Goal: Information Seeking & Learning: Learn about a topic

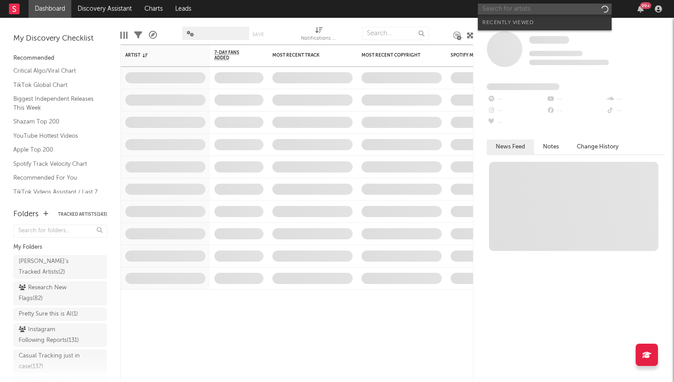
click at [540, 9] on input "text" at bounding box center [545, 9] width 134 height 11
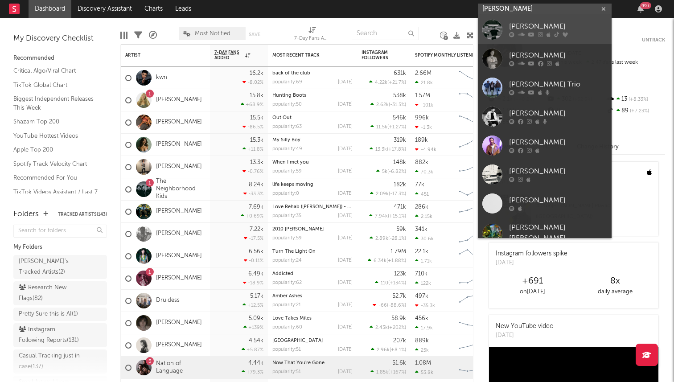
type input "[PERSON_NAME]"
click at [530, 26] on div "[PERSON_NAME]" at bounding box center [558, 26] width 98 height 11
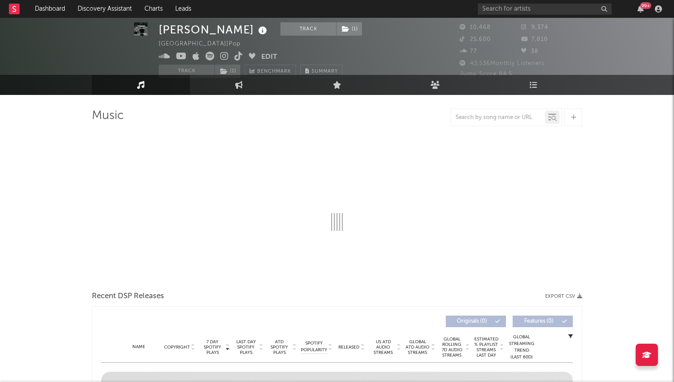
select select "6m"
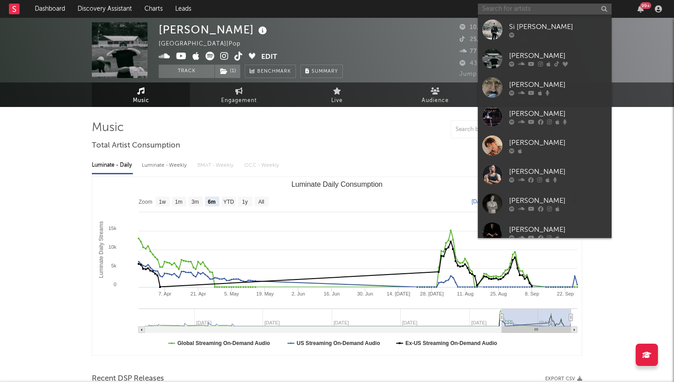
click at [517, 10] on input "text" at bounding box center [545, 9] width 134 height 11
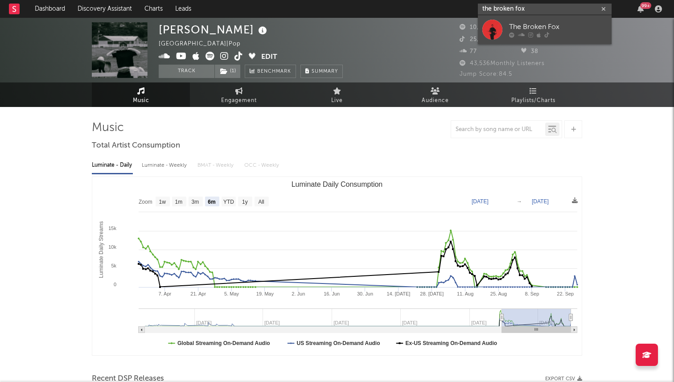
type input "the broken fox"
click at [522, 24] on div "The Broken Fox" at bounding box center [558, 26] width 98 height 11
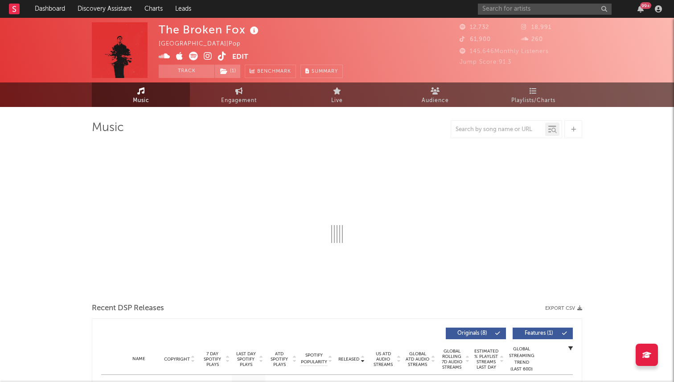
select select "1w"
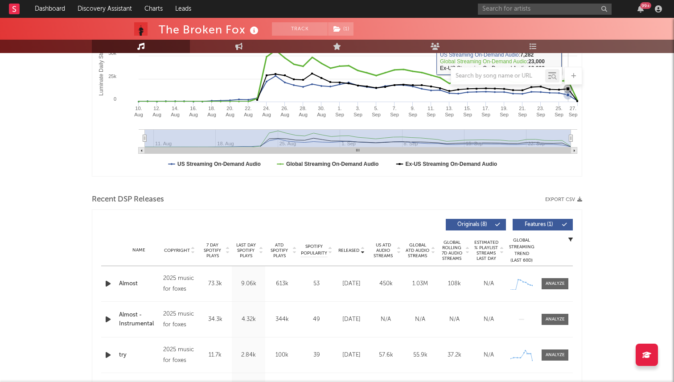
scroll to position [260, 0]
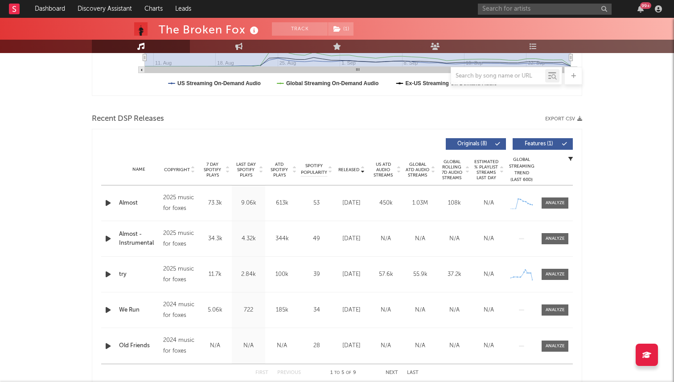
click at [348, 174] on div "Name Copyright Label Album Names Composer Names 7 Day Spotify Plays Last Day Sp…" at bounding box center [337, 169] width 472 height 31
click at [343, 168] on span "Released" at bounding box center [348, 169] width 21 height 5
click at [218, 171] on span "7 Day Spotify Plays" at bounding box center [213, 170] width 24 height 16
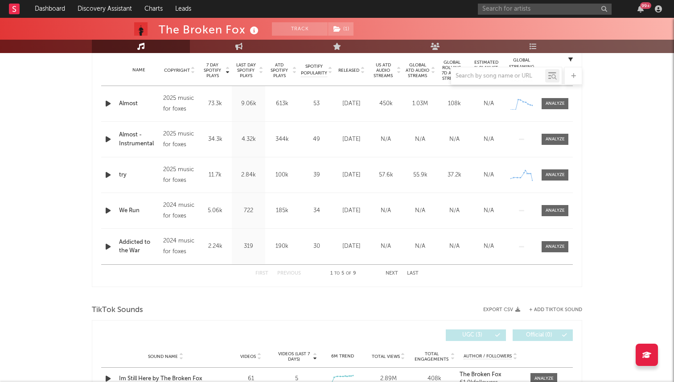
scroll to position [0, 0]
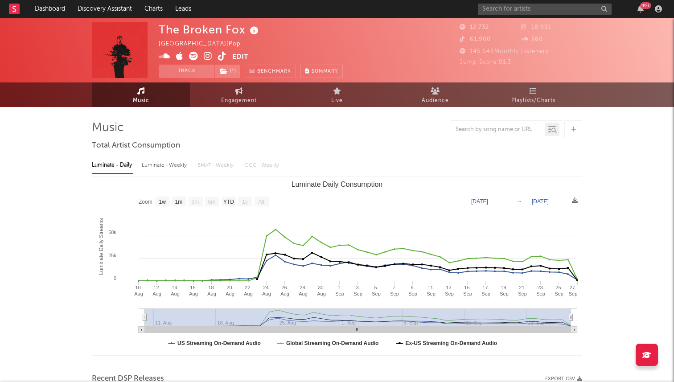
click at [225, 56] on icon at bounding box center [222, 56] width 8 height 9
click at [509, 13] on input "text" at bounding box center [545, 9] width 134 height 11
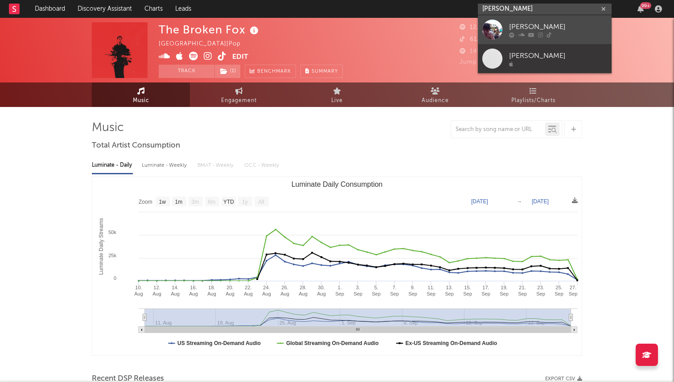
type input "benny bellson"
click at [490, 29] on div at bounding box center [492, 30] width 20 height 20
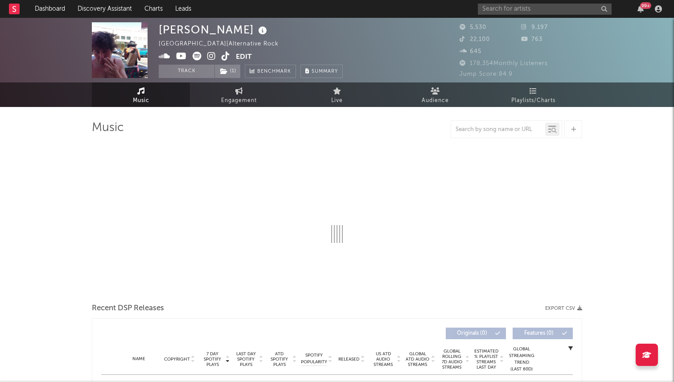
select select "6m"
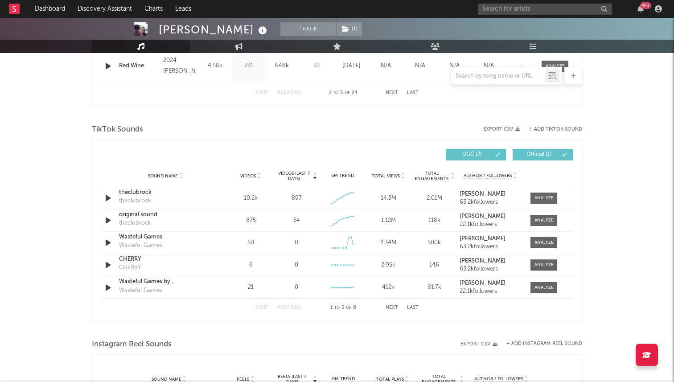
scroll to position [556, 0]
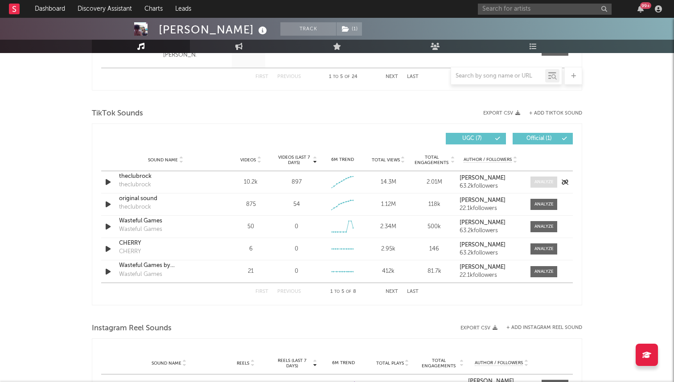
click at [539, 183] on div at bounding box center [544, 182] width 19 height 7
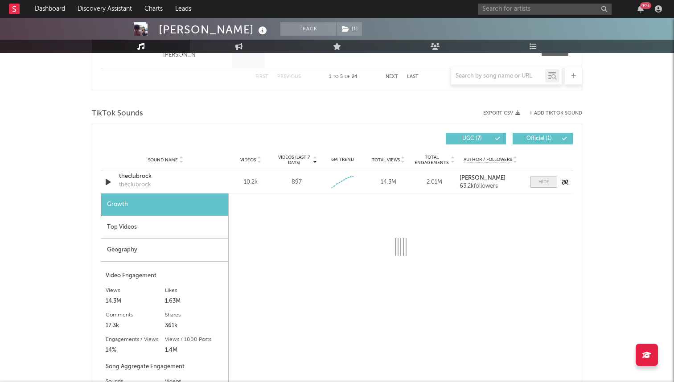
select select "1w"
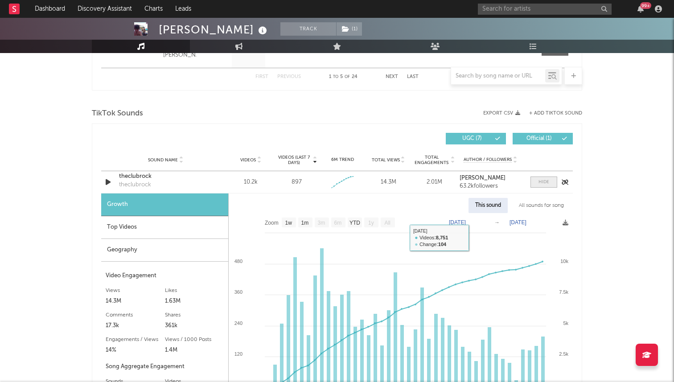
click at [535, 182] on span at bounding box center [544, 182] width 27 height 11
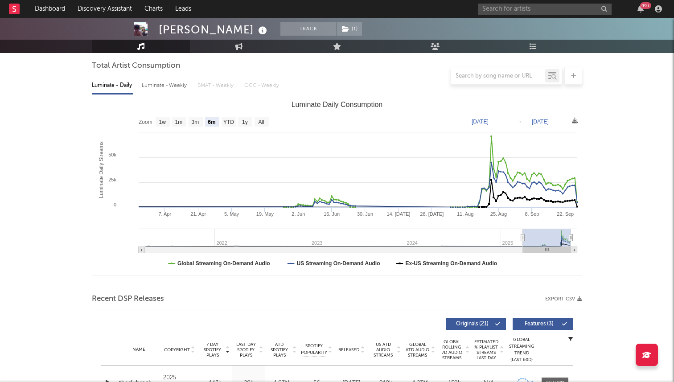
scroll to position [0, 0]
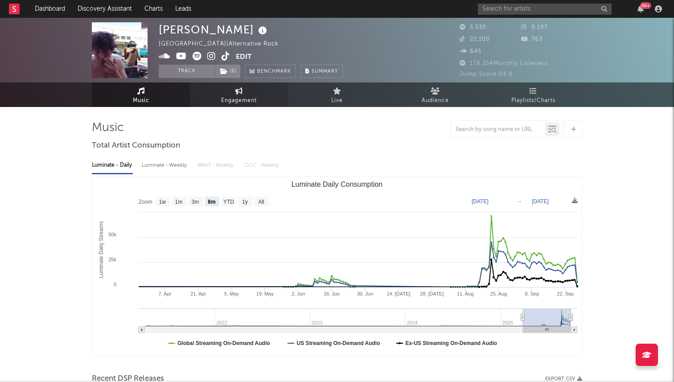
click at [217, 91] on link "Engagement" at bounding box center [239, 94] width 98 height 25
select select "1w"
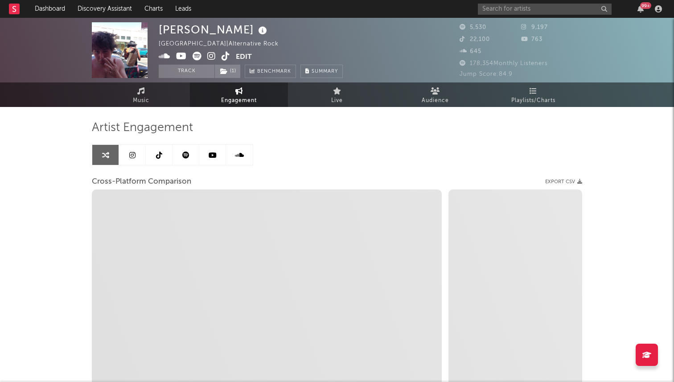
click at [160, 154] on icon at bounding box center [159, 155] width 6 height 7
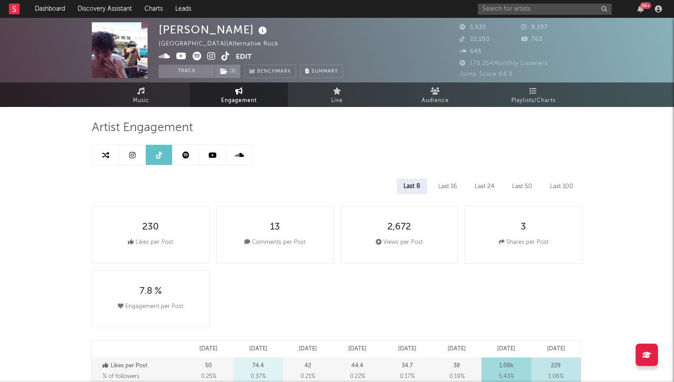
select select "6m"
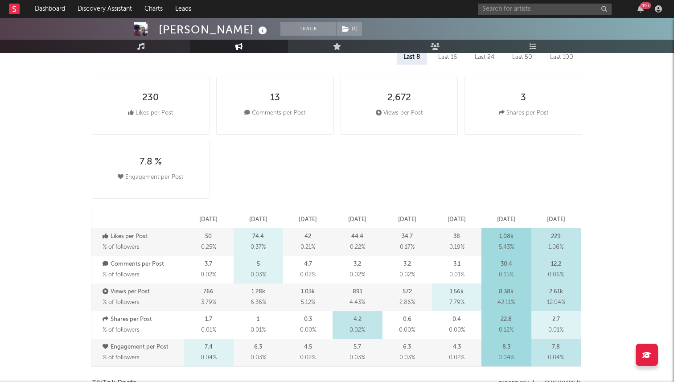
scroll to position [91, 0]
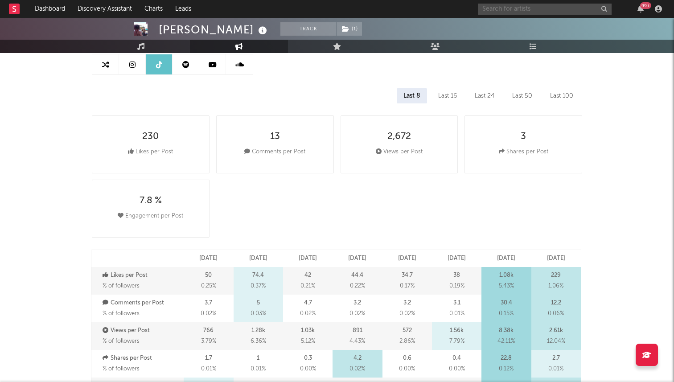
click at [534, 9] on input "text" at bounding box center [545, 9] width 134 height 11
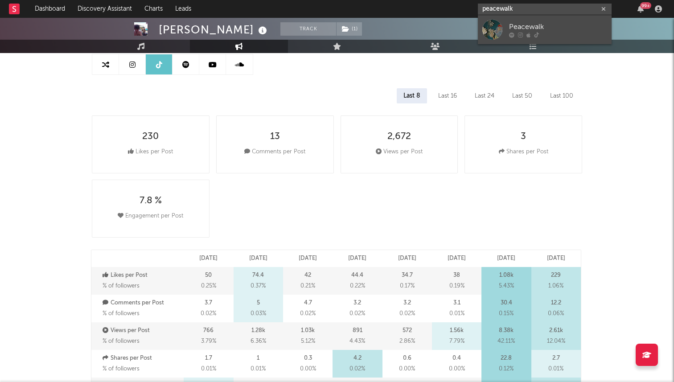
type input "peacewalk"
click at [526, 29] on div "Peacewalk" at bounding box center [558, 26] width 98 height 11
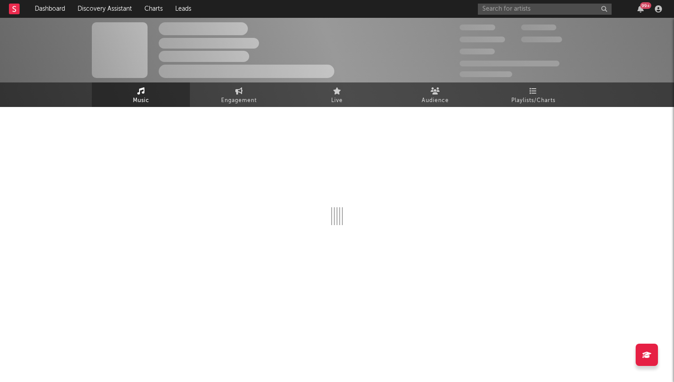
select select "1w"
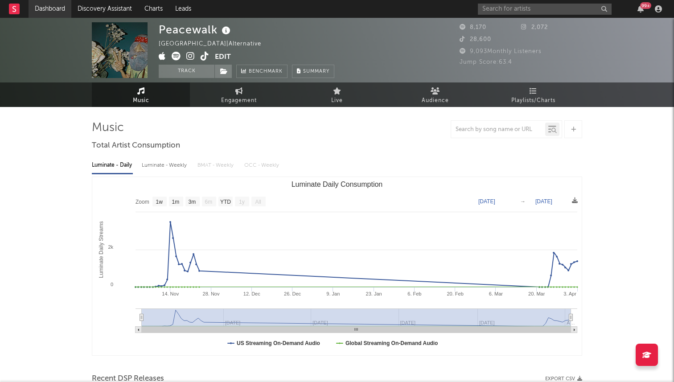
click at [53, 6] on link "Dashboard" at bounding box center [50, 9] width 43 height 18
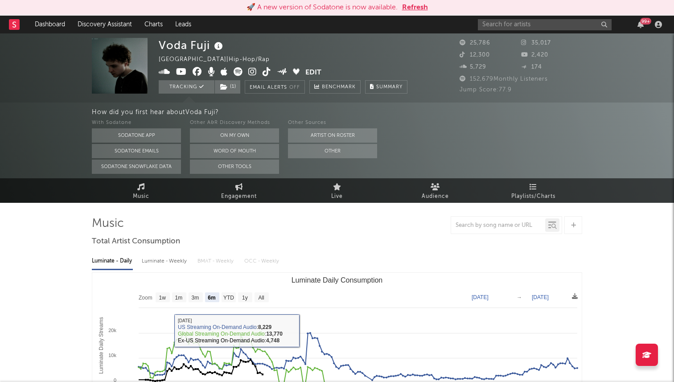
select select "6m"
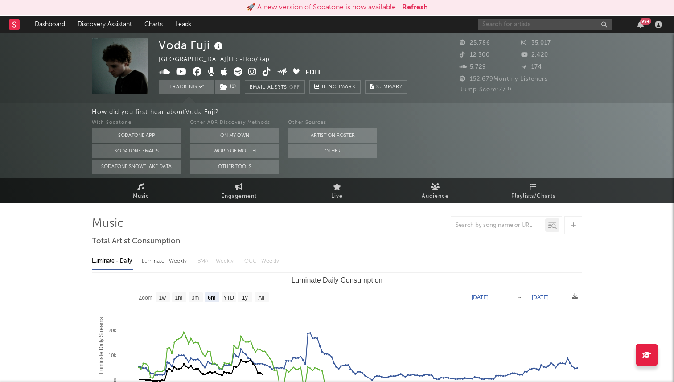
click at [523, 24] on input "text" at bounding box center [545, 24] width 134 height 11
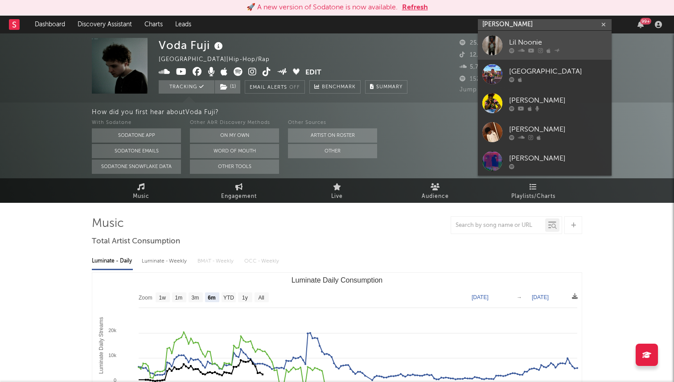
type input "lil noonie"
click at [519, 40] on div "Lil Noonie" at bounding box center [558, 42] width 98 height 11
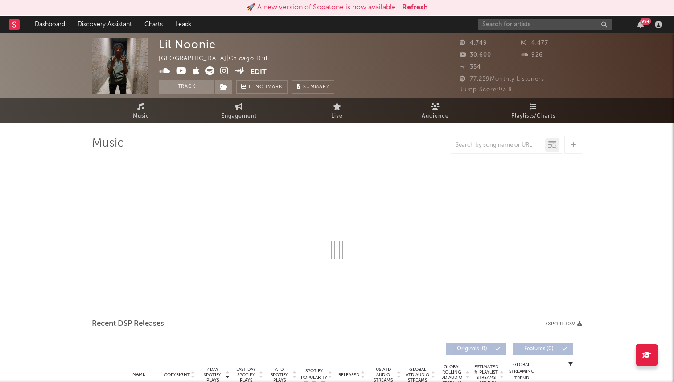
select select "1w"
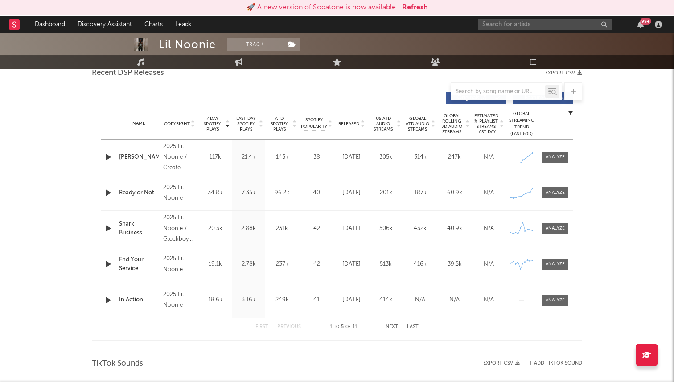
scroll to position [342, 0]
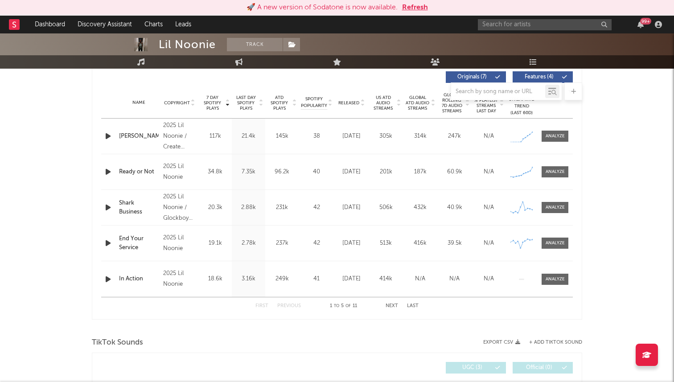
click at [356, 104] on span "Released" at bounding box center [348, 102] width 21 height 5
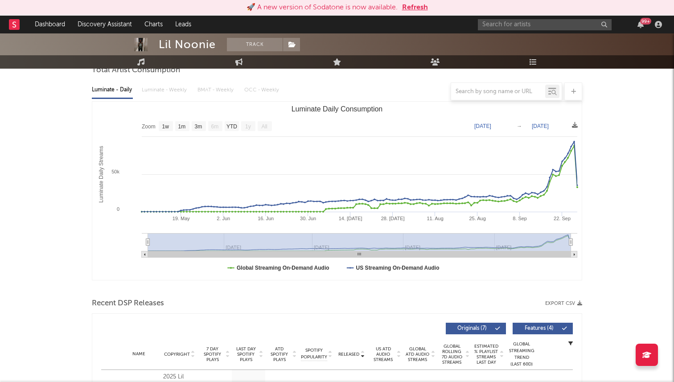
scroll to position [0, 0]
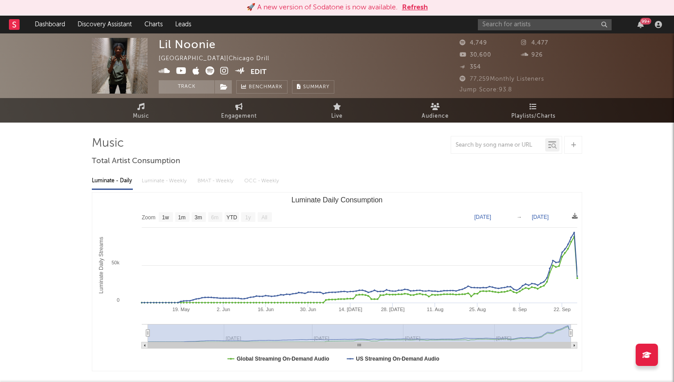
click at [210, 70] on icon at bounding box center [210, 70] width 9 height 9
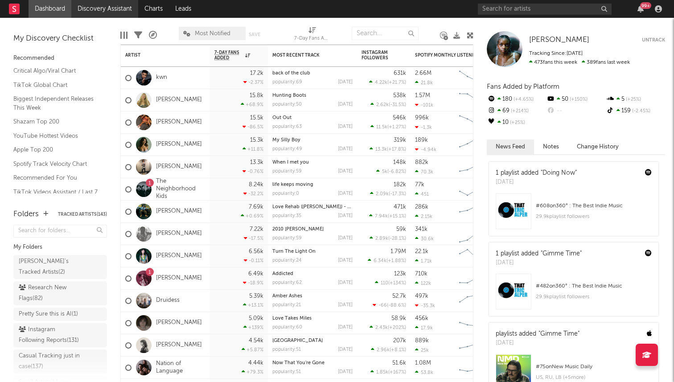
click at [94, 12] on link "Discovery Assistant" at bounding box center [104, 9] width 67 height 18
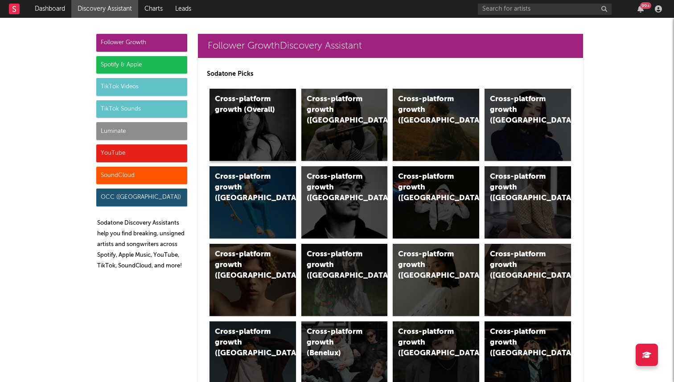
click at [268, 120] on div "Cross-platform growth (Overall)" at bounding box center [253, 125] width 87 height 72
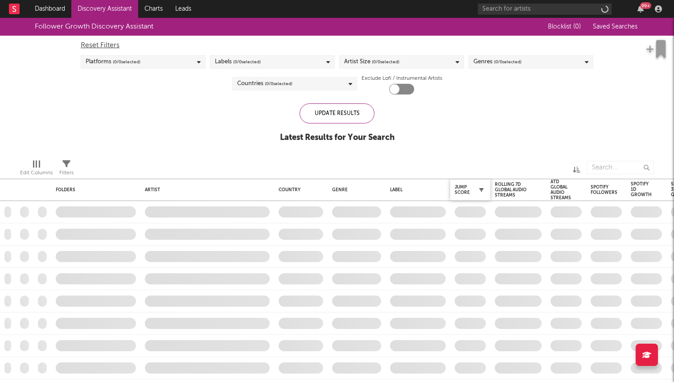
checkbox input "true"
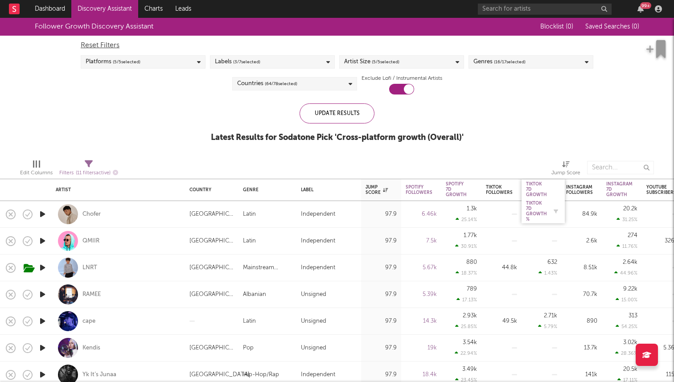
click at [532, 219] on div "Tiktok 7D Growth %" at bounding box center [536, 211] width 21 height 21
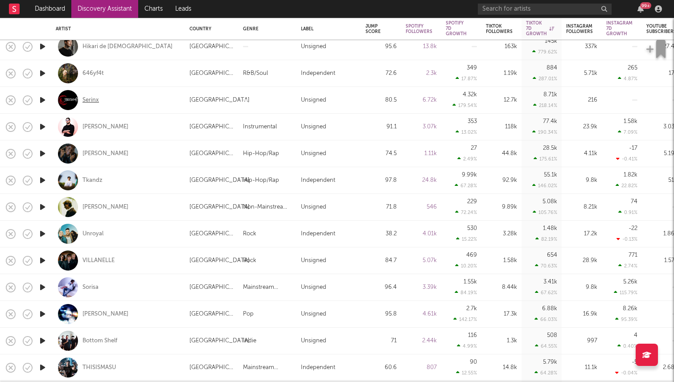
click at [89, 102] on div "Serinx" at bounding box center [90, 100] width 16 height 8
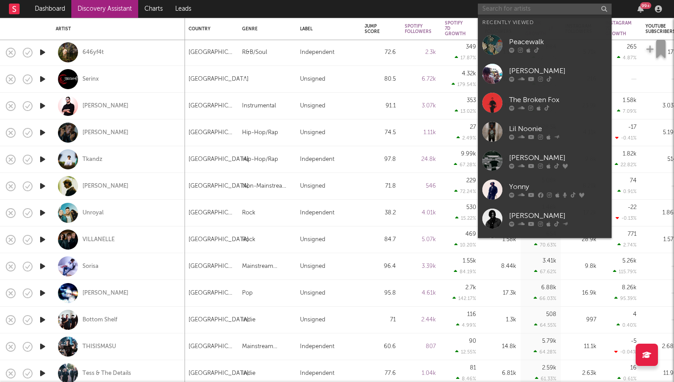
click at [499, 10] on input "text" at bounding box center [545, 9] width 134 height 11
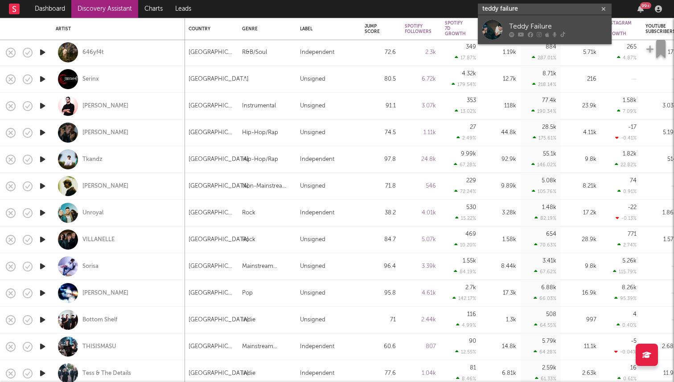
type input "teddy failure"
click at [503, 24] on link "Teddy Failure" at bounding box center [545, 29] width 134 height 29
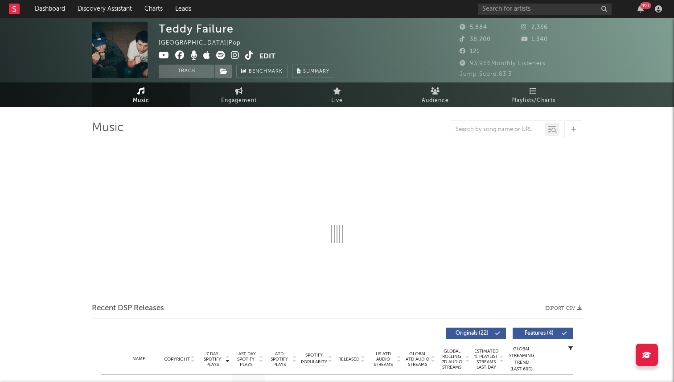
select select "6m"
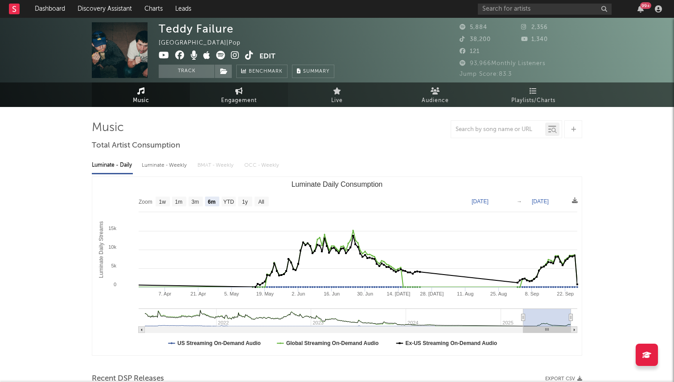
click at [231, 92] on link "Engagement" at bounding box center [239, 94] width 98 height 25
select select "1w"
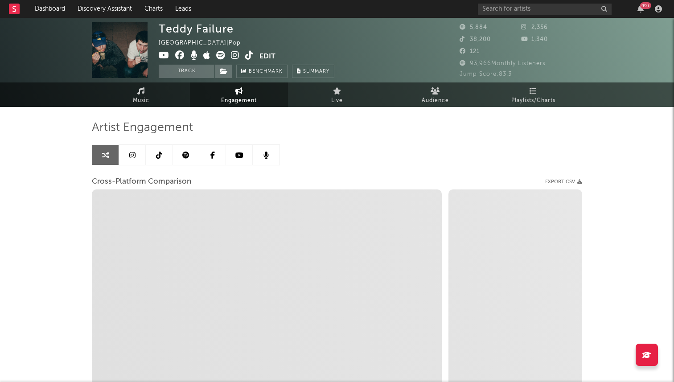
click at [157, 153] on icon at bounding box center [159, 155] width 6 height 7
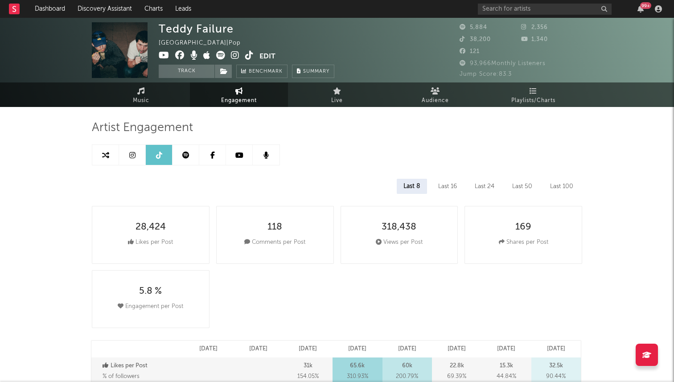
select select "1w"
click at [514, 11] on input "text" at bounding box center [545, 9] width 134 height 11
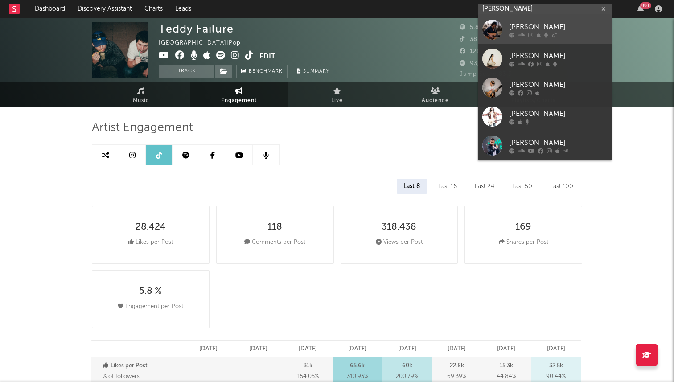
type input "andrew martinez"
click at [498, 30] on div at bounding box center [492, 30] width 20 height 20
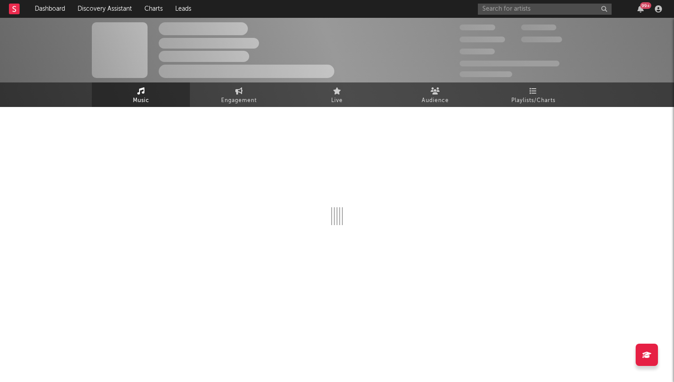
select select "1w"
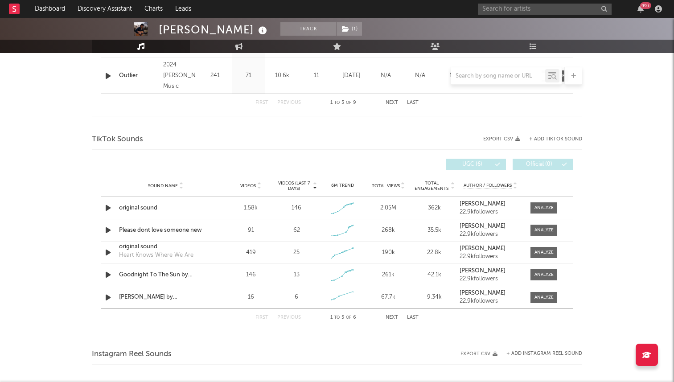
scroll to position [532, 0]
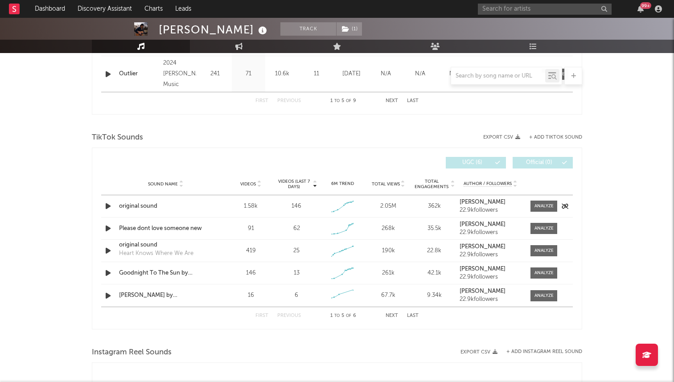
click at [107, 204] on icon "button" at bounding box center [107, 206] width 9 height 11
click at [209, 368] on icon "button" at bounding box center [210, 370] width 4 height 7
click at [505, 4] on input "text" at bounding box center [545, 9] width 134 height 11
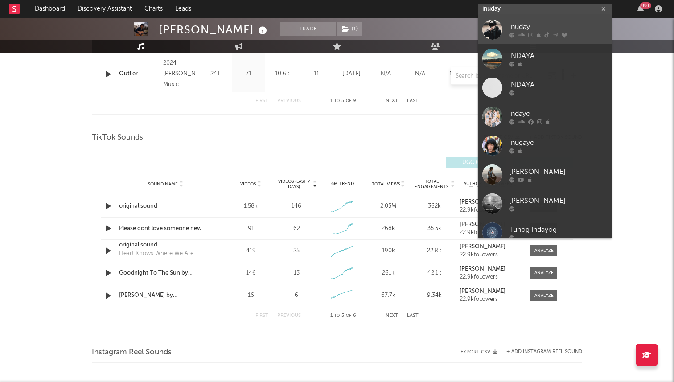
type input "inuday"
click at [491, 33] on div at bounding box center [492, 30] width 20 height 20
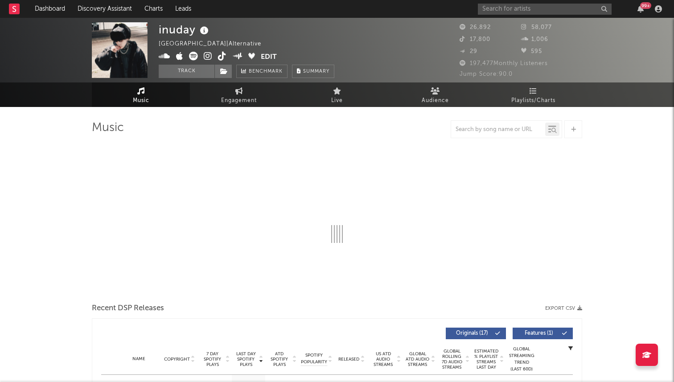
select select "6m"
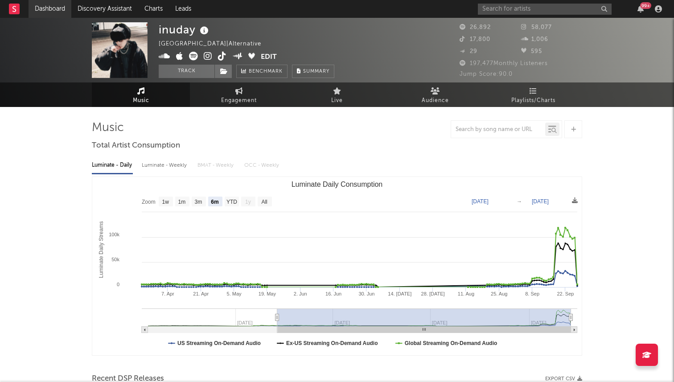
click at [53, 8] on link "Dashboard" at bounding box center [50, 9] width 43 height 18
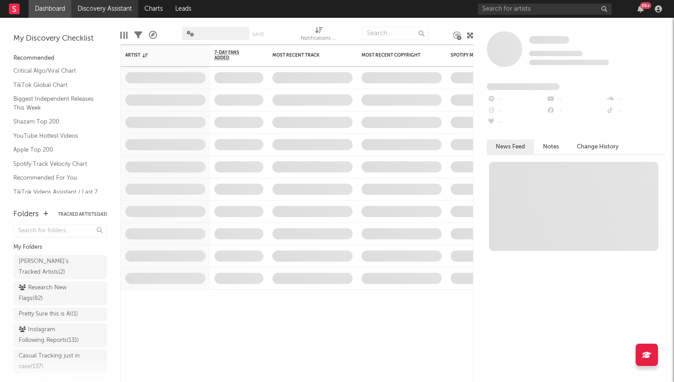
click at [113, 13] on link "Discovery Assistant" at bounding box center [104, 9] width 67 height 18
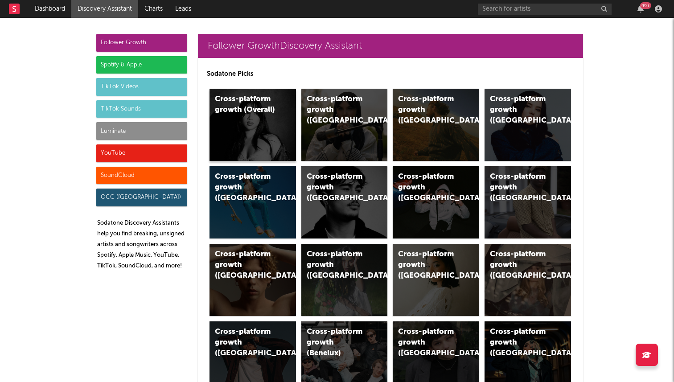
click at [269, 141] on div "Cross-platform growth (Overall)" at bounding box center [253, 125] width 87 height 72
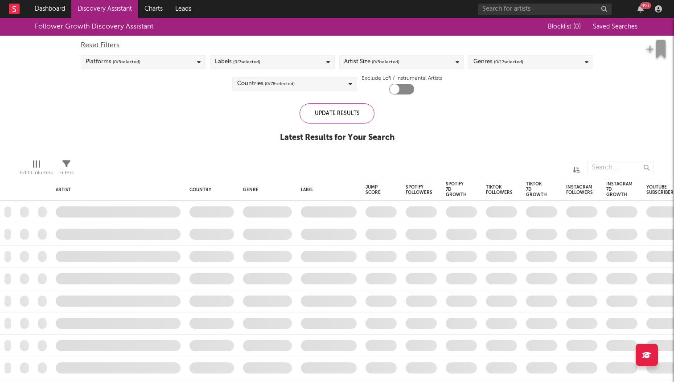
checkbox input "true"
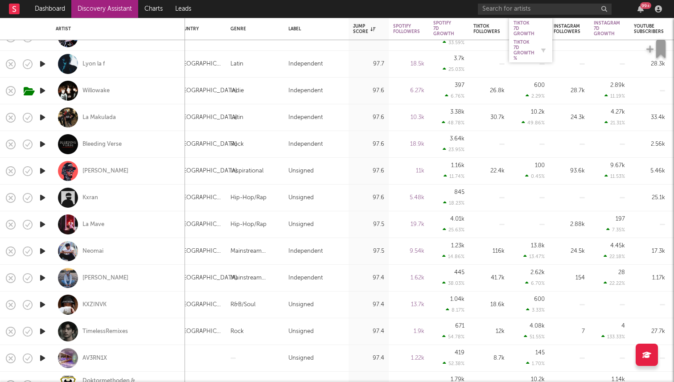
click at [524, 47] on div "Tiktok 7D Growth %" at bounding box center [524, 50] width 21 height 21
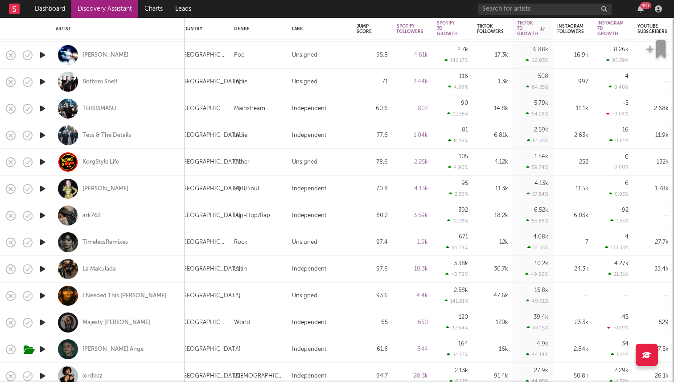
drag, startPoint x: 92, startPoint y: 102, endPoint x: 95, endPoint y: 93, distance: 8.9
click at [97, 107] on div "THISISMASU" at bounding box center [98, 109] width 33 height 8
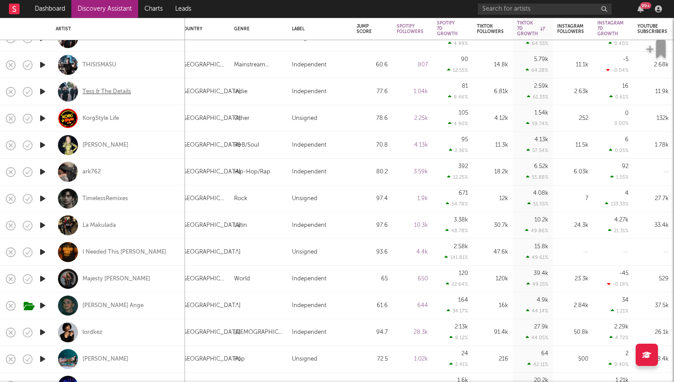
click at [115, 95] on div "Tess & The Details" at bounding box center [106, 92] width 49 height 8
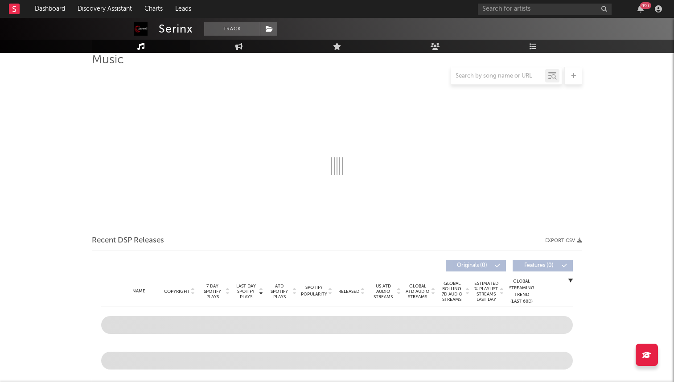
select select "1w"
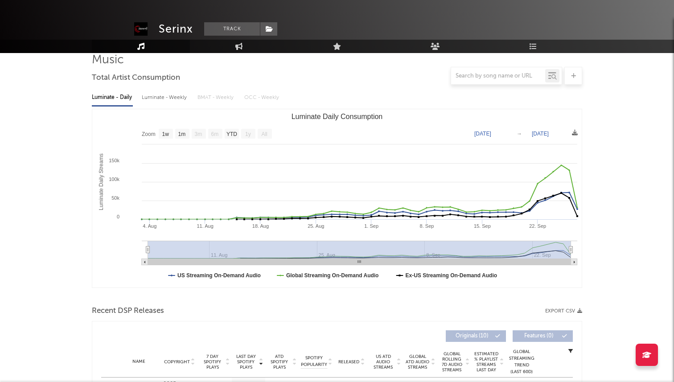
scroll to position [235, 0]
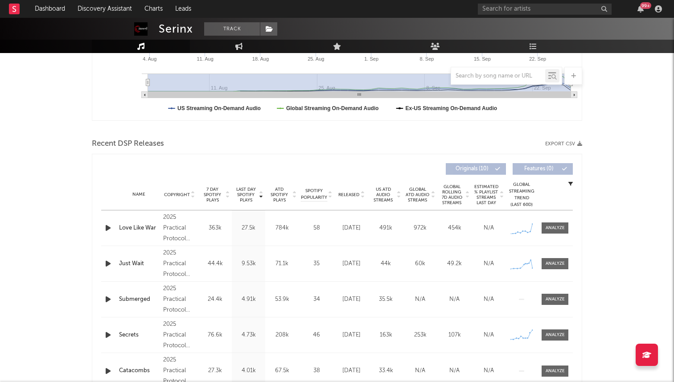
click at [113, 223] on div at bounding box center [108, 228] width 11 height 11
click at [104, 231] on icon "button" at bounding box center [107, 228] width 9 height 11
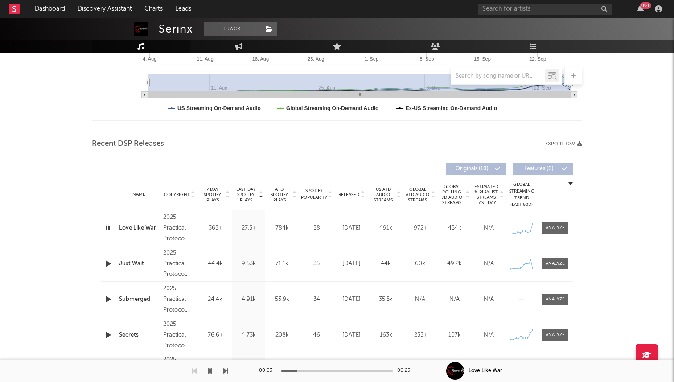
click at [107, 226] on icon "button" at bounding box center [107, 228] width 8 height 11
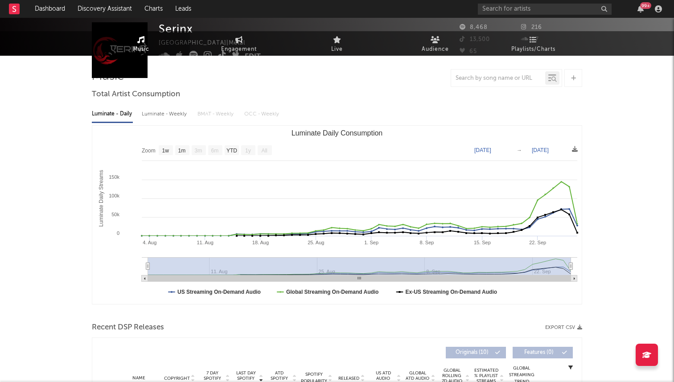
scroll to position [0, 0]
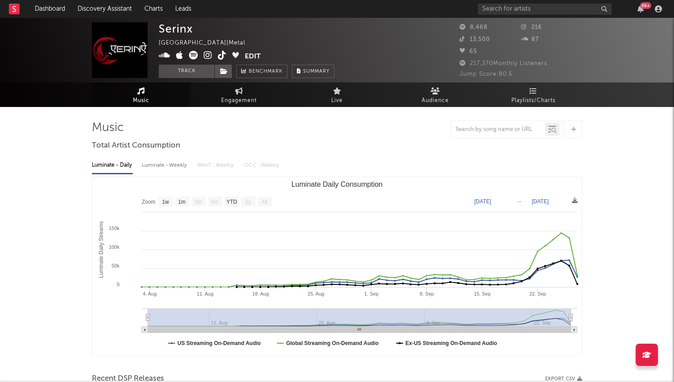
click at [225, 58] on icon at bounding box center [222, 55] width 8 height 9
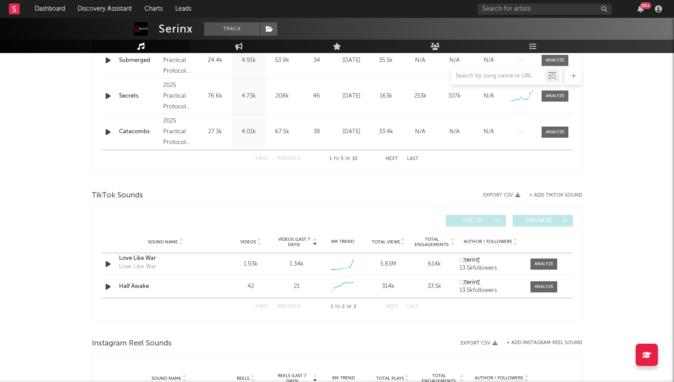
scroll to position [490, 0]
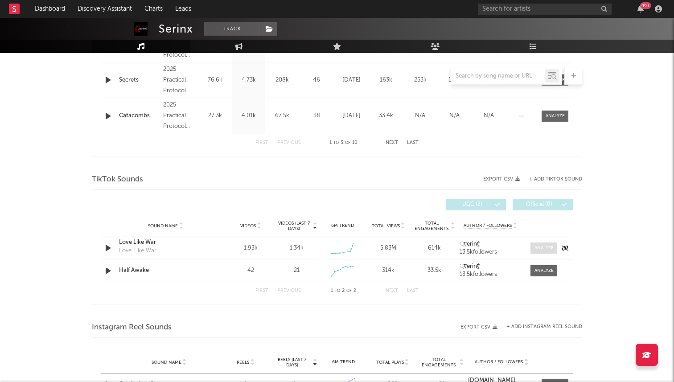
click at [534, 245] on span at bounding box center [544, 248] width 27 height 11
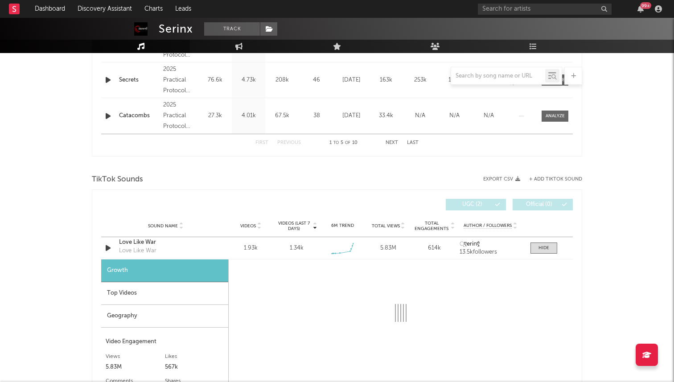
scroll to position [649, 0]
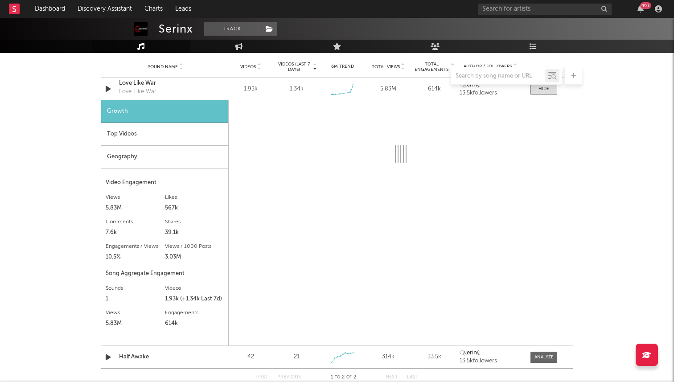
select select "1w"
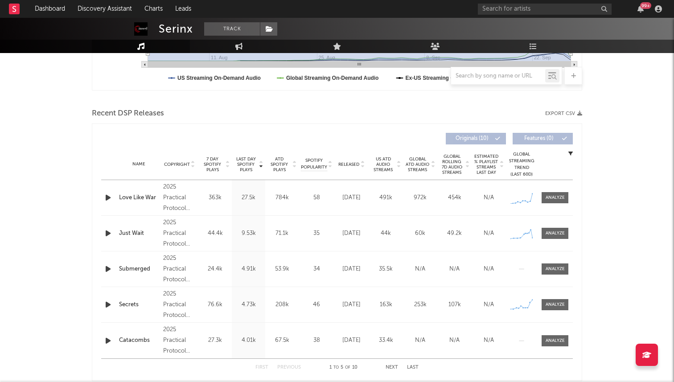
scroll to position [0, 0]
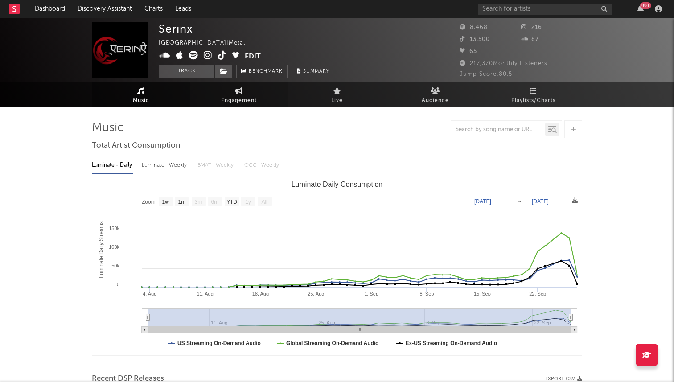
click at [229, 107] on link "Engagement" at bounding box center [239, 94] width 98 height 25
select select "1w"
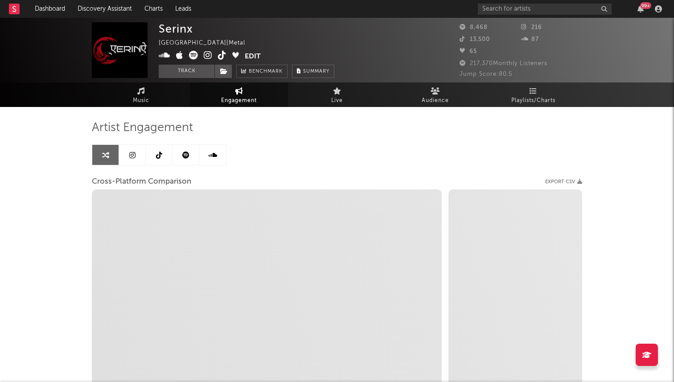
click at [160, 158] on icon at bounding box center [159, 155] width 6 height 7
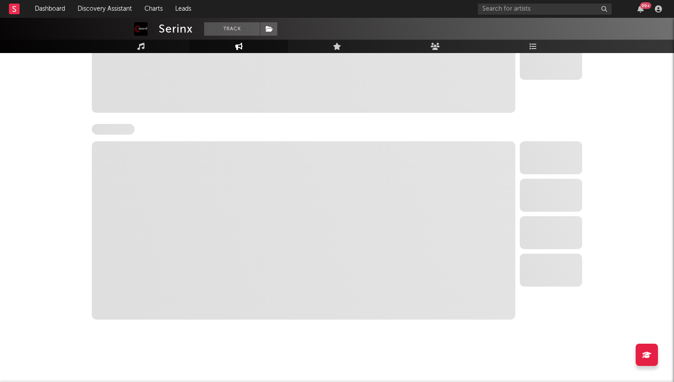
select select "1w"
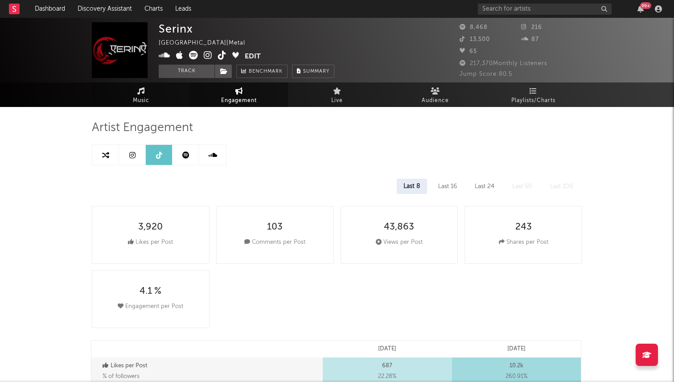
click at [172, 99] on link "Music" at bounding box center [141, 94] width 98 height 25
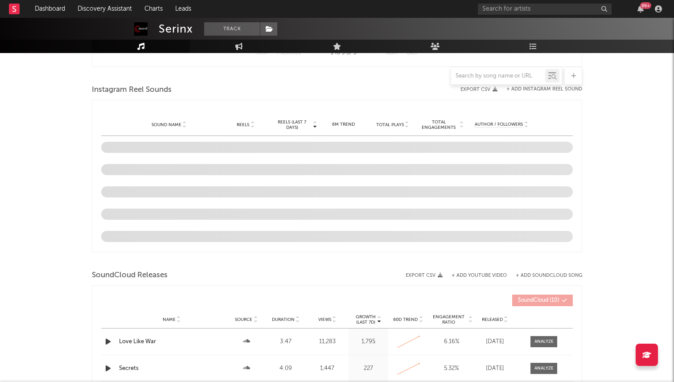
select select "1w"
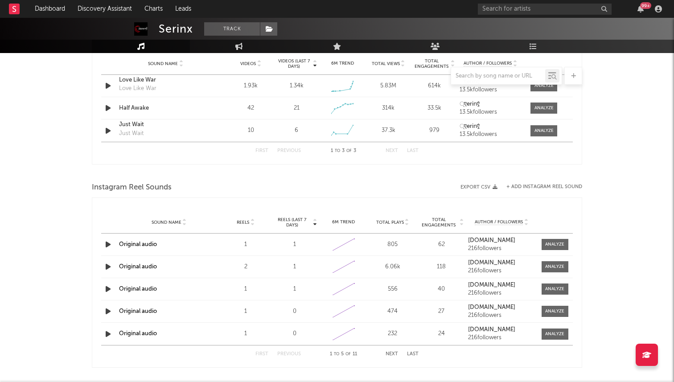
scroll to position [649, 0]
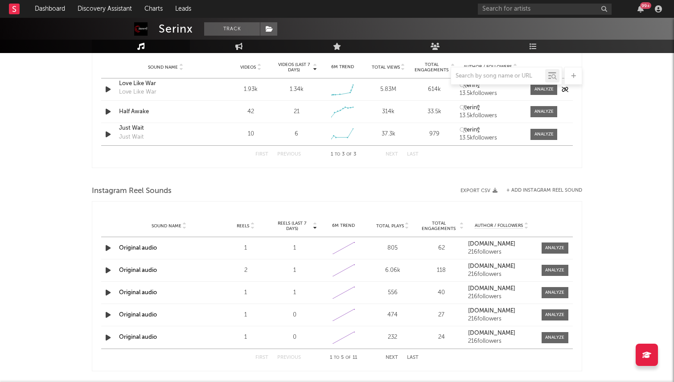
click at [132, 95] on div "Love Like War" at bounding box center [137, 92] width 37 height 9
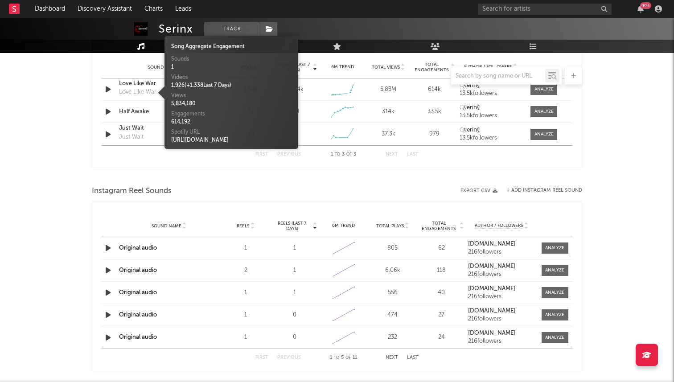
click at [134, 84] on div at bounding box center [337, 76] width 491 height 18
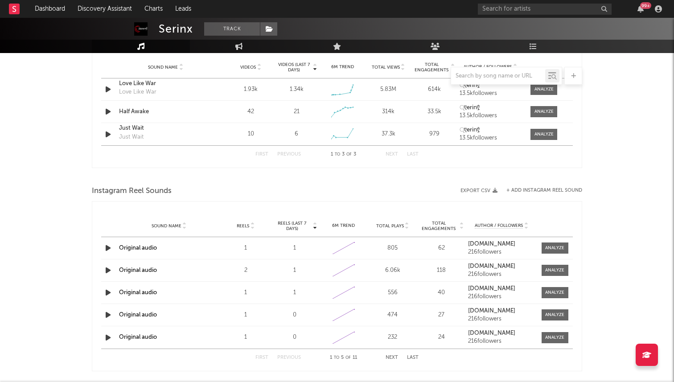
click at [134, 84] on div at bounding box center [337, 76] width 491 height 18
click at [136, 87] on div "Love Like War" at bounding box center [165, 83] width 93 height 9
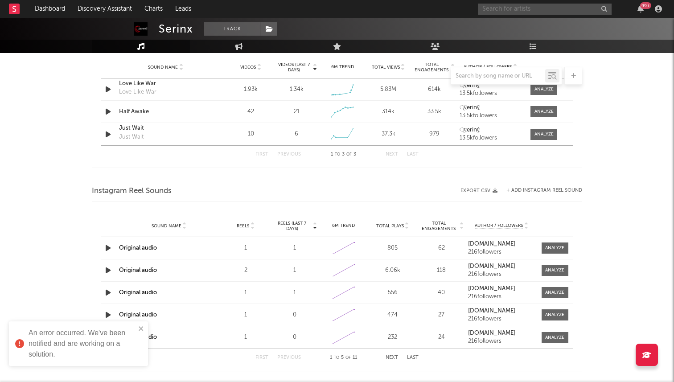
click at [524, 4] on input "text" at bounding box center [545, 9] width 134 height 11
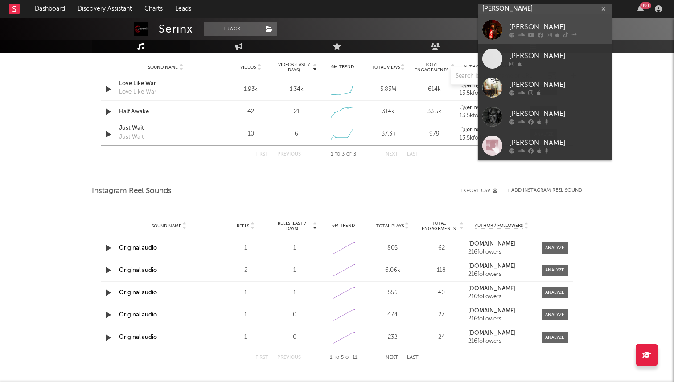
type input "ej jones"
click at [525, 36] on div at bounding box center [558, 34] width 98 height 5
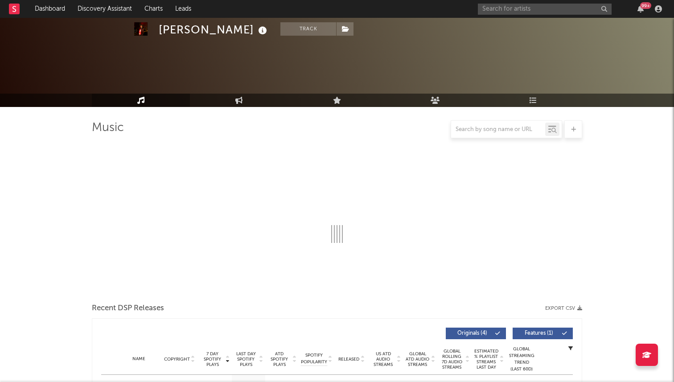
select select "6m"
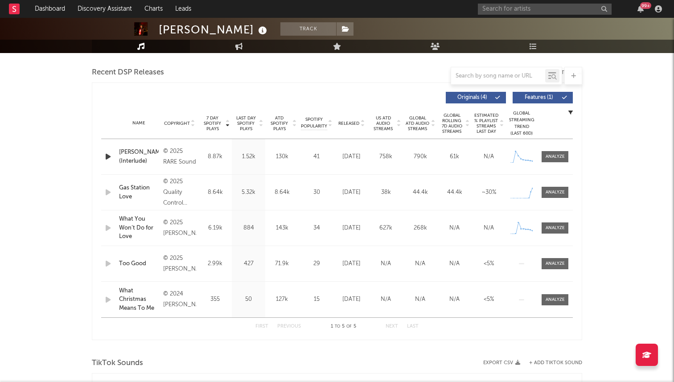
scroll to position [324, 0]
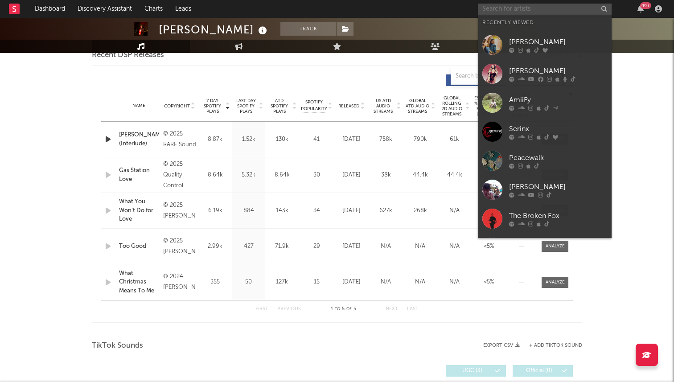
click at [496, 12] on input "text" at bounding box center [545, 9] width 134 height 11
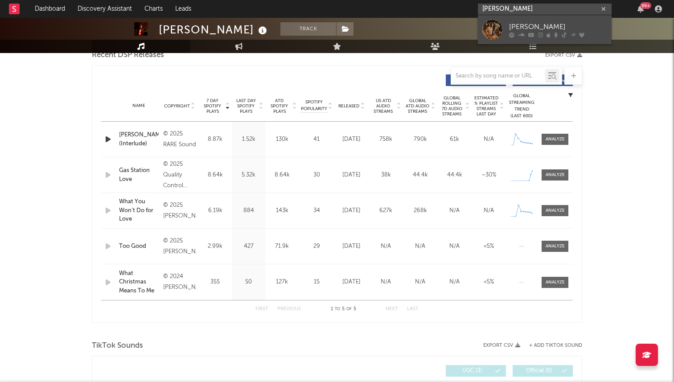
type input "izzy escobar"
click at [490, 28] on div at bounding box center [492, 30] width 20 height 20
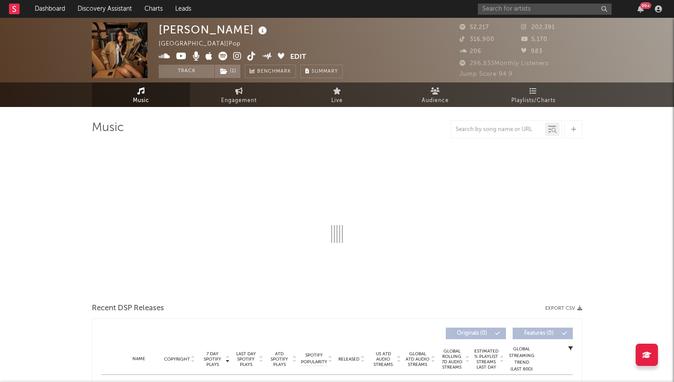
select select "6m"
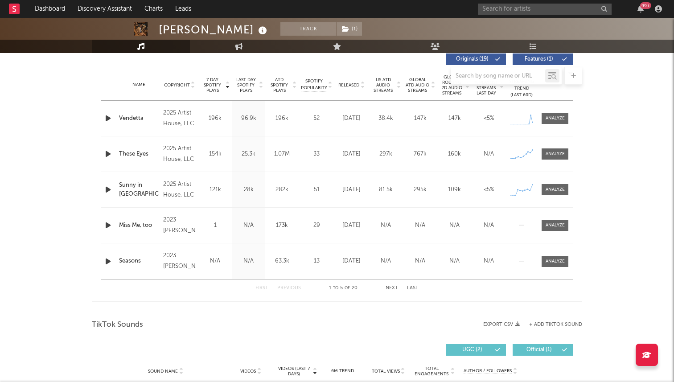
scroll to position [336, 0]
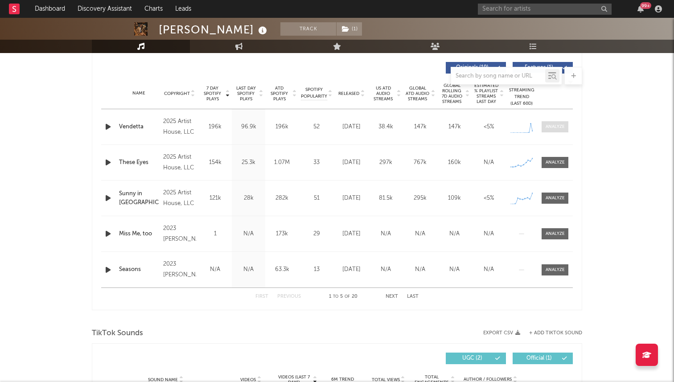
click at [558, 124] on div at bounding box center [555, 127] width 19 height 7
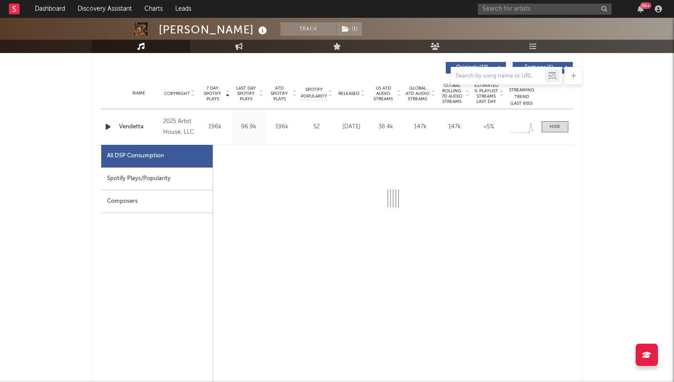
select select "1w"
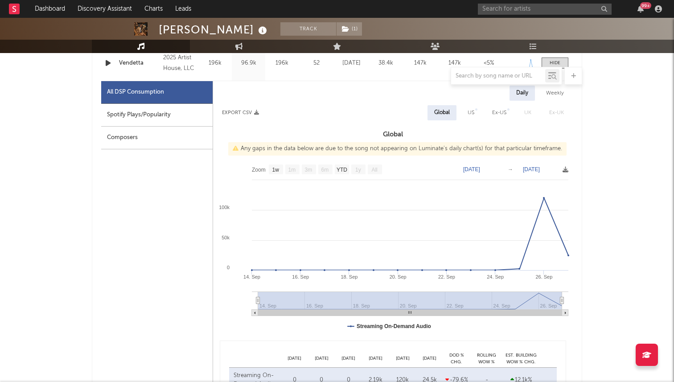
scroll to position [401, 0]
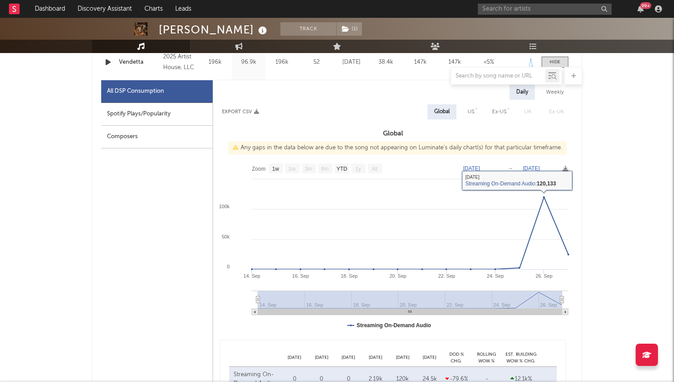
click at [499, 118] on div "Ex-US" at bounding box center [500, 111] width 28 height 15
select select "1w"
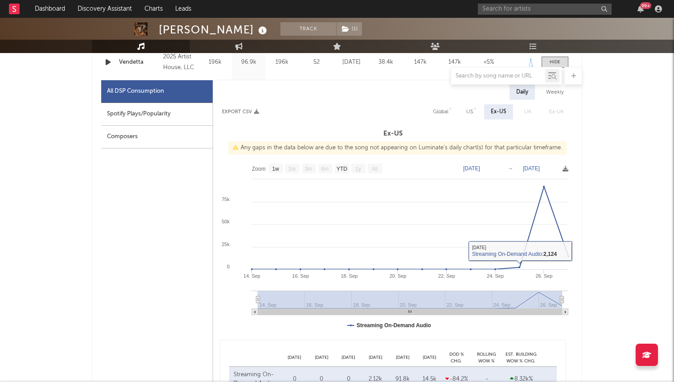
click at [475, 113] on div "US" at bounding box center [470, 111] width 20 height 15
select select "1w"
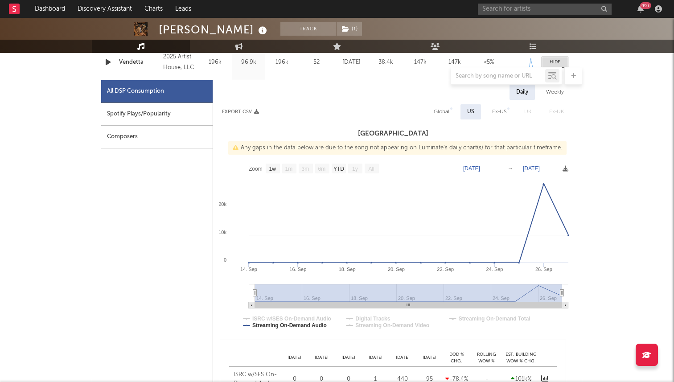
click at [439, 109] on div "Global" at bounding box center [442, 112] width 16 height 11
select select "1w"
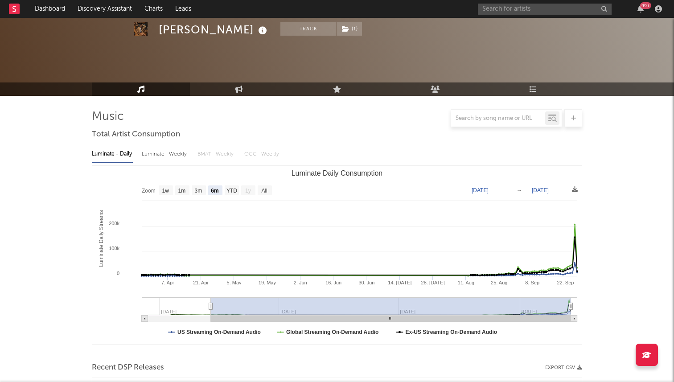
scroll to position [0, 0]
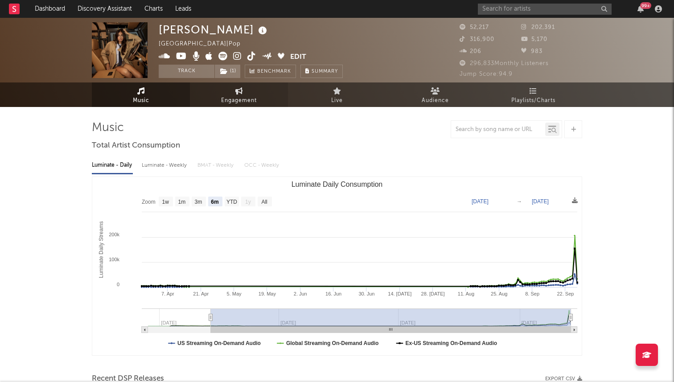
click at [240, 95] on span "Engagement" at bounding box center [239, 100] width 36 height 11
select select "1w"
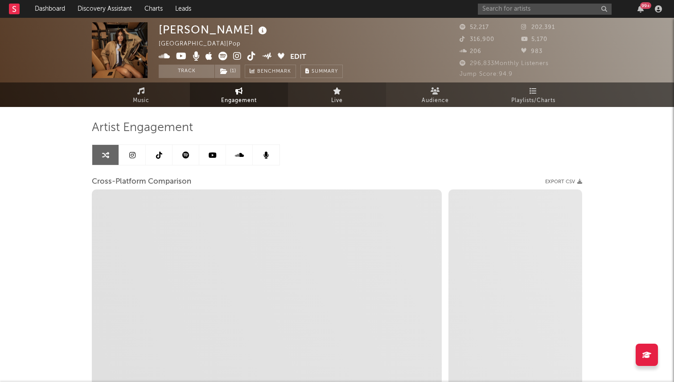
click at [337, 91] on icon at bounding box center [337, 90] width 8 height 7
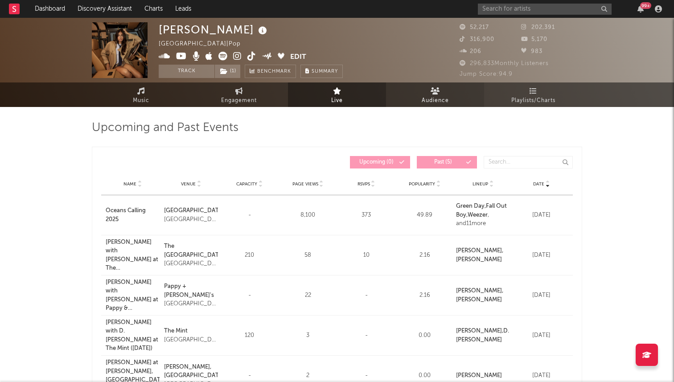
click at [440, 90] on link "Audience" at bounding box center [435, 94] width 98 height 25
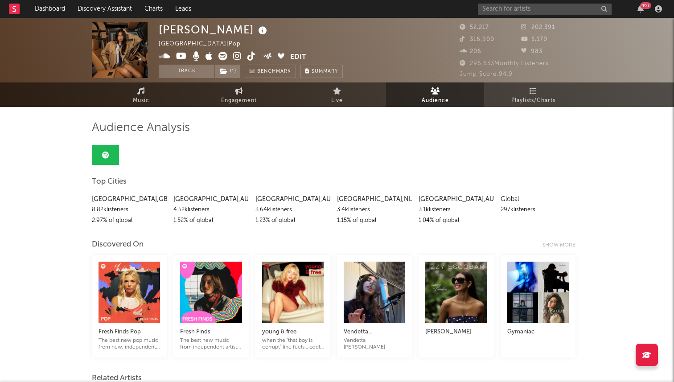
click at [532, 81] on div "Izzy Escobar United States | Pop Edit Track ( 1 ) Benchmark Summary 52,217 202,…" at bounding box center [337, 50] width 674 height 65
click at [529, 91] on link "Playlists/Charts" at bounding box center [533, 94] width 98 height 25
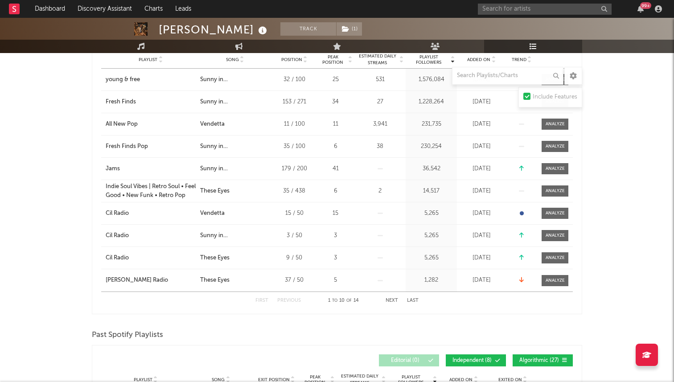
scroll to position [184, 0]
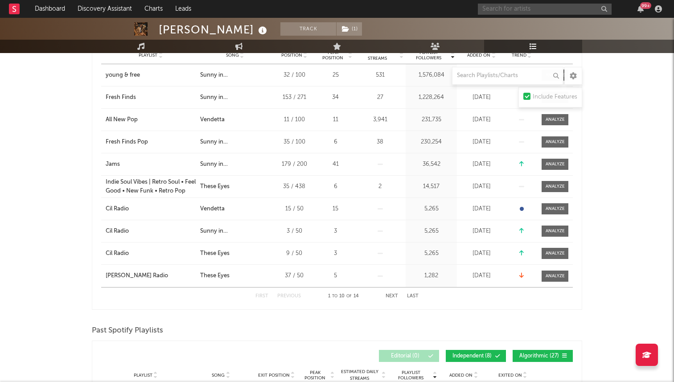
click at [517, 9] on input "text" at bounding box center [545, 9] width 134 height 11
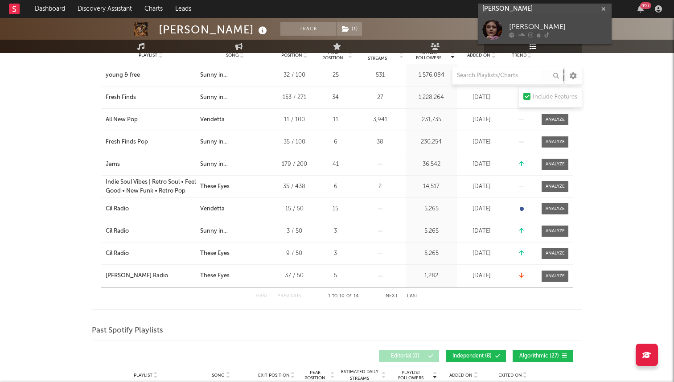
type input "kiara jordan"
click at [517, 34] on div at bounding box center [558, 34] width 98 height 5
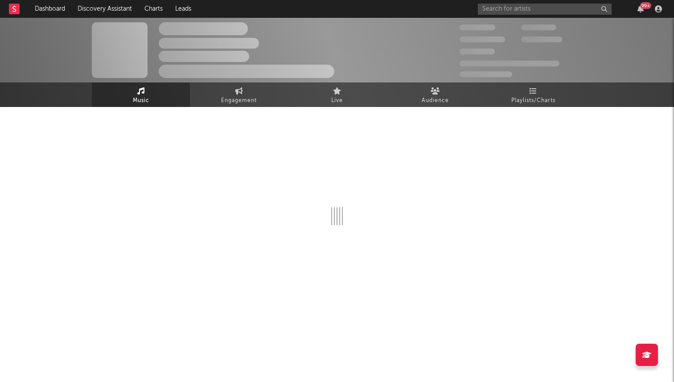
select select "1w"
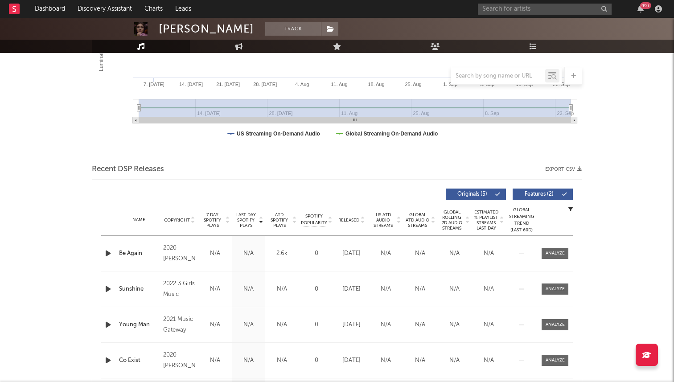
scroll to position [209, 0]
click at [526, 10] on input "text" at bounding box center [545, 9] width 134 height 11
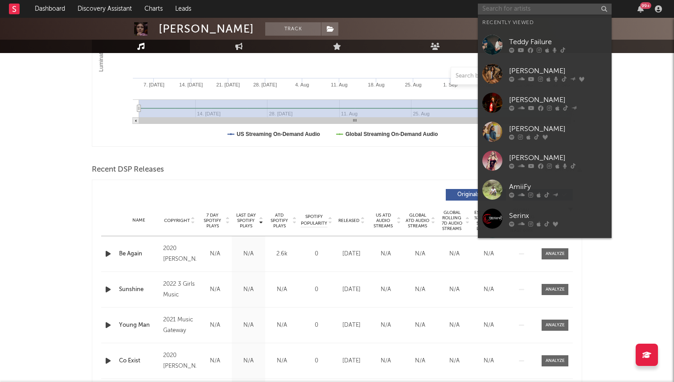
type input "n"
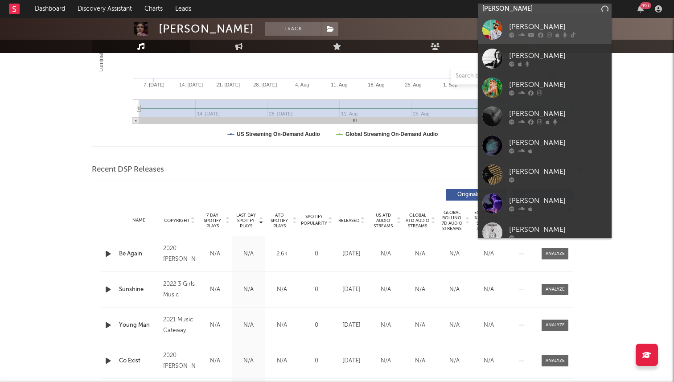
type input "briley king"
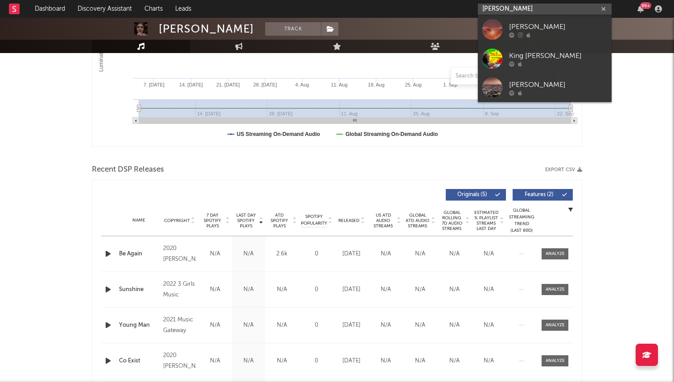
drag, startPoint x: 519, startPoint y: 8, endPoint x: 466, endPoint y: 4, distance: 54.2
click at [466, 4] on nav "Dashboard Discovery Assistant Charts Leads briley king 99 +" at bounding box center [337, 9] width 674 height 18
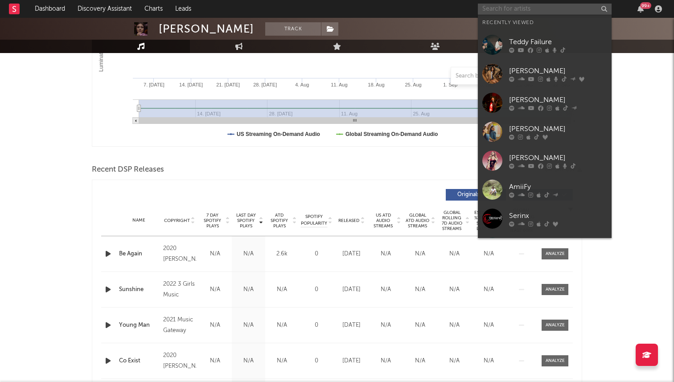
scroll to position [0, 0]
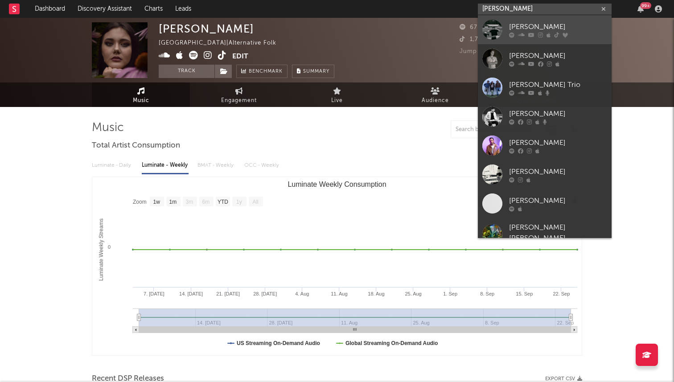
type input "tom sil"
click at [497, 31] on div at bounding box center [492, 30] width 20 height 20
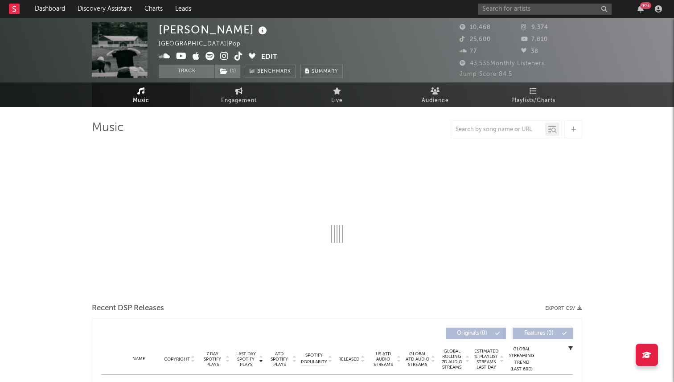
click at [238, 58] on icon at bounding box center [239, 56] width 8 height 9
select select "6m"
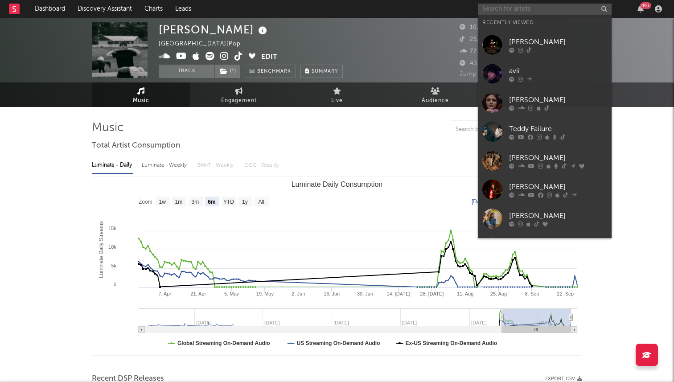
click at [510, 9] on input "text" at bounding box center [545, 9] width 134 height 11
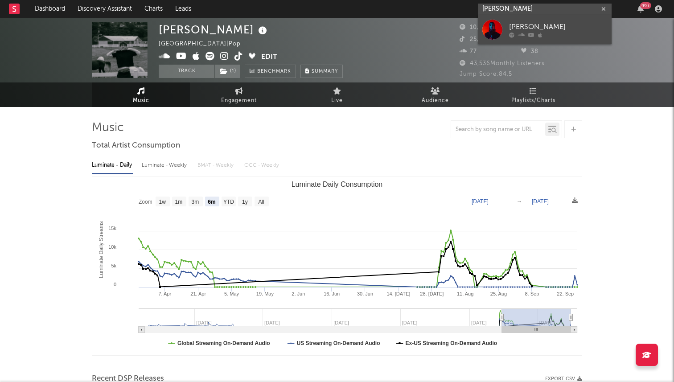
type input "jerome farrah"
click at [501, 23] on div at bounding box center [492, 30] width 20 height 20
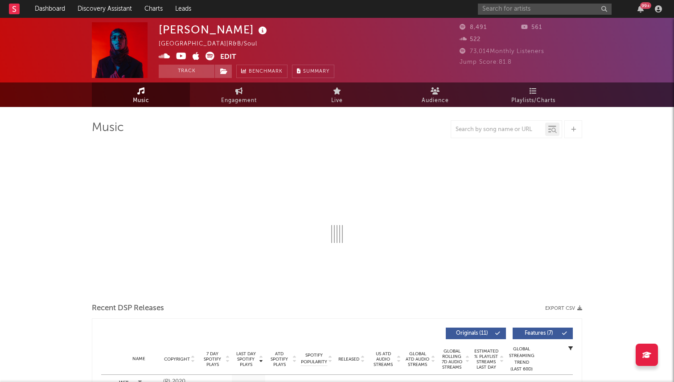
select select "6m"
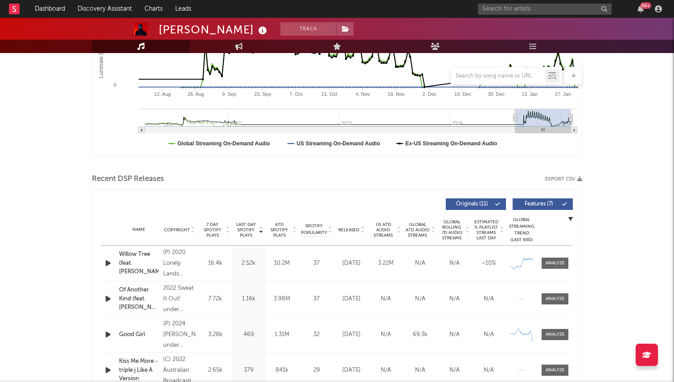
scroll to position [253, 0]
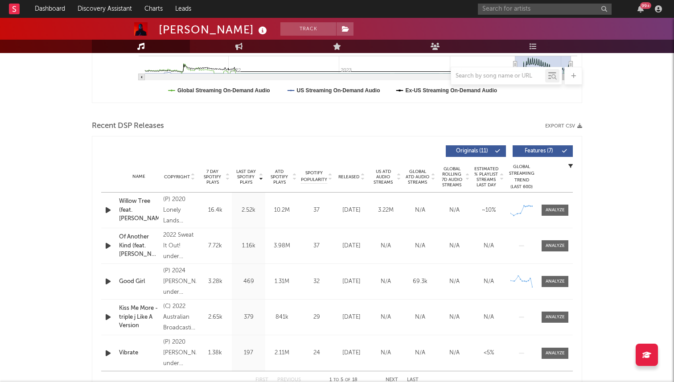
click at [359, 174] on span "Released" at bounding box center [348, 176] width 21 height 5
click at [505, 9] on input "text" at bounding box center [545, 9] width 134 height 11
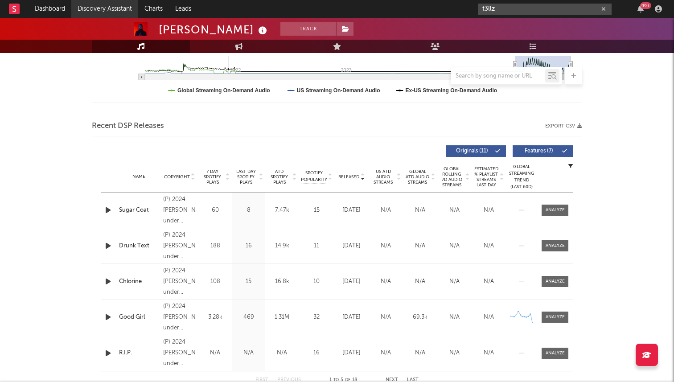
type input "t3llz"
click at [77, 12] on link "Discovery Assistant" at bounding box center [104, 9] width 67 height 18
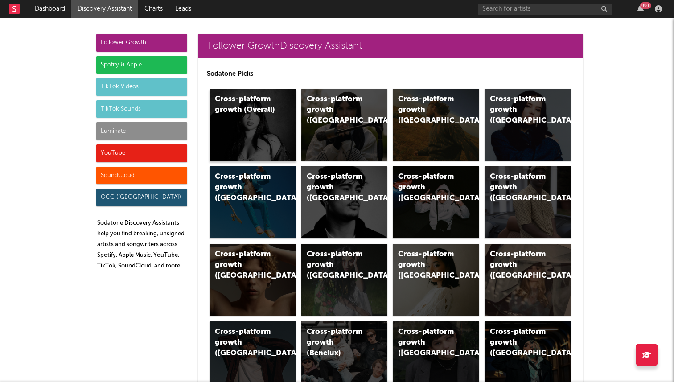
click at [242, 130] on div "Cross-platform growth (Overall)" at bounding box center [253, 125] width 87 height 72
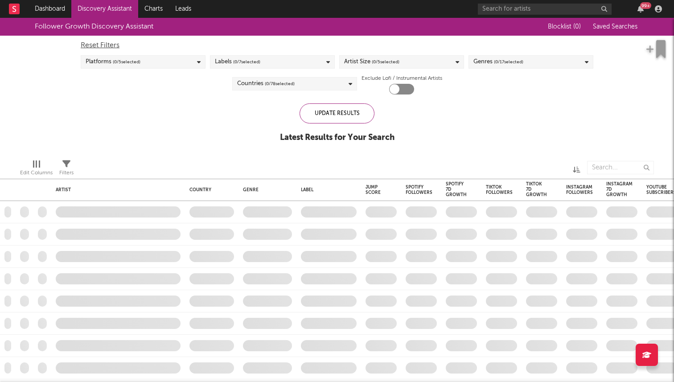
checkbox input "true"
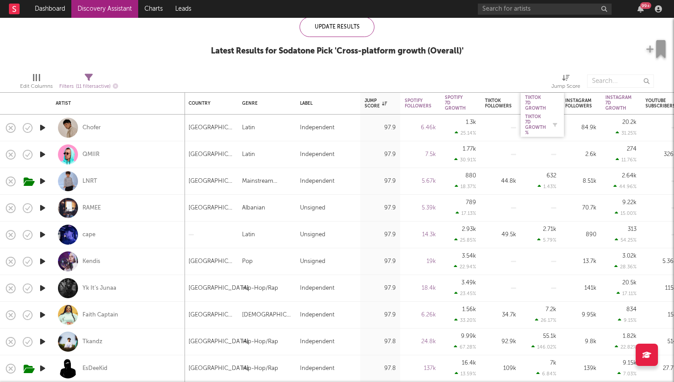
click at [536, 131] on div "Tiktok 7D Growth %" at bounding box center [535, 124] width 21 height 21
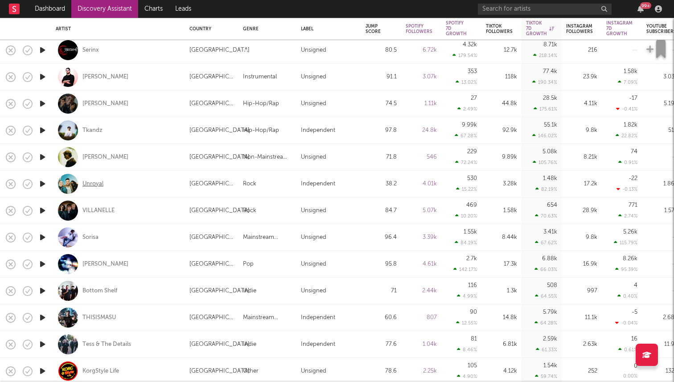
click at [95, 184] on div "Unroyal" at bounding box center [92, 184] width 21 height 8
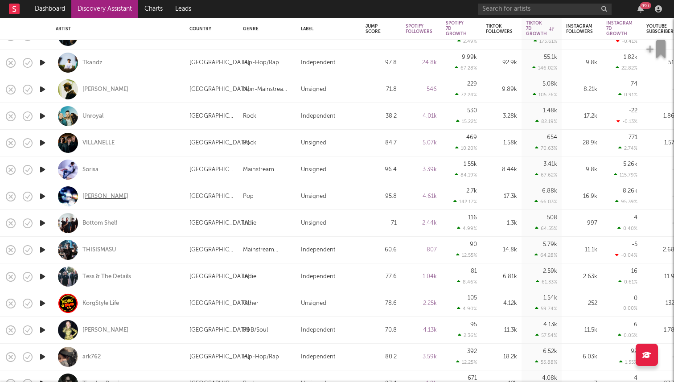
click at [105, 199] on div "Ariane Bonzini" at bounding box center [105, 197] width 46 height 8
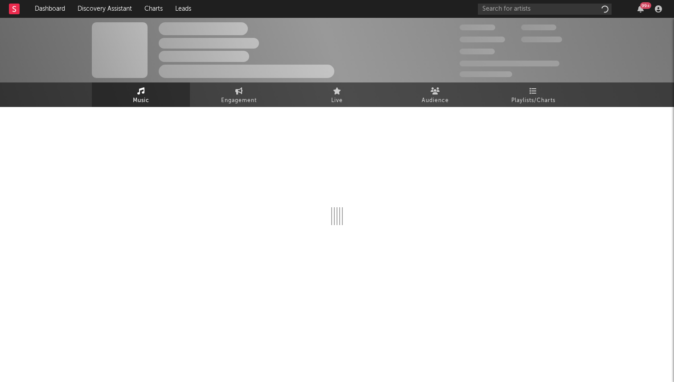
select select "1w"
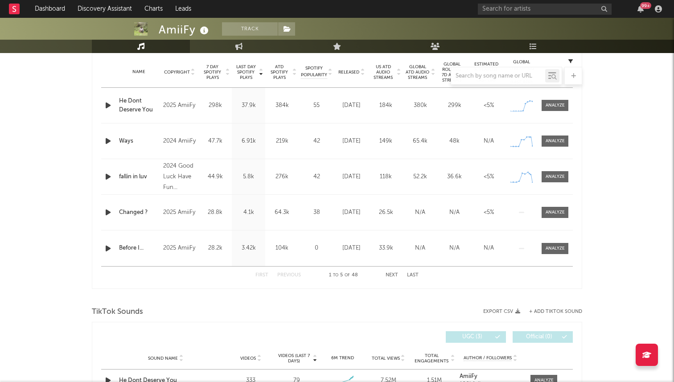
scroll to position [339, 0]
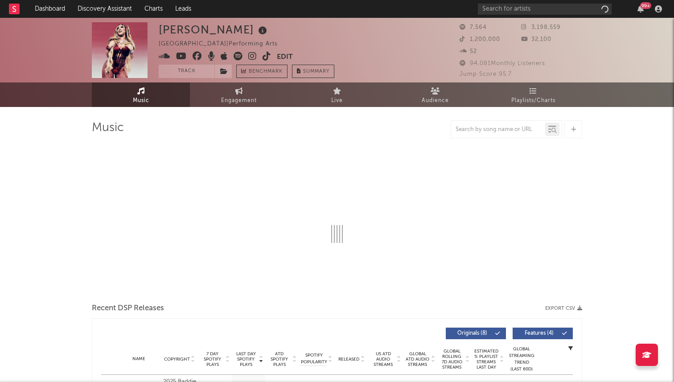
select select "1w"
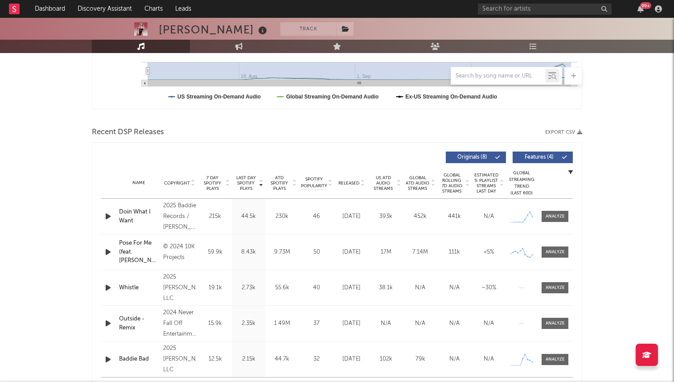
scroll to position [272, 0]
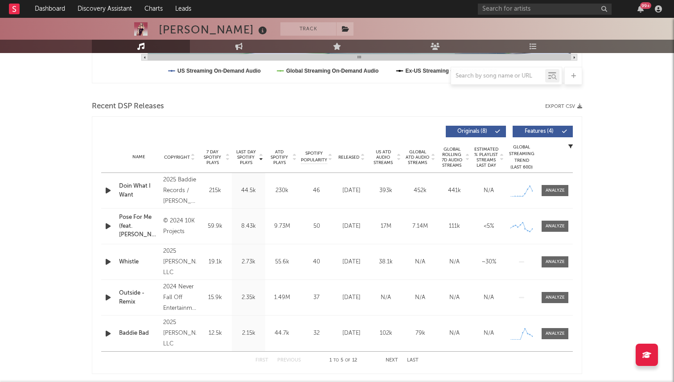
click at [358, 157] on span "Released" at bounding box center [348, 157] width 21 height 5
click at [214, 158] on span "7 Day Spotify Plays" at bounding box center [213, 157] width 24 height 16
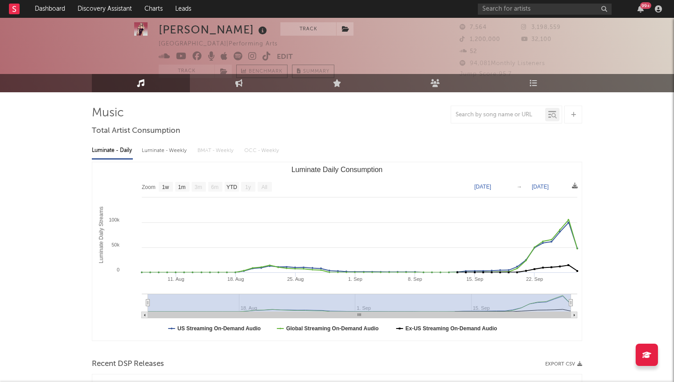
scroll to position [14, 0]
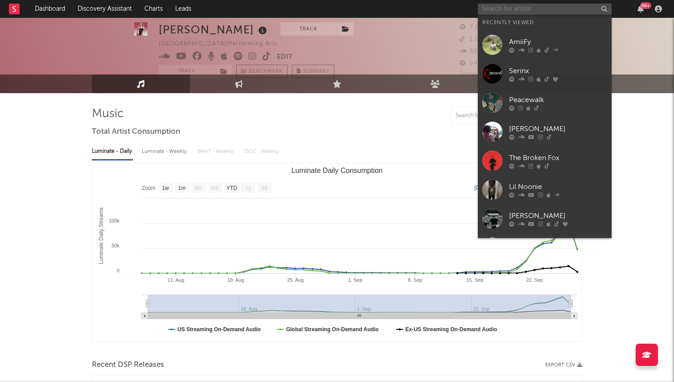
click at [501, 12] on input "text" at bounding box center [545, 9] width 134 height 11
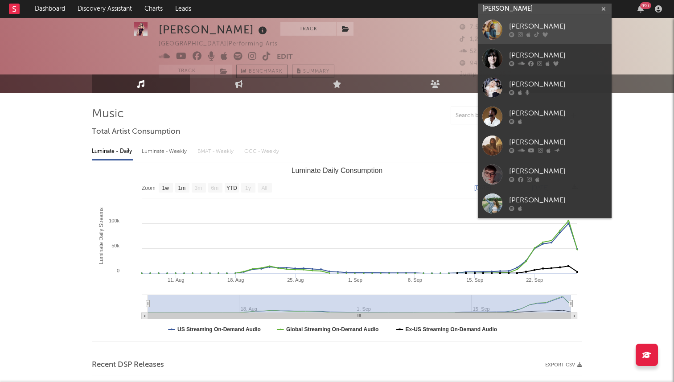
type input "[PERSON_NAME]"
click at [541, 32] on div at bounding box center [558, 34] width 98 height 5
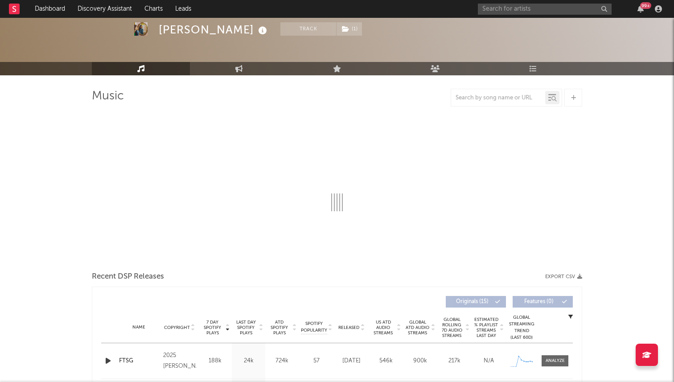
scroll to position [33, 0]
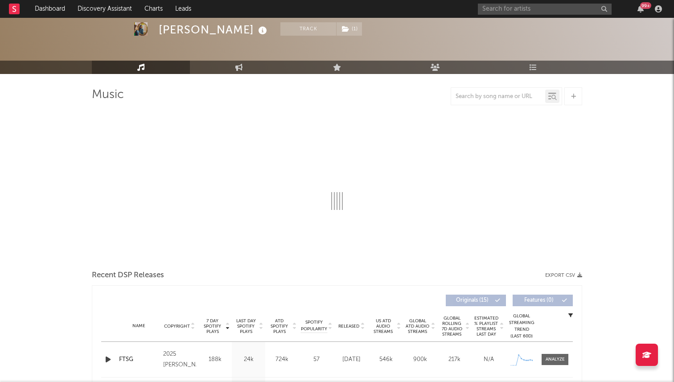
select select "6m"
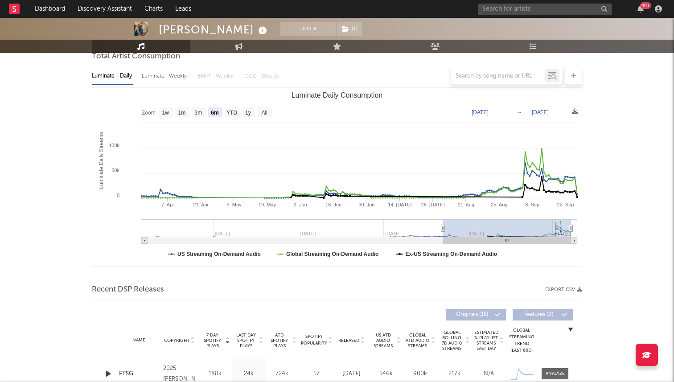
scroll to position [0, 0]
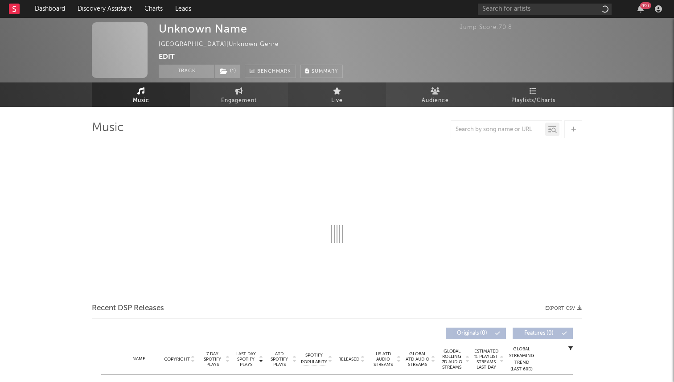
select select "1w"
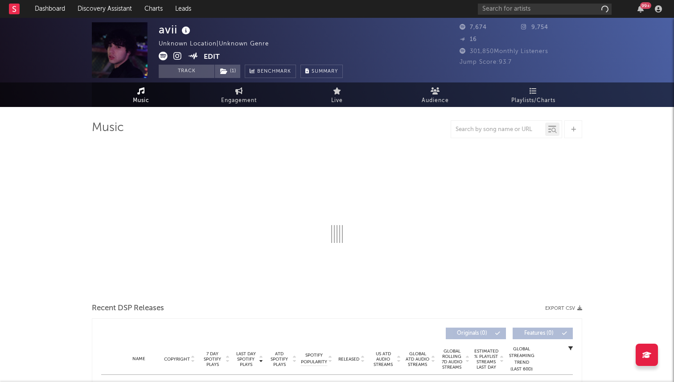
select select "1w"
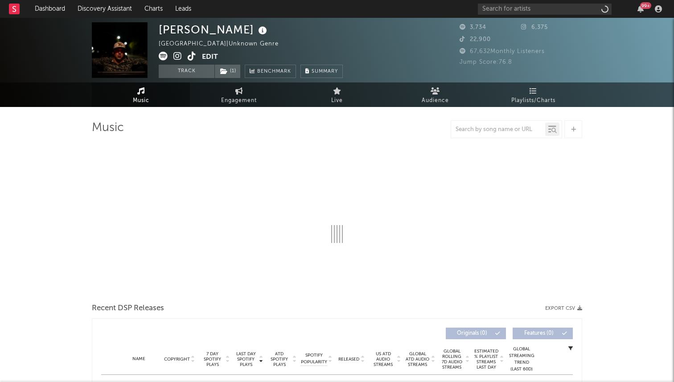
select select "1w"
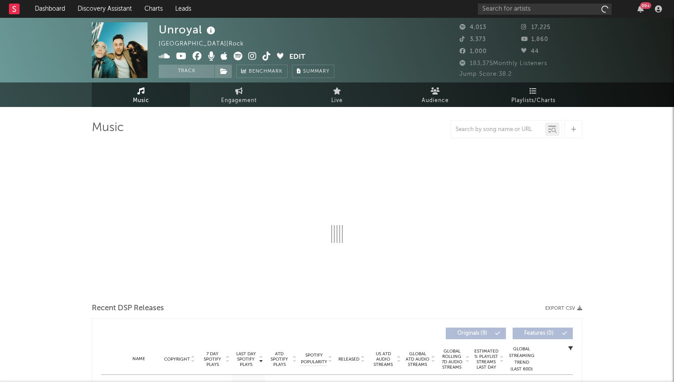
select select "6m"
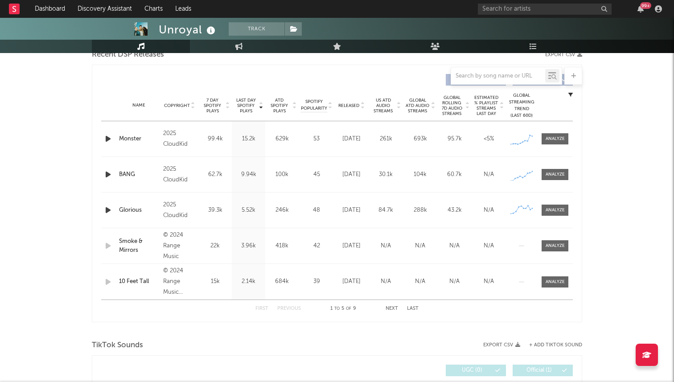
scroll to position [305, 0]
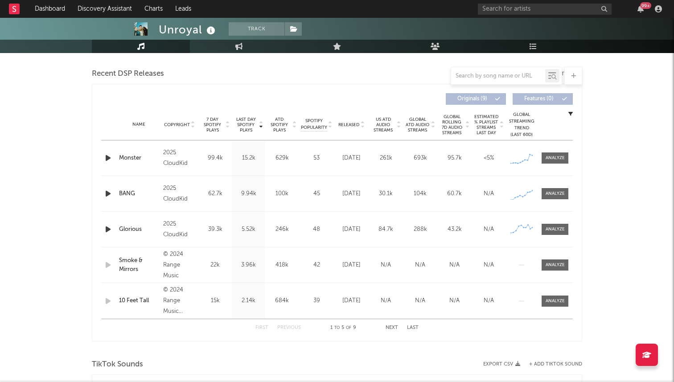
click at [354, 124] on span "Released" at bounding box center [348, 124] width 21 height 5
click at [214, 124] on span "7 Day Spotify Plays" at bounding box center [213, 125] width 24 height 16
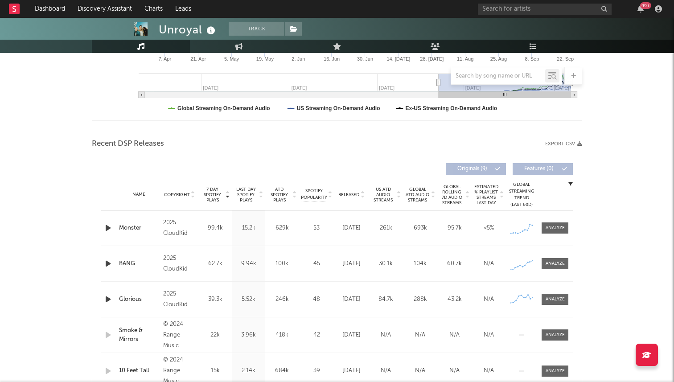
scroll to position [0, 0]
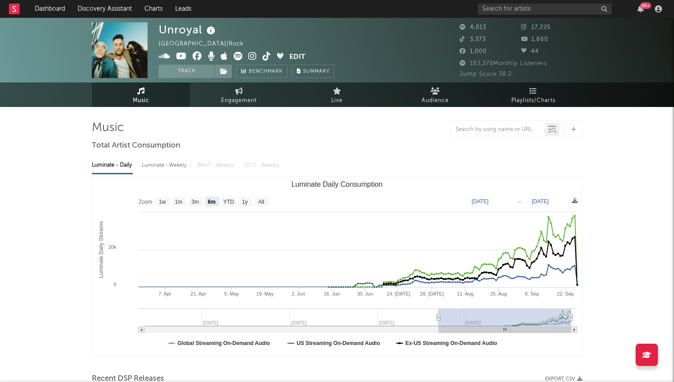
click at [264, 58] on icon at bounding box center [267, 56] width 8 height 9
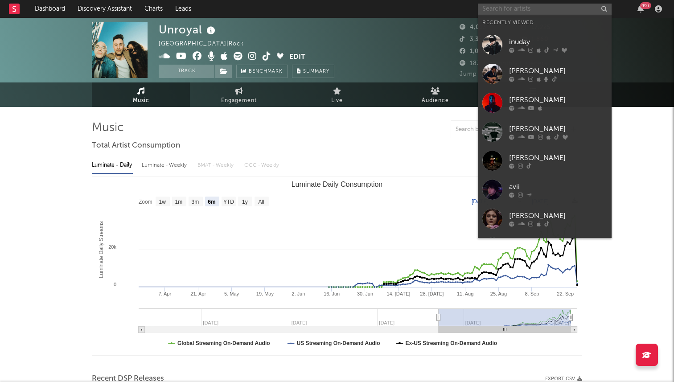
click at [486, 10] on input "text" at bounding box center [545, 9] width 134 height 11
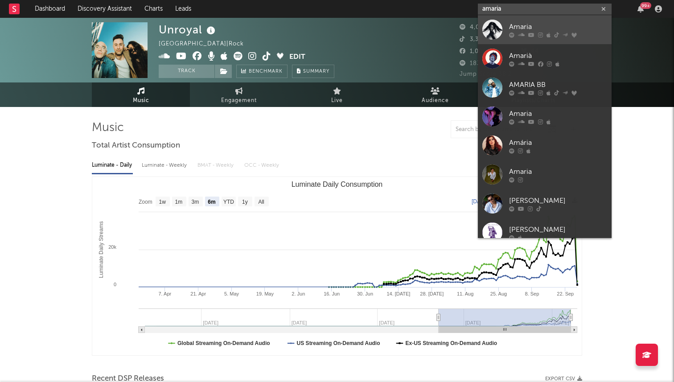
type input "amaria"
click at [486, 16] on link "Amaria" at bounding box center [545, 29] width 134 height 29
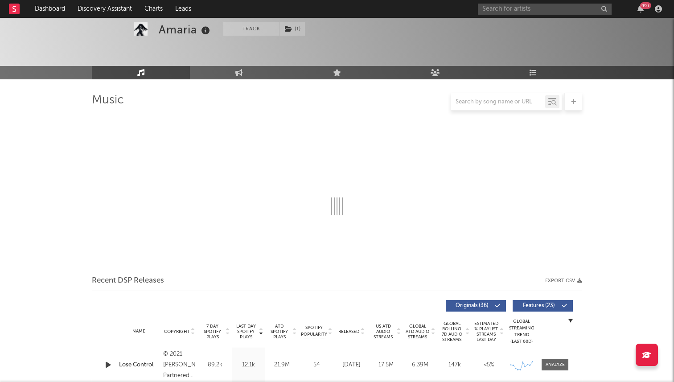
select select "6m"
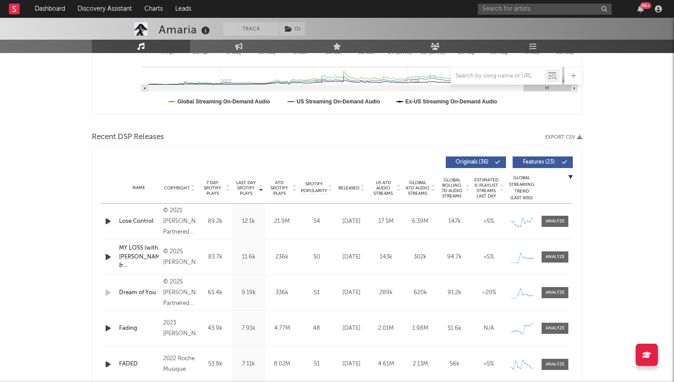
scroll to position [242, 0]
click at [519, 13] on input "text" at bounding box center [545, 9] width 134 height 11
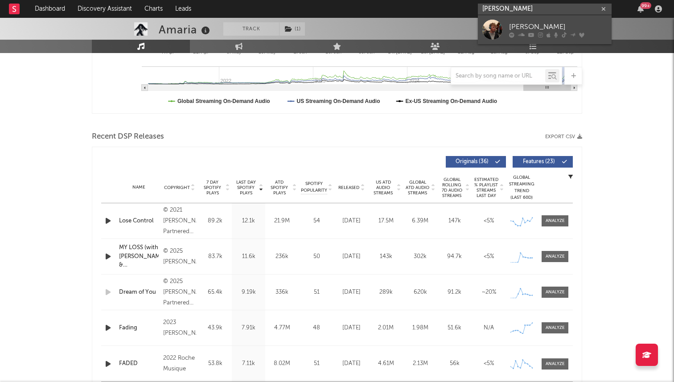
type input "[PERSON_NAME]"
click at [505, 23] on link "[PERSON_NAME]" at bounding box center [545, 29] width 134 height 29
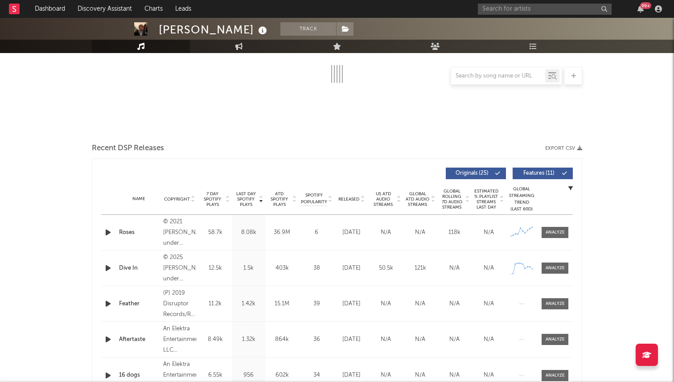
scroll to position [243, 0]
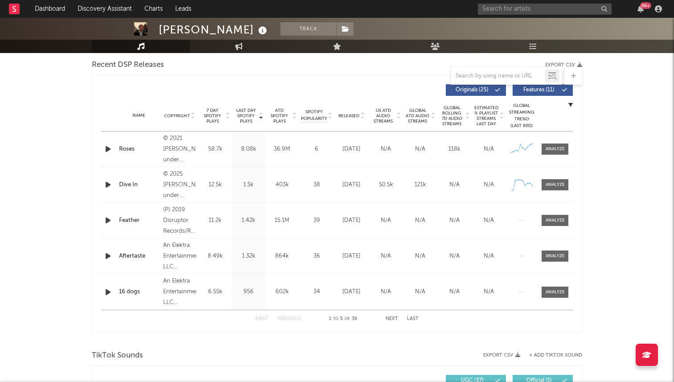
select select "6m"
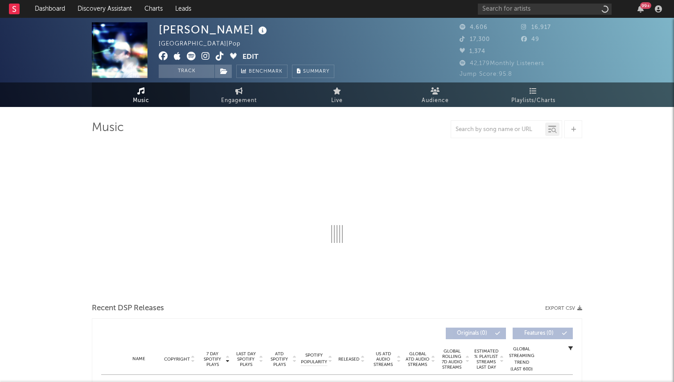
select select "1w"
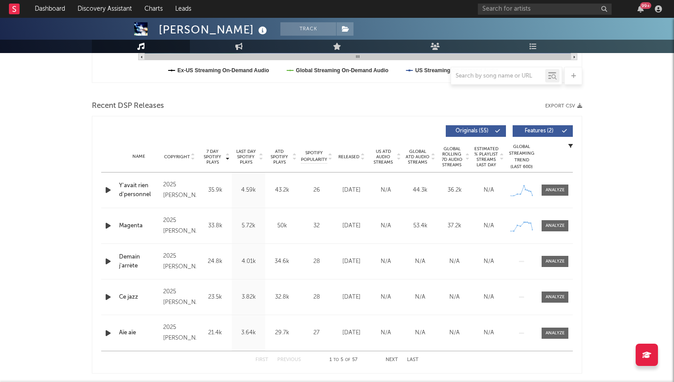
scroll to position [267, 0]
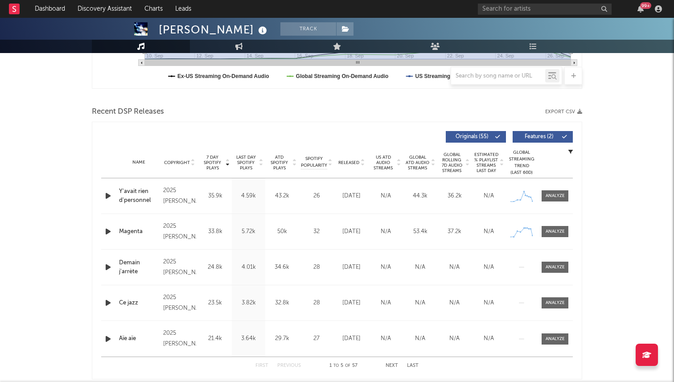
click at [108, 194] on icon "button" at bounding box center [107, 195] width 9 height 11
click at [109, 196] on icon "button" at bounding box center [107, 195] width 8 height 11
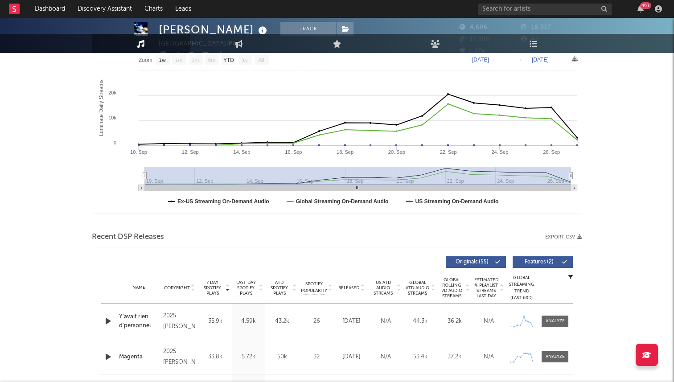
scroll to position [0, 0]
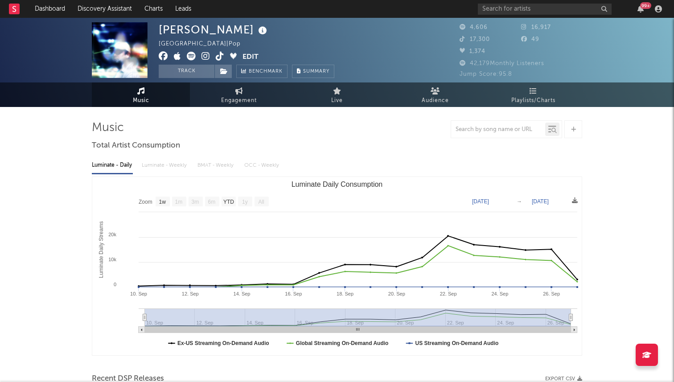
click at [217, 52] on icon at bounding box center [220, 56] width 8 height 9
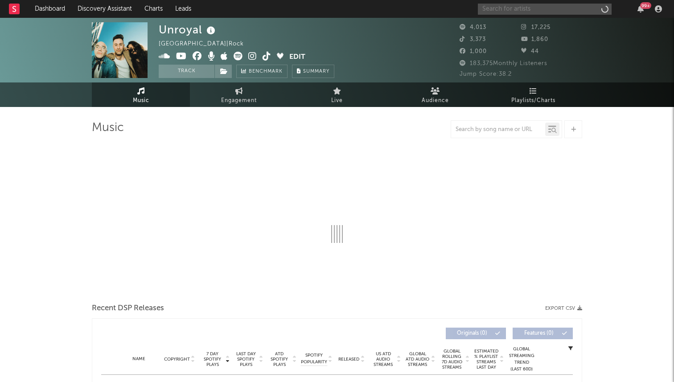
click at [532, 10] on input "text" at bounding box center [545, 9] width 134 height 11
select select "6m"
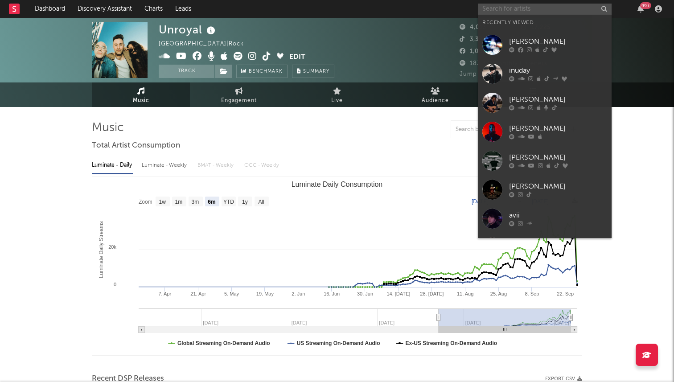
paste input "[URL][DOMAIN_NAME]"
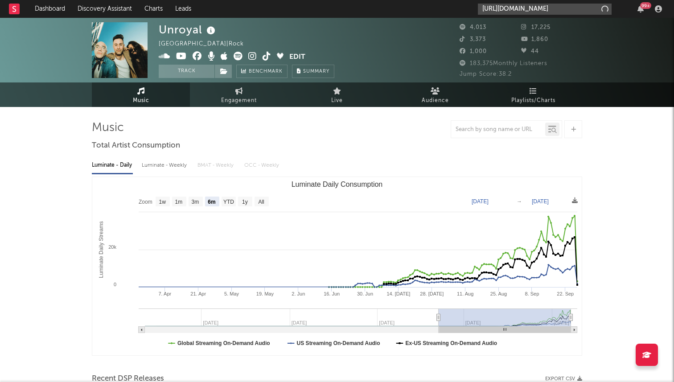
scroll to position [0, 51]
type input "[URL][DOMAIN_NAME]"
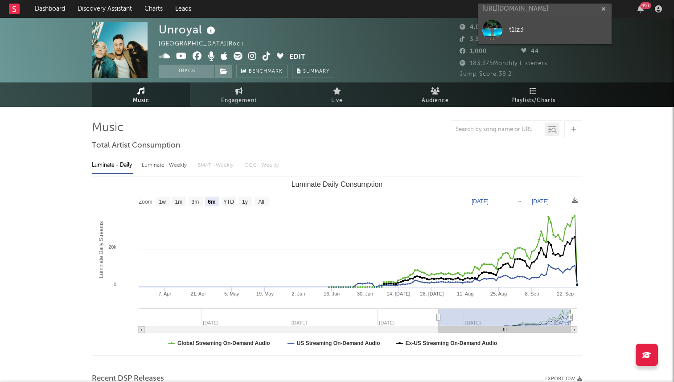
scroll to position [0, 0]
click at [524, 35] on link "t1lz3" at bounding box center [545, 29] width 134 height 29
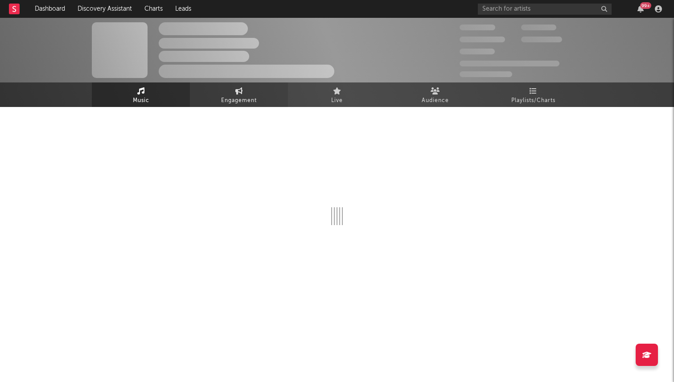
select select "1w"
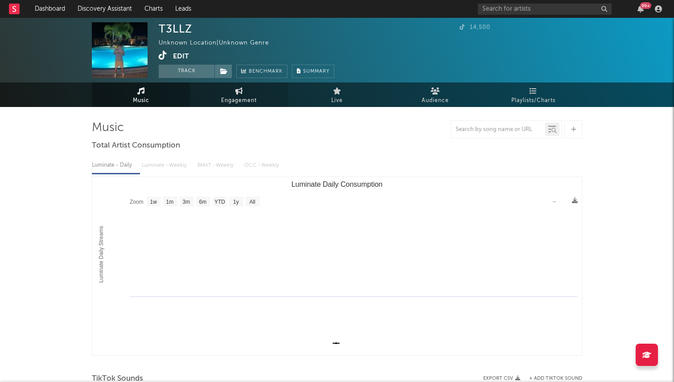
click at [221, 99] on span "Engagement" at bounding box center [239, 100] width 36 height 11
select select "1w"
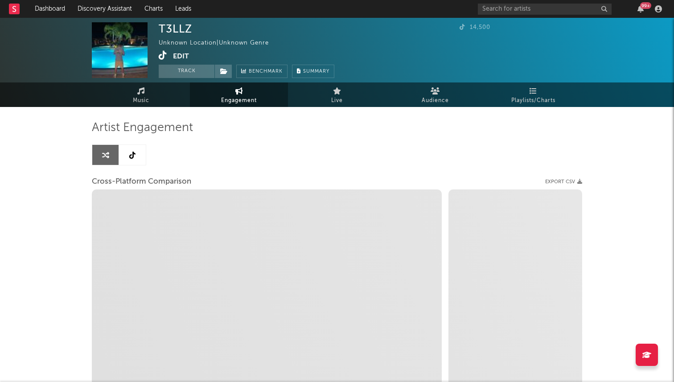
click at [139, 154] on link at bounding box center [132, 155] width 27 height 20
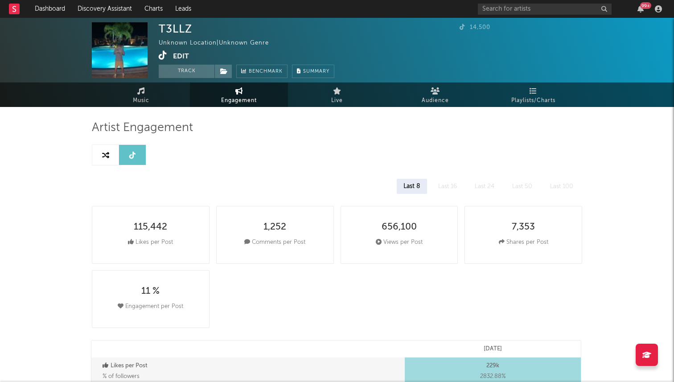
select select "1w"
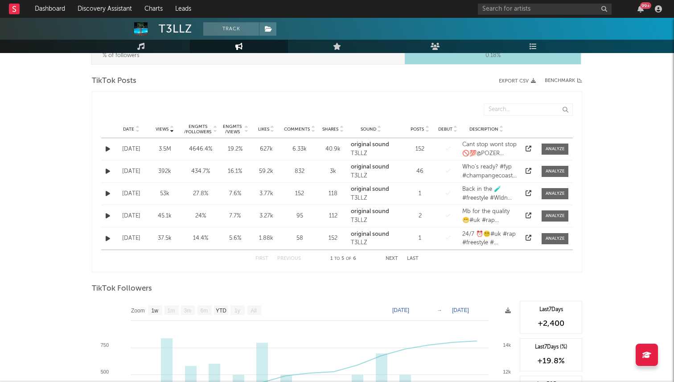
scroll to position [483, 0]
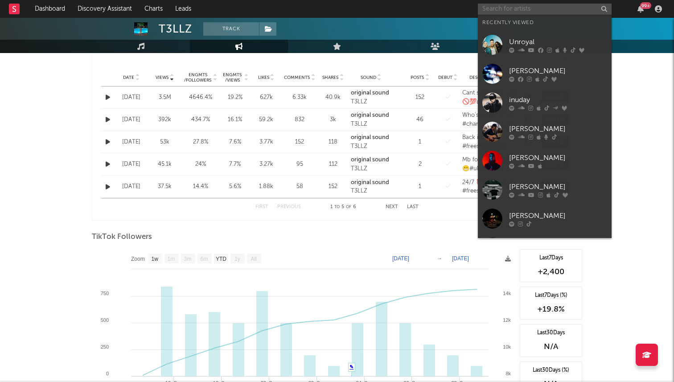
click at [491, 6] on input "text" at bounding box center [545, 9] width 134 height 11
type input "e"
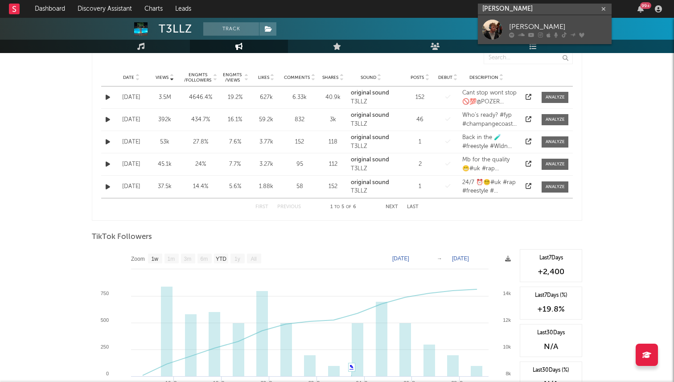
type input "finn askew"
click at [488, 21] on div at bounding box center [492, 30] width 20 height 20
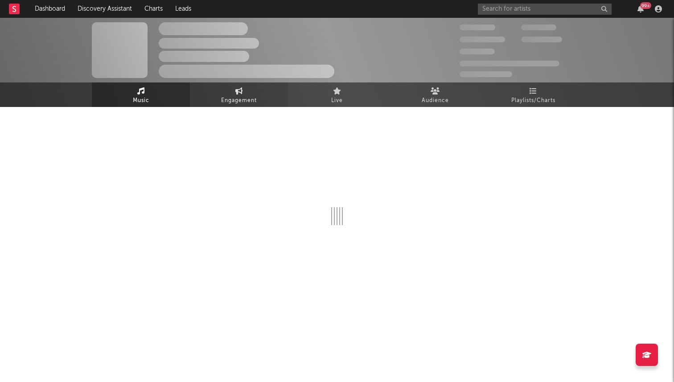
click at [227, 103] on span "Engagement" at bounding box center [239, 100] width 36 height 11
select select "1w"
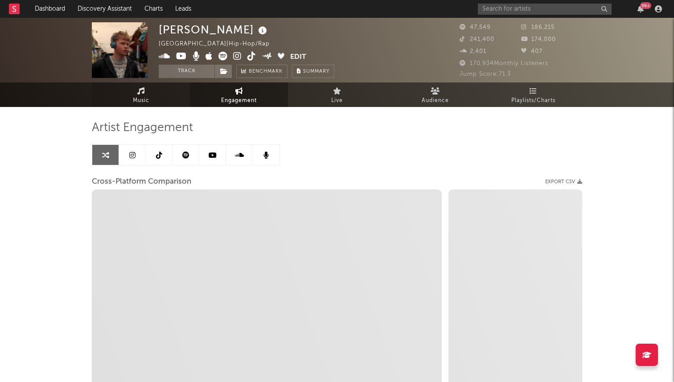
click at [164, 91] on link "Music" at bounding box center [141, 94] width 98 height 25
select select "6m"
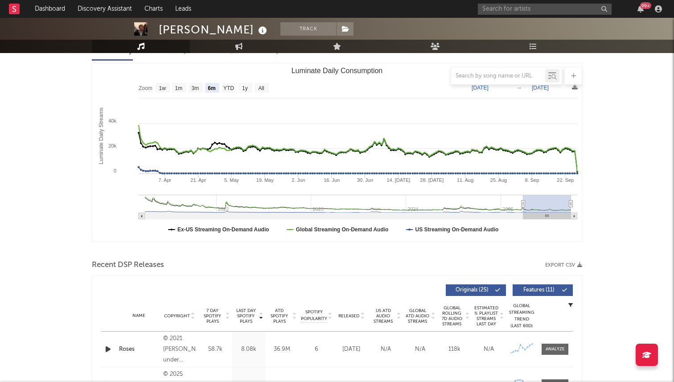
scroll to position [312, 0]
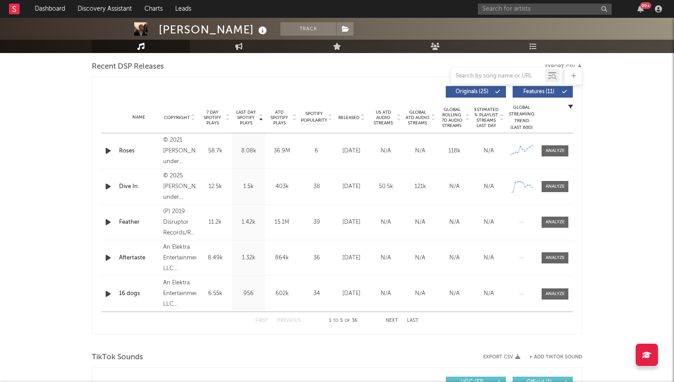
click at [349, 116] on span "Released" at bounding box center [348, 117] width 21 height 5
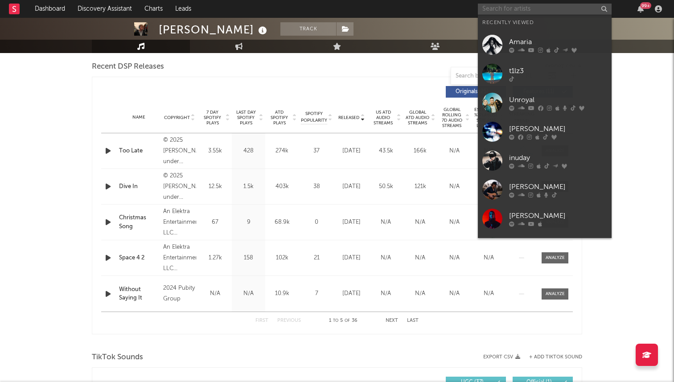
click at [523, 8] on input "text" at bounding box center [545, 9] width 134 height 11
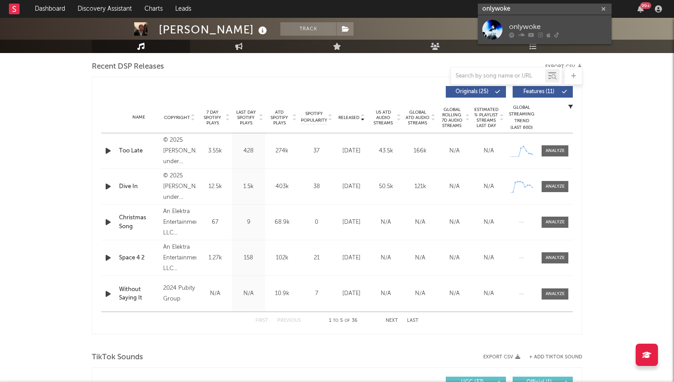
type input "onlywoke"
click at [497, 25] on div at bounding box center [492, 30] width 20 height 20
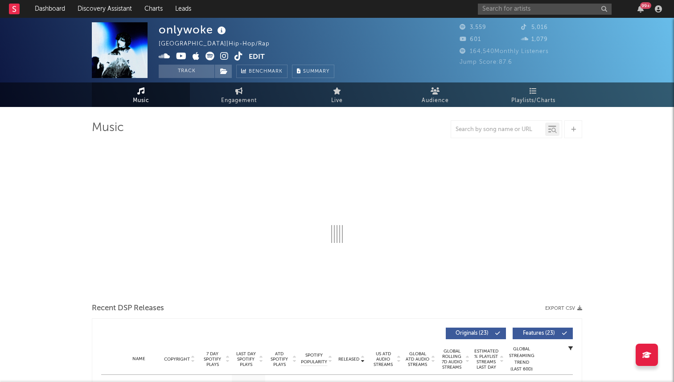
select select "1w"
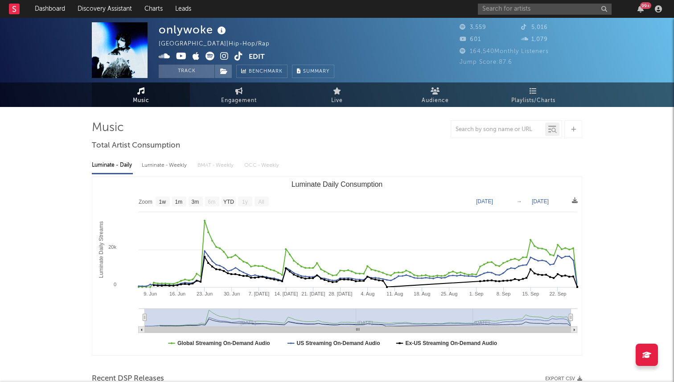
click at [236, 55] on icon at bounding box center [239, 56] width 8 height 9
click at [514, 10] on input "text" at bounding box center [545, 9] width 134 height 11
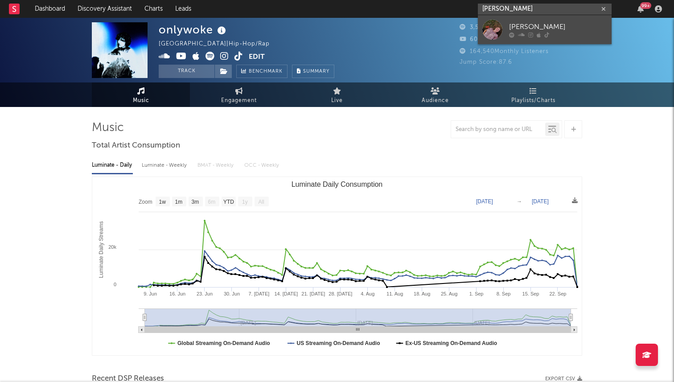
type input "annabelle dinda"
click at [522, 35] on icon at bounding box center [521, 34] width 7 height 5
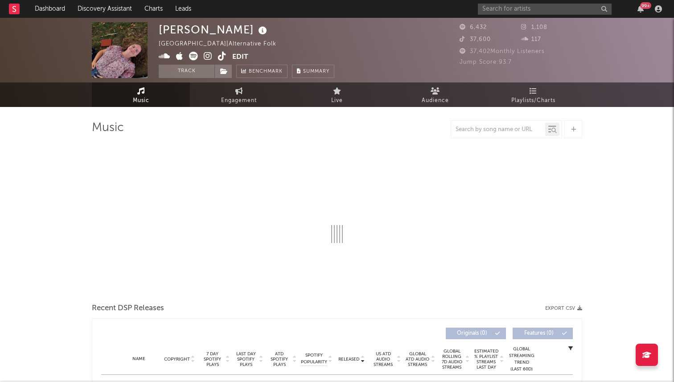
select select "1w"
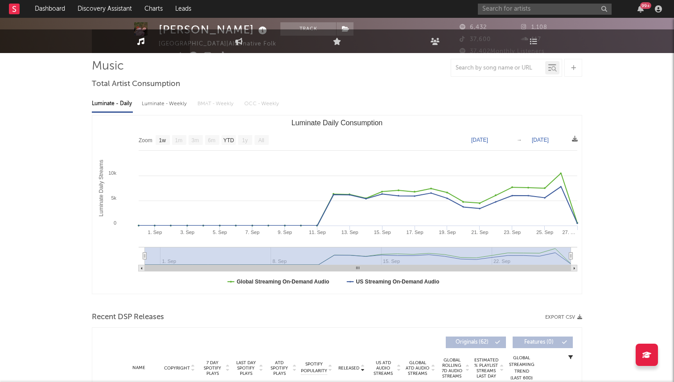
scroll to position [75, 0]
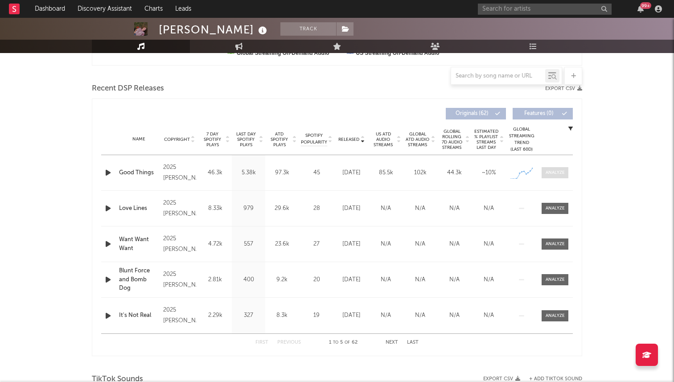
click at [558, 177] on span at bounding box center [555, 172] width 27 height 11
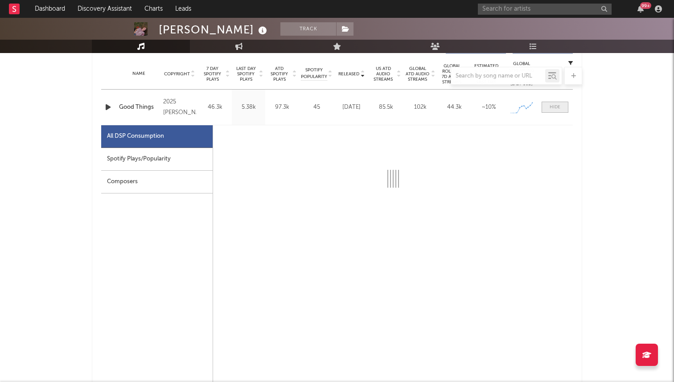
scroll to position [405, 0]
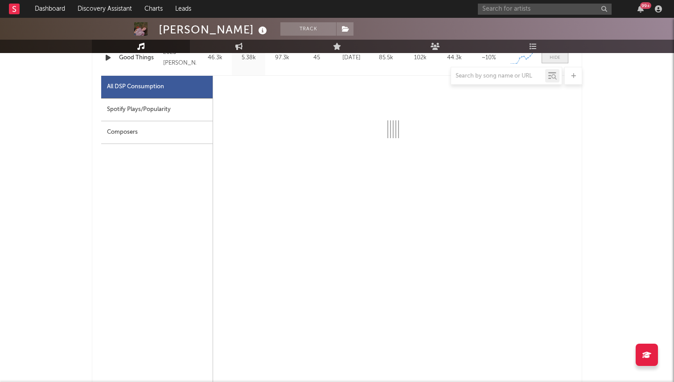
select select "1w"
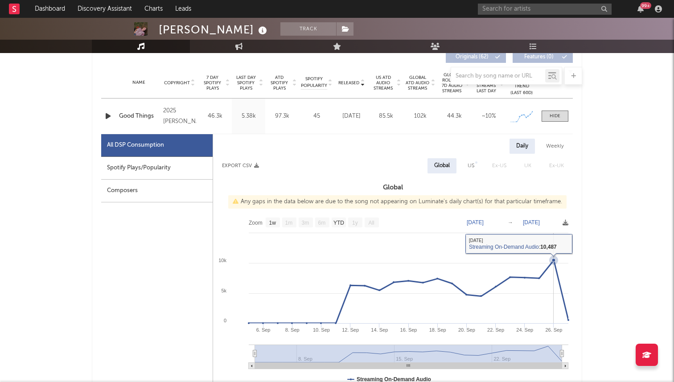
scroll to position [344, 0]
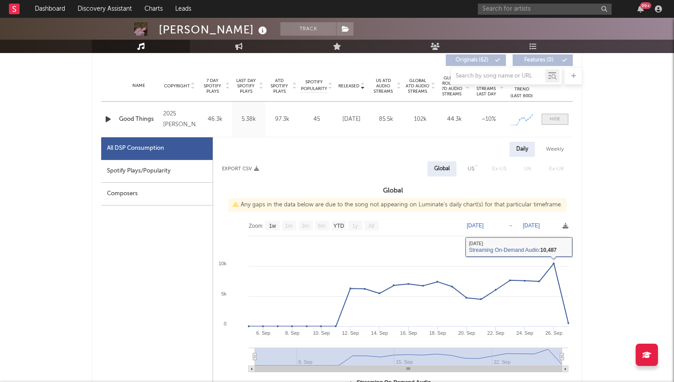
click at [556, 118] on div at bounding box center [555, 119] width 11 height 7
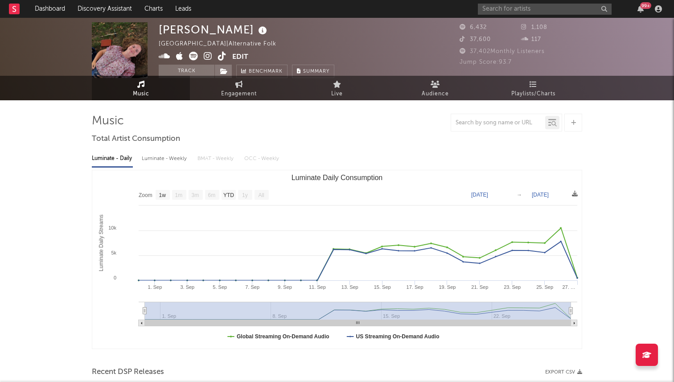
scroll to position [0, 0]
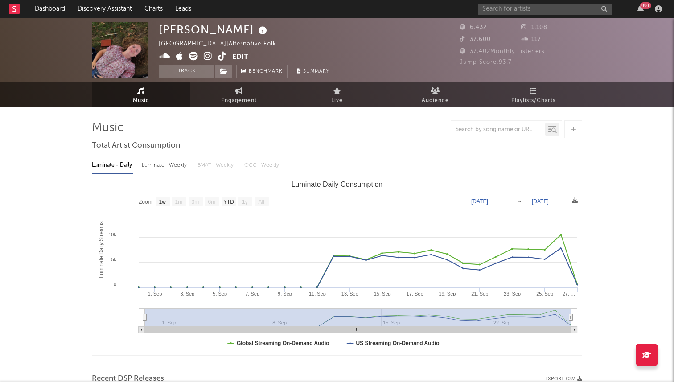
click at [190, 55] on icon at bounding box center [193, 56] width 9 height 9
click at [221, 55] on icon at bounding box center [222, 56] width 8 height 9
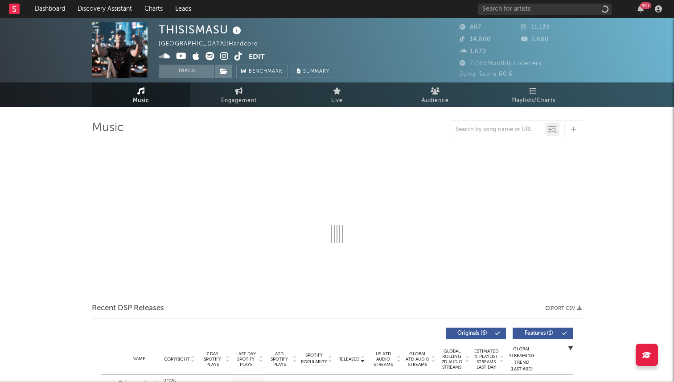
select select "1w"
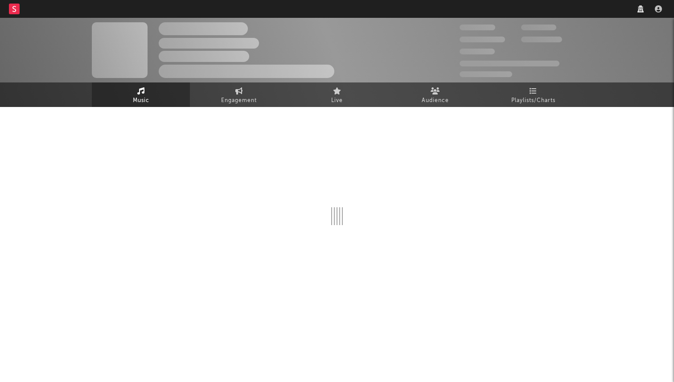
select select "1w"
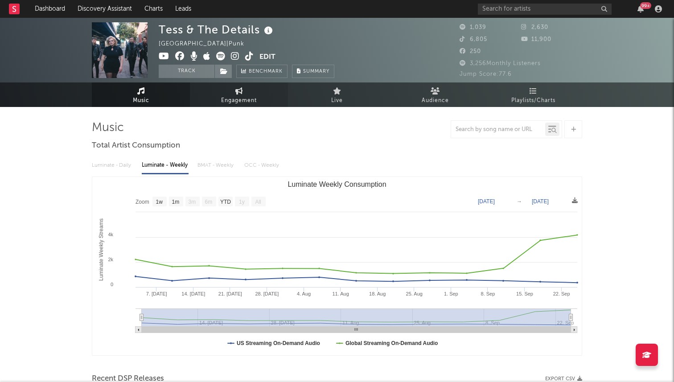
click at [251, 94] on link "Engagement" at bounding box center [239, 94] width 98 height 25
select select "1w"
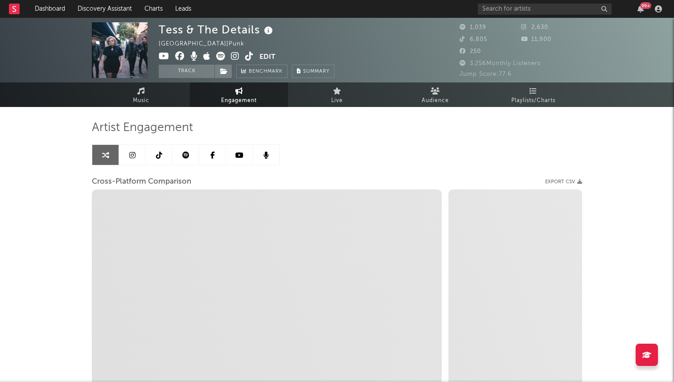
click at [247, 57] on icon at bounding box center [249, 56] width 8 height 9
select select "1m"
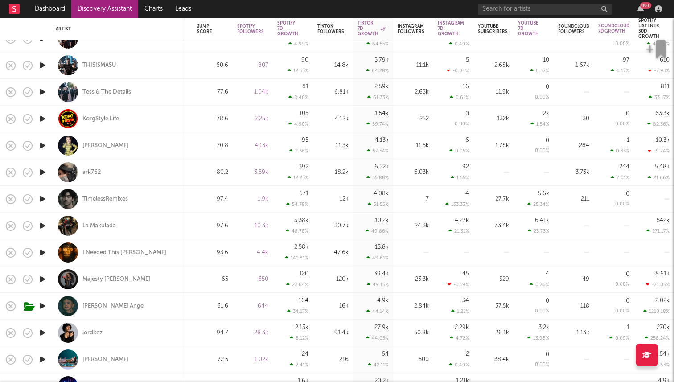
click at [110, 144] on div "[PERSON_NAME]" at bounding box center [105, 146] width 46 height 8
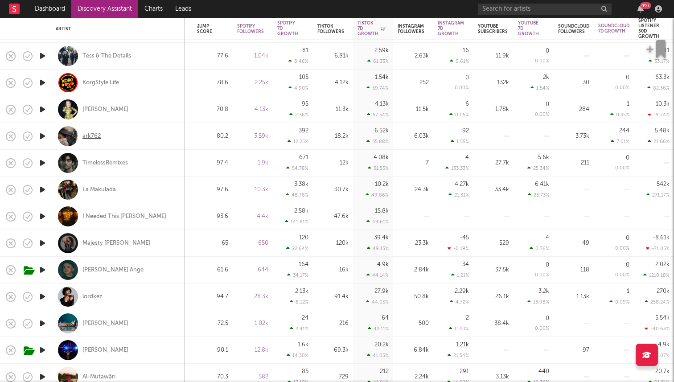
click at [91, 140] on div "ark762" at bounding box center [91, 136] width 18 height 8
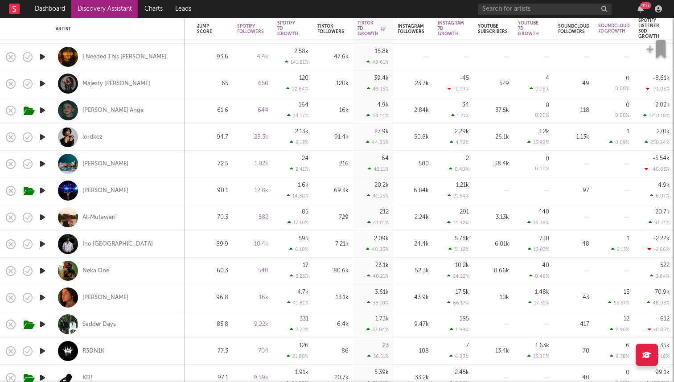
click at [110, 58] on div "I Needed This [PERSON_NAME]" at bounding box center [124, 57] width 84 height 8
click at [43, 82] on icon "button" at bounding box center [42, 83] width 9 height 11
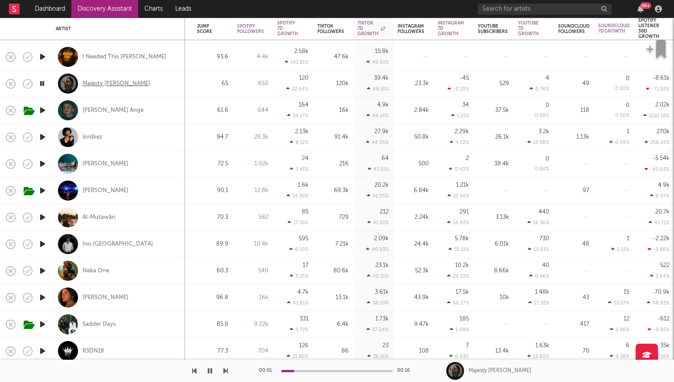
click at [96, 85] on div "Majesty Lyn" at bounding box center [116, 84] width 68 height 8
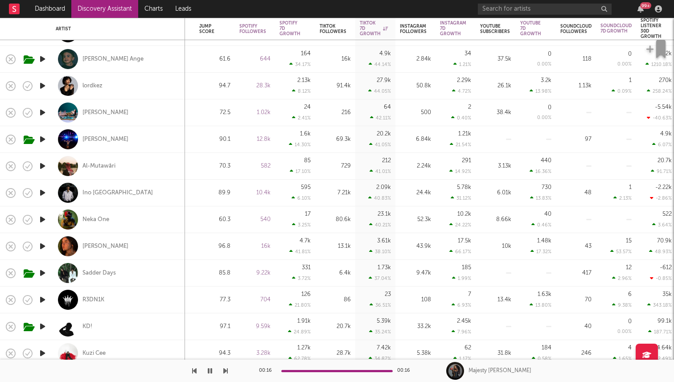
click at [44, 86] on icon "button" at bounding box center [42, 85] width 9 height 11
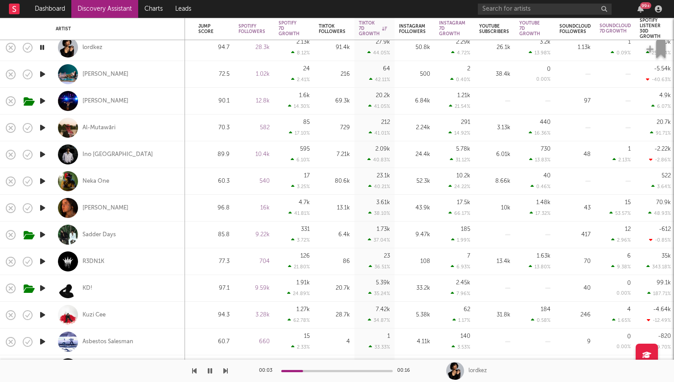
click at [40, 157] on icon "button" at bounding box center [42, 154] width 9 height 11
click at [99, 155] on div "Ino Casablanca" at bounding box center [117, 155] width 70 height 8
click at [41, 180] on icon "button" at bounding box center [42, 181] width 9 height 11
click at [41, 180] on icon "button" at bounding box center [42, 181] width 8 height 11
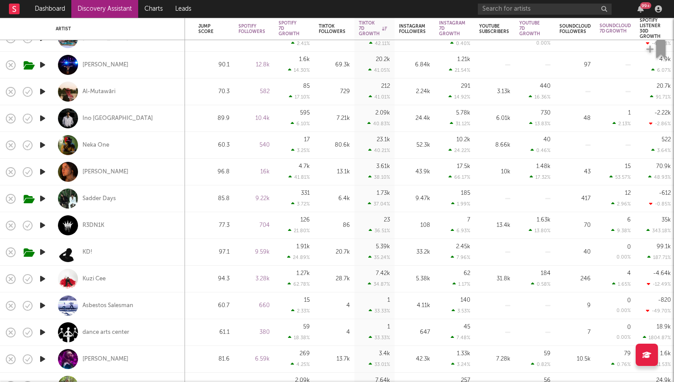
click at [41, 172] on icon "button" at bounding box center [42, 171] width 9 height 11
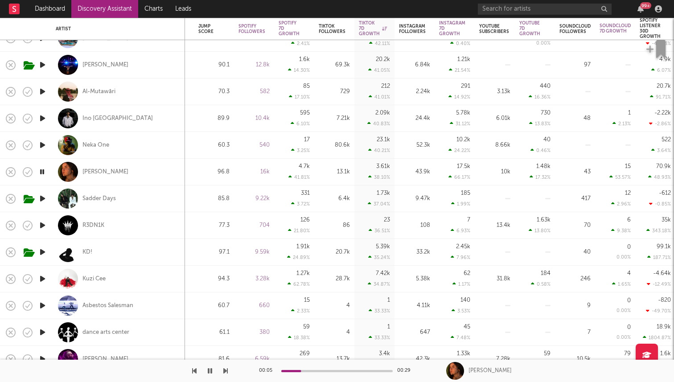
click at [41, 172] on icon "button" at bounding box center [42, 171] width 8 height 11
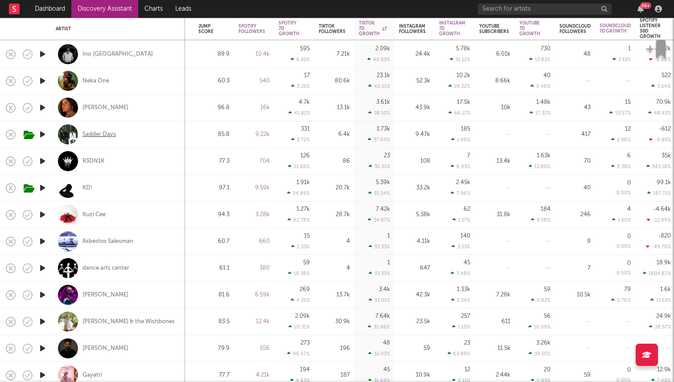
click at [95, 132] on div "Sadder Days" at bounding box center [98, 135] width 33 height 8
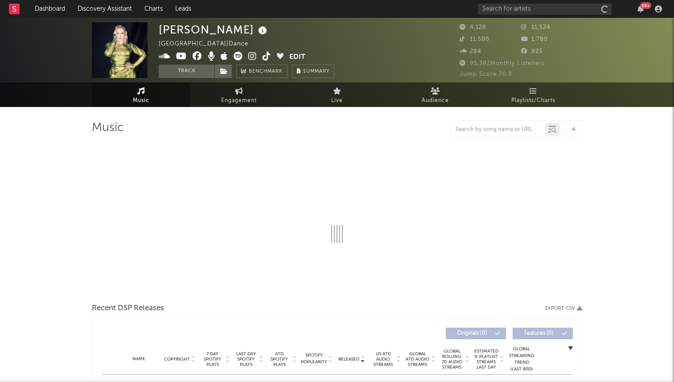
select select "6m"
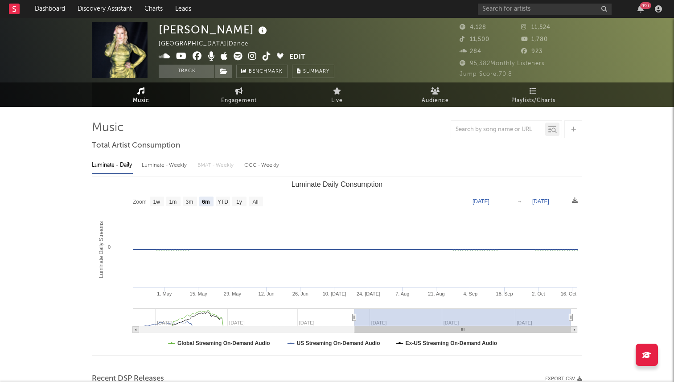
click at [267, 58] on icon at bounding box center [267, 56] width 8 height 9
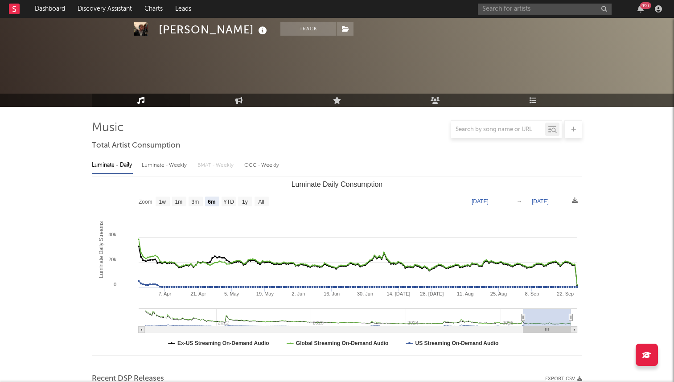
select select "6m"
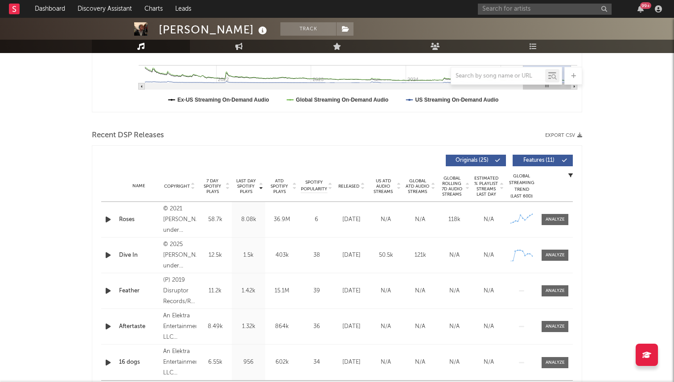
click at [536, 16] on div "99 +" at bounding box center [571, 9] width 187 height 18
click at [536, 11] on input "text" at bounding box center [545, 9] width 134 height 11
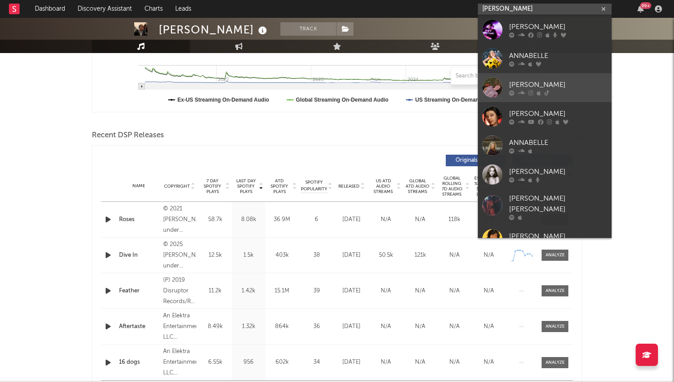
type input "annabelle"
click at [498, 87] on div at bounding box center [492, 88] width 20 height 20
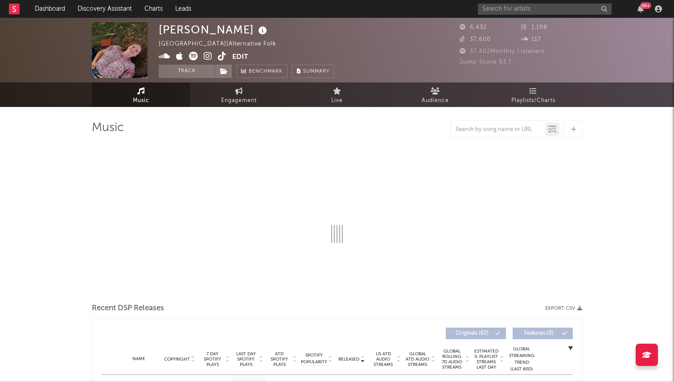
select select "1w"
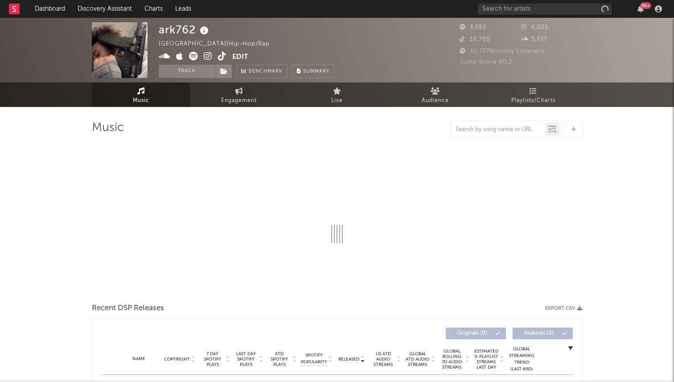
select select "6m"
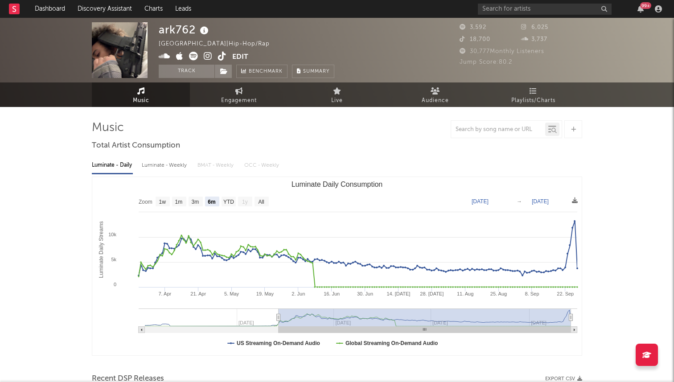
click at [223, 54] on icon at bounding box center [222, 56] width 8 height 9
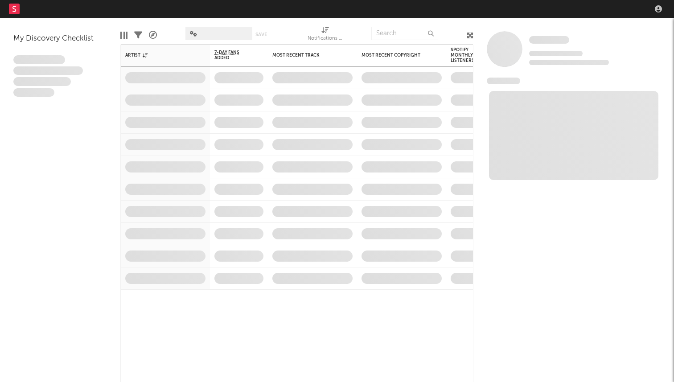
click at [538, 15] on nav "Dashboard Discovery Assistant Charts Leads" at bounding box center [337, 9] width 674 height 18
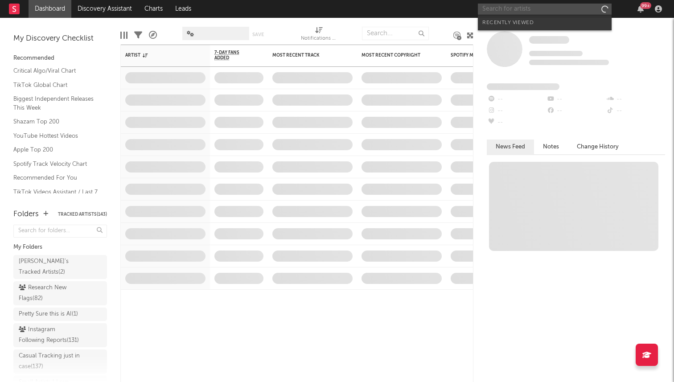
click at [529, 10] on input "text" at bounding box center [545, 9] width 134 height 11
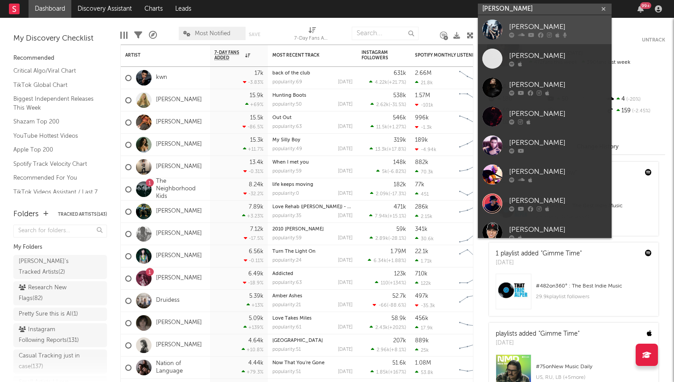
type input "[PERSON_NAME]"
click at [506, 26] on link "[PERSON_NAME]" at bounding box center [545, 29] width 134 height 29
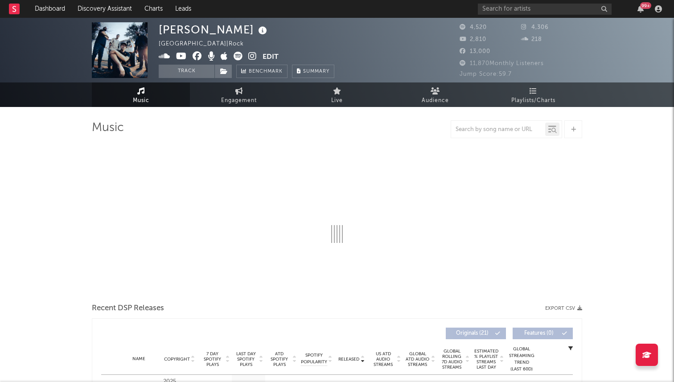
select select "1w"
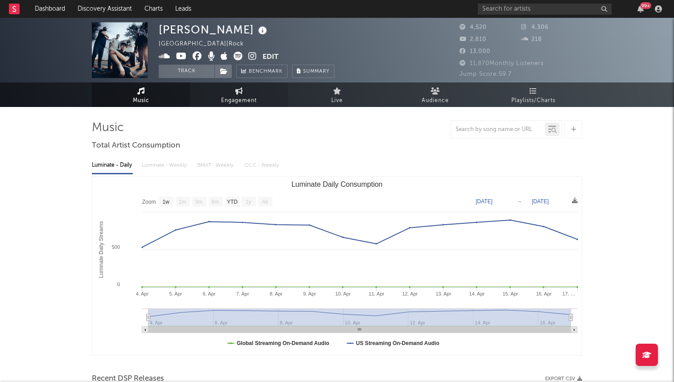
click at [239, 99] on span "Engagement" at bounding box center [239, 100] width 36 height 11
select select "1w"
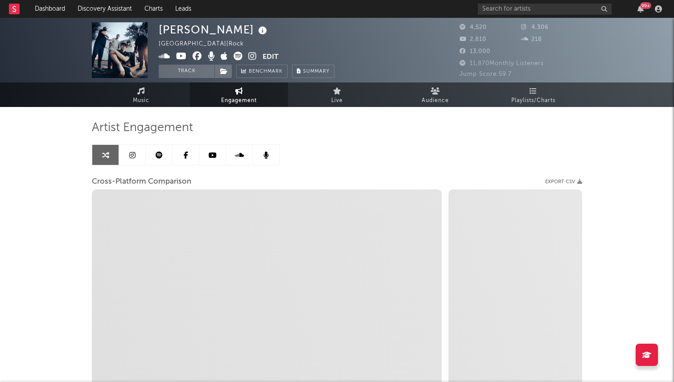
select select "1m"
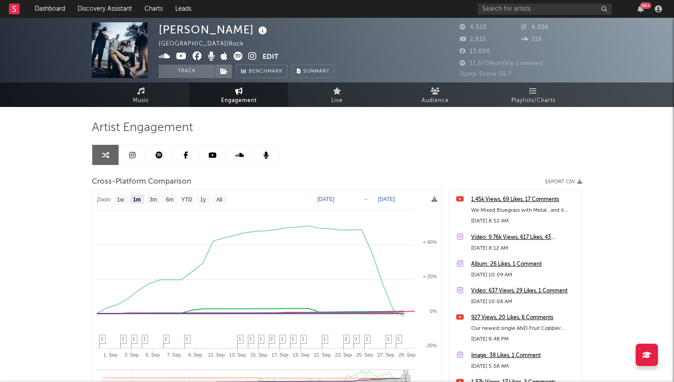
click at [267, 55] on button "Edit" at bounding box center [271, 57] width 16 height 11
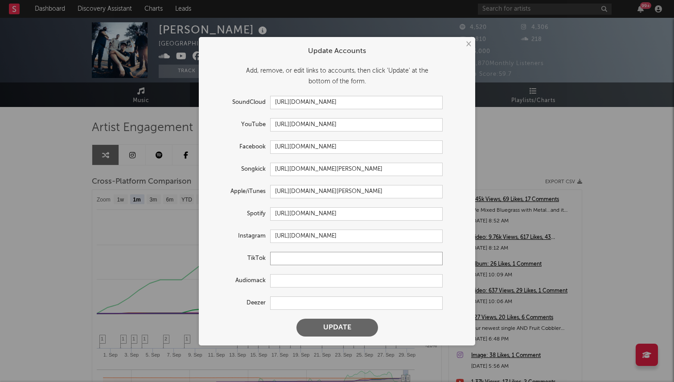
click at [284, 262] on input "text" at bounding box center [356, 258] width 173 height 13
paste input "[URL][DOMAIN_NAME]"
type input "[URL][DOMAIN_NAME]"
click at [297, 319] on button "Update" at bounding box center [338, 328] width 82 height 18
select select "1w"
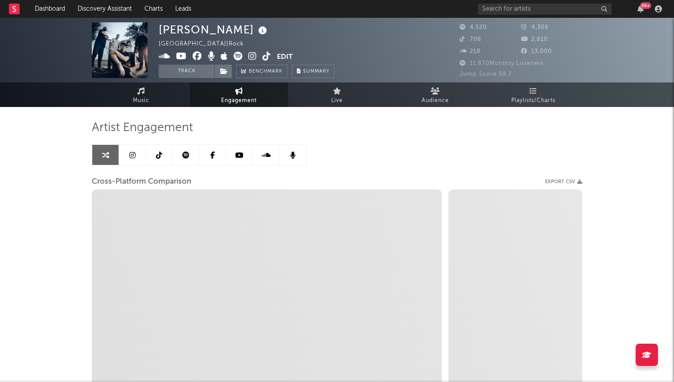
select select "1m"
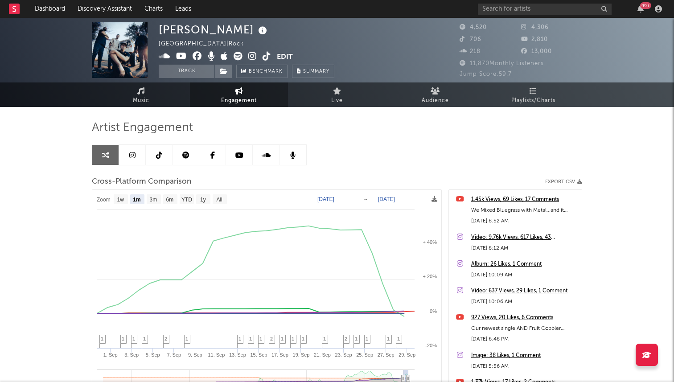
click at [161, 158] on icon at bounding box center [159, 155] width 6 height 7
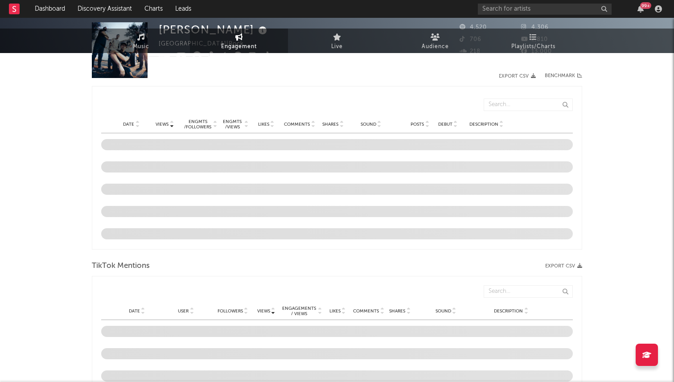
select select "1w"
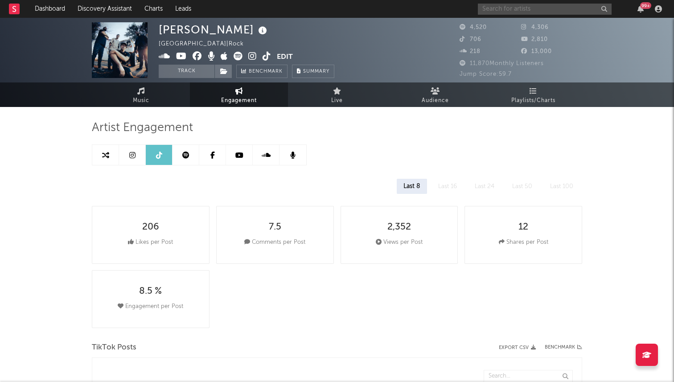
click at [522, 10] on input "text" at bounding box center [545, 9] width 134 height 11
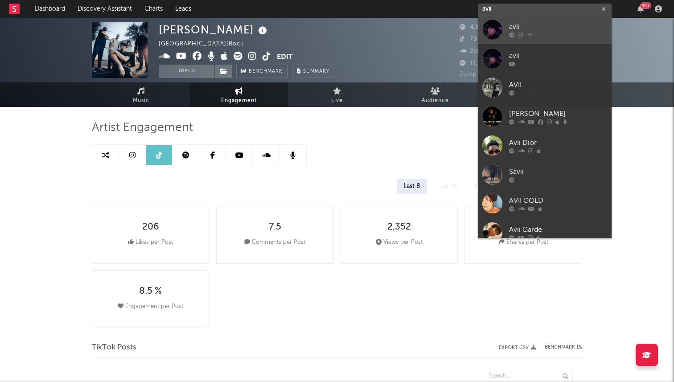
type input "avii"
click at [494, 29] on div at bounding box center [492, 30] width 20 height 20
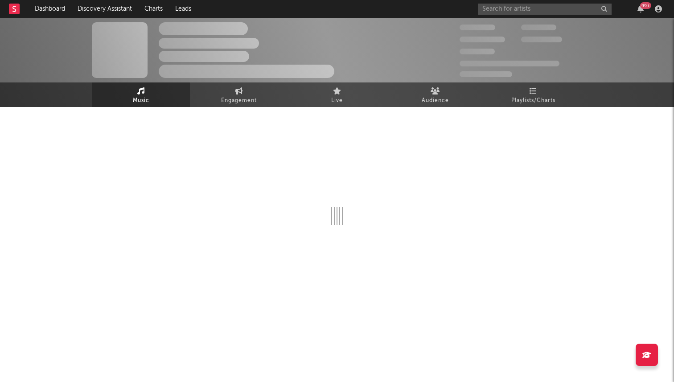
select select "1w"
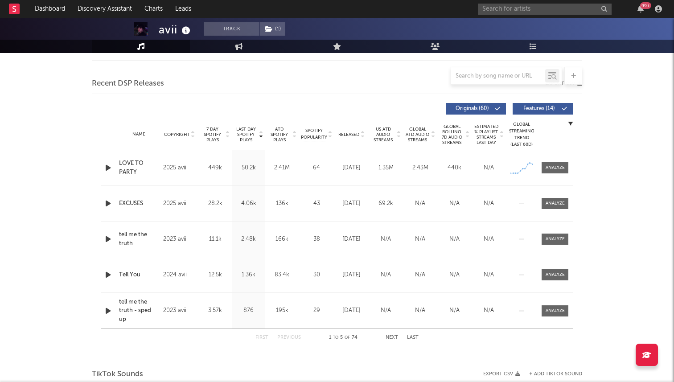
scroll to position [286, 0]
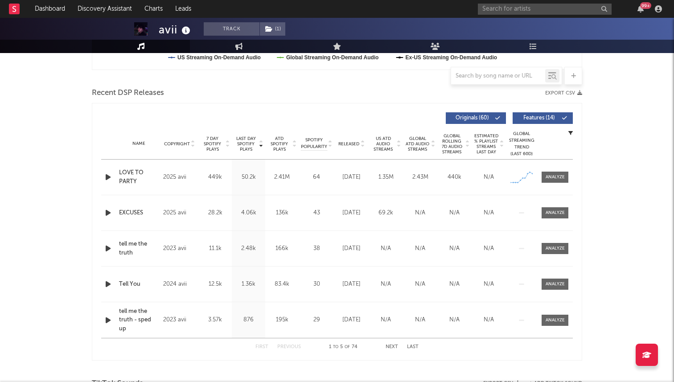
click at [106, 178] on icon "button" at bounding box center [107, 177] width 9 height 11
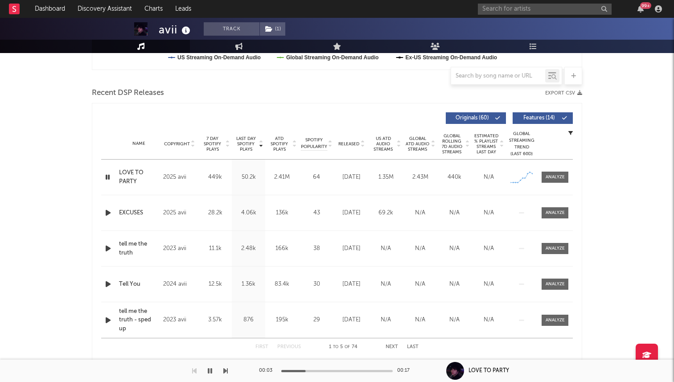
click at [108, 178] on icon "button" at bounding box center [107, 177] width 8 height 11
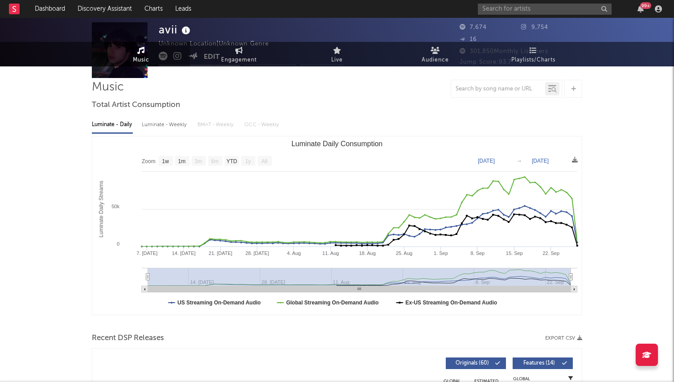
scroll to position [0, 0]
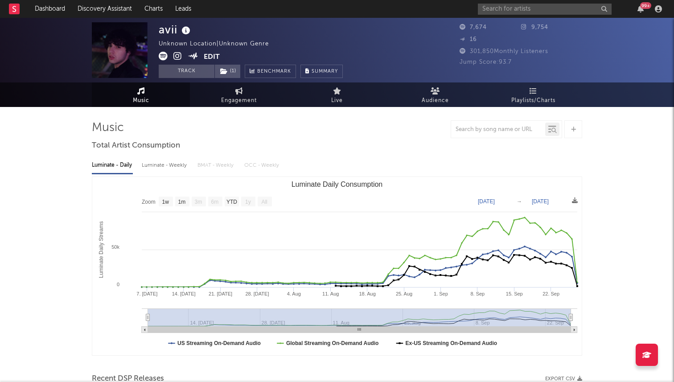
click at [175, 57] on icon at bounding box center [177, 56] width 8 height 9
click at [524, 10] on input "text" at bounding box center [545, 9] width 134 height 11
click at [206, 57] on button "Edit" at bounding box center [212, 57] width 16 height 11
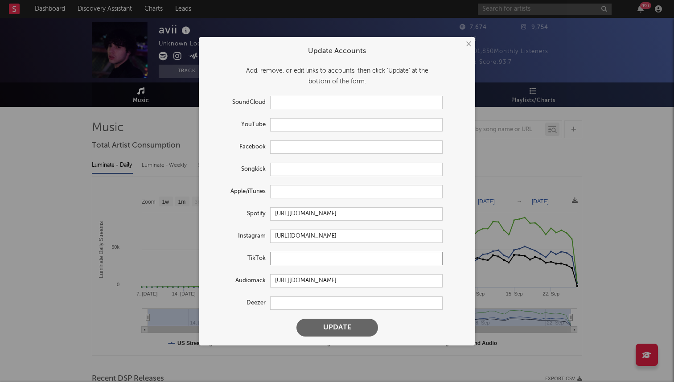
click at [306, 256] on input "text" at bounding box center [356, 258] width 173 height 13
paste input "https://www.tiktok.com/@aviifr?lang=en"
type input "https://www.tiktok.com/@aviifr?lang=en"
click at [297, 319] on button "Update" at bounding box center [338, 328] width 82 height 18
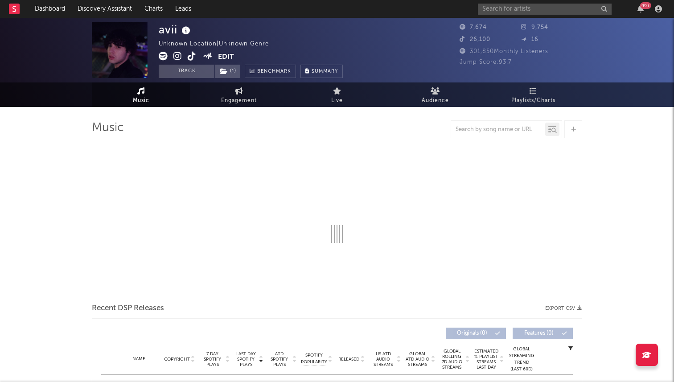
select select "1w"
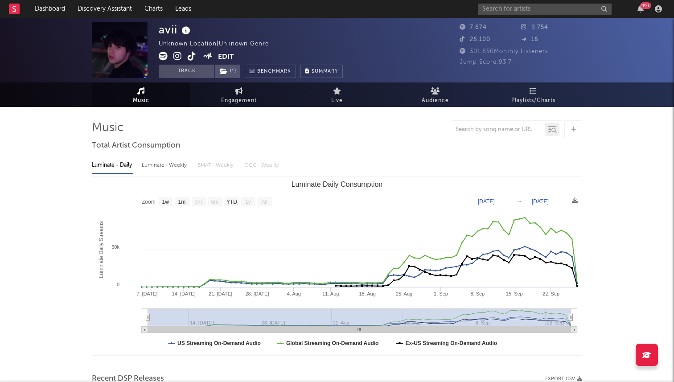
click at [526, 15] on div "99 +" at bounding box center [571, 9] width 187 height 18
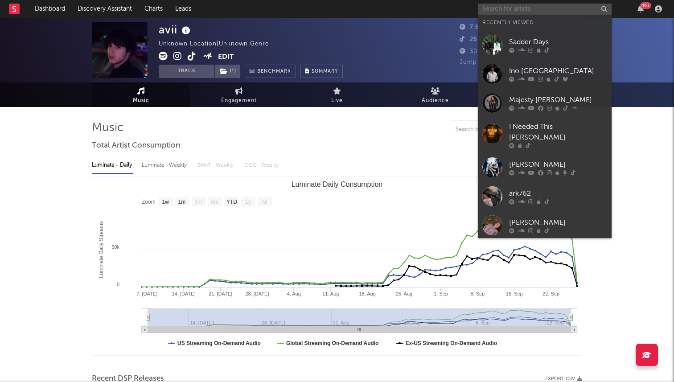
click at [528, 10] on input "text" at bounding box center [545, 9] width 134 height 11
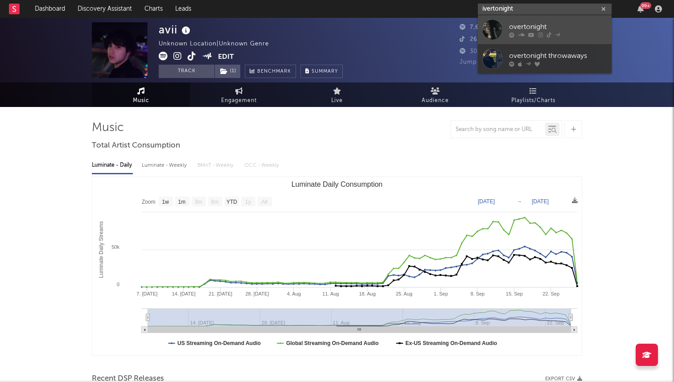
type input "ivertonight"
click at [527, 22] on div "overtonight" at bounding box center [558, 26] width 98 height 11
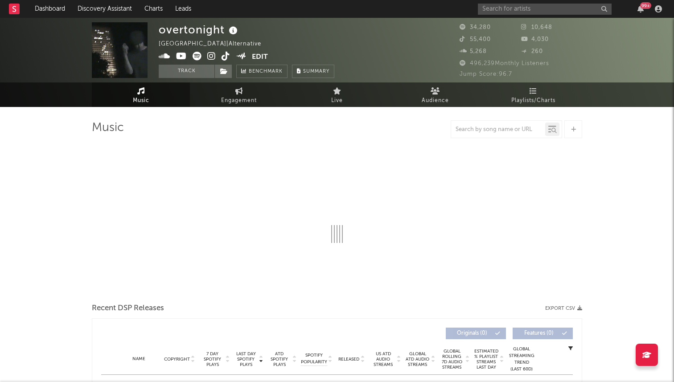
select select "6m"
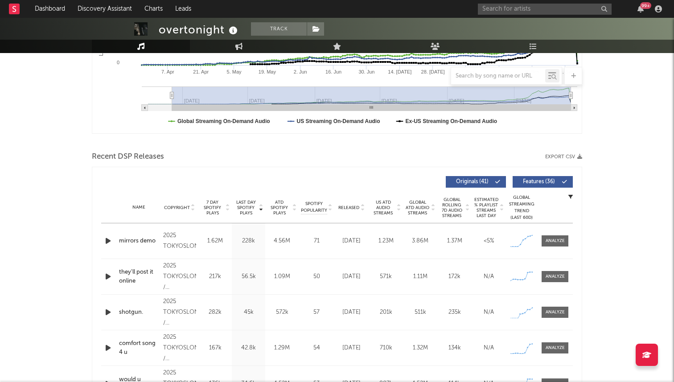
scroll to position [222, 0]
click at [217, 203] on span "7 Day Spotify Plays" at bounding box center [213, 208] width 24 height 16
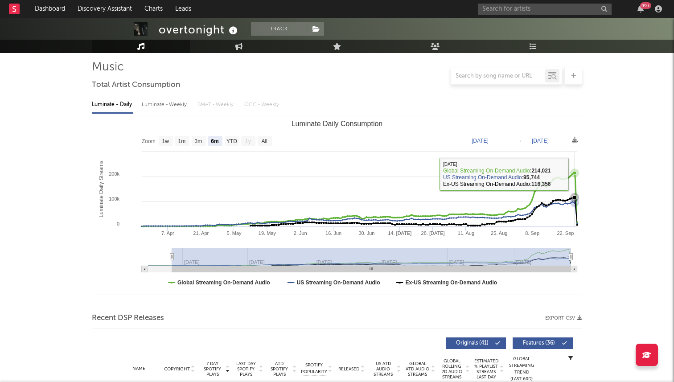
scroll to position [0, 0]
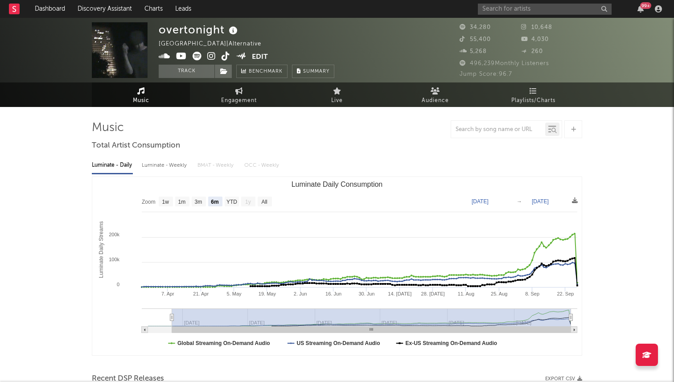
click at [522, 15] on div "99 +" at bounding box center [571, 9] width 187 height 18
click at [514, 13] on input "text" at bounding box center [545, 9] width 134 height 11
click at [520, 9] on input "never goo" at bounding box center [545, 9] width 134 height 11
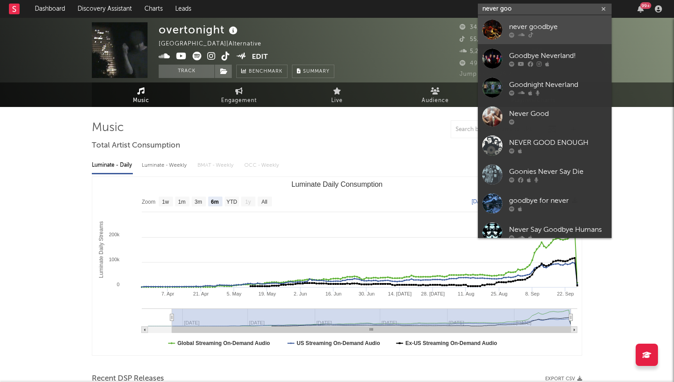
type input "never goo"
click at [515, 32] on div at bounding box center [558, 34] width 98 height 5
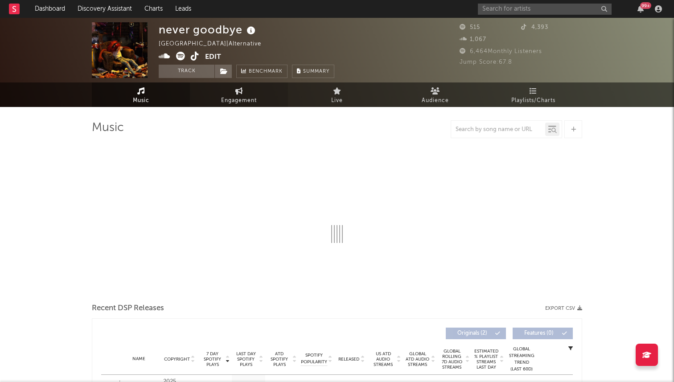
select select "1w"
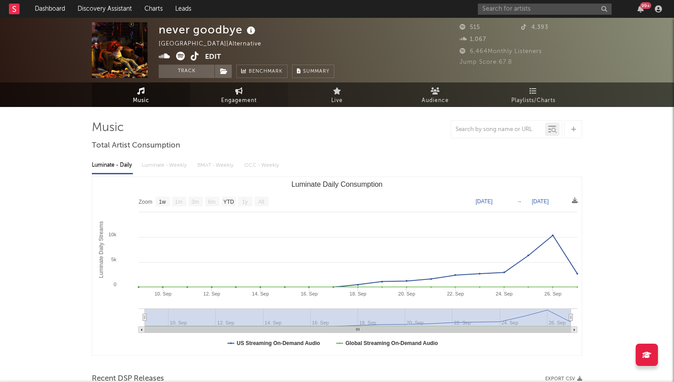
click at [232, 90] on link "Engagement" at bounding box center [239, 94] width 98 height 25
select select "1w"
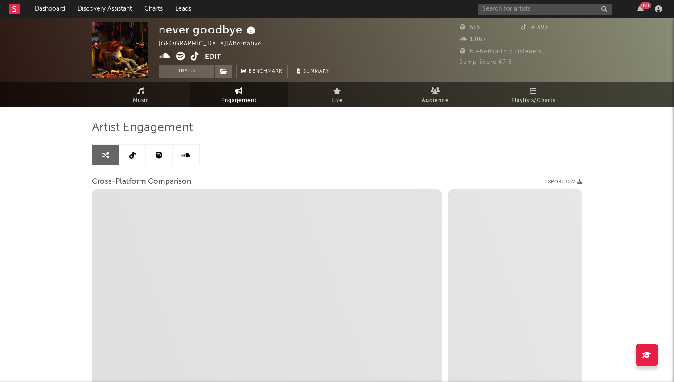
select select "1m"
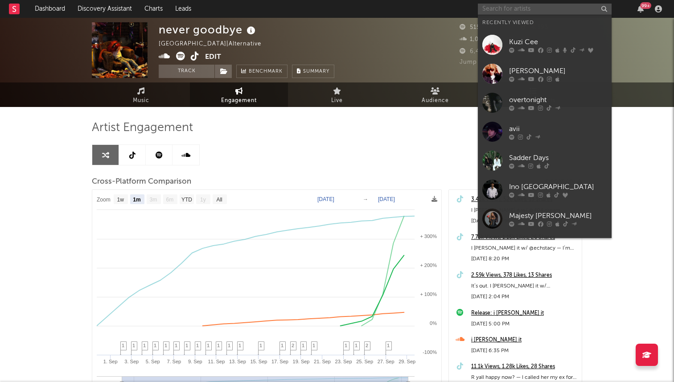
click at [522, 13] on input "text" at bounding box center [545, 9] width 134 height 11
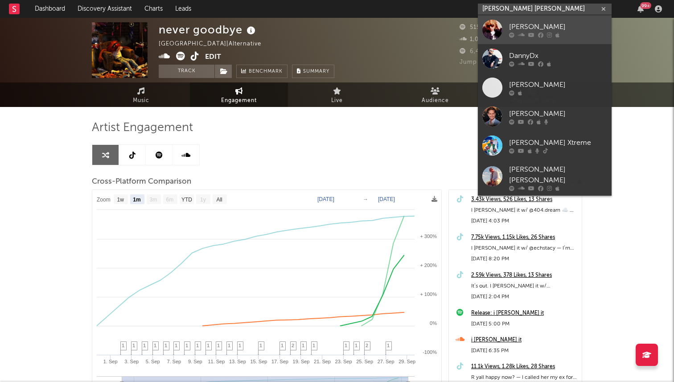
type input "danny dw"
click at [514, 26] on div "Danny Dwyer" at bounding box center [558, 26] width 98 height 11
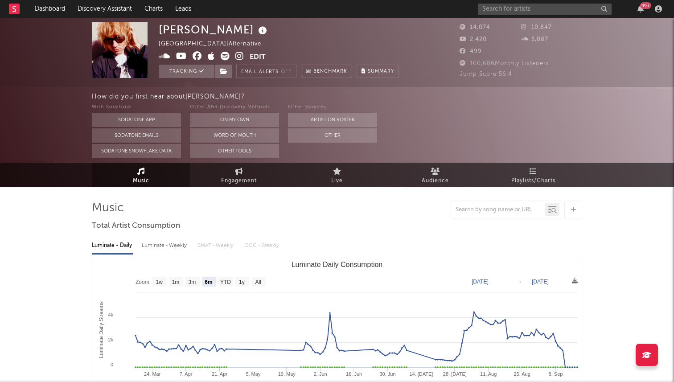
select select "6m"
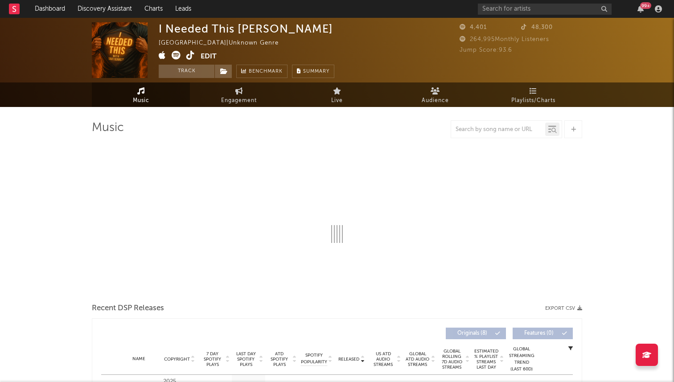
select select "1w"
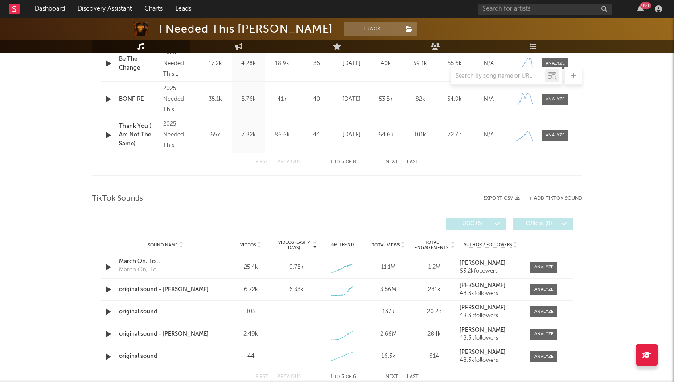
scroll to position [522, 0]
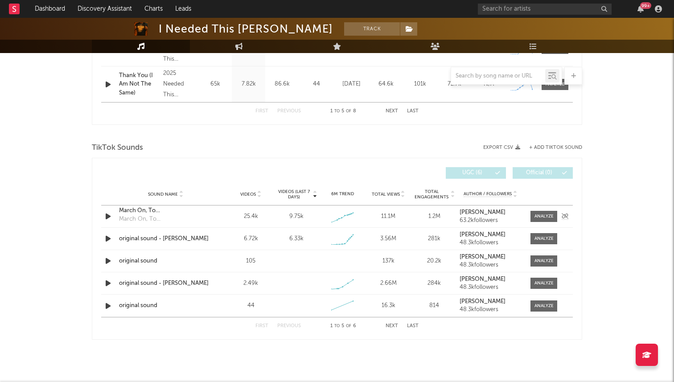
click at [102, 223] on div "Sound Name March On, To [GEOGRAPHIC_DATA]! March On, To [GEOGRAPHIC_DATA]! Vide…" at bounding box center [337, 217] width 472 height 22
click at [111, 216] on icon "button" at bounding box center [107, 216] width 9 height 11
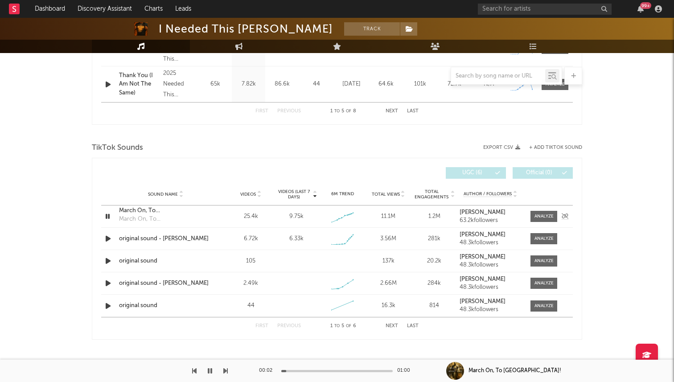
click at [111, 216] on icon "button" at bounding box center [107, 216] width 8 height 11
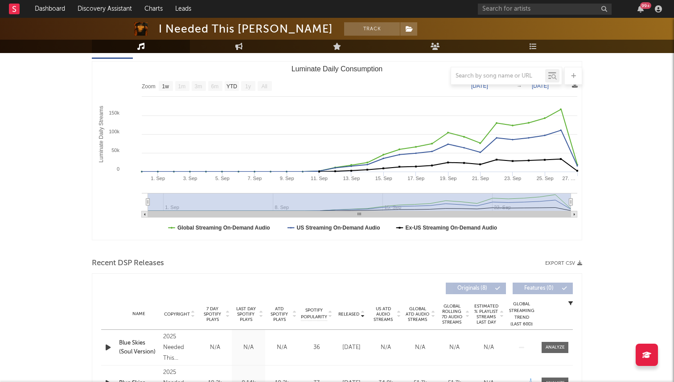
scroll to position [0, 0]
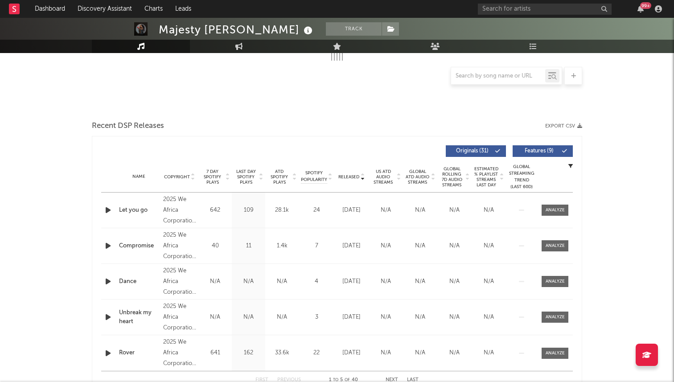
scroll to position [186, 0]
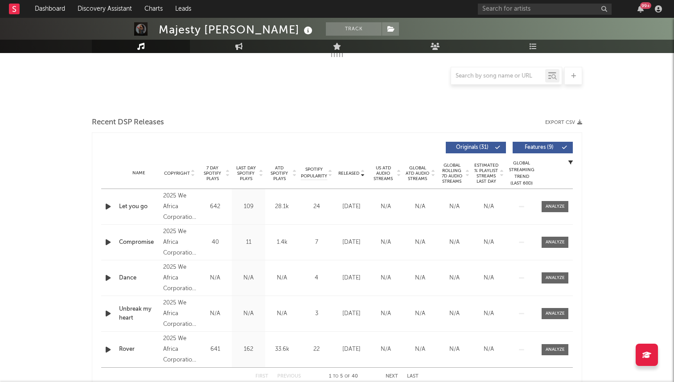
click at [215, 175] on span "7 Day Spotify Plays" at bounding box center [213, 173] width 24 height 16
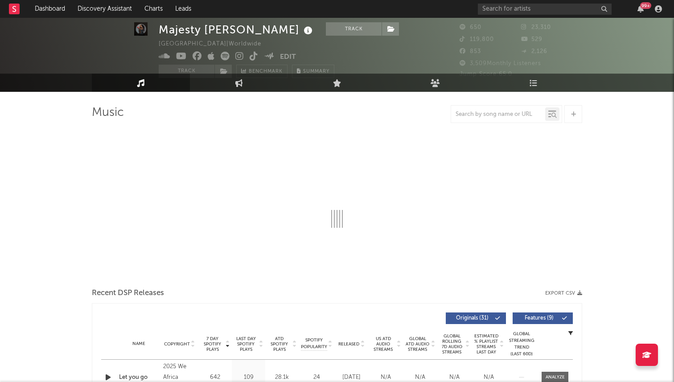
scroll to position [0, 0]
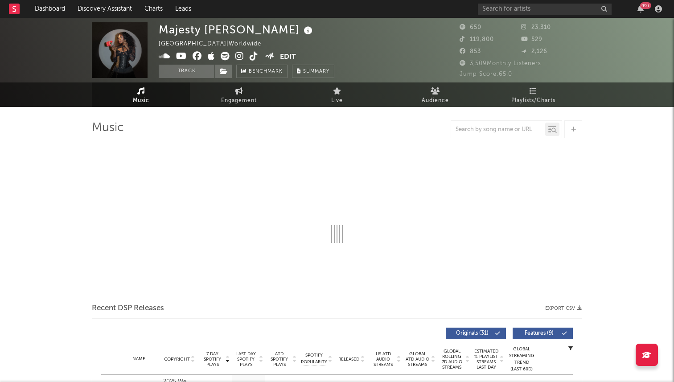
click at [254, 58] on icon at bounding box center [254, 56] width 8 height 9
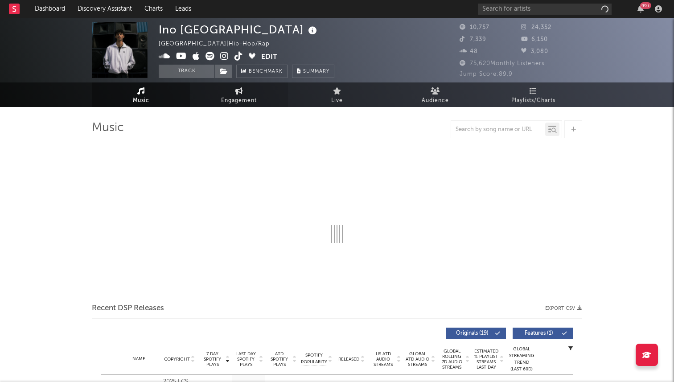
select select "6m"
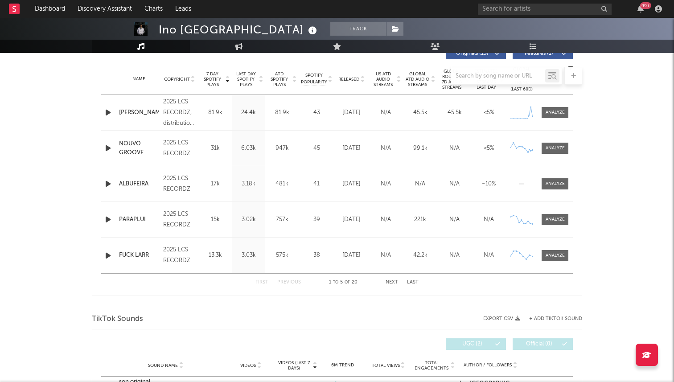
scroll to position [351, 0]
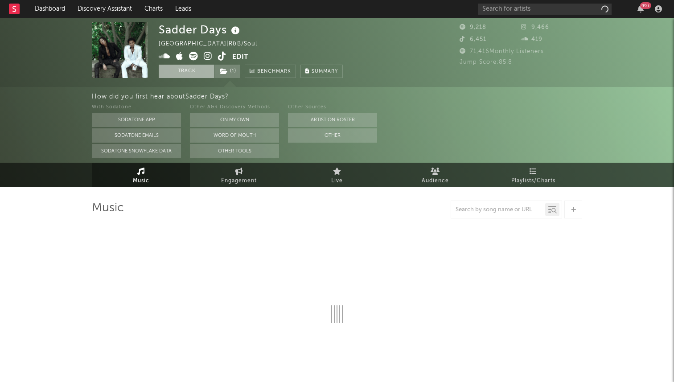
scroll to position [2, 0]
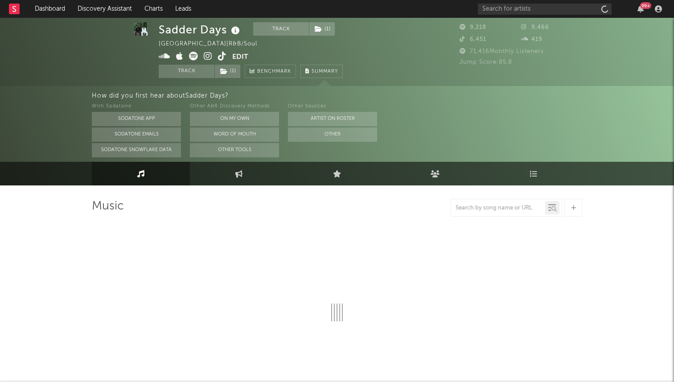
select select "6m"
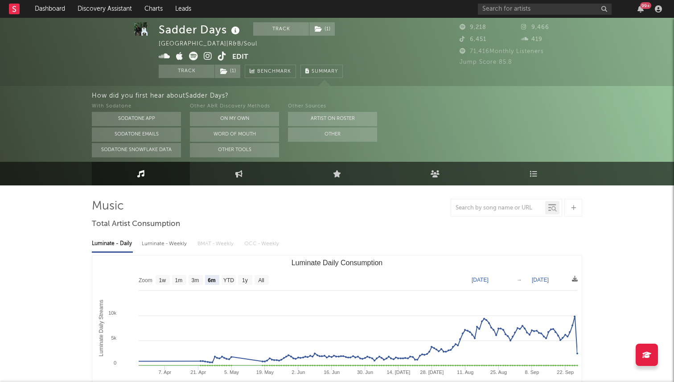
click at [220, 58] on icon at bounding box center [222, 56] width 8 height 9
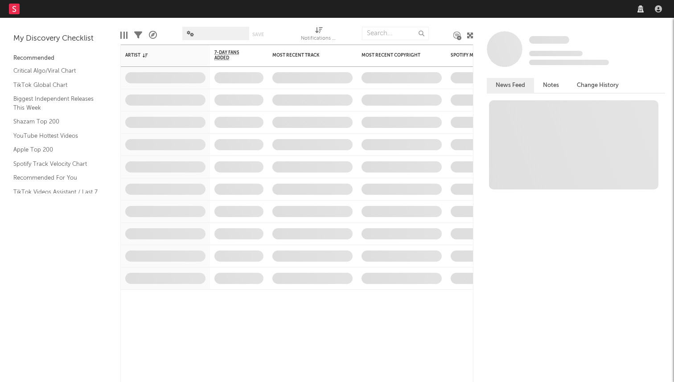
click at [565, 8] on nav "Dashboard Discovery Assistant Charts Leads" at bounding box center [337, 9] width 674 height 18
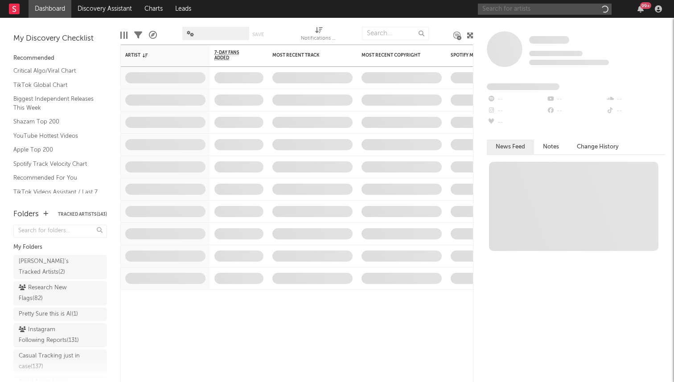
click at [554, 12] on input "text" at bounding box center [545, 9] width 134 height 11
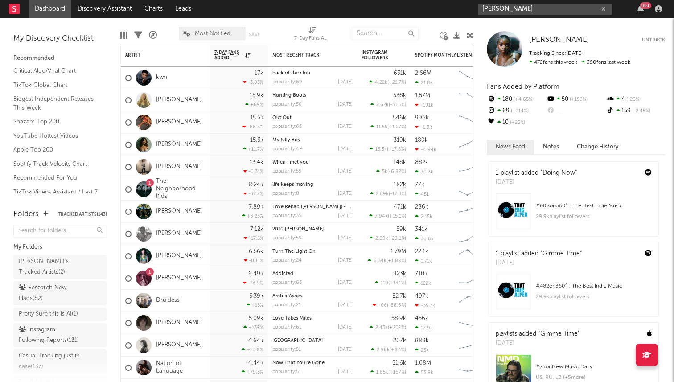
click at [526, 9] on input "danny dwey" at bounding box center [545, 9] width 134 height 11
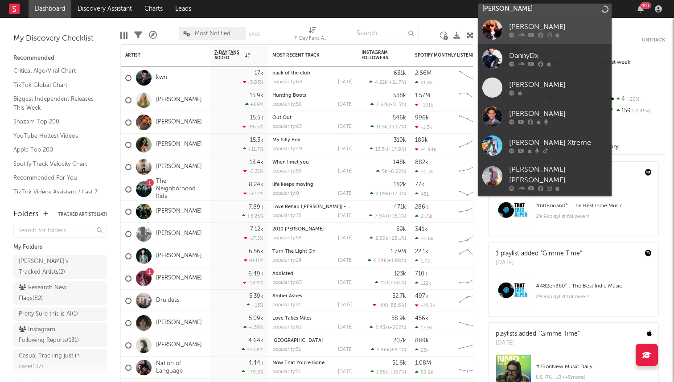
type input "danny dwyer"
click at [521, 33] on icon at bounding box center [521, 34] width 7 height 5
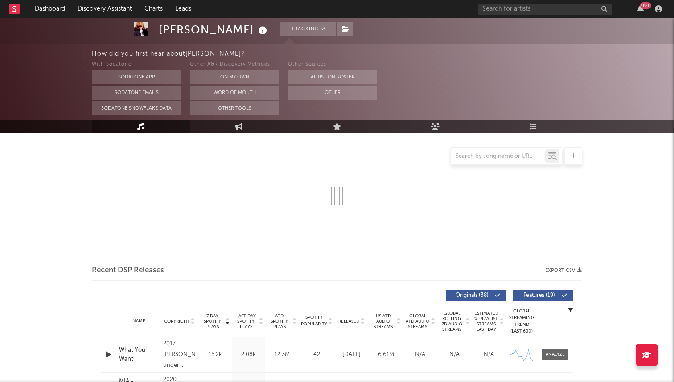
select select "6m"
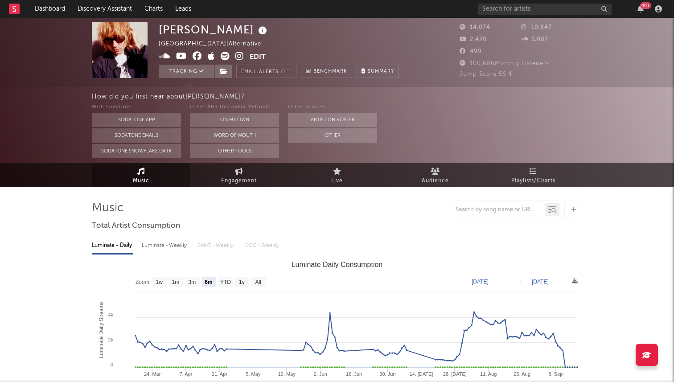
click at [240, 56] on icon at bounding box center [239, 56] width 8 height 9
click at [526, 16] on div "99 +" at bounding box center [571, 9] width 187 height 18
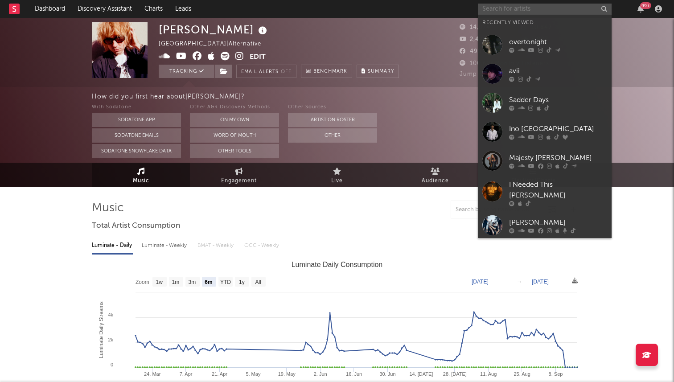
click at [515, 9] on input "text" at bounding box center [545, 9] width 134 height 11
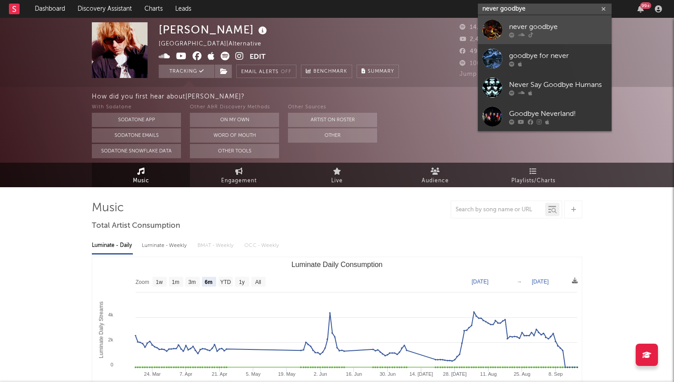
type input "never goodbye"
click at [538, 37] on div at bounding box center [558, 34] width 98 height 5
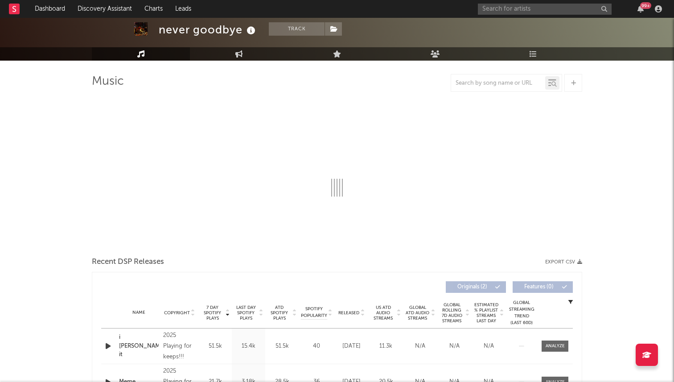
select select "1w"
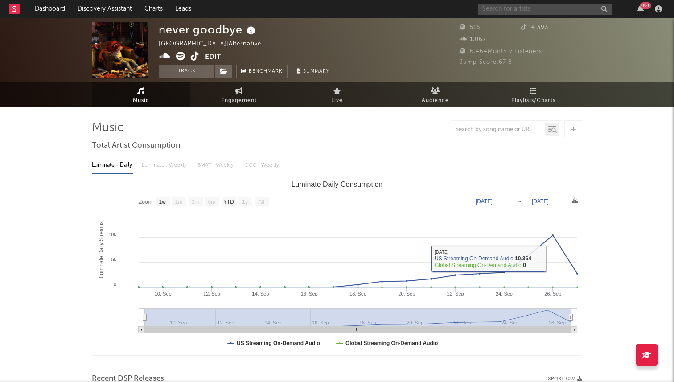
click at [507, 4] on input "text" at bounding box center [545, 9] width 134 height 11
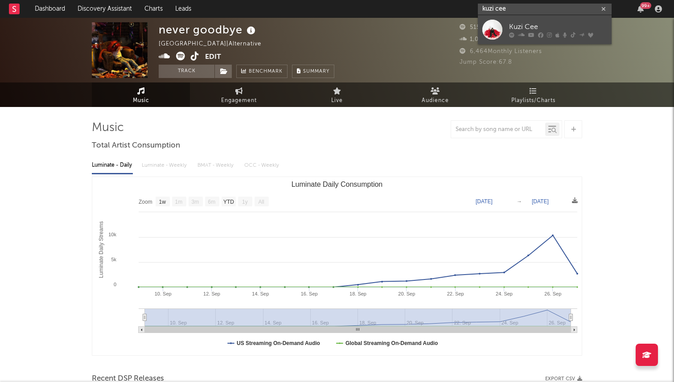
type input "kuzi cee"
click at [499, 29] on div at bounding box center [492, 30] width 20 height 20
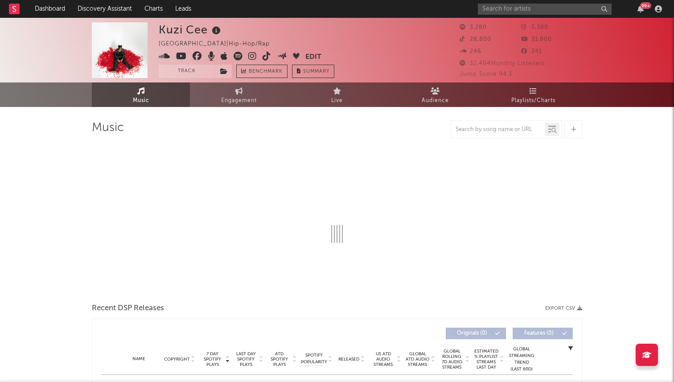
select select "6m"
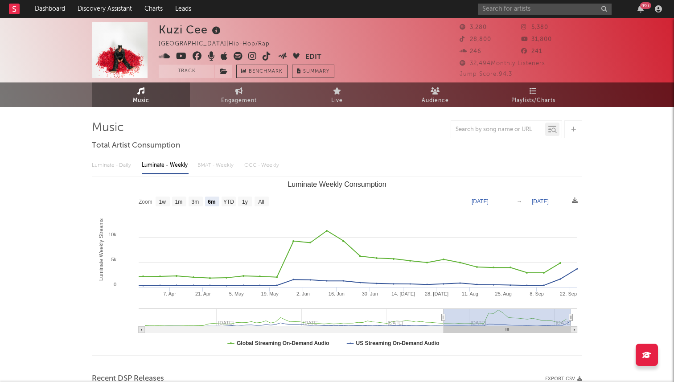
click at [268, 54] on icon at bounding box center [267, 56] width 8 height 9
click at [510, 12] on input "text" at bounding box center [545, 9] width 134 height 11
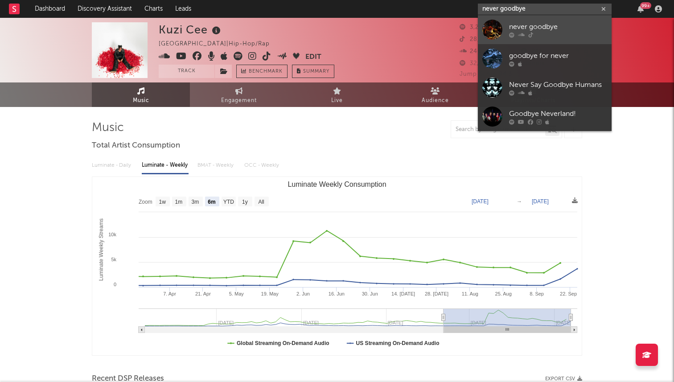
type input "never goodbye"
click at [536, 28] on div "never goodbye" at bounding box center [558, 26] width 98 height 11
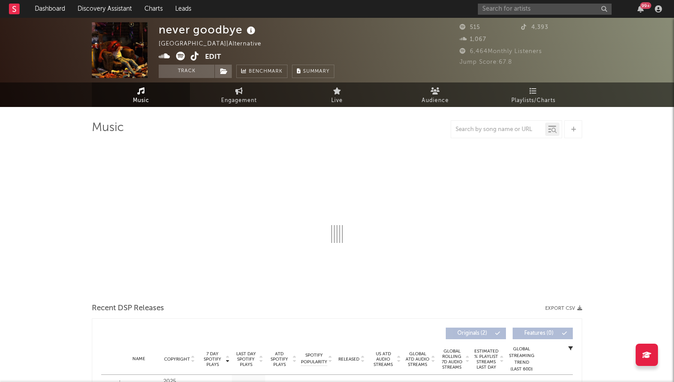
select select "1w"
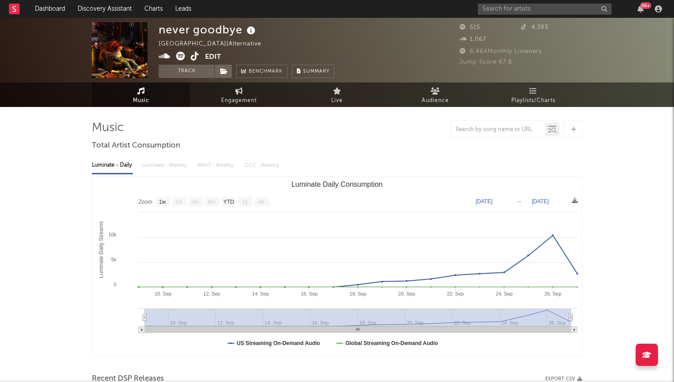
click at [196, 55] on icon at bounding box center [195, 56] width 8 height 9
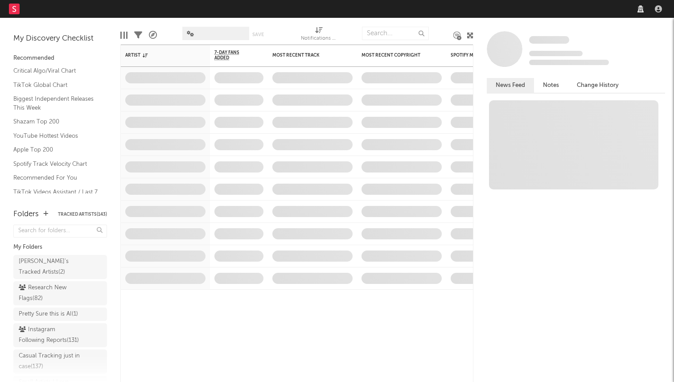
click at [535, 7] on nav "Dashboard Discovery Assistant Charts Leads" at bounding box center [337, 9] width 674 height 18
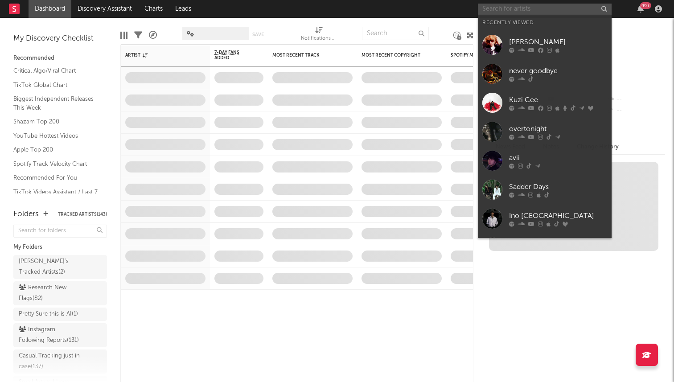
click at [546, 8] on input "text" at bounding box center [545, 9] width 134 height 11
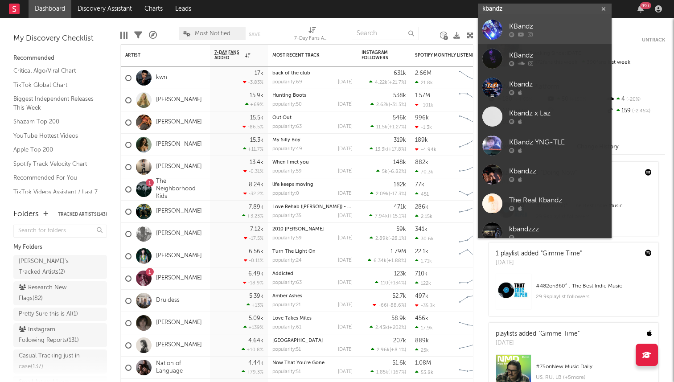
type input "kbandz"
click at [509, 29] on div "KBandz" at bounding box center [558, 26] width 98 height 11
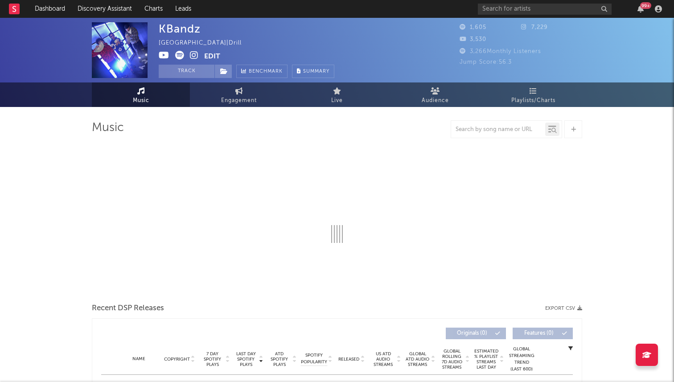
select select "1w"
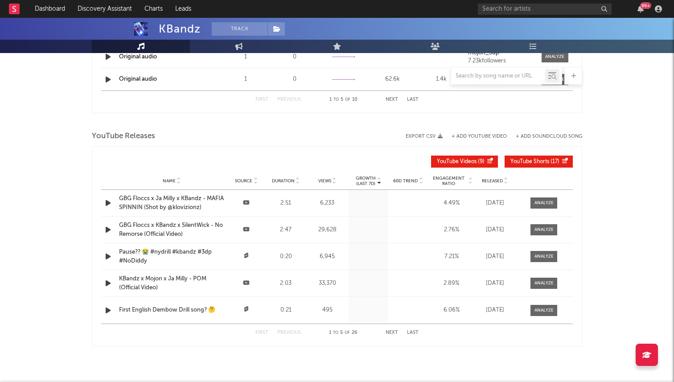
scroll to position [737, 0]
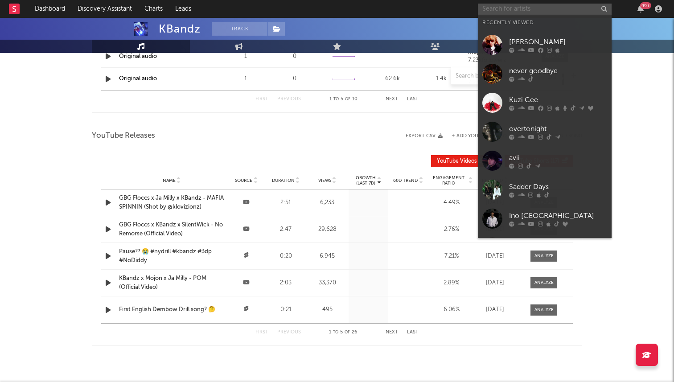
click at [537, 10] on input "text" at bounding box center [545, 9] width 134 height 11
paste input "https://www.tiktok.com/@lexongoo"
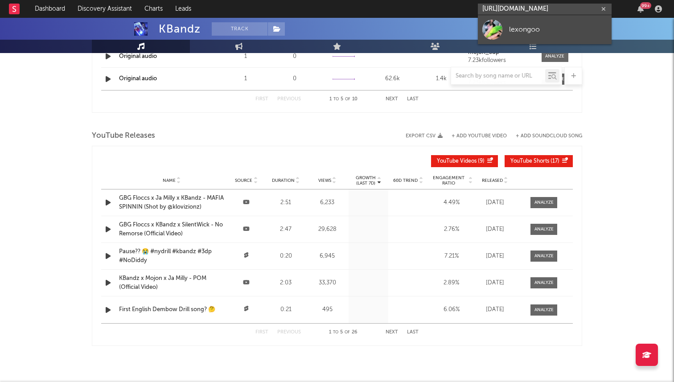
type input "https://www.tiktok.com/@lexongoo"
click at [519, 25] on div "lexongoo" at bounding box center [558, 29] width 98 height 11
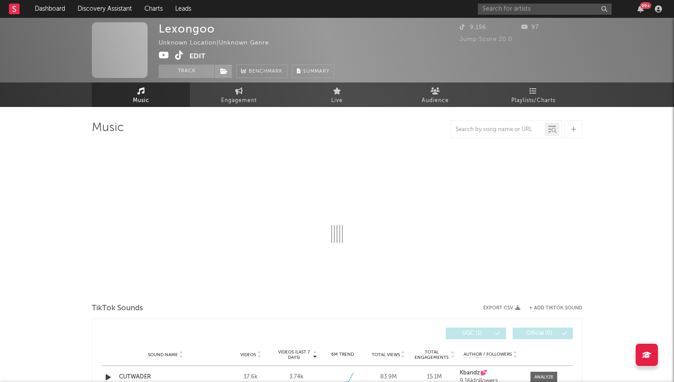
select select "1w"
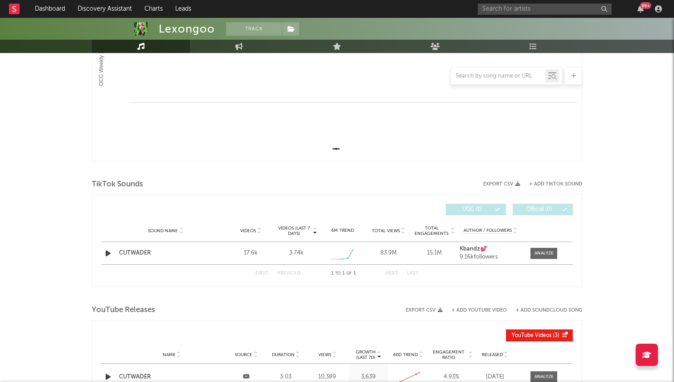
scroll to position [346, 0]
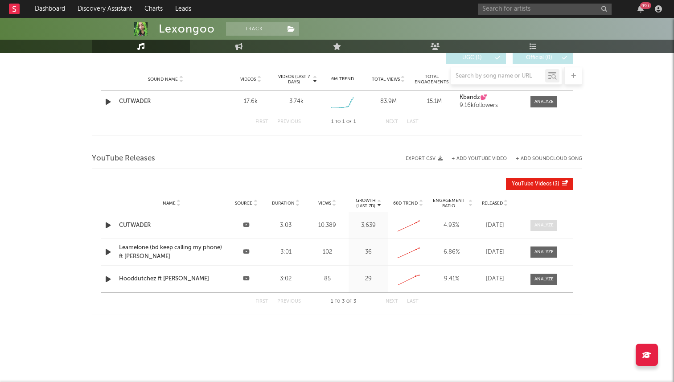
click at [546, 222] on div at bounding box center [544, 225] width 19 height 7
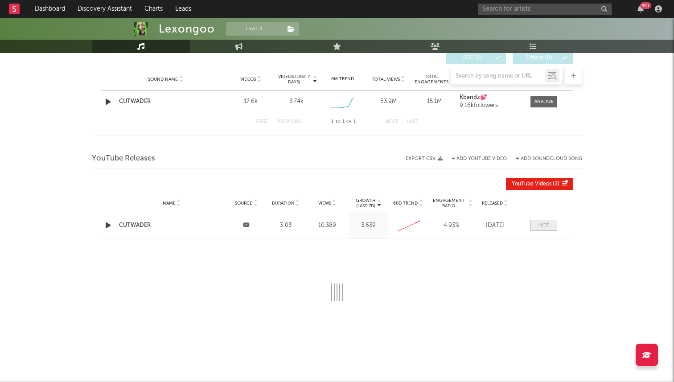
select select "All"
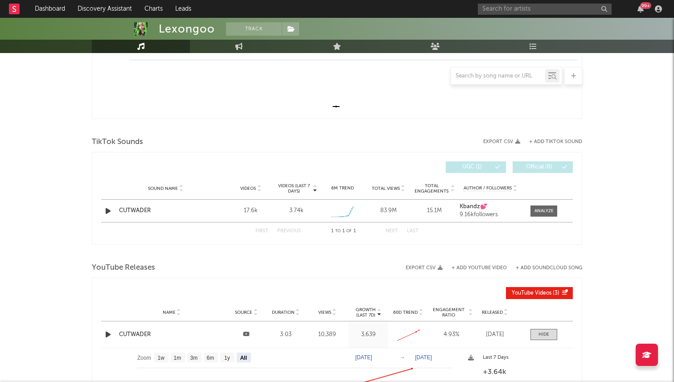
scroll to position [343, 0]
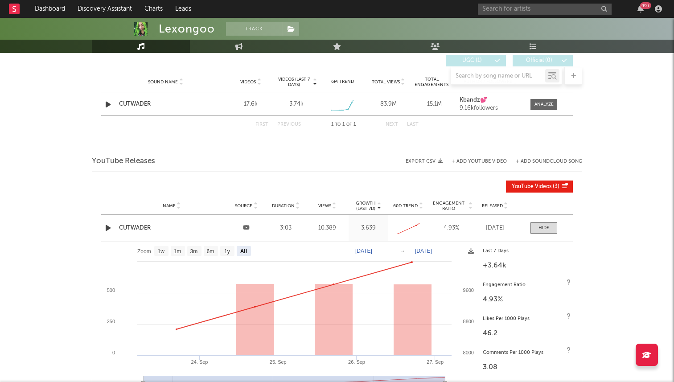
click at [136, 221] on div "Name CUTWADER Source Duration 3:03 Views 10,389 Growth (Last 7d) 3,639 60D Tren…" at bounding box center [337, 228] width 472 height 26
click at [111, 225] on icon "button" at bounding box center [107, 228] width 9 height 11
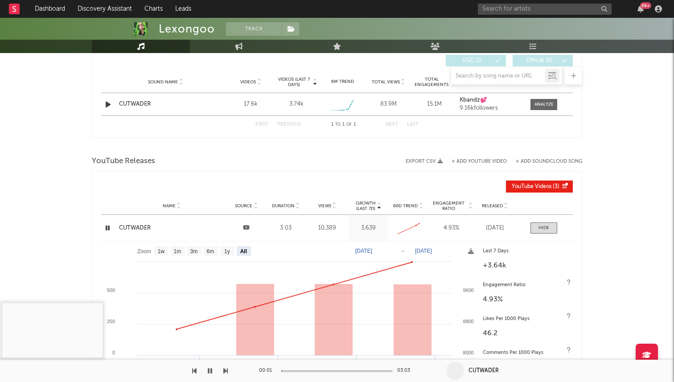
click at [137, 227] on div "CUTWADER" at bounding box center [171, 228] width 105 height 9
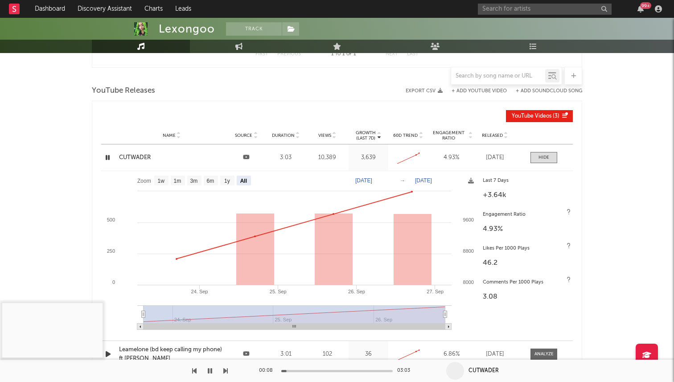
scroll to position [425, 0]
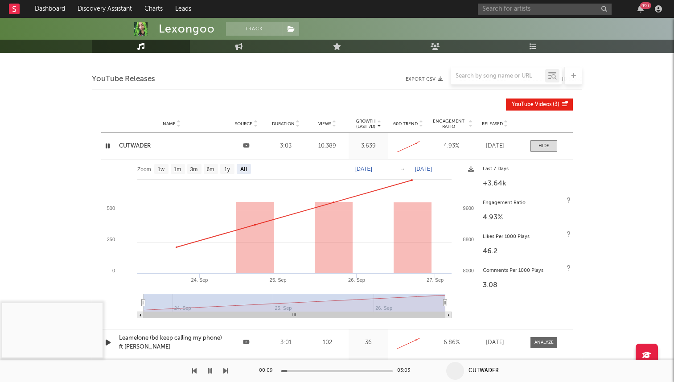
click at [213, 367] on button "button" at bounding box center [210, 371] width 9 height 22
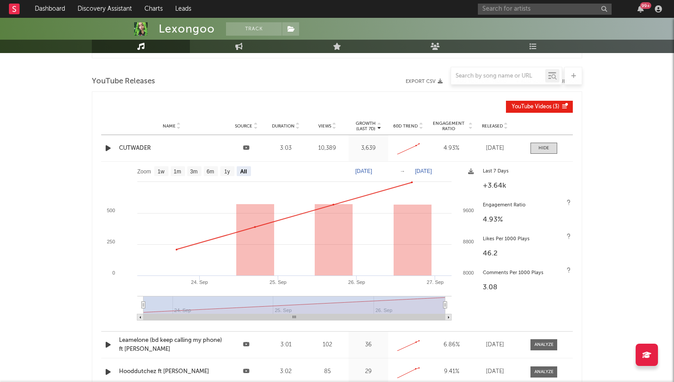
scroll to position [372, 0]
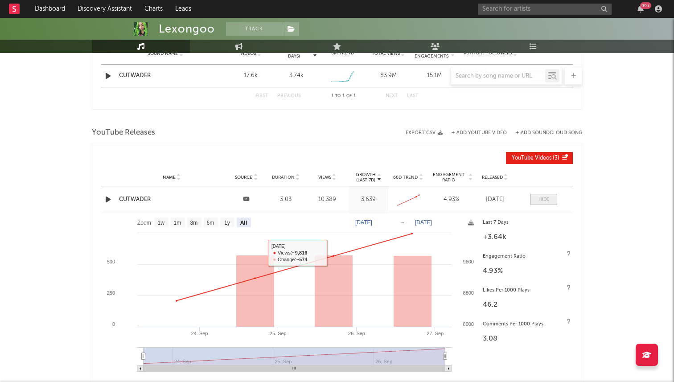
click at [552, 194] on span at bounding box center [544, 199] width 27 height 11
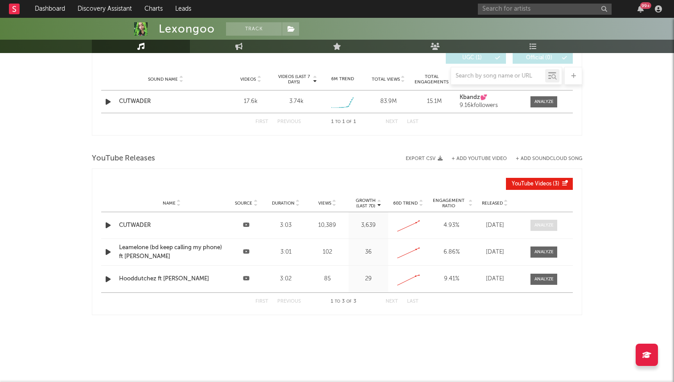
scroll to position [346, 0]
click at [108, 277] on icon "button" at bounding box center [107, 279] width 9 height 11
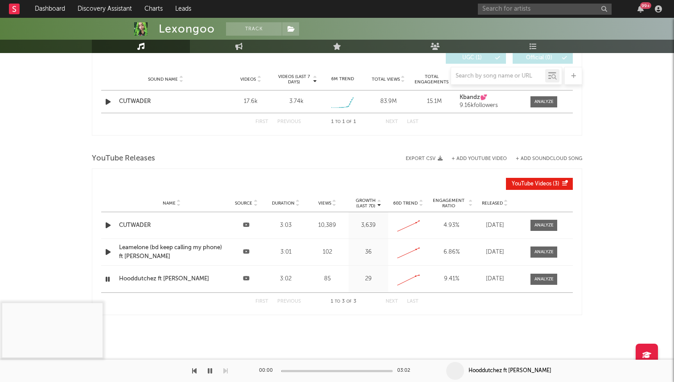
click at [322, 371] on div at bounding box center [336, 371] width 111 height 2
click at [204, 371] on div at bounding box center [114, 371] width 228 height 22
click at [210, 371] on icon "button" at bounding box center [210, 370] width 4 height 7
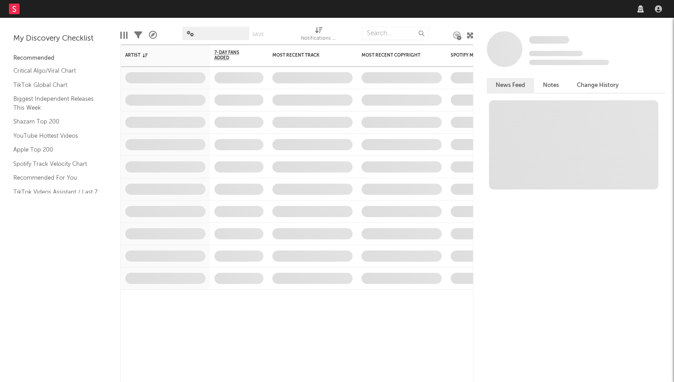
click at [530, 4] on nav "Dashboard Discovery Assistant Charts Leads" at bounding box center [337, 9] width 674 height 18
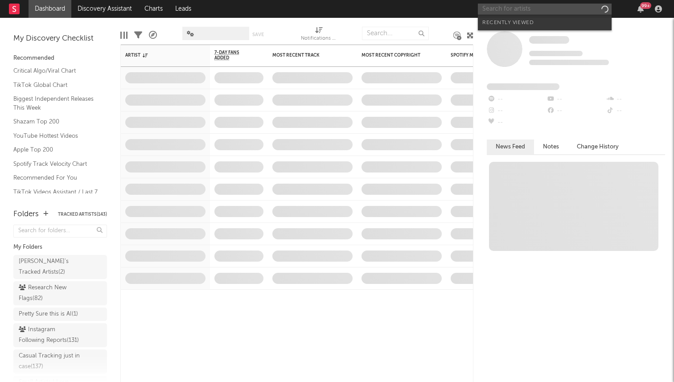
click at [532, 8] on input "text" at bounding box center [545, 9] width 134 height 11
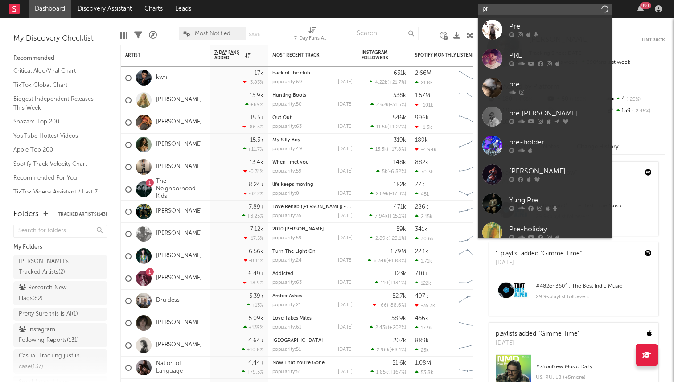
type input "p"
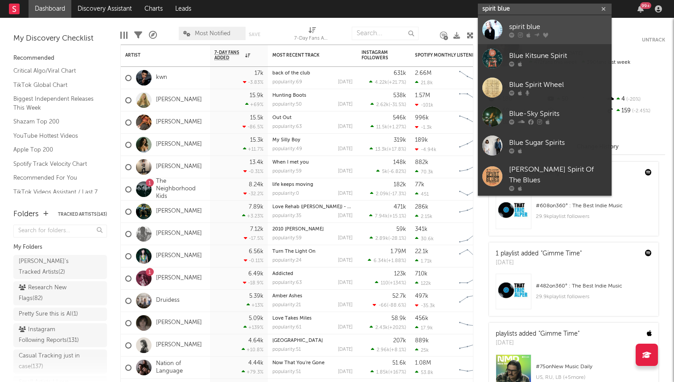
type input "spirit blue"
click at [526, 34] on div at bounding box center [558, 34] width 98 height 5
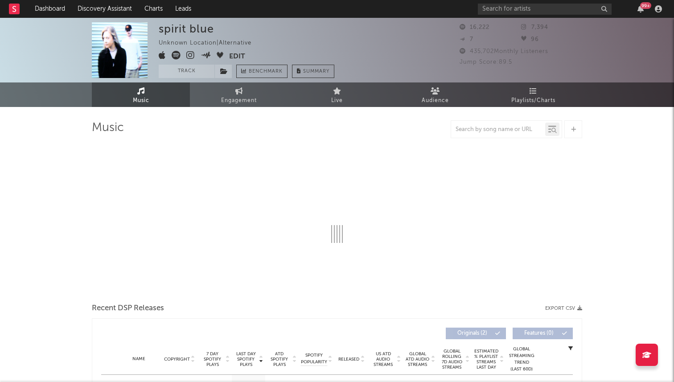
select select "6m"
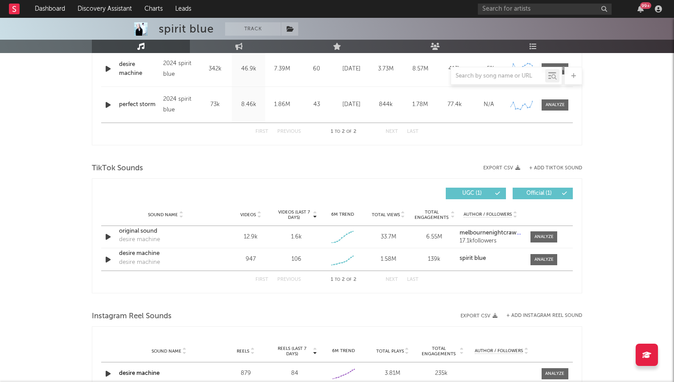
scroll to position [400, 0]
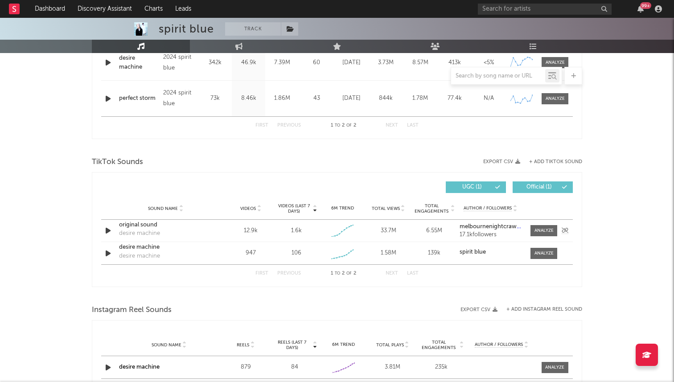
click at [109, 233] on icon "button" at bounding box center [107, 230] width 9 height 11
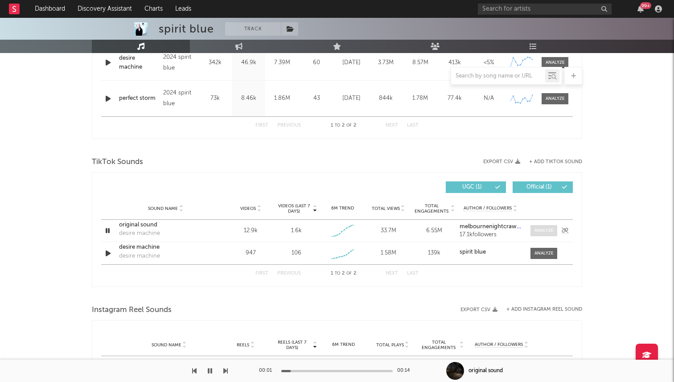
click at [539, 227] on span at bounding box center [544, 230] width 27 height 11
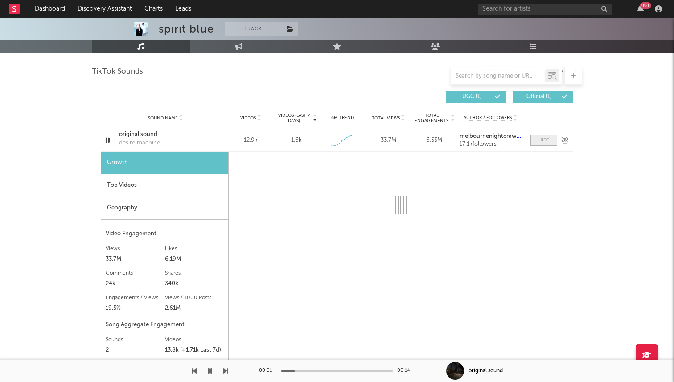
scroll to position [562, 0]
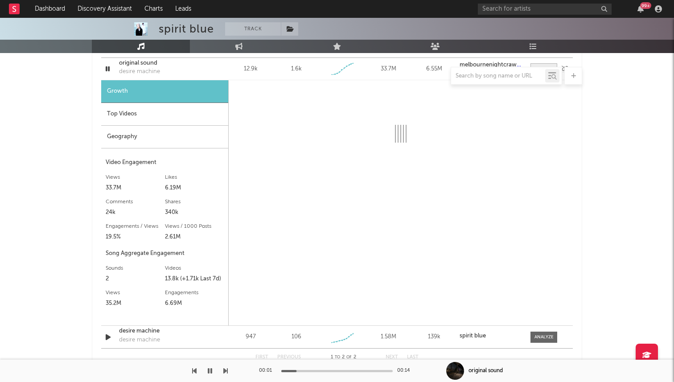
select select "1w"
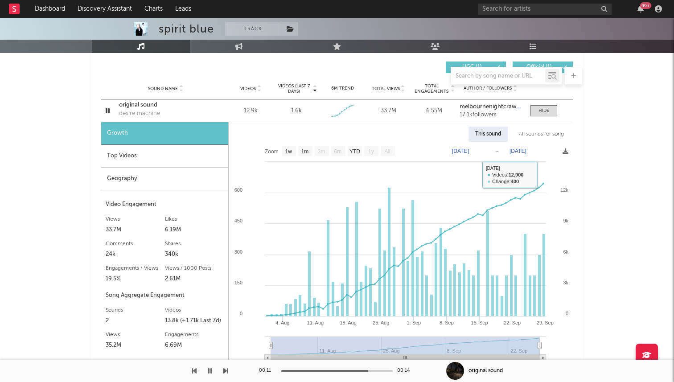
scroll to position [490, 0]
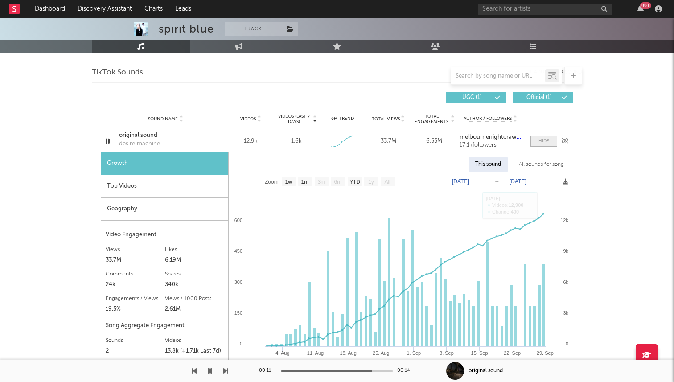
click at [547, 140] on div at bounding box center [544, 141] width 11 height 7
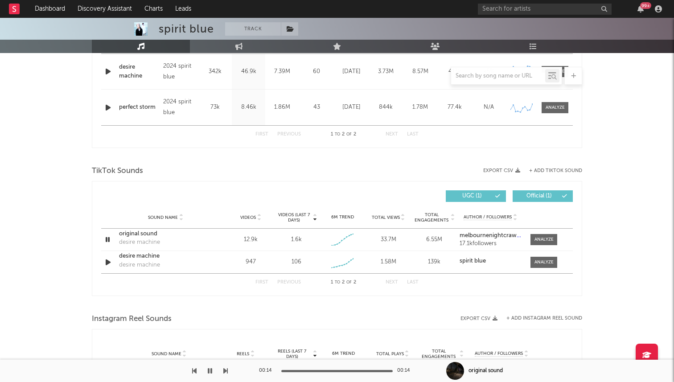
scroll to position [0, 0]
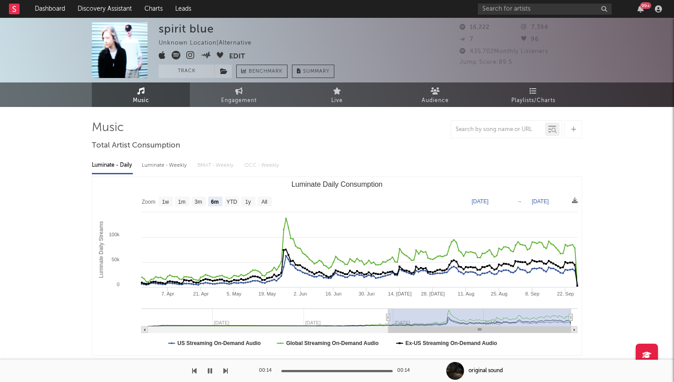
click at [195, 60] on span at bounding box center [194, 56] width 70 height 11
click at [190, 56] on icon at bounding box center [190, 55] width 8 height 9
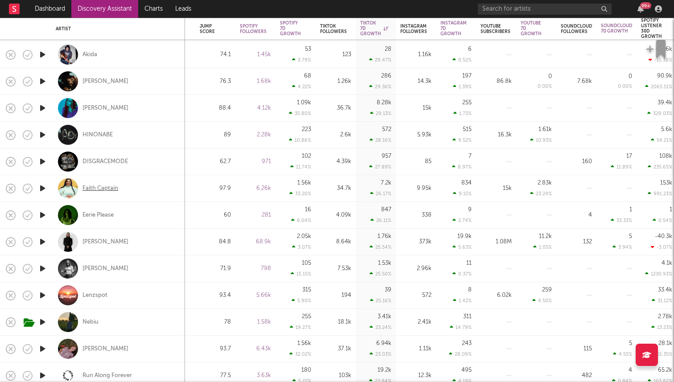
click at [96, 190] on div "Faith Captain" at bounding box center [100, 189] width 36 height 8
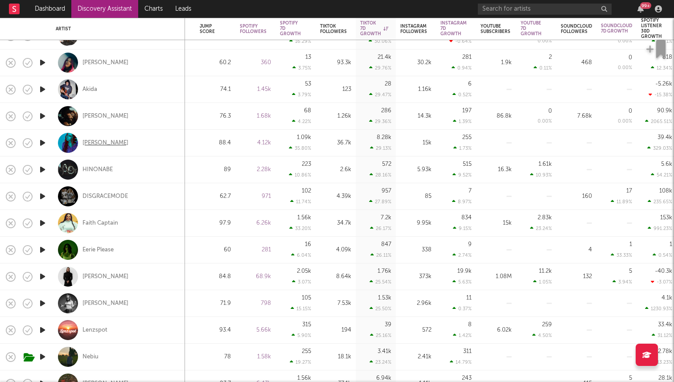
click at [88, 142] on div "[PERSON_NAME]" at bounding box center [105, 143] width 46 height 8
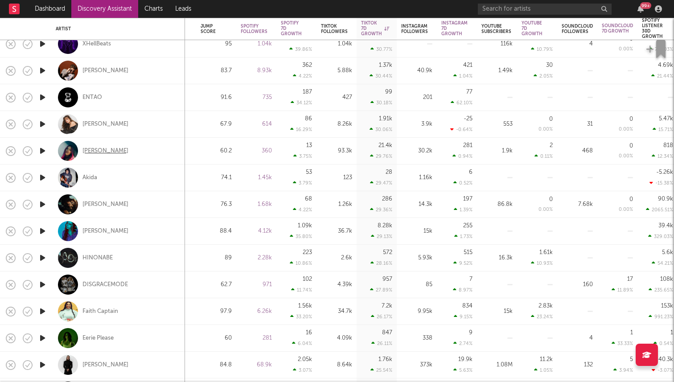
click at [98, 153] on div "[PERSON_NAME]" at bounding box center [105, 151] width 46 height 8
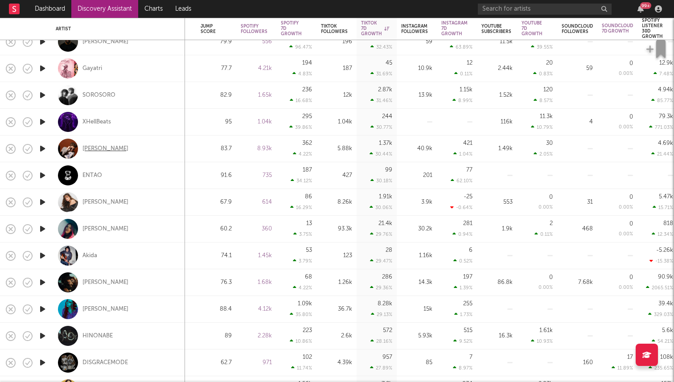
click at [103, 148] on div "[PERSON_NAME]" at bounding box center [105, 149] width 46 height 8
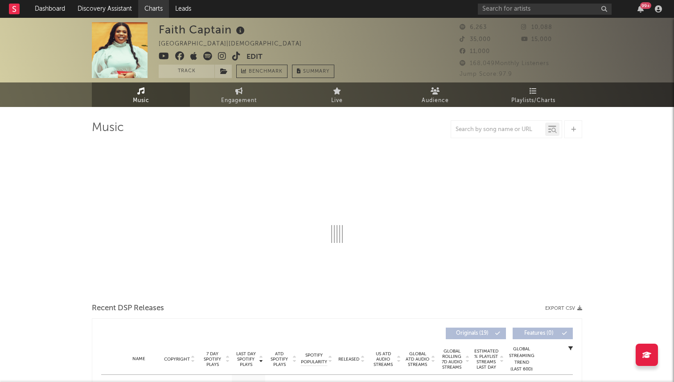
select select "1w"
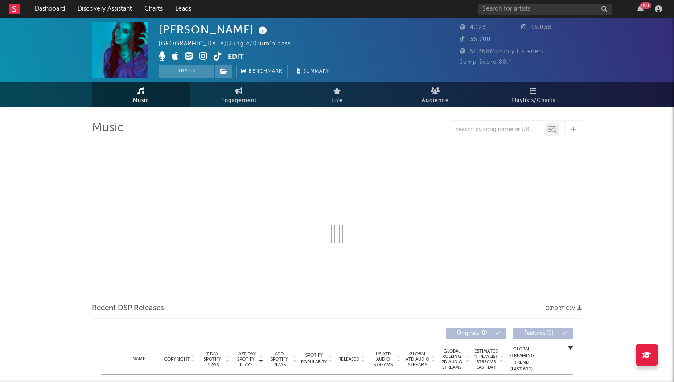
select select "6m"
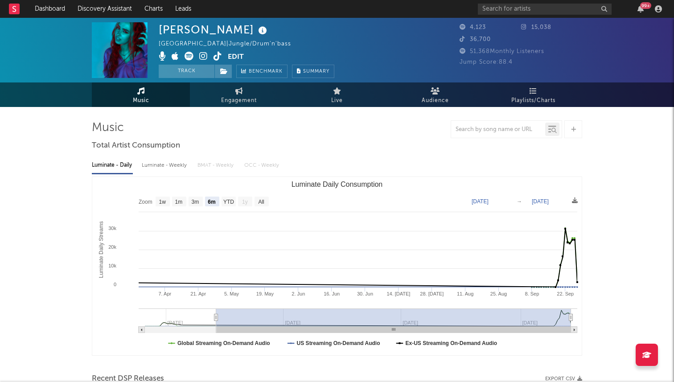
click at [219, 54] on icon at bounding box center [218, 56] width 8 height 9
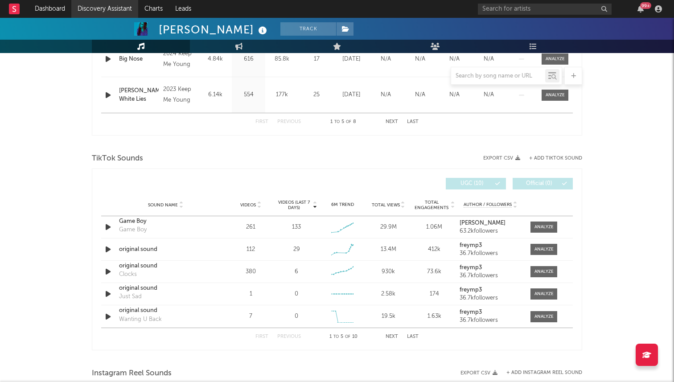
scroll to position [523, 0]
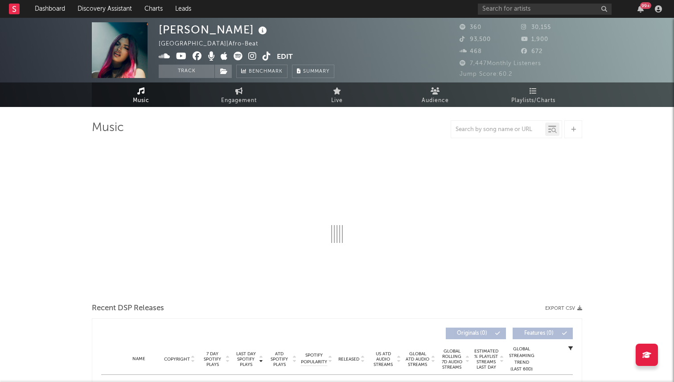
select select "1w"
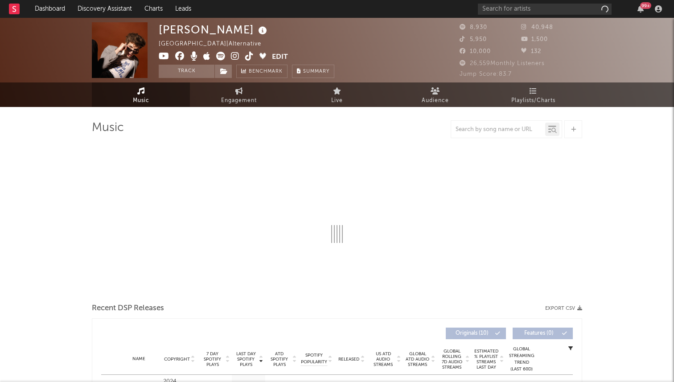
select select "1w"
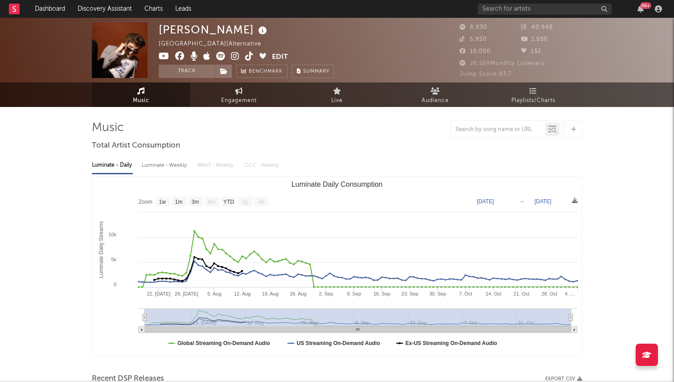
click at [248, 57] on icon at bounding box center [249, 56] width 8 height 9
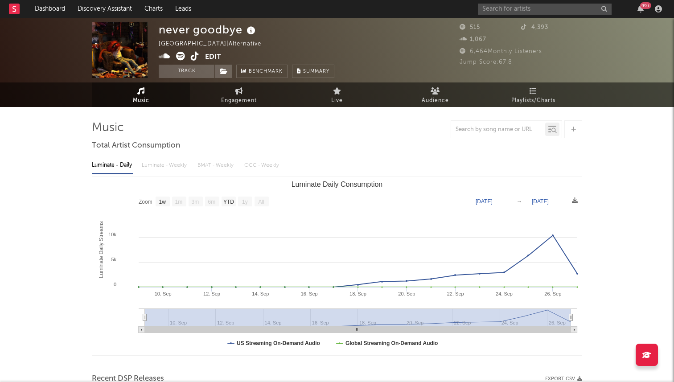
select select "1w"
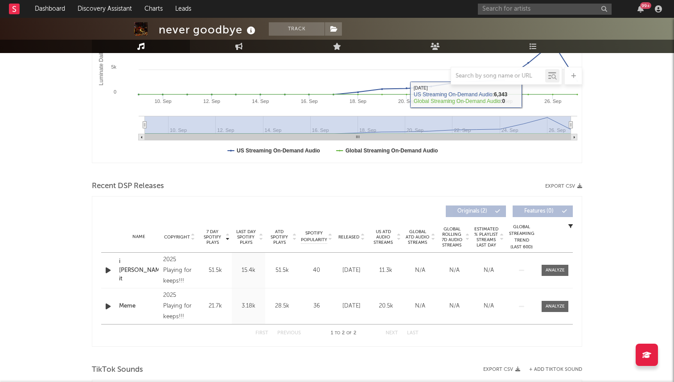
scroll to position [256, 0]
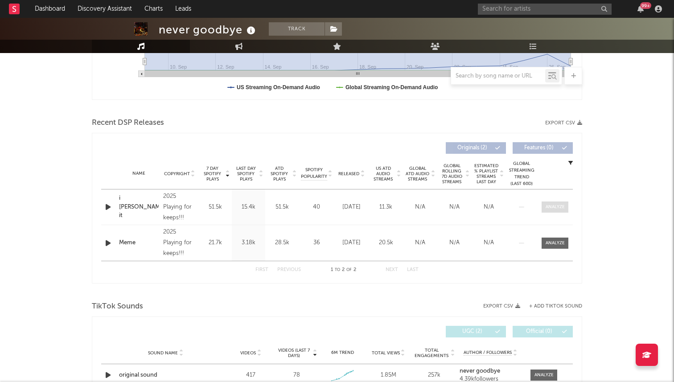
click at [554, 206] on div at bounding box center [555, 207] width 19 height 7
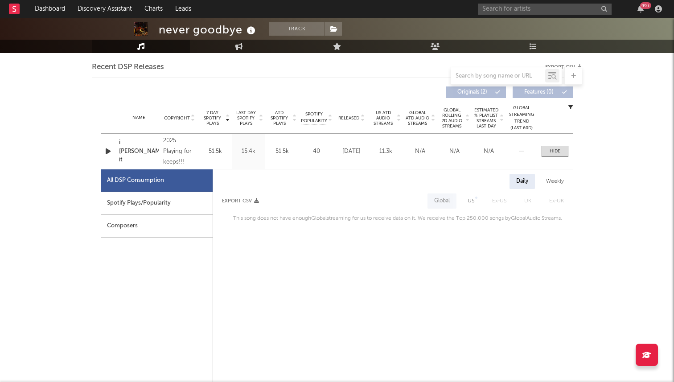
scroll to position [313, 0]
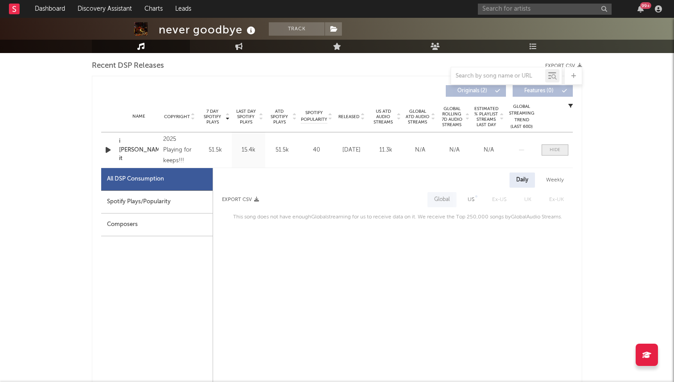
click at [555, 153] on span at bounding box center [555, 149] width 27 height 11
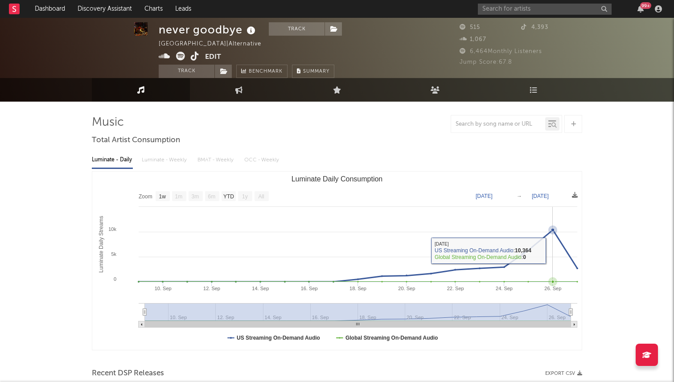
scroll to position [0, 0]
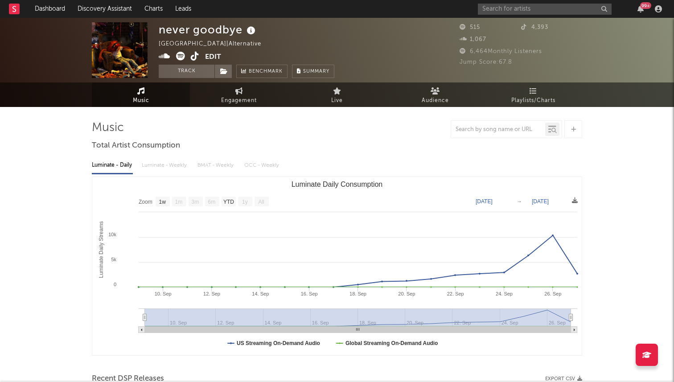
click at [165, 57] on icon at bounding box center [165, 56] width 12 height 9
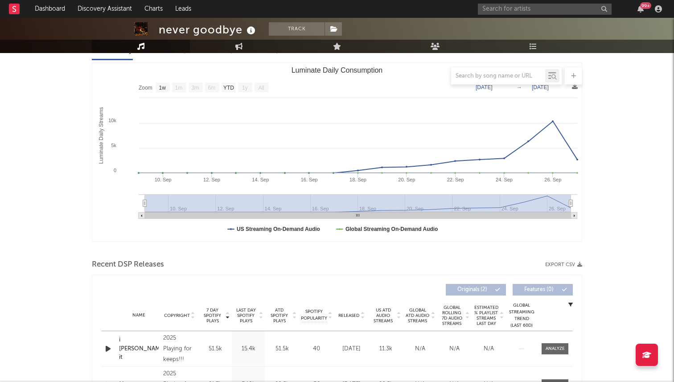
scroll to position [122, 0]
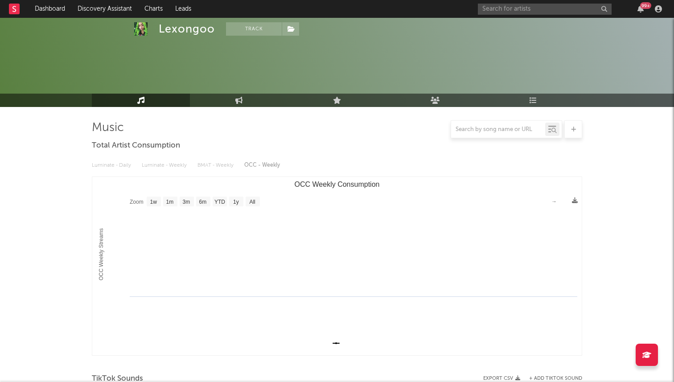
select select "1w"
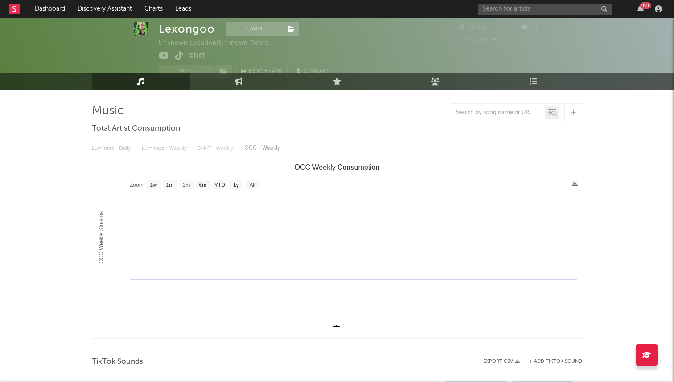
scroll to position [16, 0]
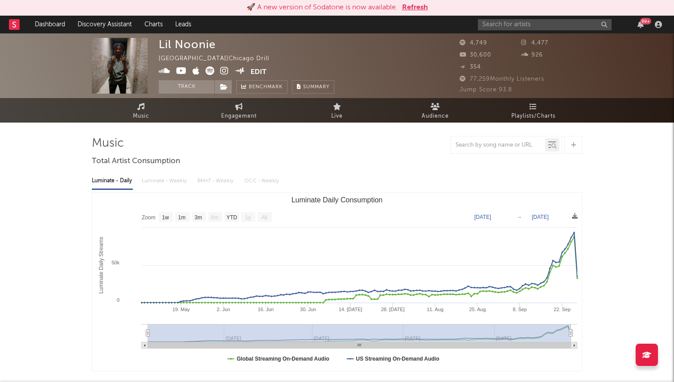
select select "1w"
click at [96, 25] on link "Discovery Assistant" at bounding box center [104, 25] width 67 height 18
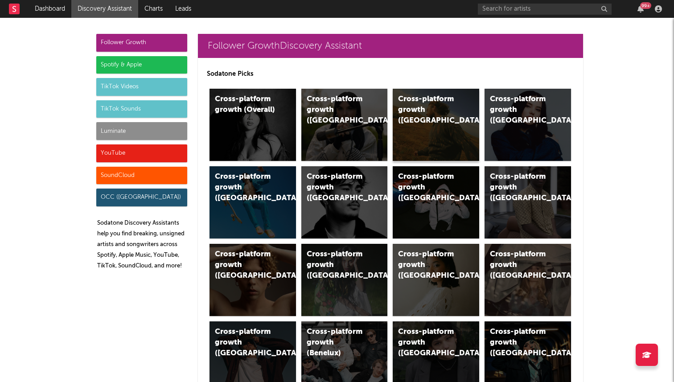
click at [405, 126] on div "Cross-platform growth ([GEOGRAPHIC_DATA])" at bounding box center [436, 125] width 87 height 72
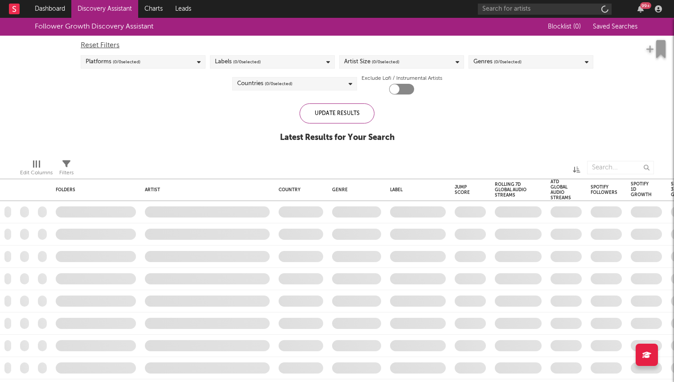
checkbox input "true"
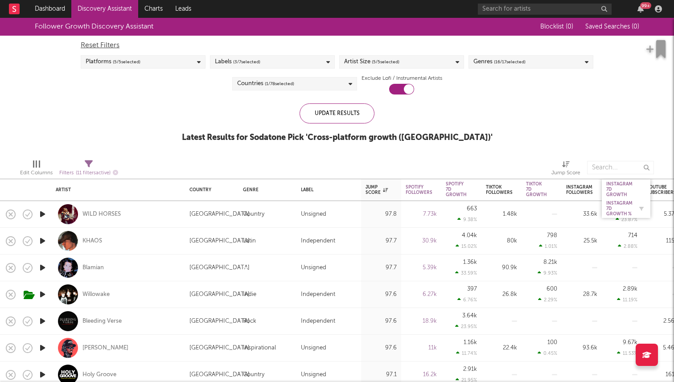
click at [613, 206] on div "Instagram 7D Growth %" at bounding box center [619, 209] width 26 height 16
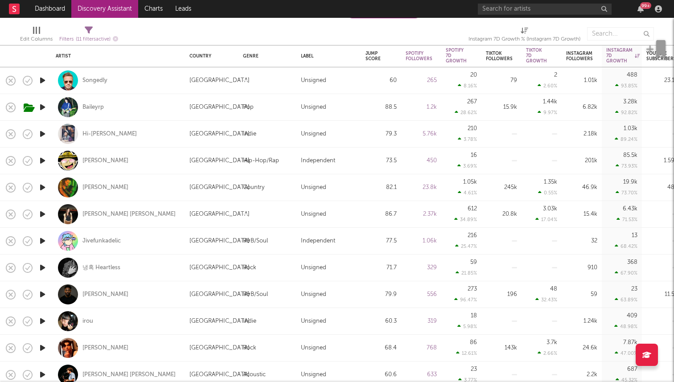
click at [41, 109] on icon "button" at bounding box center [42, 107] width 9 height 11
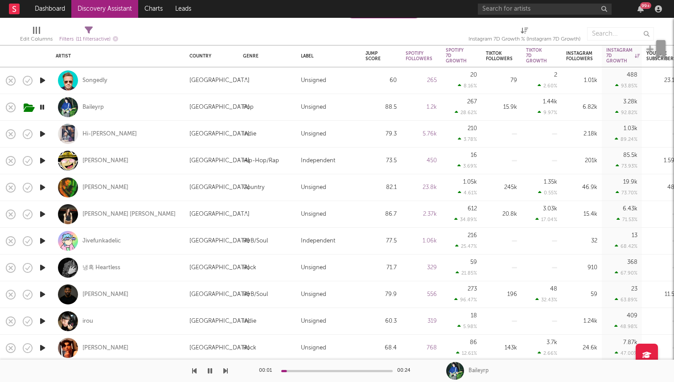
click at [43, 108] on icon "button" at bounding box center [42, 107] width 8 height 11
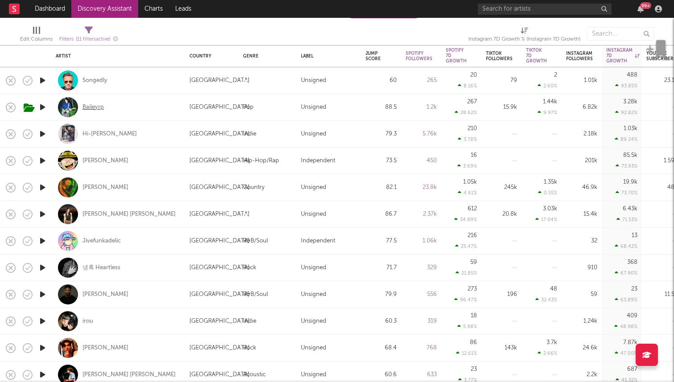
click at [101, 106] on div "Baileyrp" at bounding box center [92, 107] width 21 height 8
click at [41, 131] on icon "button" at bounding box center [42, 133] width 9 height 11
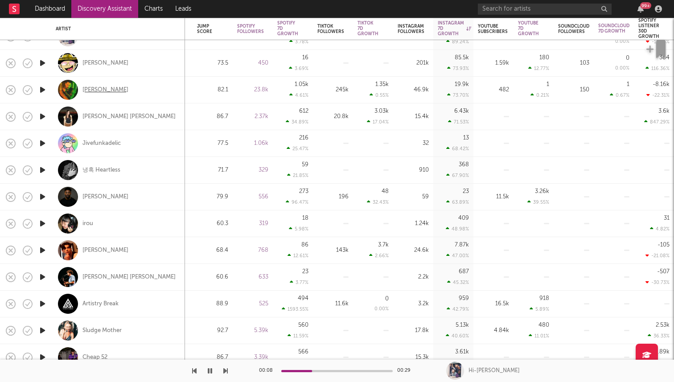
click at [110, 93] on div "Chris Housman" at bounding box center [105, 90] width 46 height 8
click at [210, 371] on icon "button" at bounding box center [210, 370] width 4 height 7
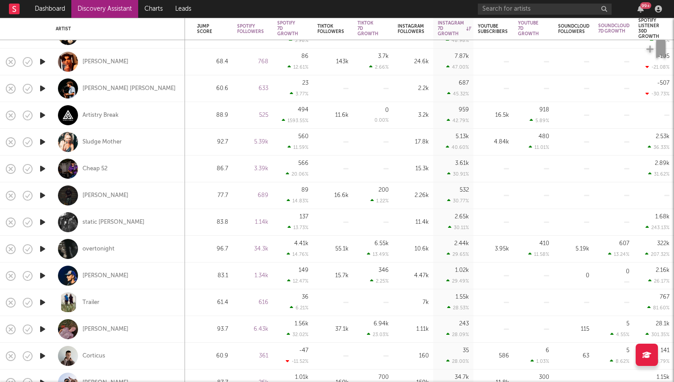
click at [104, 66] on div "Jack Austin" at bounding box center [118, 62] width 125 height 26
select select "1w"
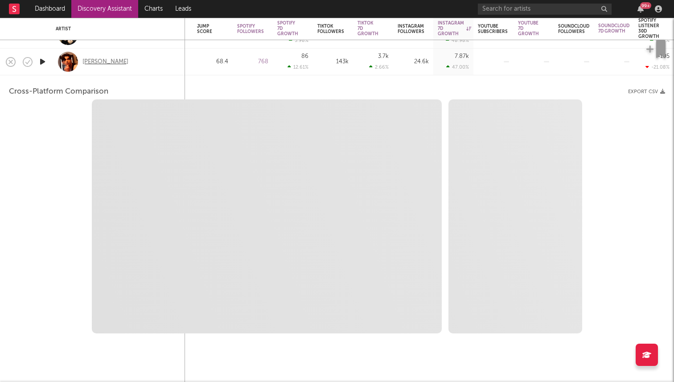
click at [94, 58] on div "Jack Austin" at bounding box center [105, 62] width 46 height 8
select select "6m"
select select "1m"
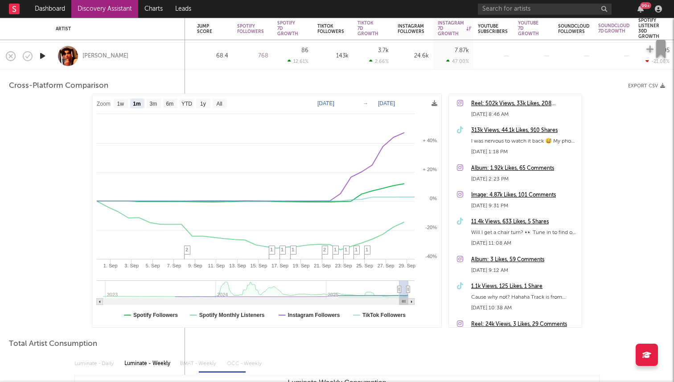
click at [149, 57] on div "Jack Austin" at bounding box center [118, 56] width 125 height 26
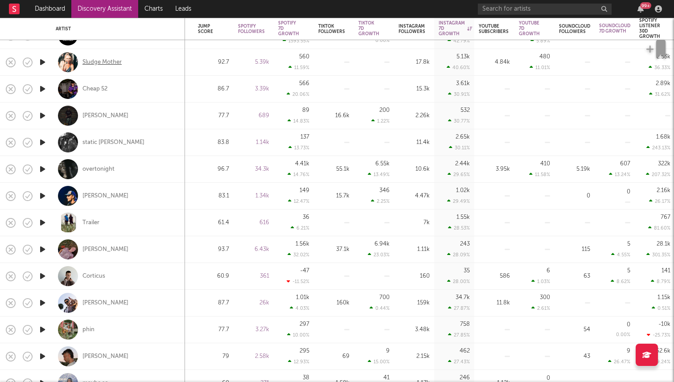
click at [110, 62] on div "Sludge Mother" at bounding box center [101, 62] width 39 height 8
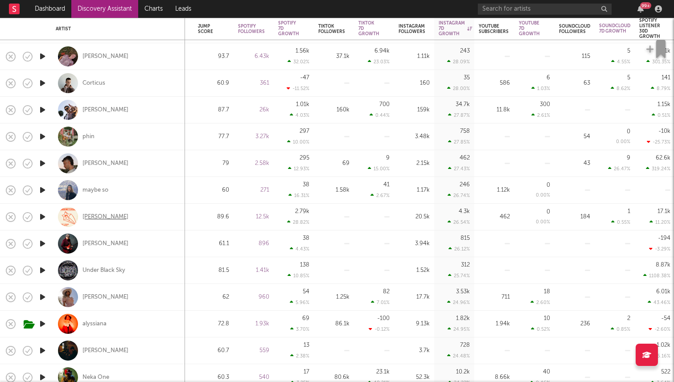
click at [99, 218] on div "Ron Carroll" at bounding box center [105, 217] width 46 height 8
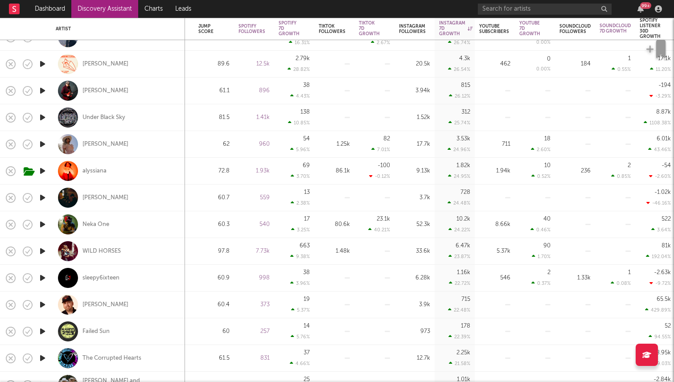
click at [45, 147] on icon "button" at bounding box center [42, 144] width 9 height 11
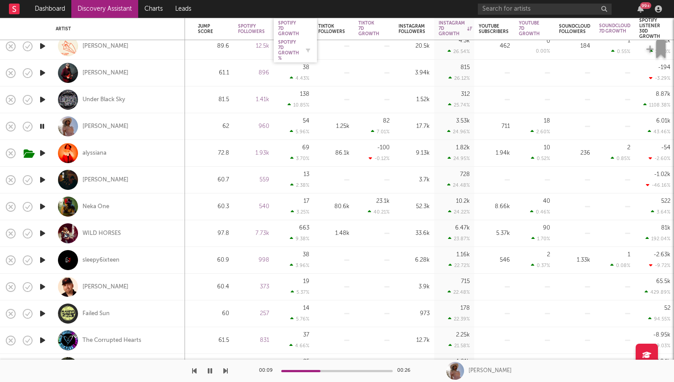
click at [283, 54] on div "Spotify 7D Growth %" at bounding box center [288, 50] width 21 height 21
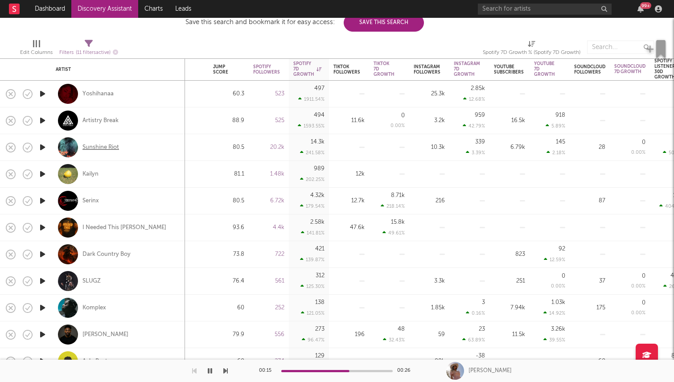
click at [92, 148] on div "Sunshine Riot" at bounding box center [100, 148] width 37 height 8
click at [39, 173] on icon "button" at bounding box center [42, 174] width 9 height 11
click at [89, 174] on div "Kailyn" at bounding box center [90, 174] width 16 height 8
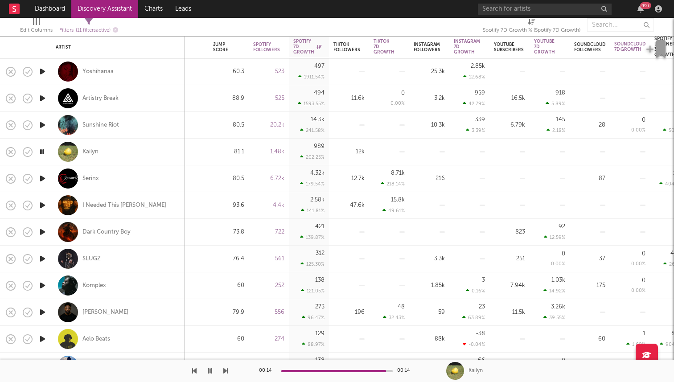
click at [43, 209] on icon "button" at bounding box center [42, 205] width 9 height 11
click at [40, 225] on div at bounding box center [42, 232] width 18 height 27
select select "1w"
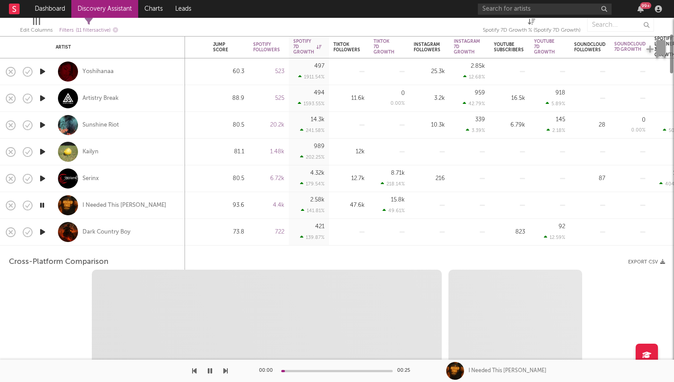
select select "1w"
click at [43, 230] on icon "button" at bounding box center [42, 232] width 9 height 11
select select "1m"
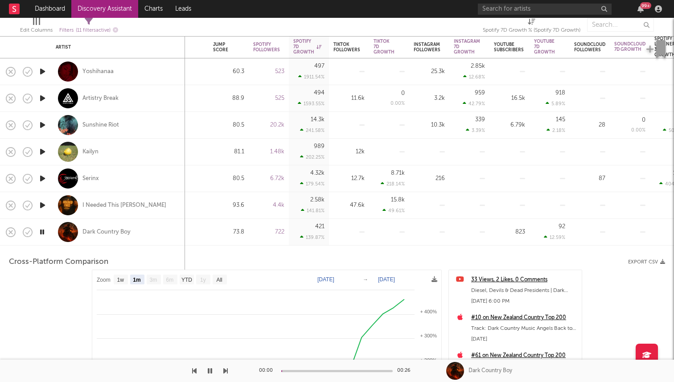
click at [49, 236] on div at bounding box center [42, 232] width 18 height 27
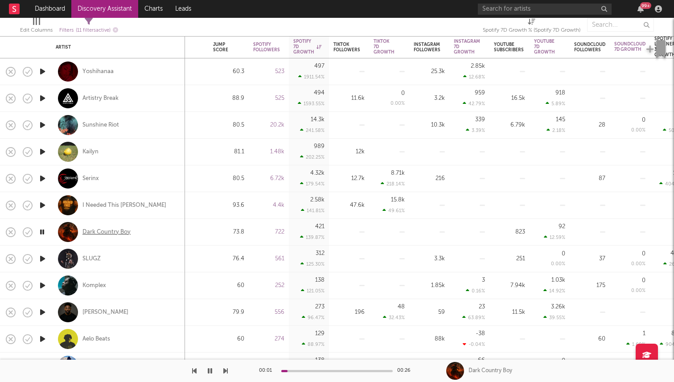
click at [94, 232] on div "Dark Country Boy" at bounding box center [106, 232] width 48 height 8
click at [42, 261] on icon "button" at bounding box center [42, 258] width 9 height 11
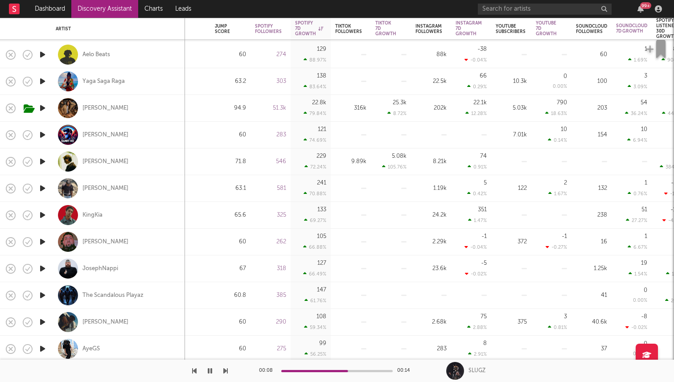
click at [44, 106] on icon "button" at bounding box center [42, 108] width 9 height 11
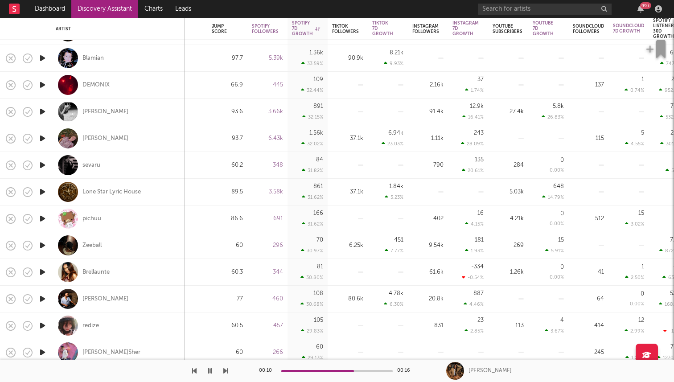
click at [43, 139] on icon "button" at bounding box center [42, 138] width 9 height 11
click at [43, 139] on icon "button" at bounding box center [42, 138] width 8 height 11
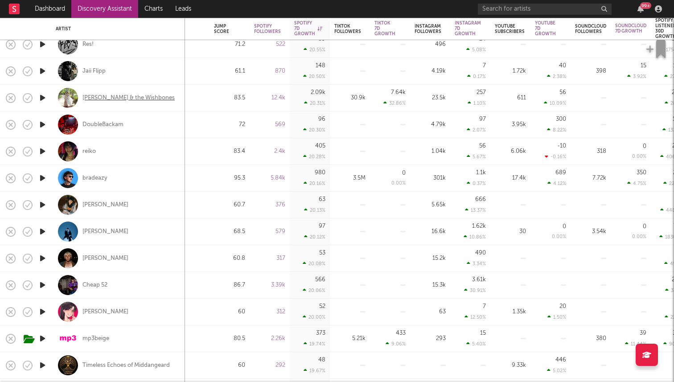
click at [124, 99] on div "Emerson Woolf & the Wishbones" at bounding box center [128, 98] width 92 height 8
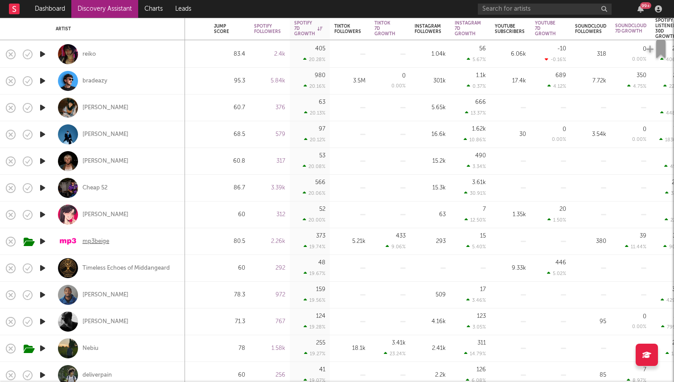
click at [91, 239] on div "mp3beige" at bounding box center [95, 242] width 27 height 8
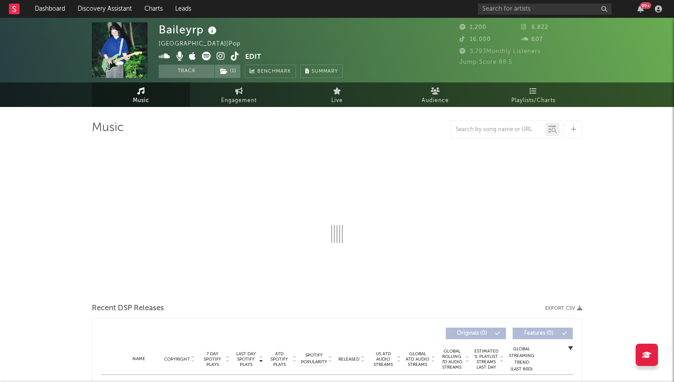
select select "1w"
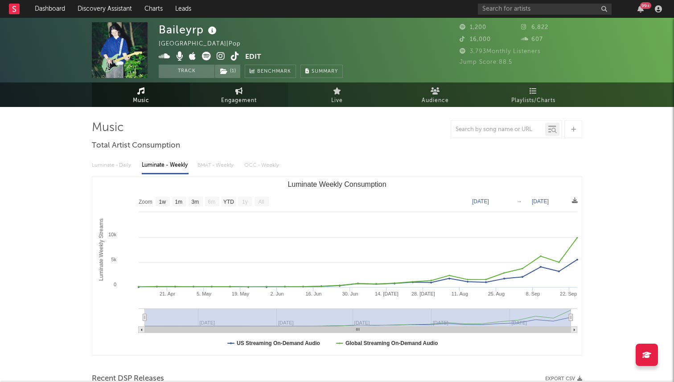
click at [235, 103] on span "Engagement" at bounding box center [239, 100] width 36 height 11
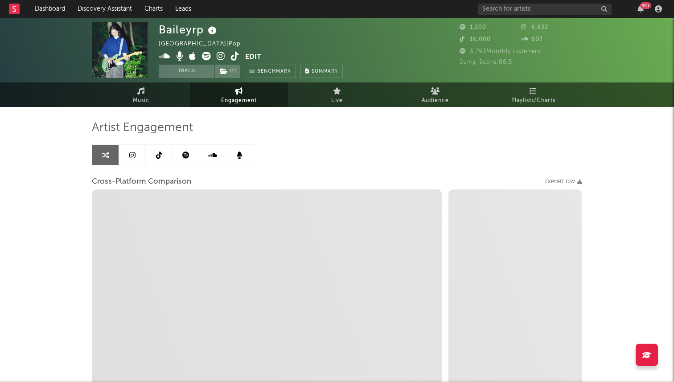
select select "1w"
click at [158, 160] on link at bounding box center [159, 155] width 27 height 20
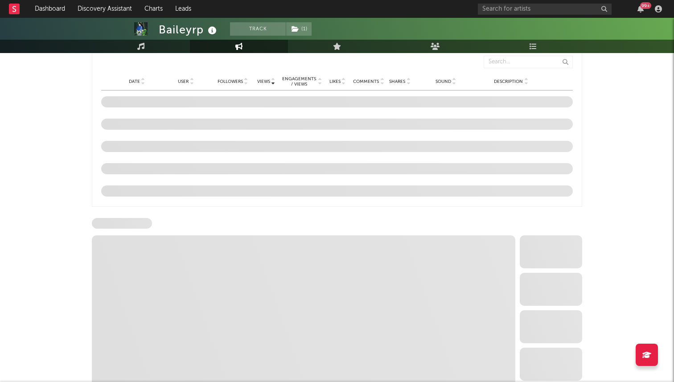
select select "1w"
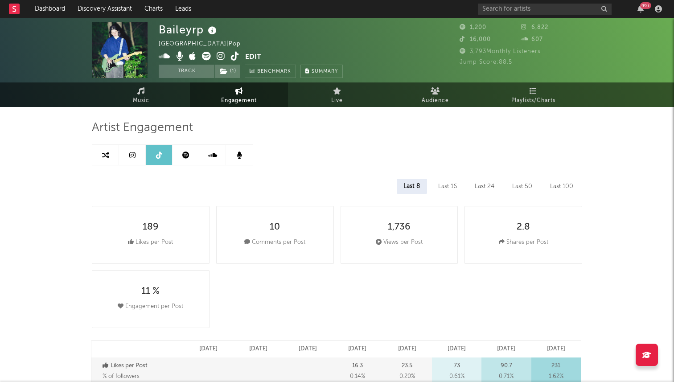
click at [232, 56] on icon at bounding box center [235, 56] width 8 height 9
click at [218, 56] on icon at bounding box center [221, 56] width 8 height 9
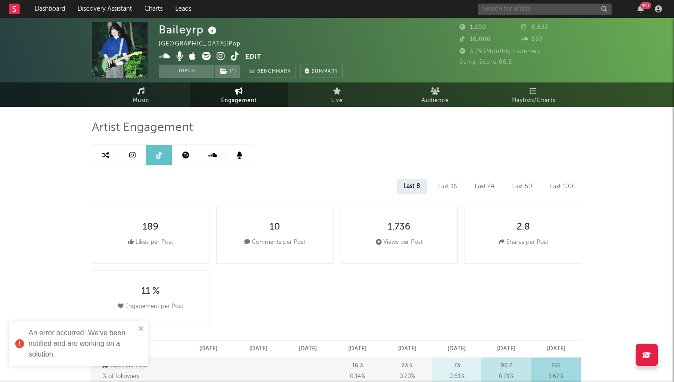
click at [513, 8] on input "text" at bounding box center [545, 9] width 134 height 11
click at [137, 90] on icon at bounding box center [141, 90] width 8 height 7
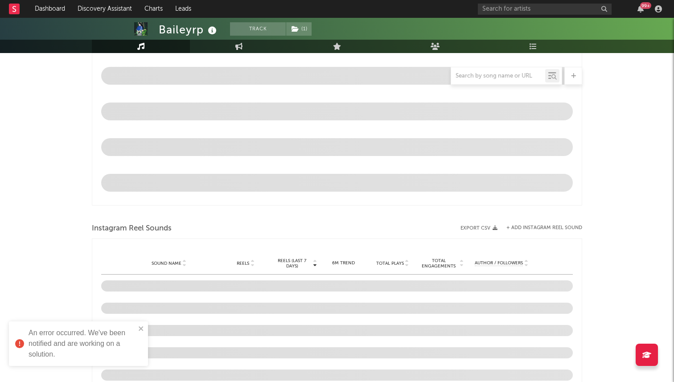
select select "1w"
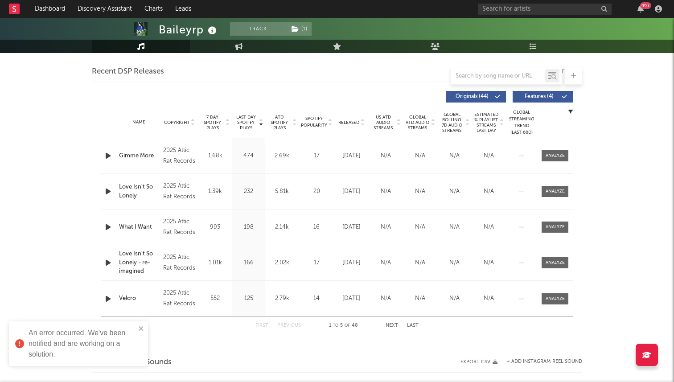
scroll to position [306, 0]
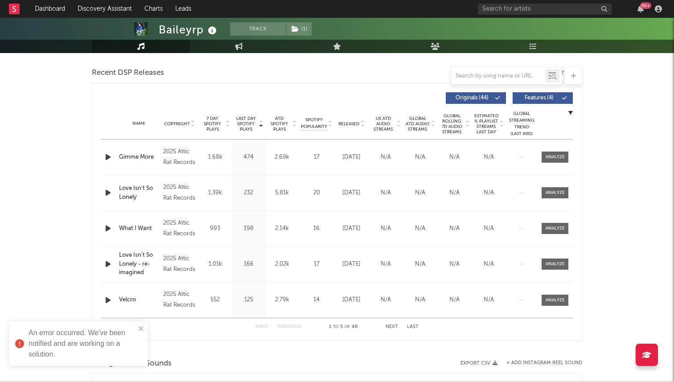
click at [354, 123] on span "Released" at bounding box center [348, 123] width 21 height 5
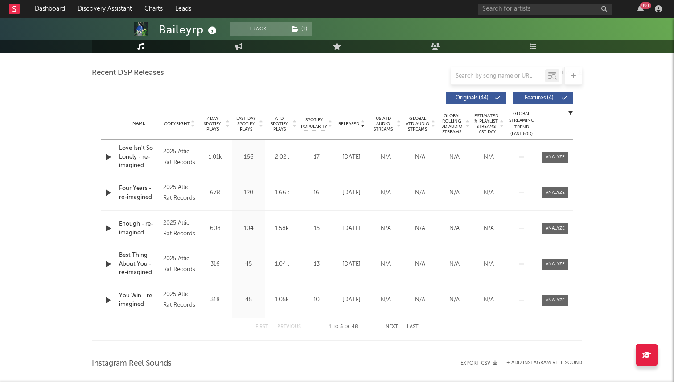
click at [214, 125] on span "7 Day Spotify Plays" at bounding box center [213, 124] width 24 height 16
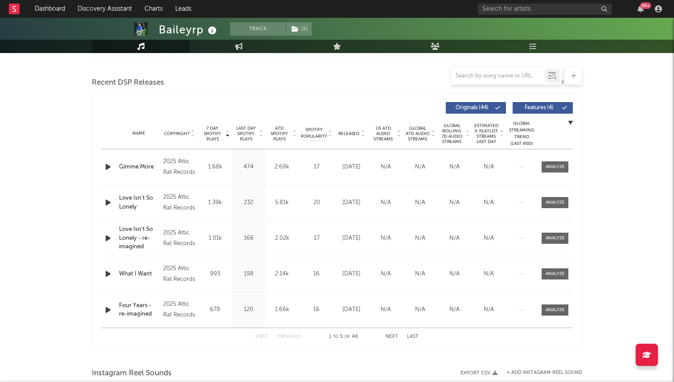
scroll to position [295, 0]
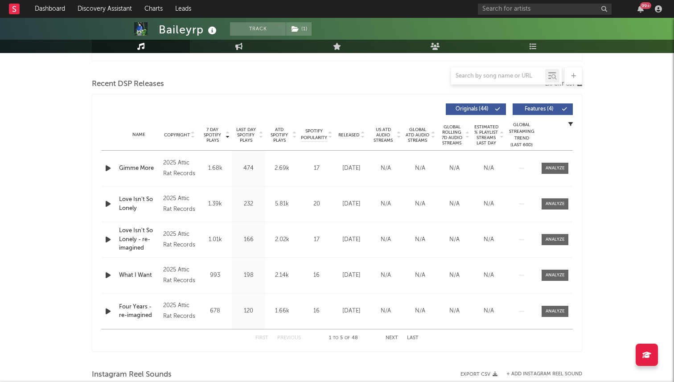
click at [106, 168] on icon "button" at bounding box center [107, 168] width 9 height 11
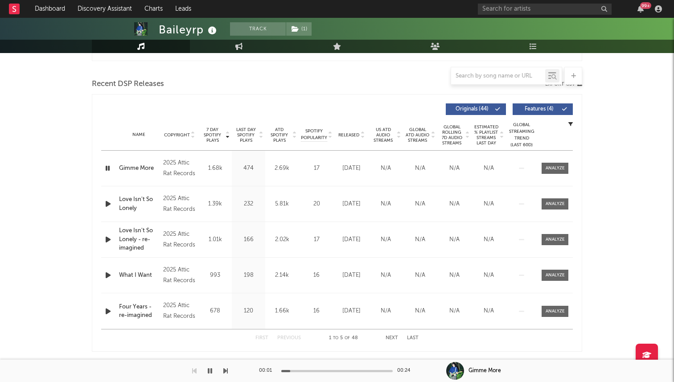
click at [344, 372] on div "00:01 00:24" at bounding box center [337, 371] width 156 height 22
click at [338, 371] on div at bounding box center [336, 371] width 111 height 2
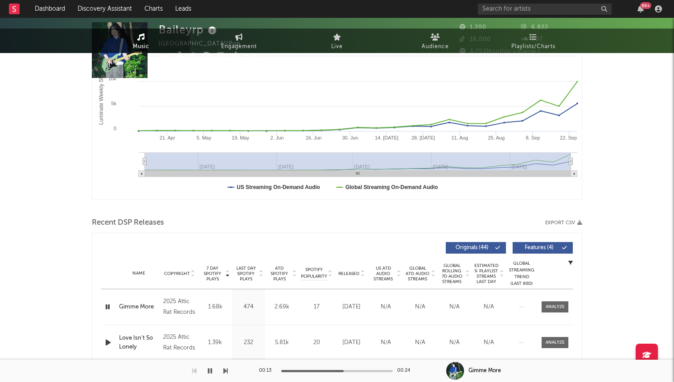
scroll to position [0, 0]
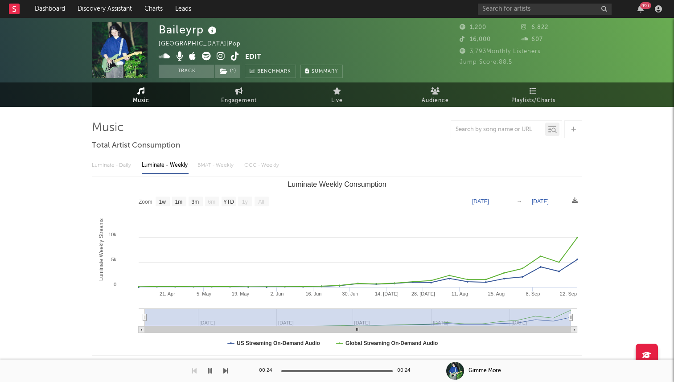
click at [231, 55] on icon at bounding box center [235, 56] width 8 height 9
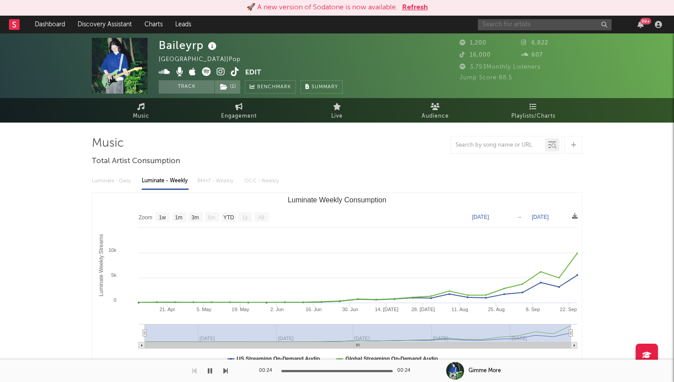
click at [521, 29] on input "text" at bounding box center [545, 24] width 134 height 11
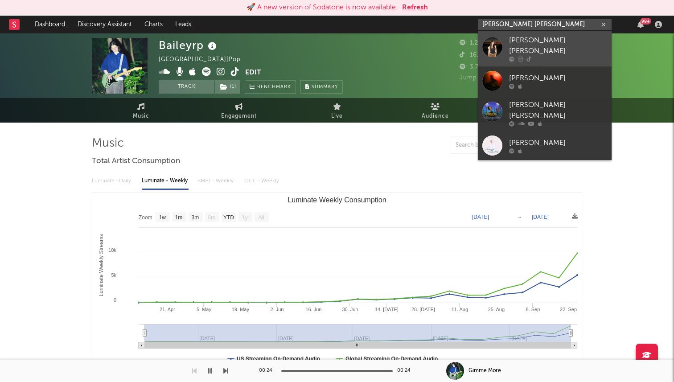
type input "[PERSON_NAME] [PERSON_NAME]"
click at [495, 43] on div at bounding box center [492, 47] width 20 height 20
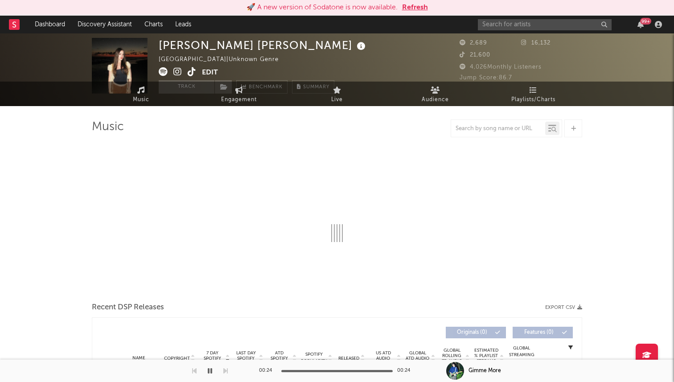
select select "1w"
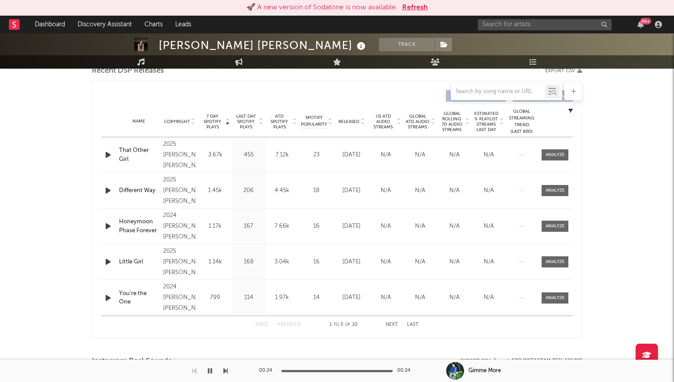
scroll to position [318, 0]
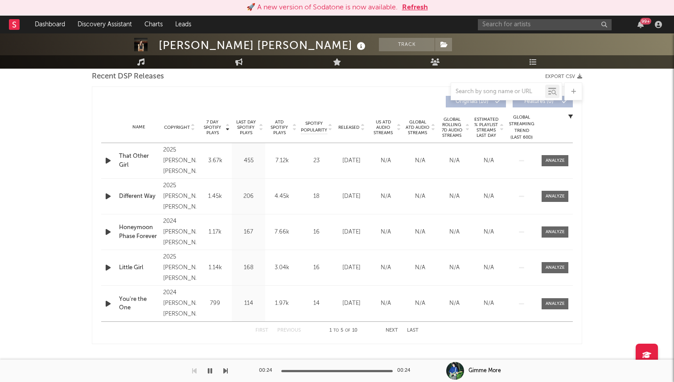
click at [359, 126] on span "Released" at bounding box center [348, 127] width 21 height 5
click at [212, 129] on span "7 Day Spotify Plays" at bounding box center [213, 128] width 24 height 16
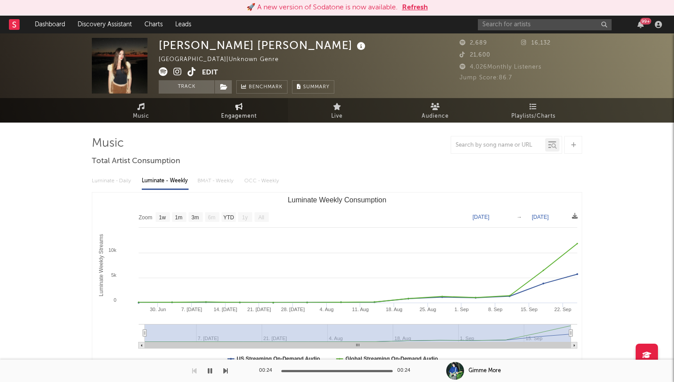
click at [231, 115] on span "Engagement" at bounding box center [239, 116] width 36 height 11
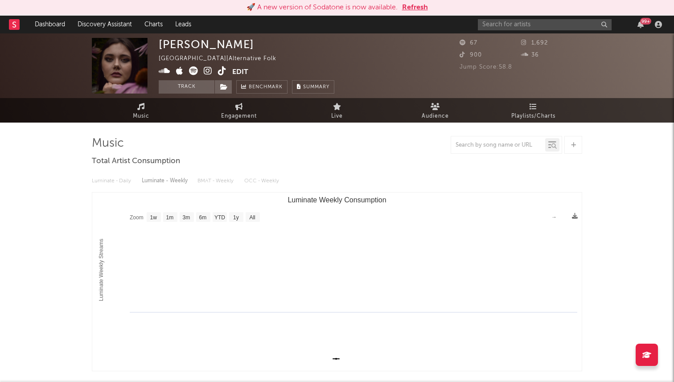
select select "1w"
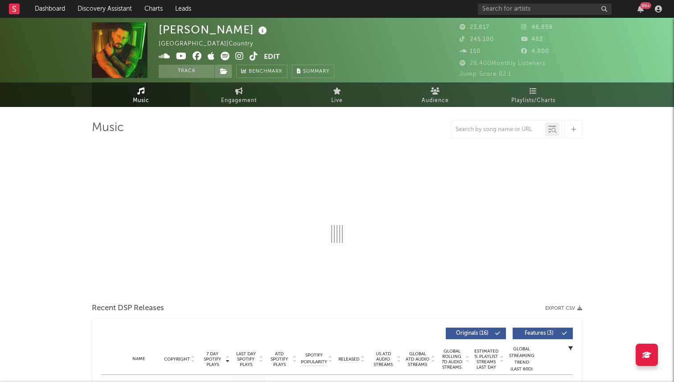
select select "6m"
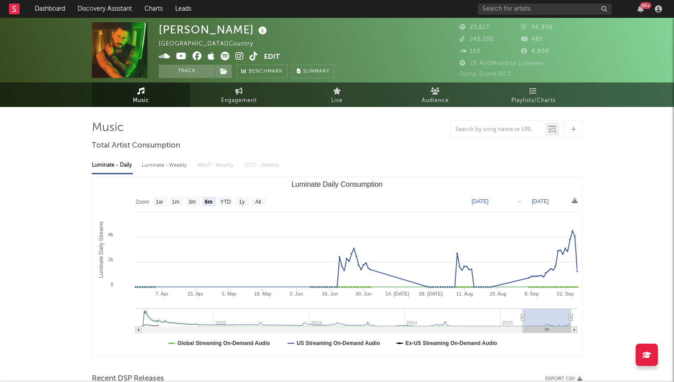
click at [238, 56] on icon at bounding box center [239, 56] width 8 height 9
click at [256, 50] on div "Chris Housman United States | Country Edit Track Benchmark Summary" at bounding box center [247, 50] width 176 height 56
click at [256, 52] on icon at bounding box center [254, 56] width 8 height 9
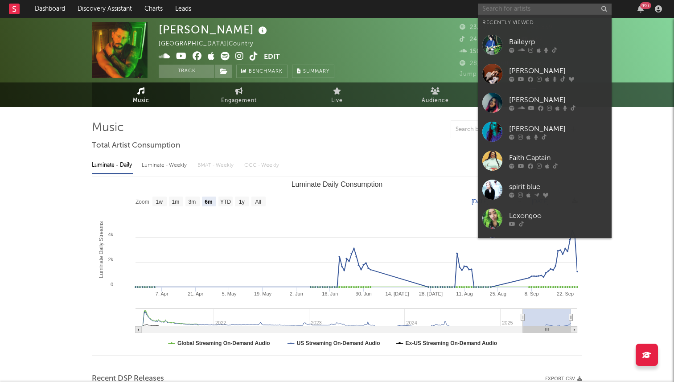
click at [537, 11] on input "text" at bounding box center [545, 9] width 134 height 11
click at [546, 6] on input "text" at bounding box center [545, 9] width 134 height 11
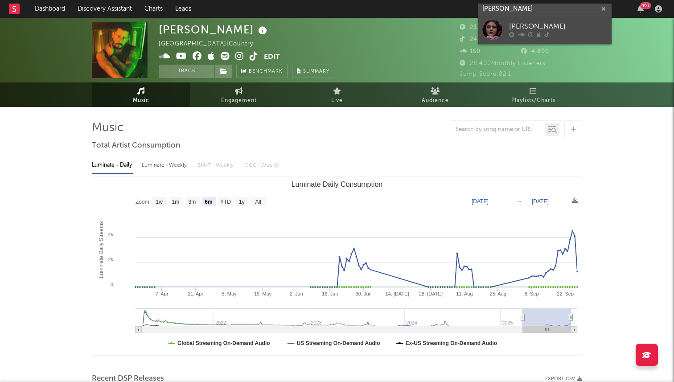
type input "kiara jordan"
click at [489, 30] on div at bounding box center [492, 30] width 20 height 20
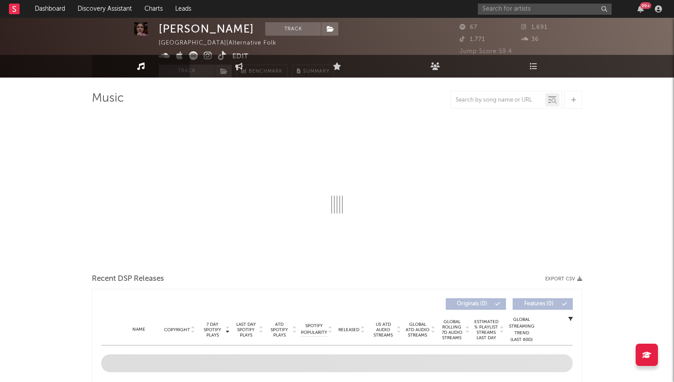
select select "1w"
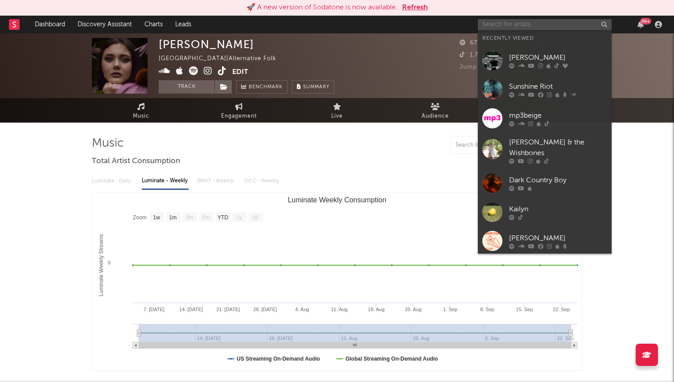
click at [507, 25] on input "text" at bounding box center [545, 24] width 134 height 11
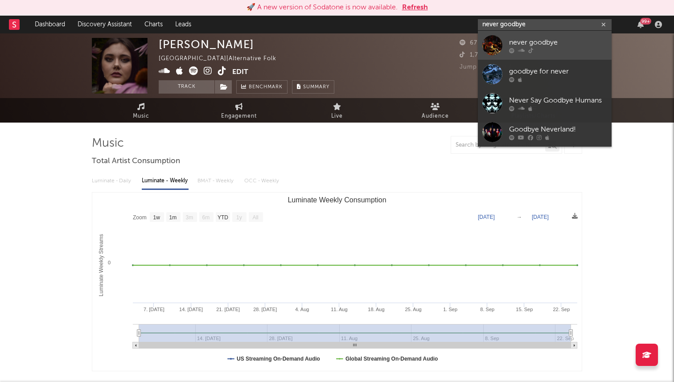
type input "never goodbye"
click at [491, 47] on div at bounding box center [492, 45] width 20 height 20
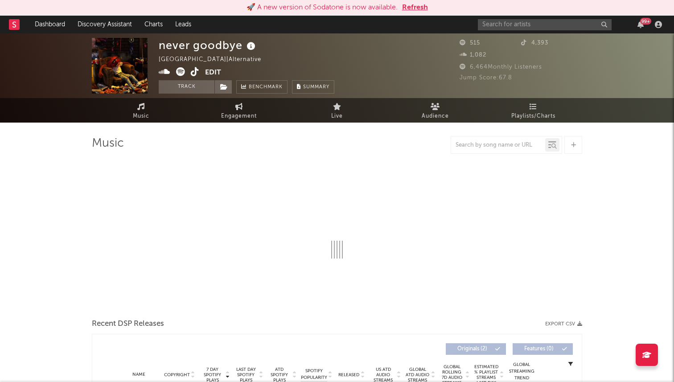
select select "1w"
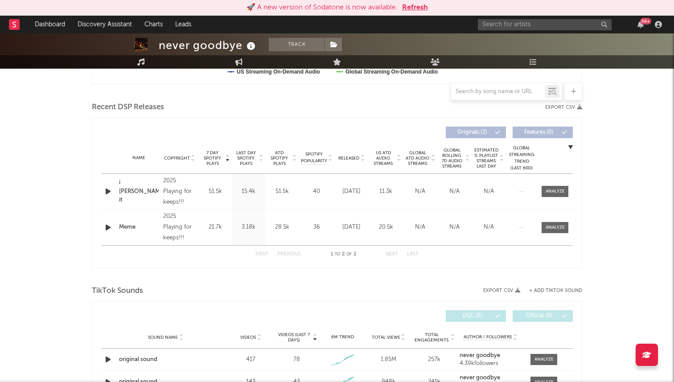
scroll to position [240, 0]
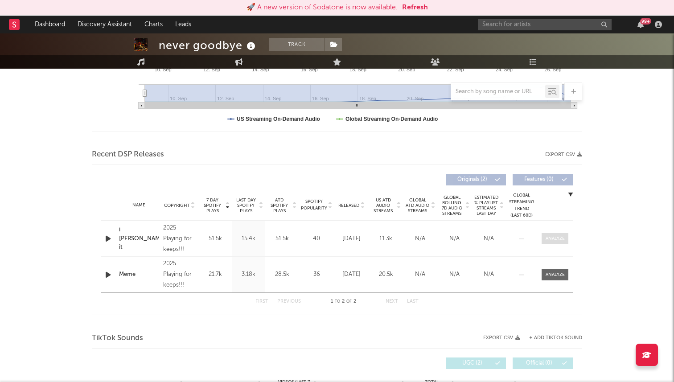
click at [556, 238] on div at bounding box center [555, 238] width 19 height 7
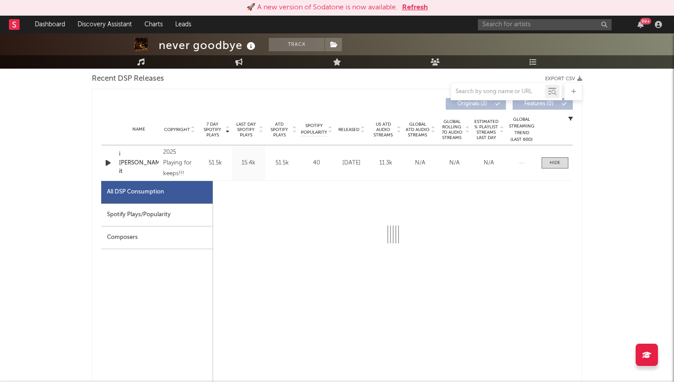
scroll to position [336, 0]
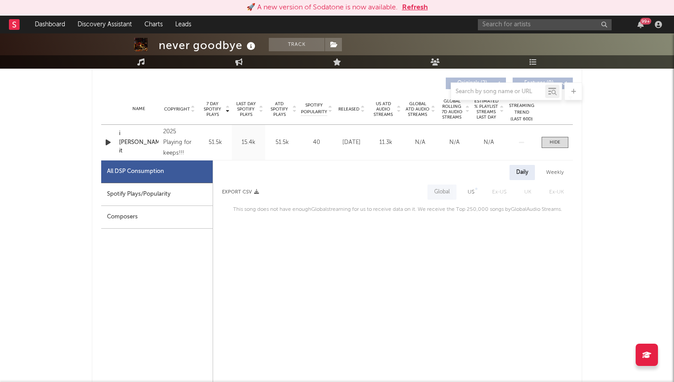
click at [472, 191] on div "US" at bounding box center [471, 192] width 7 height 11
select select "1w"
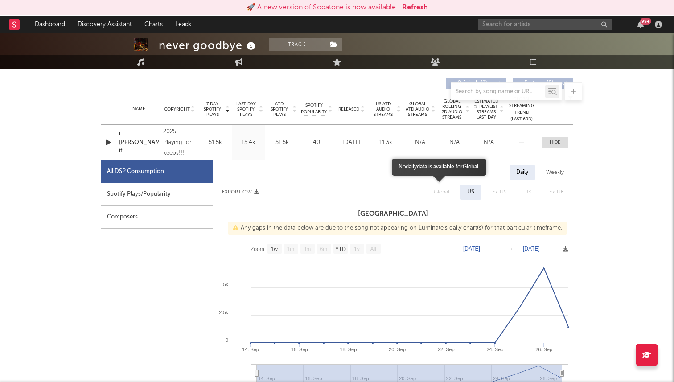
click at [442, 191] on span "Global" at bounding box center [441, 192] width 33 height 15
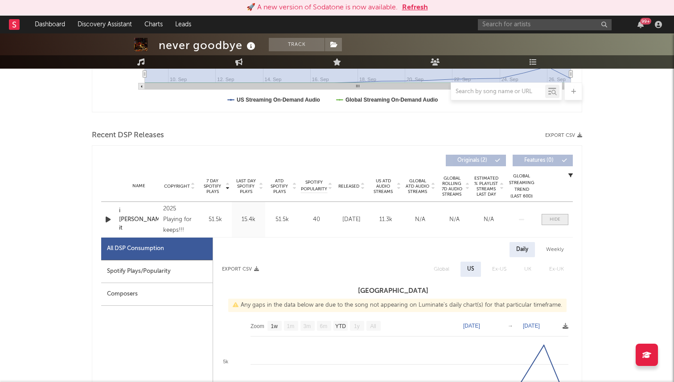
click at [560, 219] on div at bounding box center [555, 219] width 11 height 7
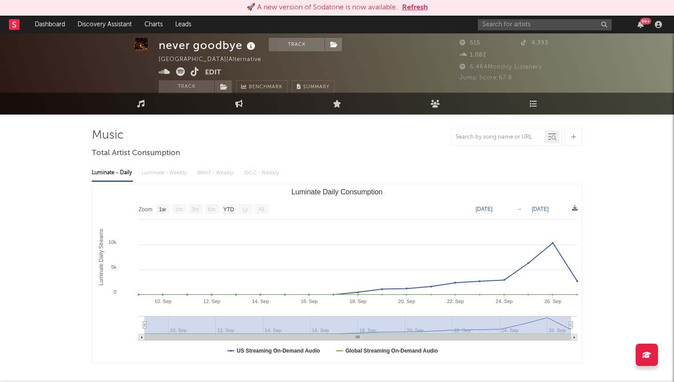
scroll to position [0, 0]
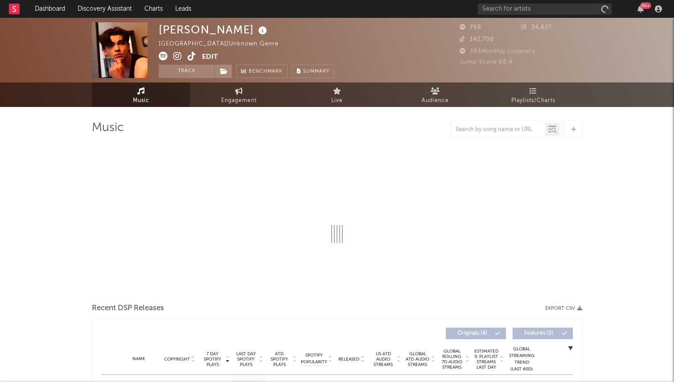
select select "6m"
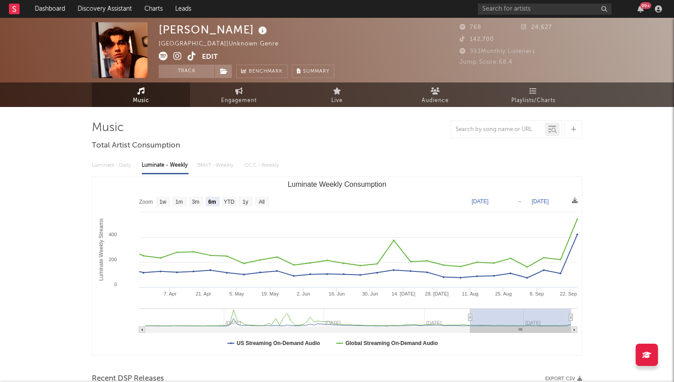
click at [191, 55] on icon at bounding box center [192, 56] width 8 height 9
click at [180, 57] on icon at bounding box center [177, 56] width 8 height 9
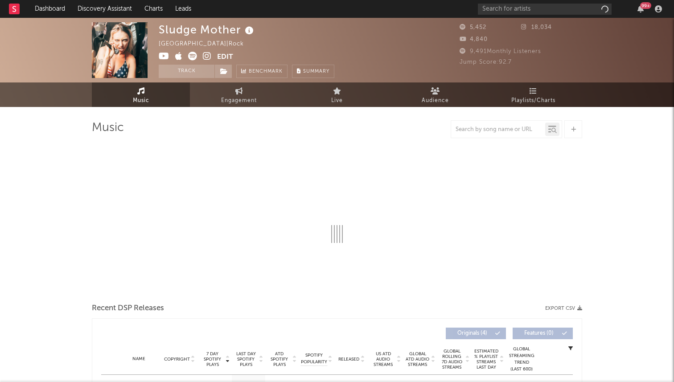
select select "6m"
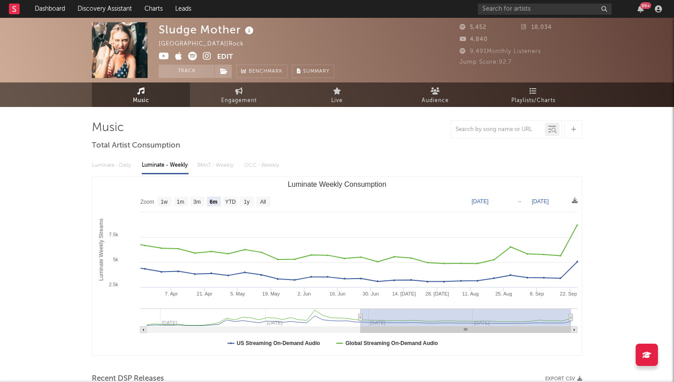
click at [207, 57] on icon at bounding box center [207, 56] width 8 height 9
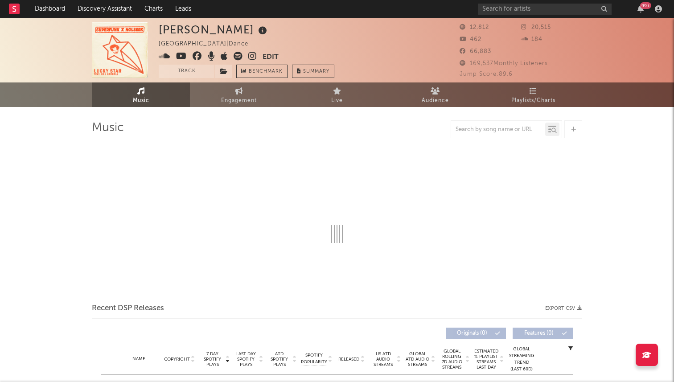
select select "6m"
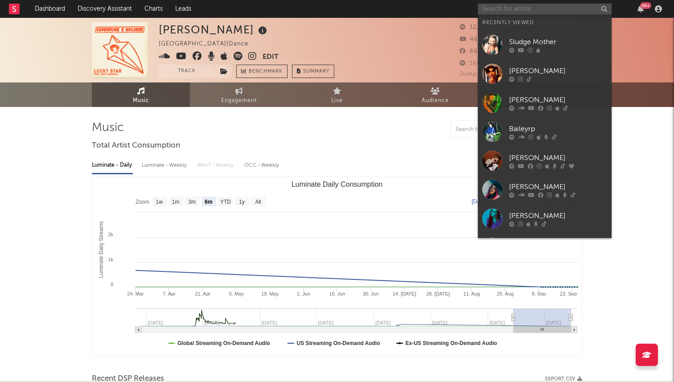
click at [548, 10] on input "text" at bounding box center [545, 9] width 134 height 11
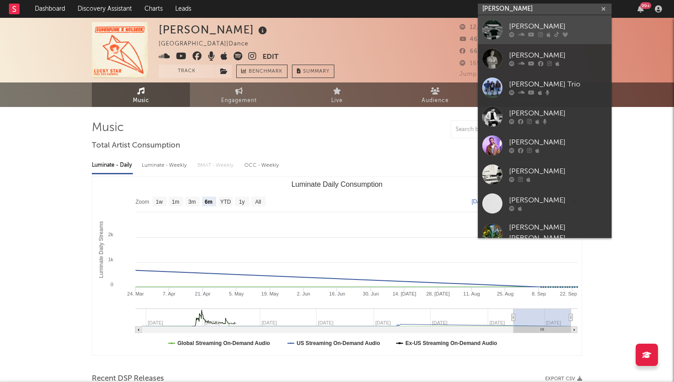
type input "tom sil"
click at [524, 23] on div "Tom Siletto" at bounding box center [558, 26] width 98 height 11
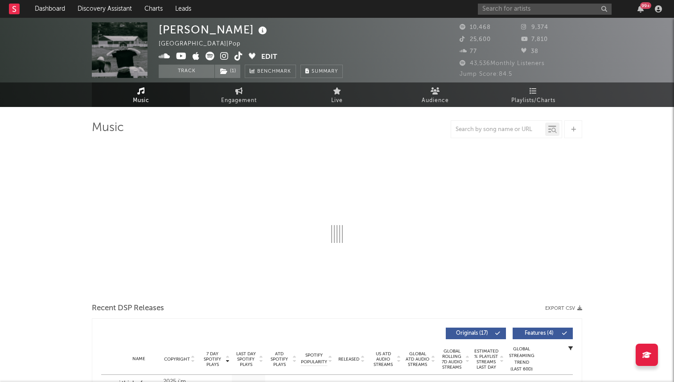
select select "6m"
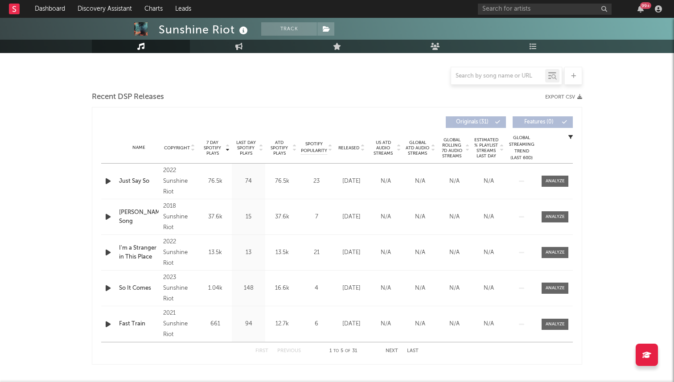
scroll to position [204, 0]
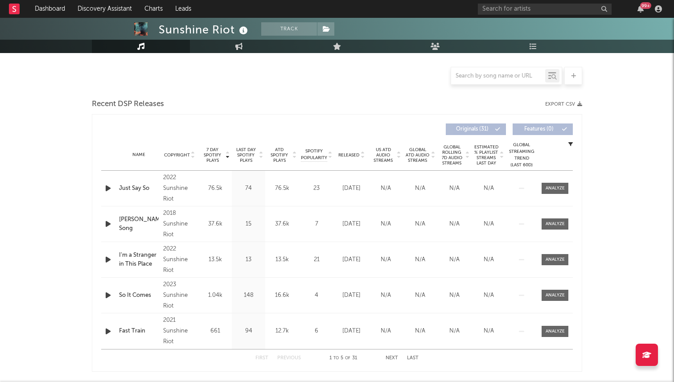
click at [221, 157] on span "7 Day Spotify Plays" at bounding box center [213, 155] width 24 height 16
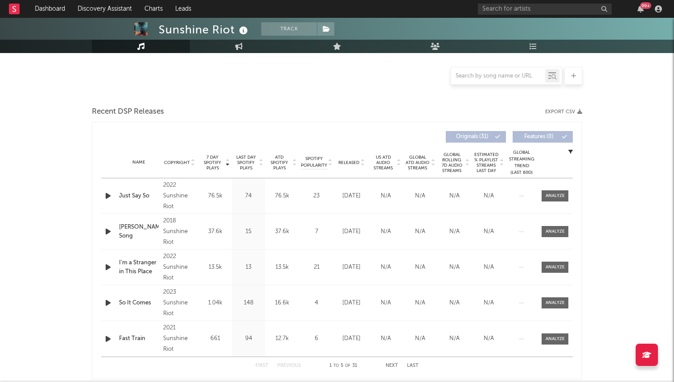
scroll to position [0, 0]
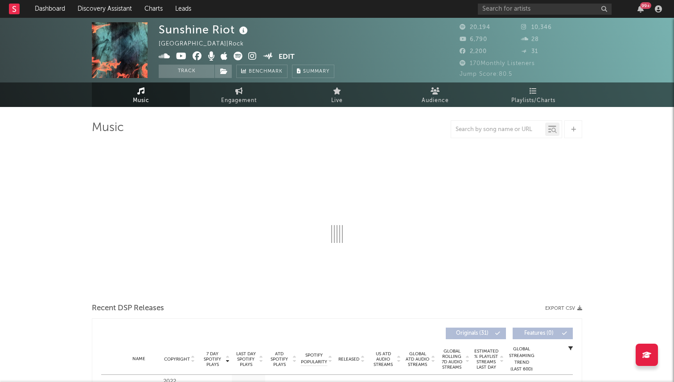
click at [251, 58] on icon at bounding box center [252, 56] width 8 height 9
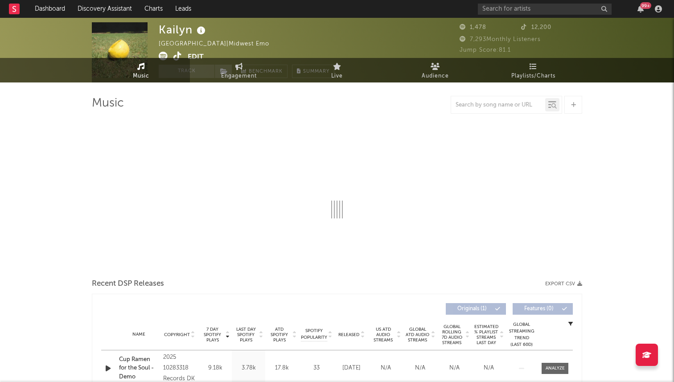
select select "1w"
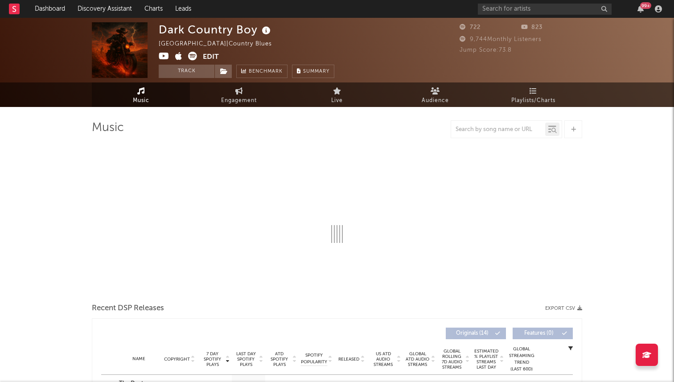
select select "1w"
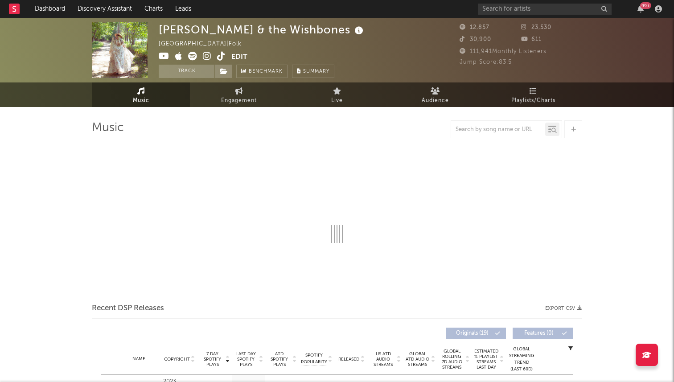
select select "6m"
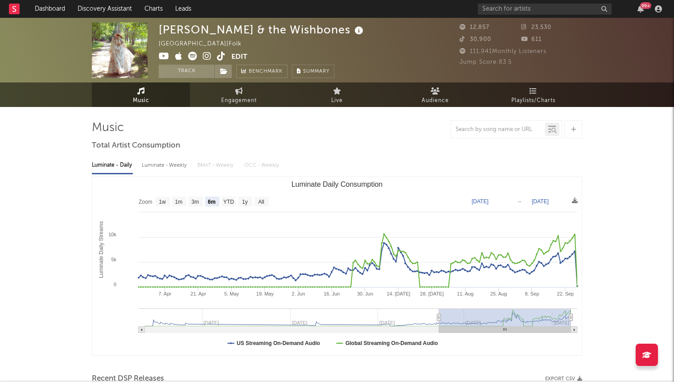
click at [217, 57] on icon at bounding box center [221, 56] width 8 height 9
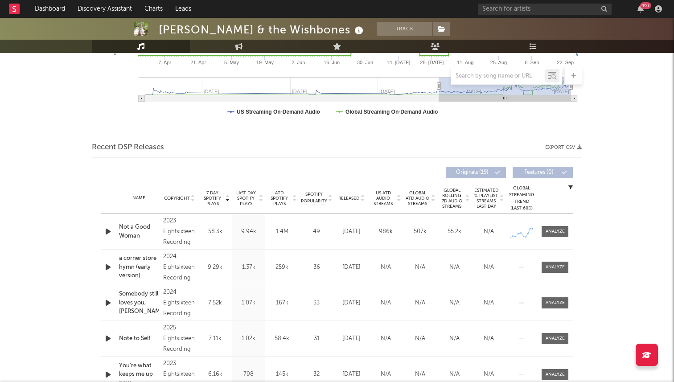
scroll to position [334, 0]
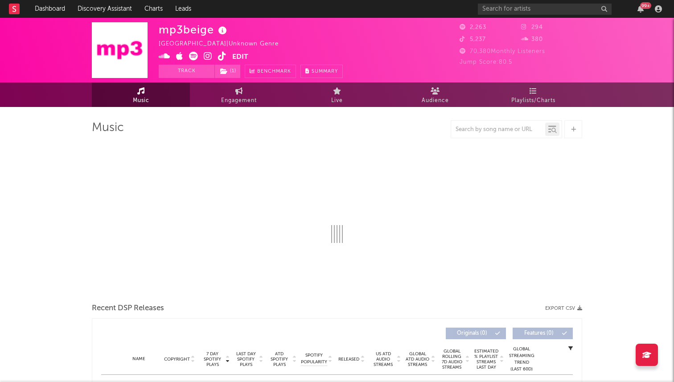
select select "1w"
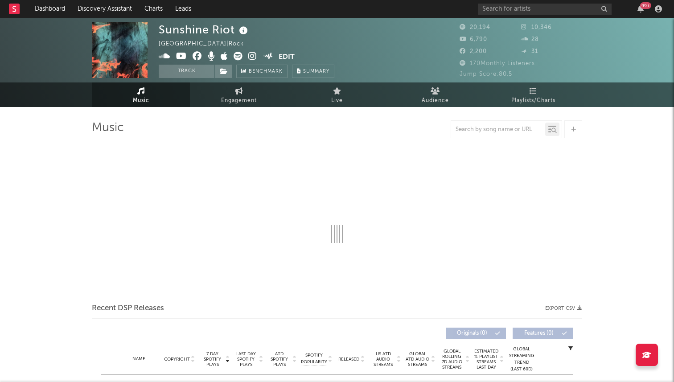
select select "6m"
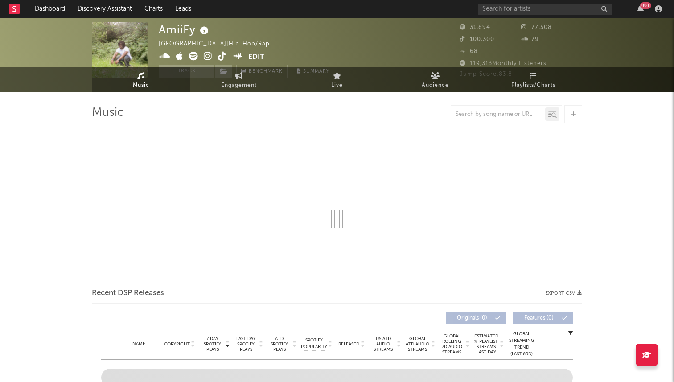
scroll to position [16, 0]
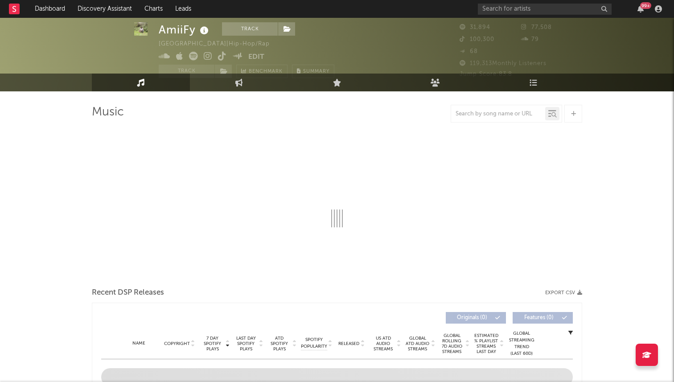
select select "1w"
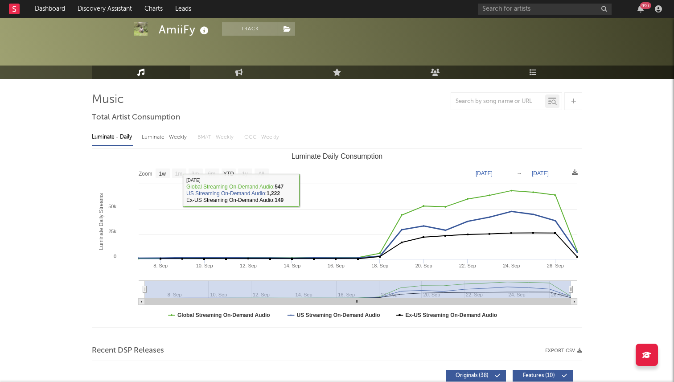
scroll to position [0, 0]
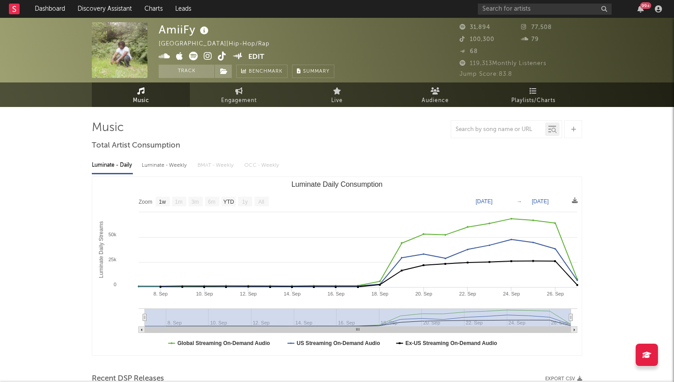
click at [219, 59] on icon at bounding box center [222, 56] width 8 height 9
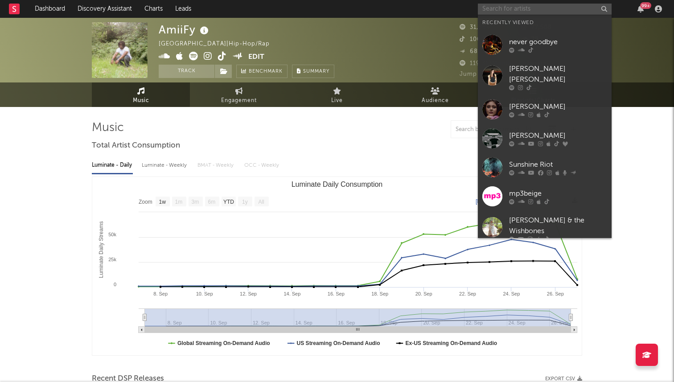
click at [517, 6] on input "text" at bounding box center [545, 9] width 134 height 11
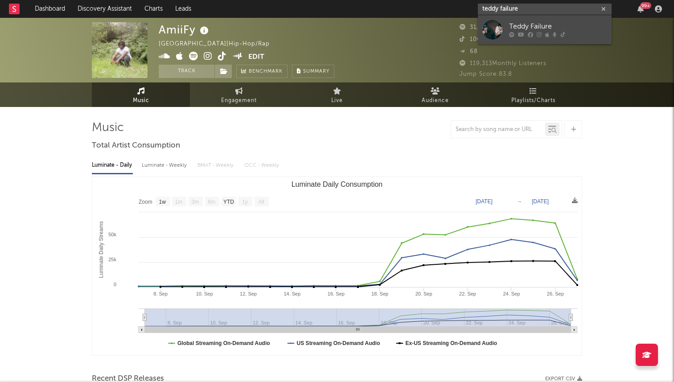
type input "teddy failure"
click at [523, 29] on div "Teddy Failure" at bounding box center [558, 26] width 98 height 11
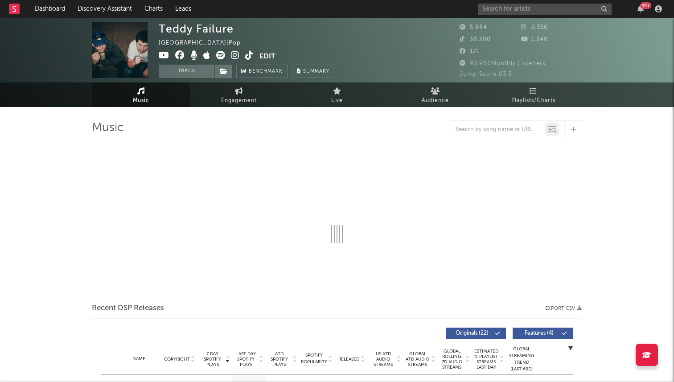
select select "6m"
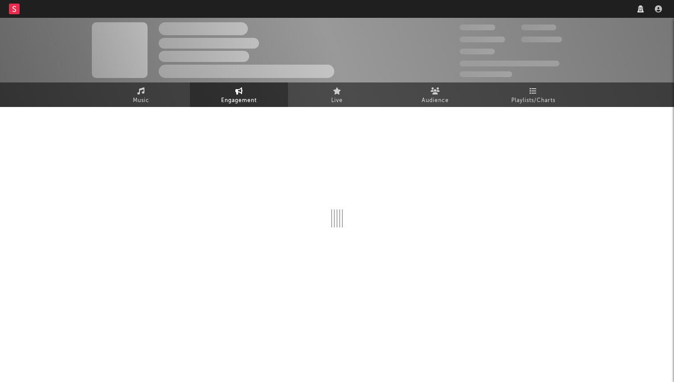
select select "1w"
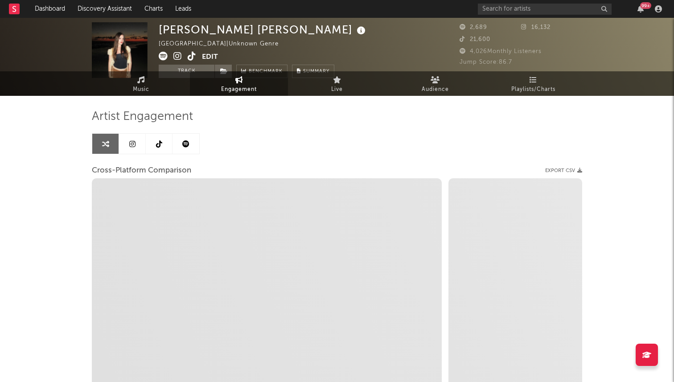
select select "1m"
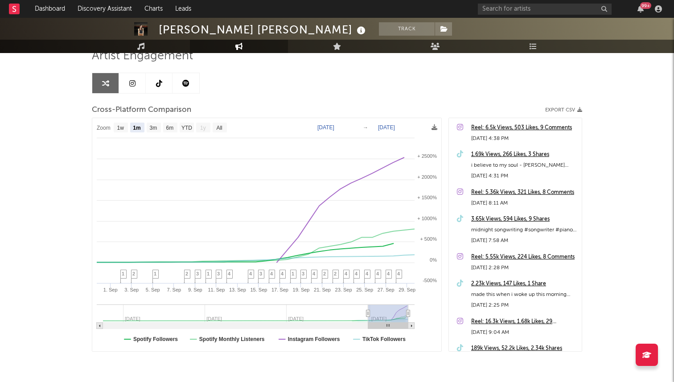
scroll to position [73, 0]
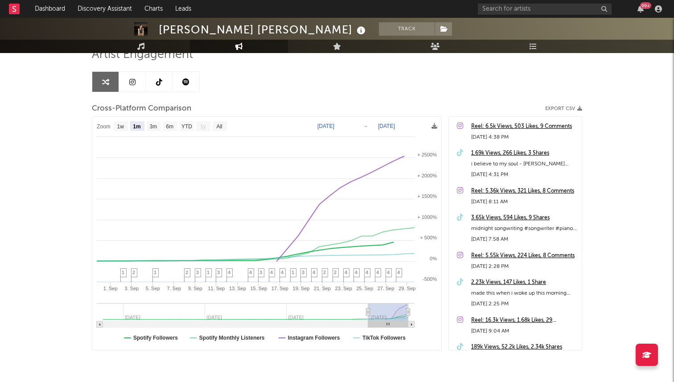
click at [160, 84] on icon at bounding box center [159, 81] width 6 height 7
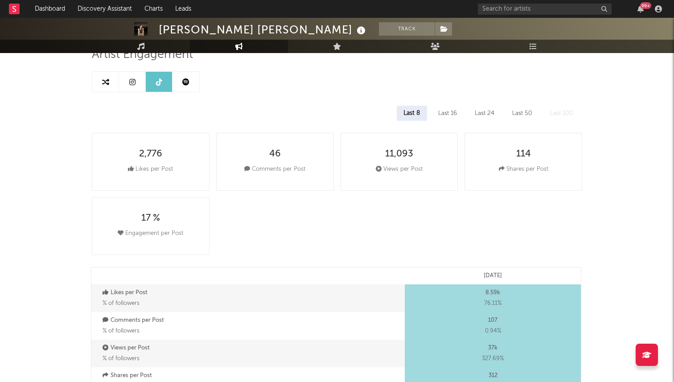
select select "1w"
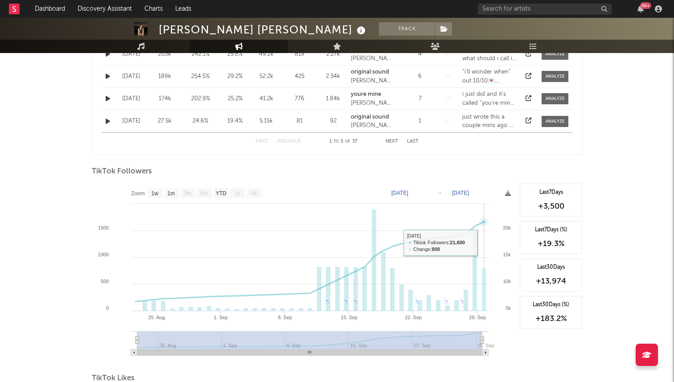
scroll to position [542, 0]
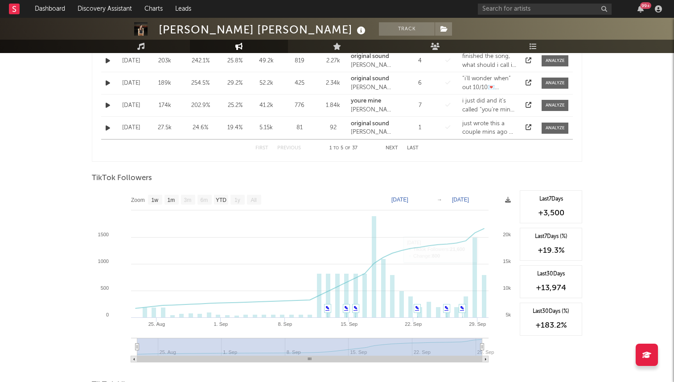
click at [498, 155] on div "First Previous 1 to 5 of 37 Next Last" at bounding box center [337, 148] width 472 height 18
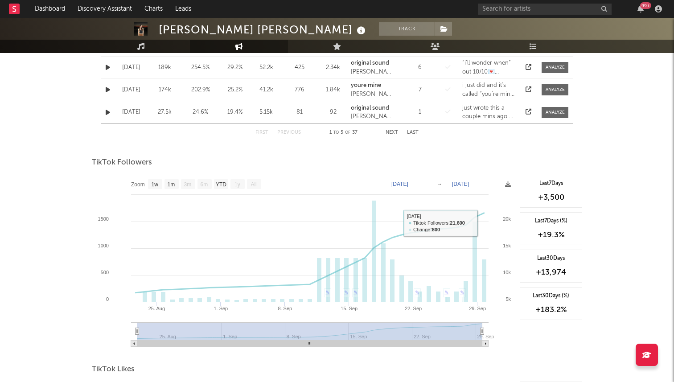
scroll to position [547, 0]
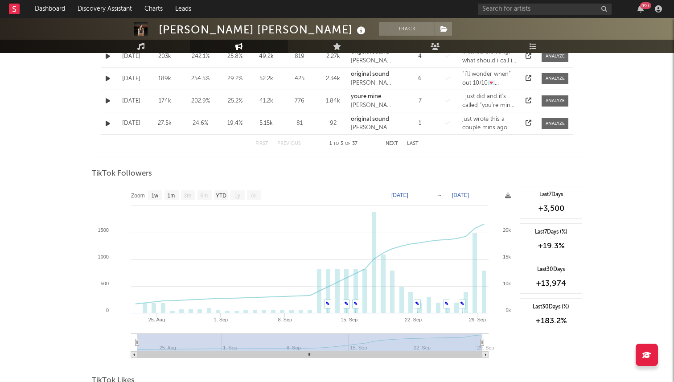
click at [495, 162] on div "Artist Engagement Last 8 Last 16 Last 24 Last 50 Last 100 2,776 Likes per Post …" at bounding box center [337, 73] width 491 height 998
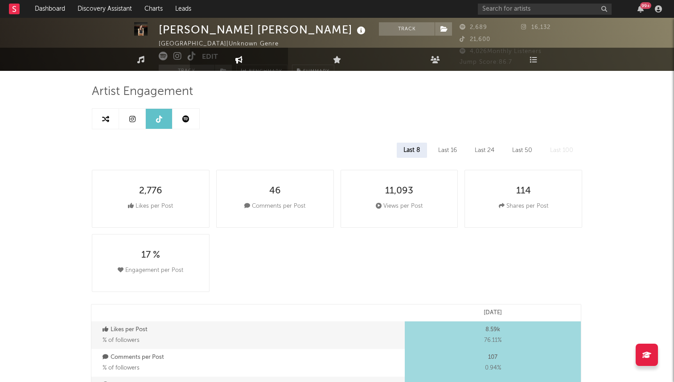
scroll to position [0, 0]
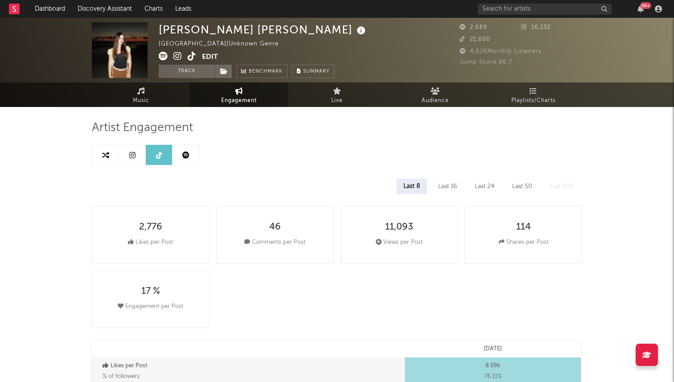
click at [133, 163] on link at bounding box center [132, 155] width 27 height 20
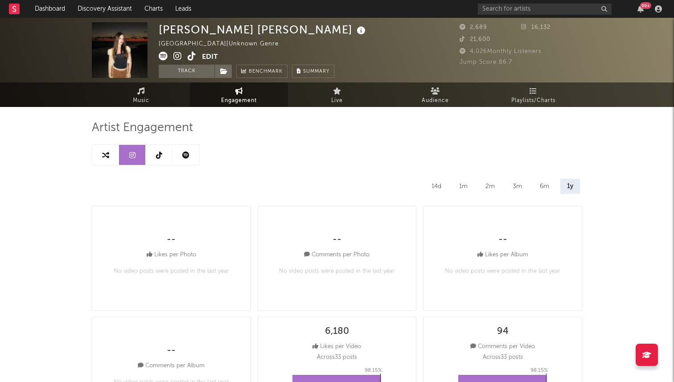
select select "1w"
click at [161, 155] on icon at bounding box center [159, 155] width 6 height 7
select select "1w"
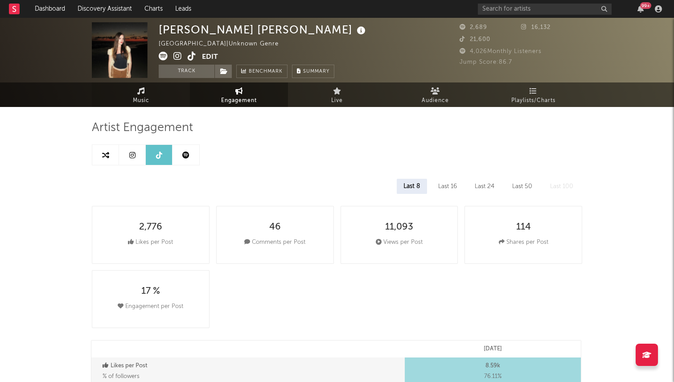
click at [159, 93] on link "Music" at bounding box center [141, 94] width 98 height 25
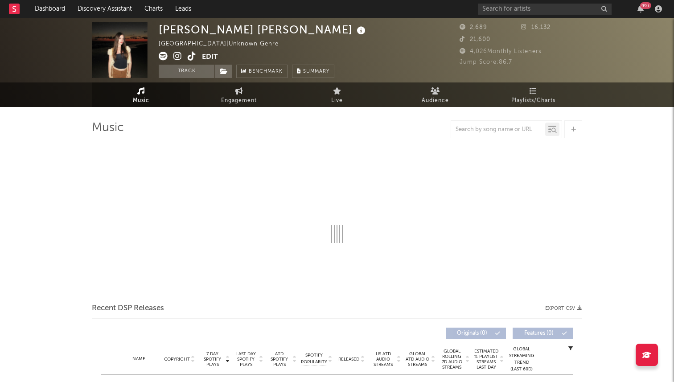
select select "1w"
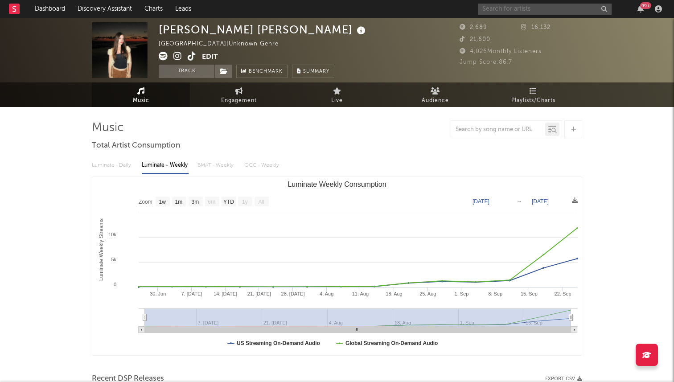
click at [518, 8] on input "text" at bounding box center [545, 9] width 134 height 11
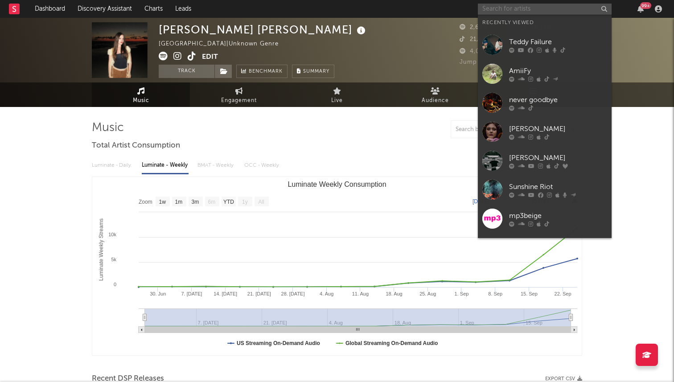
type input "e"
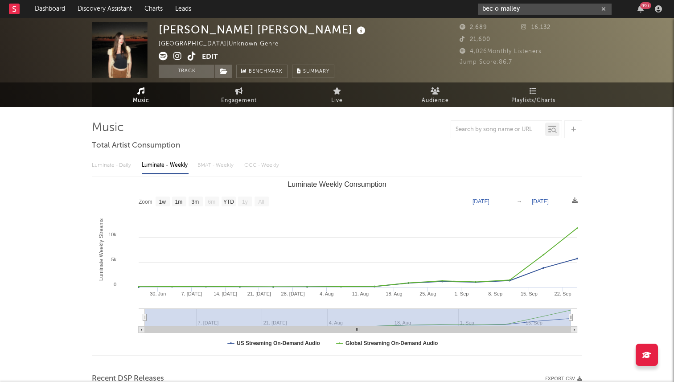
type input "bec o malley"
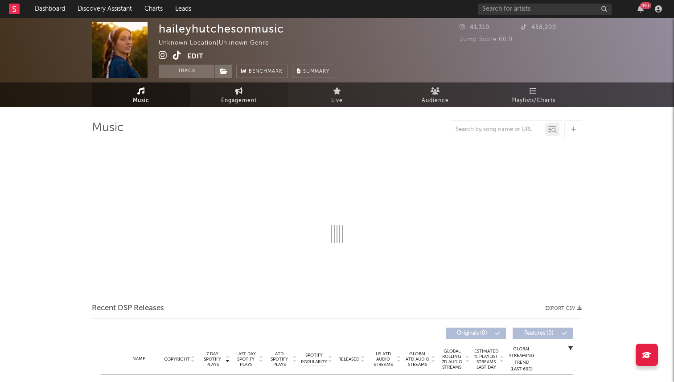
select select "1w"
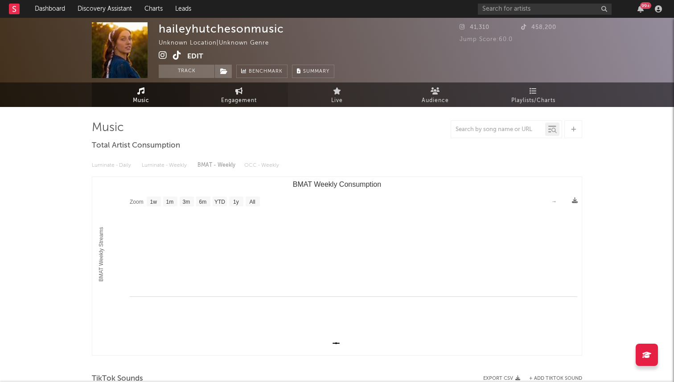
click at [231, 96] on span "Engagement" at bounding box center [239, 100] width 36 height 11
select select "1w"
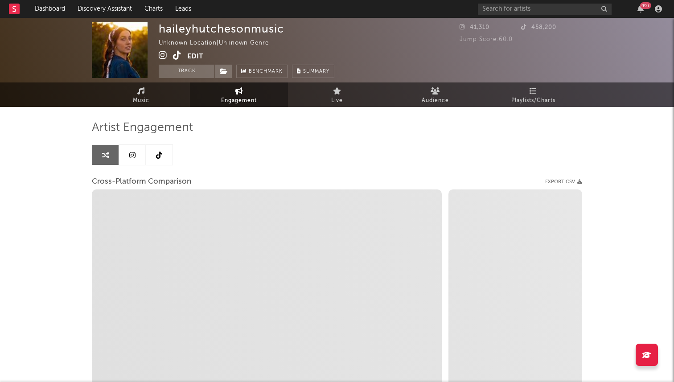
select select "1m"
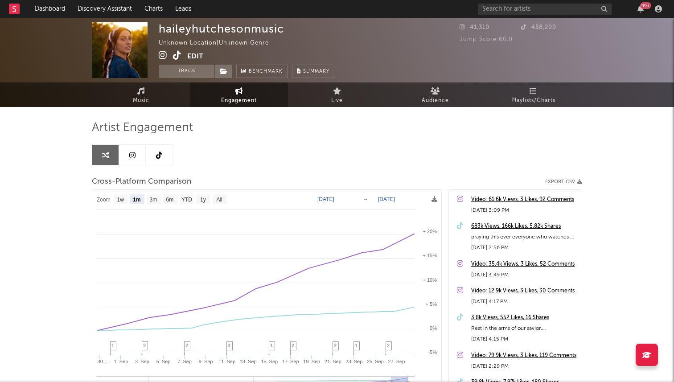
click at [151, 153] on link at bounding box center [159, 155] width 27 height 20
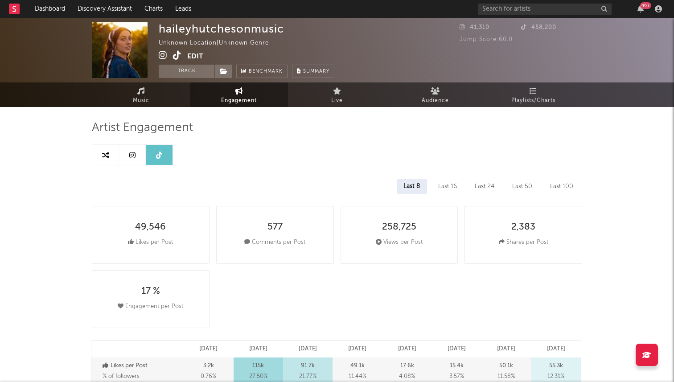
select select "6m"
click at [131, 159] on link at bounding box center [132, 155] width 27 height 20
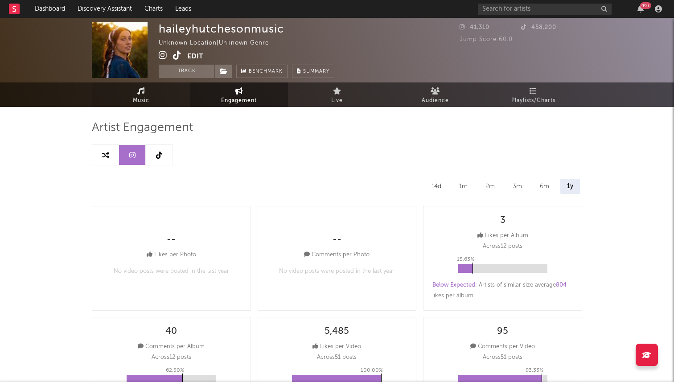
click at [169, 101] on link "Music" at bounding box center [141, 94] width 98 height 25
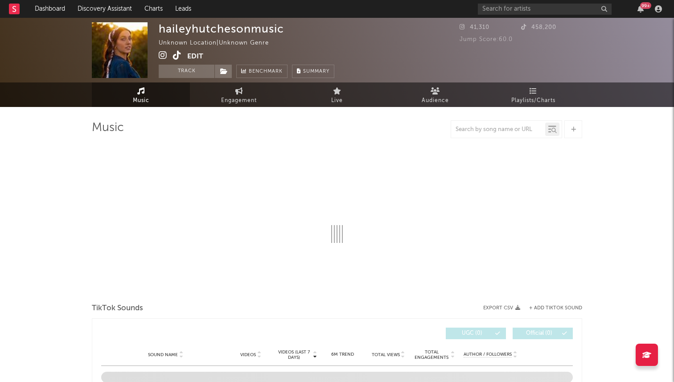
select select "1w"
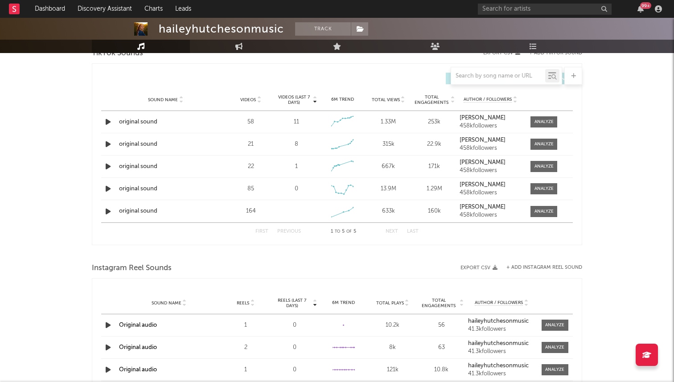
scroll to position [315, 0]
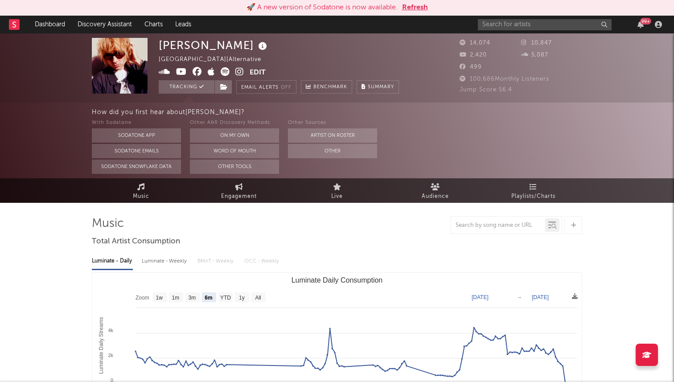
select select "6m"
click at [505, 16] on div "99 +" at bounding box center [571, 25] width 187 height 18
click at [505, 27] on input "text" at bounding box center [545, 24] width 134 height 11
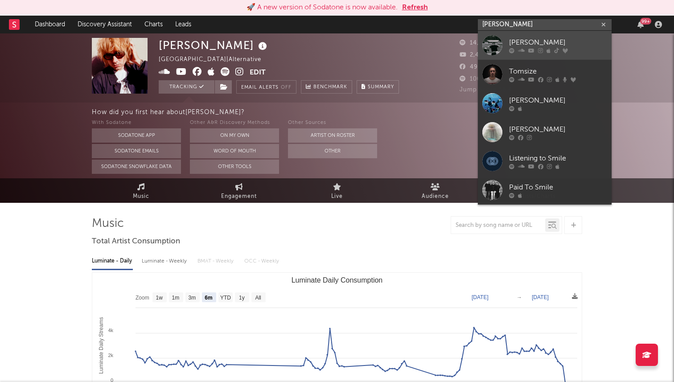
type input "[PERSON_NAME]"
click at [504, 45] on link "[PERSON_NAME]" at bounding box center [545, 45] width 134 height 29
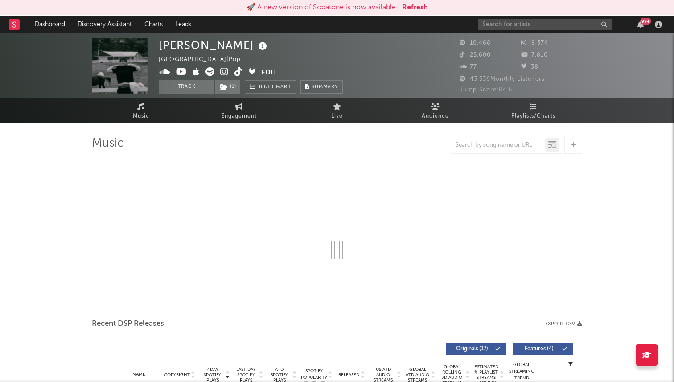
select select "6m"
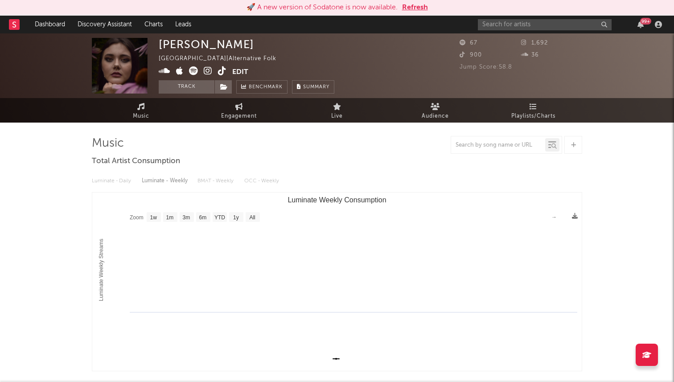
select select "1w"
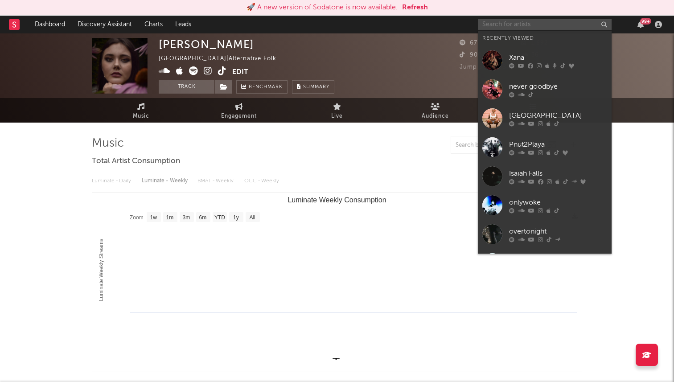
click at [494, 27] on input "text" at bounding box center [545, 24] width 134 height 11
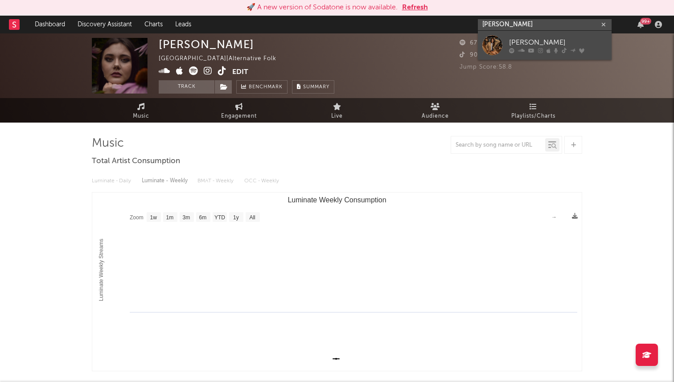
type input "[PERSON_NAME]"
click at [498, 39] on div at bounding box center [492, 45] width 20 height 20
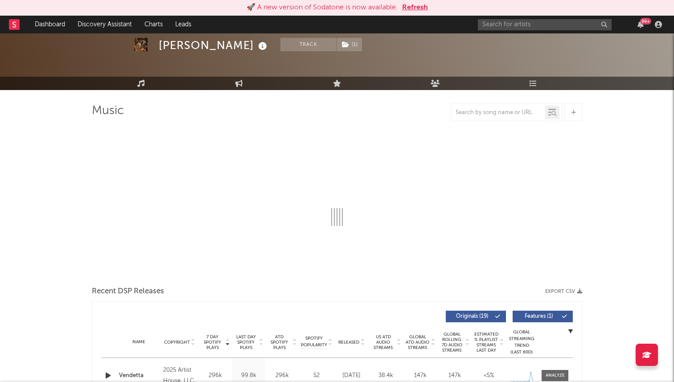
select select "6m"
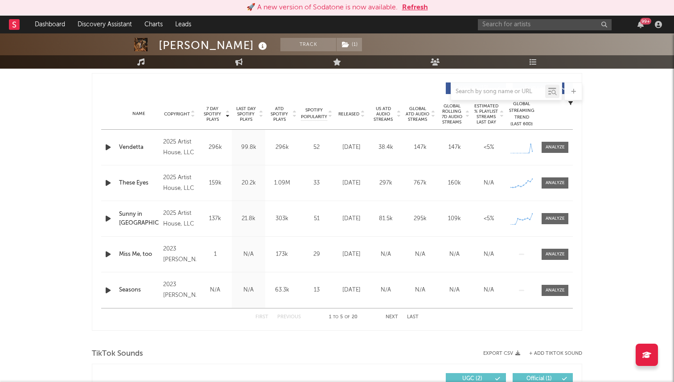
scroll to position [324, 0]
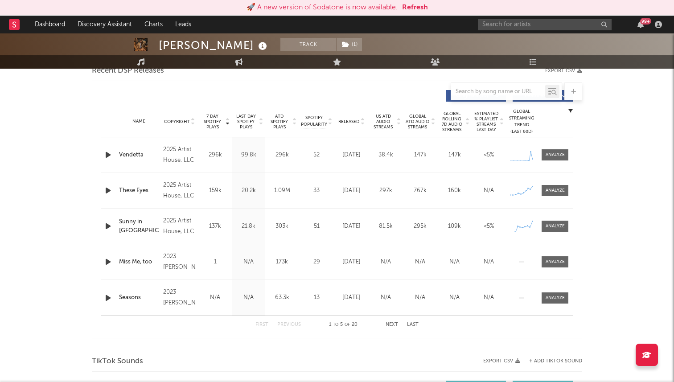
click at [108, 157] on icon "button" at bounding box center [107, 154] width 9 height 11
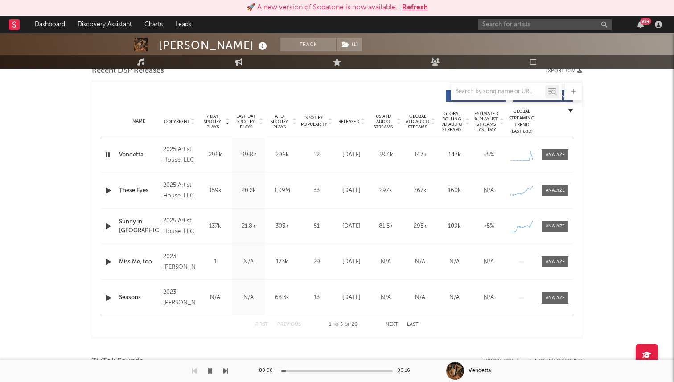
click at [108, 156] on icon "button" at bounding box center [107, 154] width 8 height 11
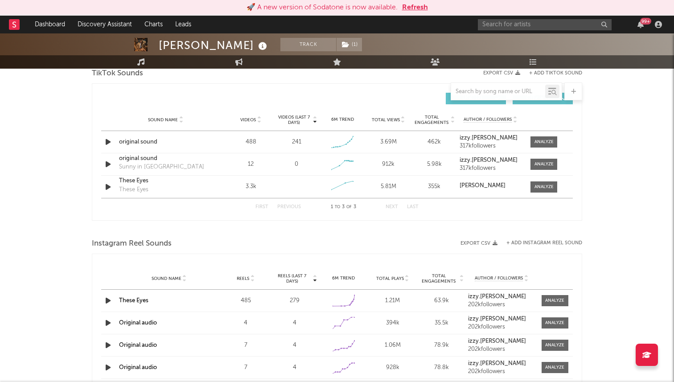
scroll to position [602, 0]
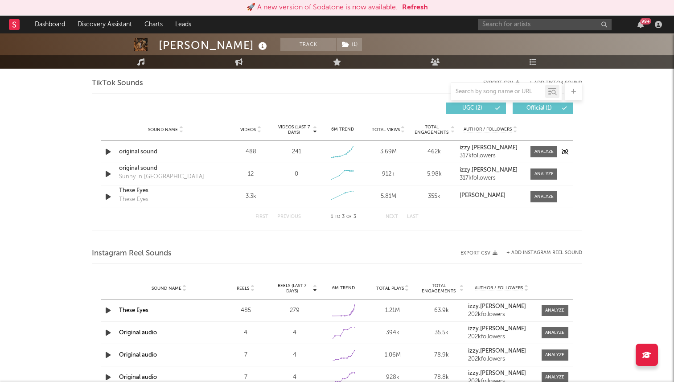
click at [107, 154] on icon "button" at bounding box center [107, 151] width 9 height 11
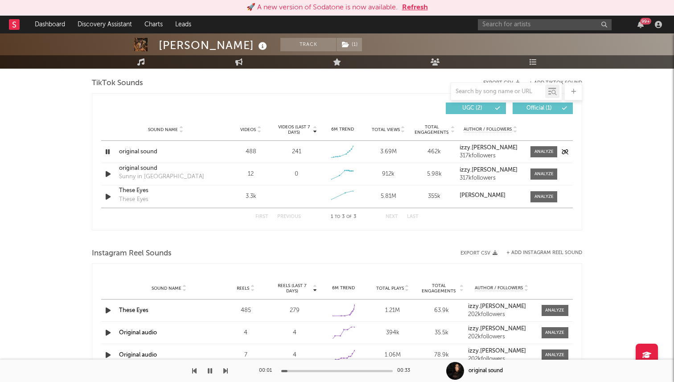
click at [105, 149] on icon "button" at bounding box center [107, 151] width 8 height 11
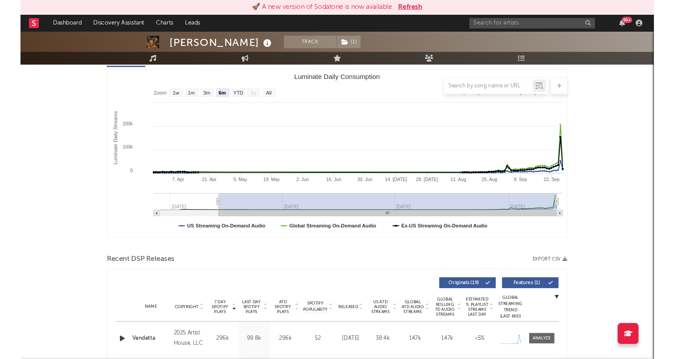
scroll to position [0, 0]
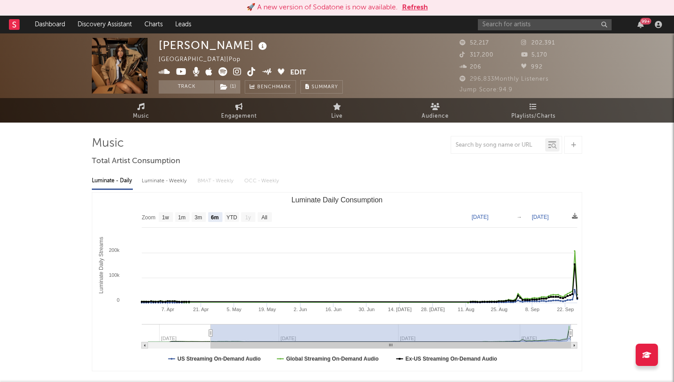
click at [247, 71] on icon at bounding box center [251, 71] width 8 height 9
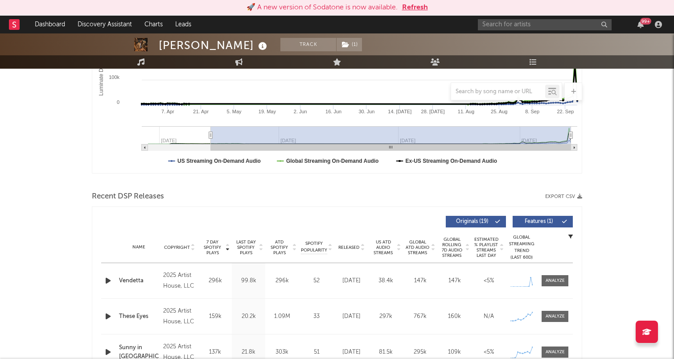
scroll to position [222, 0]
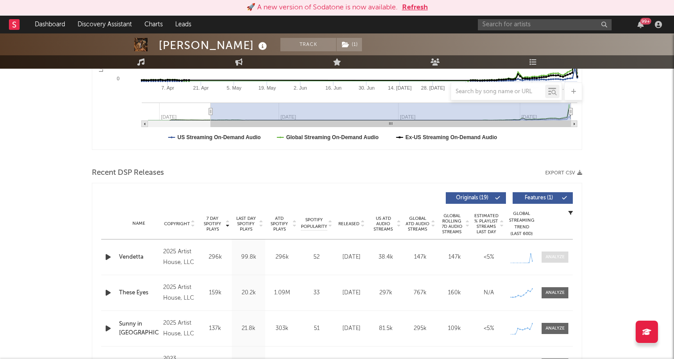
click at [557, 255] on div at bounding box center [555, 257] width 19 height 7
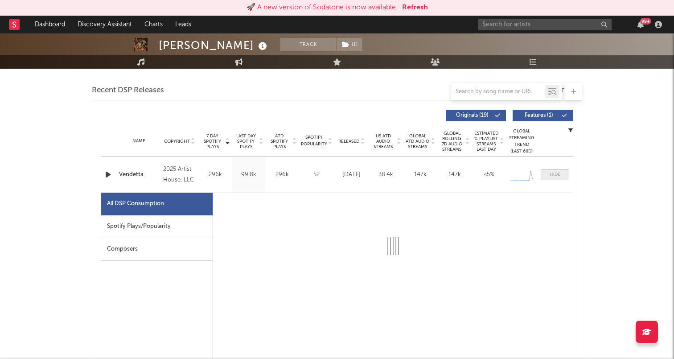
select select "1w"
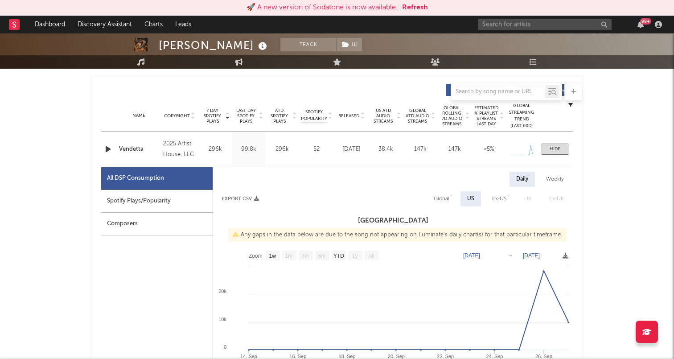
scroll to position [331, 0]
click at [446, 196] on div "Global" at bounding box center [442, 197] width 16 height 11
select select "1w"
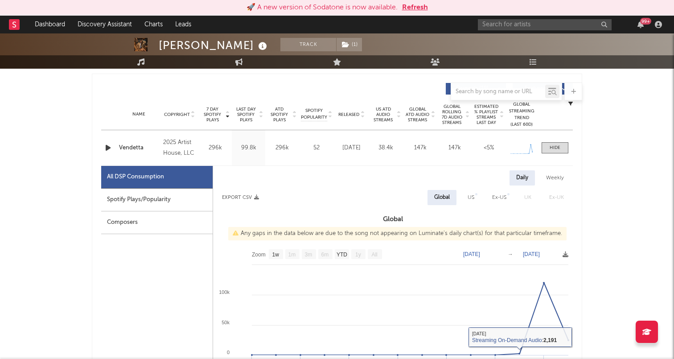
click at [468, 198] on div "US" at bounding box center [471, 197] width 20 height 15
select select "1w"
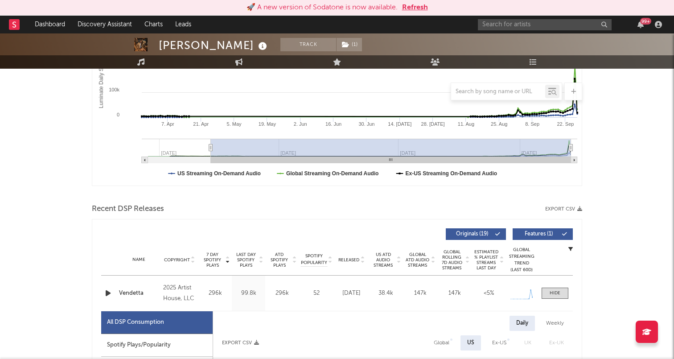
scroll to position [191, 0]
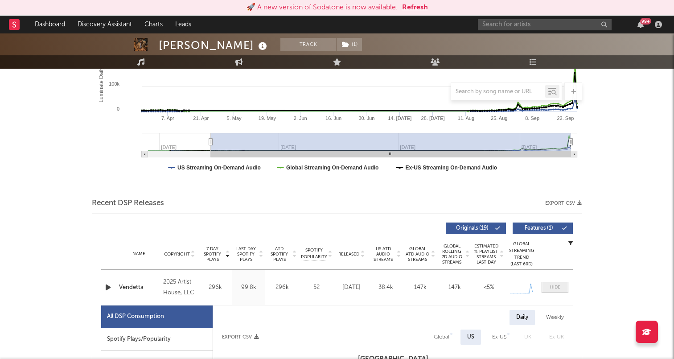
click at [560, 291] on span at bounding box center [555, 287] width 27 height 11
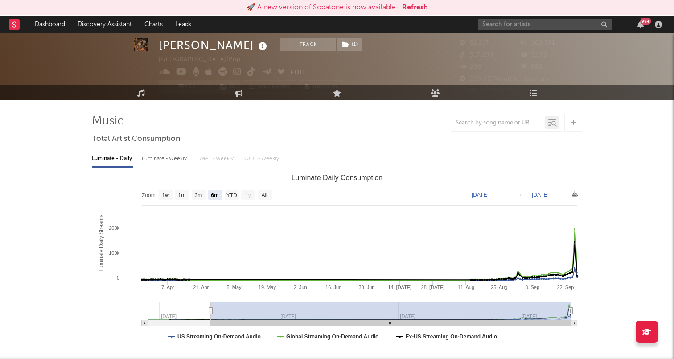
scroll to position [19, 0]
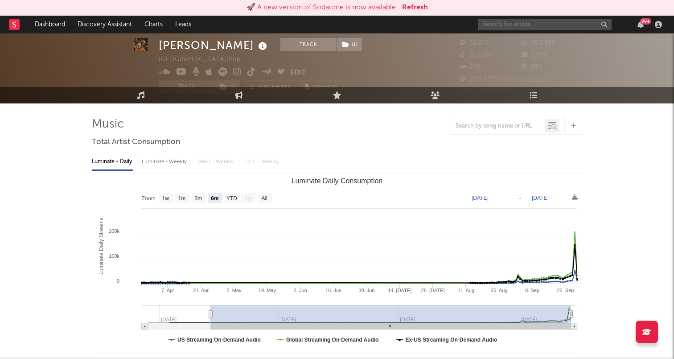
click at [503, 25] on input "text" at bounding box center [545, 24] width 134 height 11
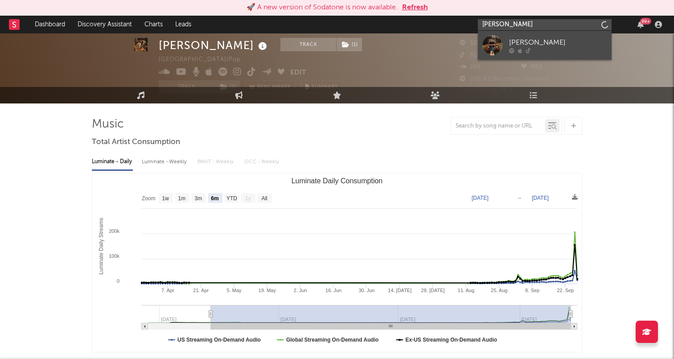
type input "aiden walters"
click at [504, 44] on link "[PERSON_NAME]" at bounding box center [545, 45] width 134 height 29
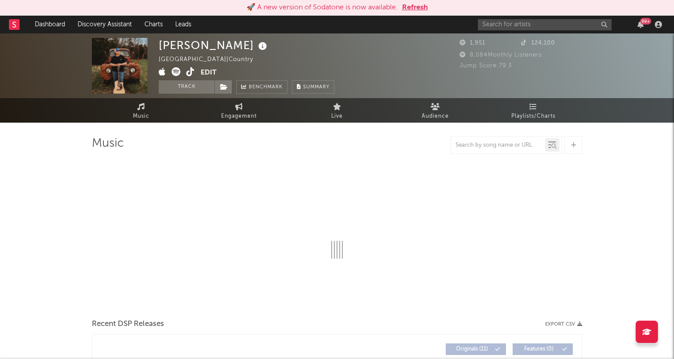
select select "1w"
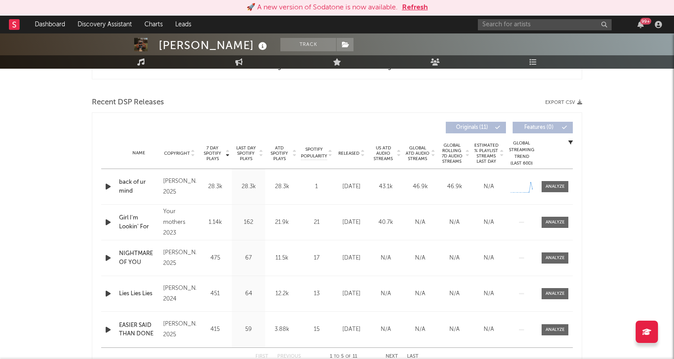
scroll to position [310, 0]
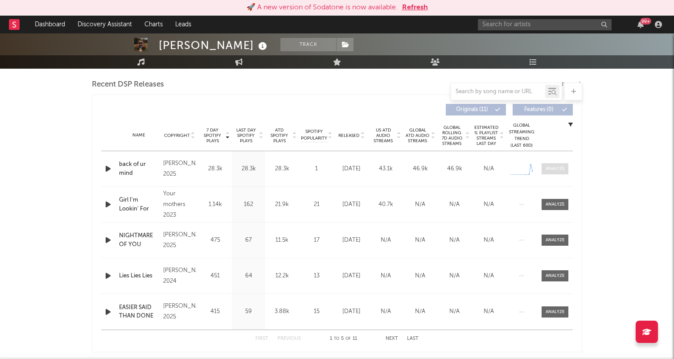
click at [555, 170] on div at bounding box center [555, 168] width 19 height 7
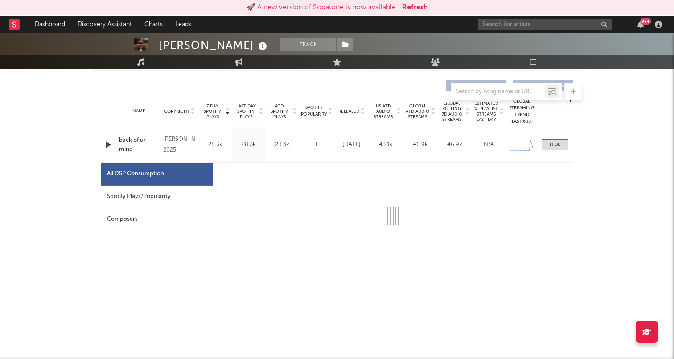
scroll to position [335, 0]
select select "1w"
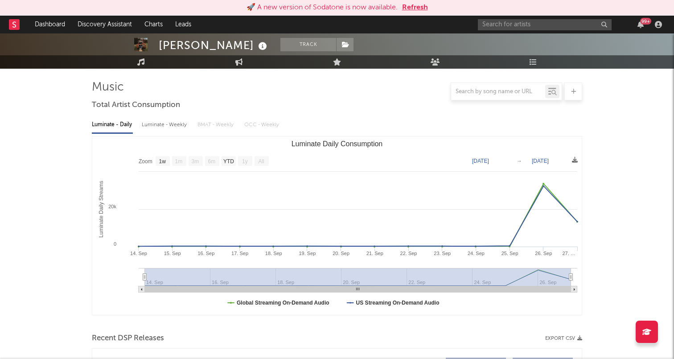
scroll to position [0, 0]
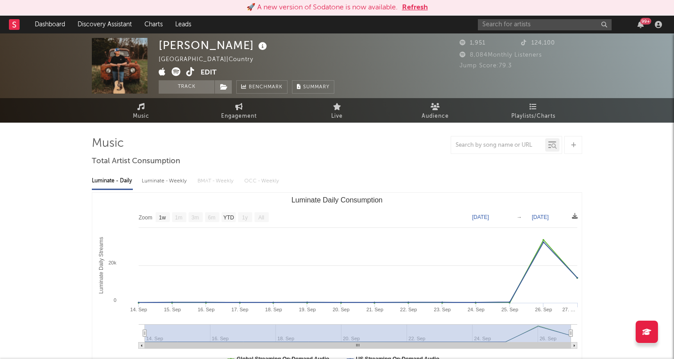
click at [187, 71] on icon at bounding box center [190, 71] width 8 height 9
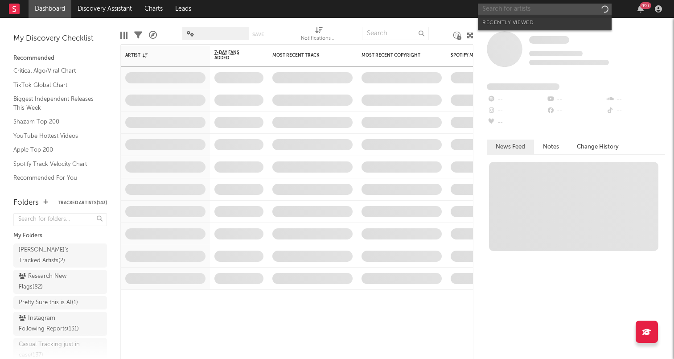
click at [530, 7] on input "text" at bounding box center [545, 9] width 134 height 11
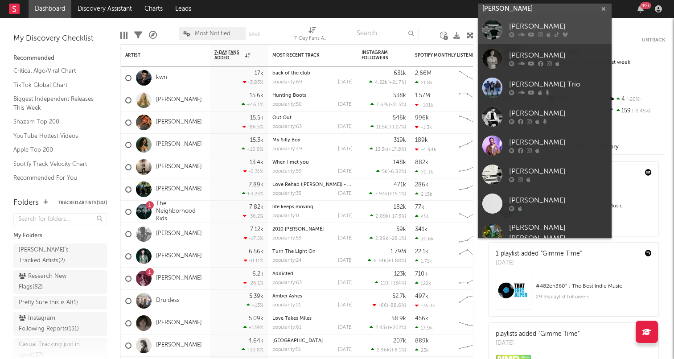
type input "[PERSON_NAME]"
click at [504, 29] on link "[PERSON_NAME]" at bounding box center [545, 29] width 134 height 29
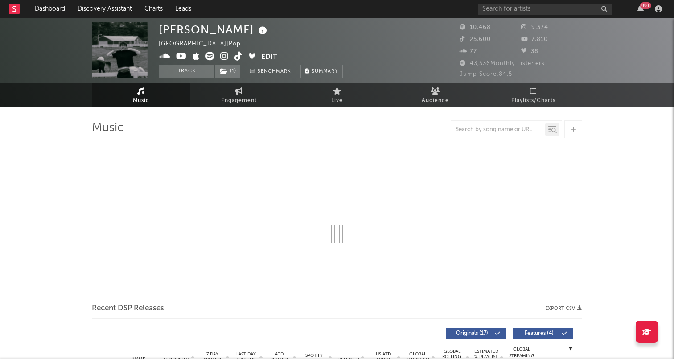
select select "6m"
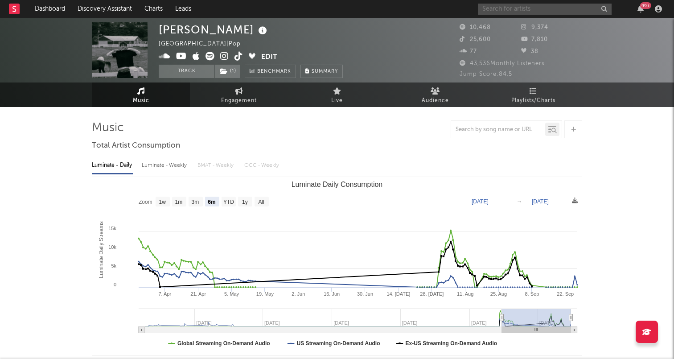
click at [550, 12] on input "text" at bounding box center [545, 9] width 134 height 11
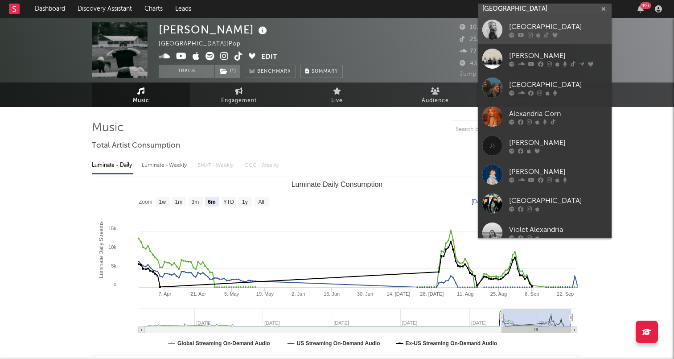
type input "alexandria"
click at [525, 24] on div "[GEOGRAPHIC_DATA]" at bounding box center [558, 26] width 98 height 11
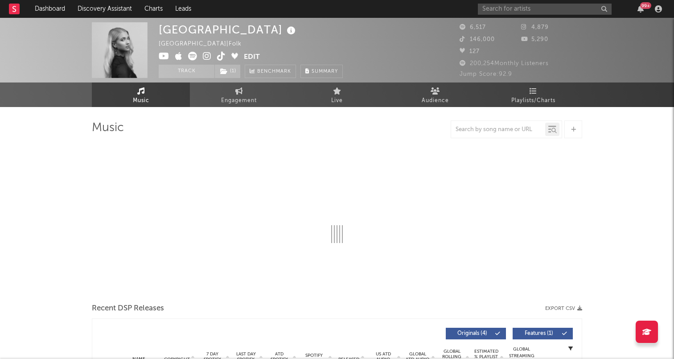
select select "1w"
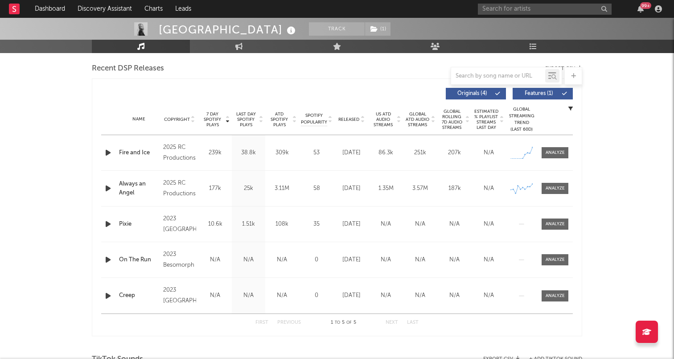
scroll to position [286, 0]
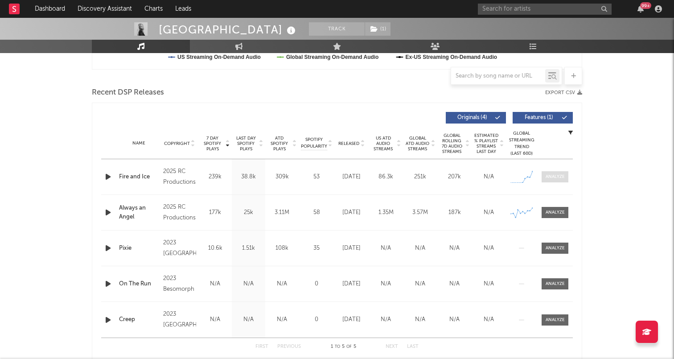
click at [562, 175] on div at bounding box center [555, 176] width 19 height 7
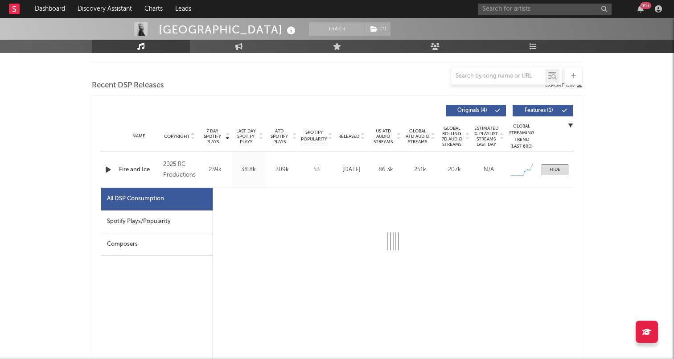
scroll to position [301, 0]
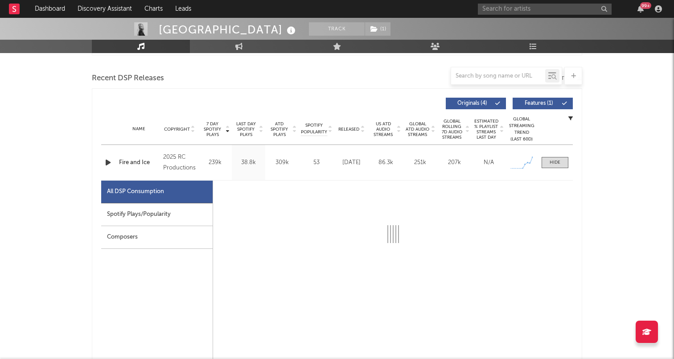
select select "1w"
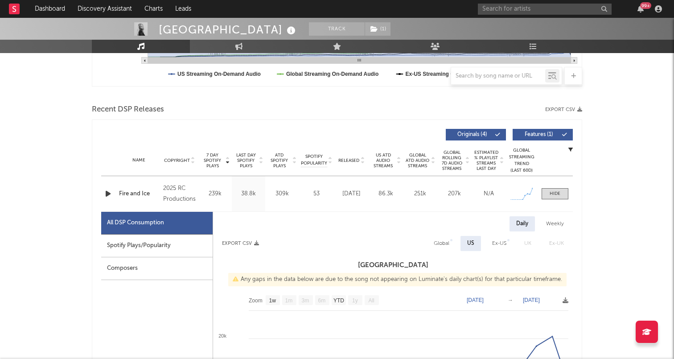
scroll to position [273, 0]
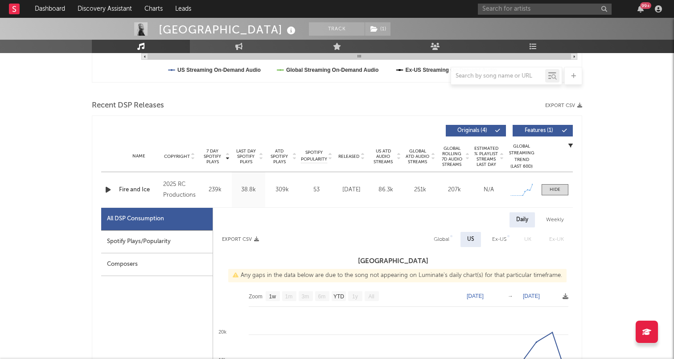
click at [107, 188] on icon "button" at bounding box center [107, 189] width 9 height 11
click at [106, 191] on icon "button" at bounding box center [107, 189] width 8 height 11
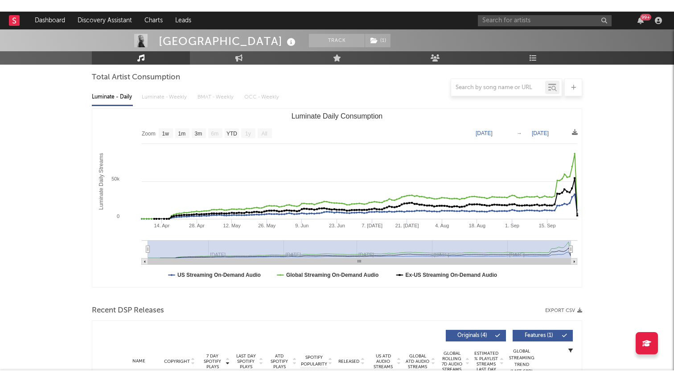
scroll to position [0, 0]
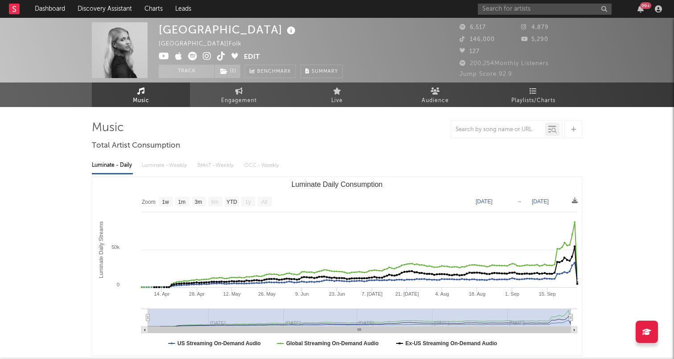
click at [222, 57] on icon at bounding box center [221, 56] width 8 height 9
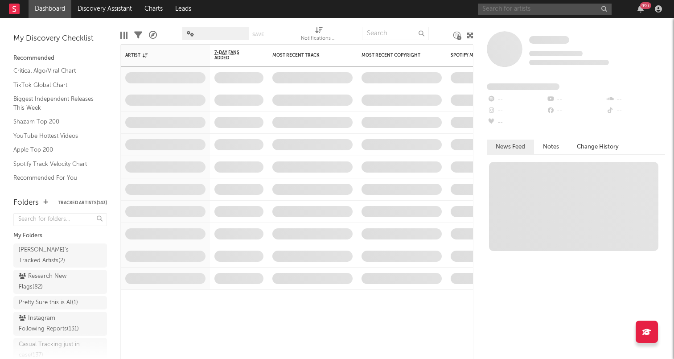
click at [525, 8] on input "text" at bounding box center [545, 9] width 134 height 11
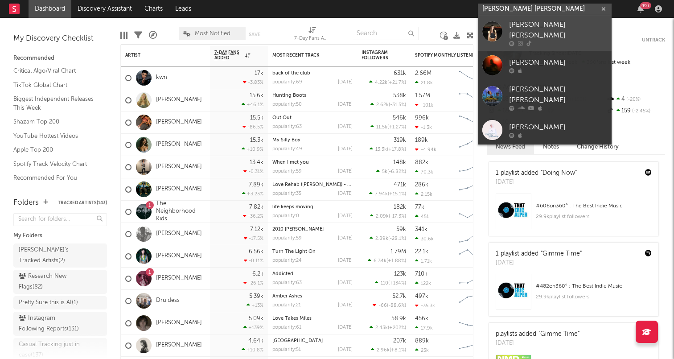
type input "[PERSON_NAME] [PERSON_NAME]"
click at [499, 31] on div at bounding box center [492, 31] width 20 height 20
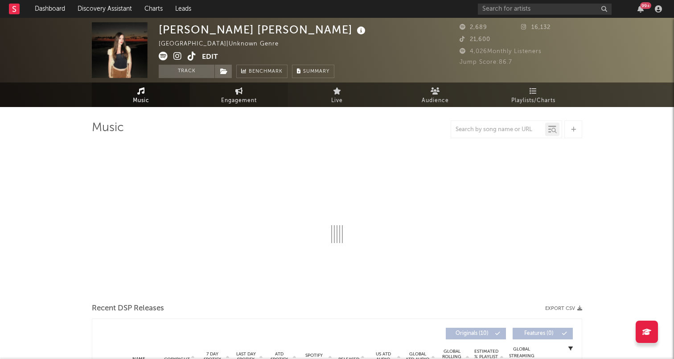
select select "1w"
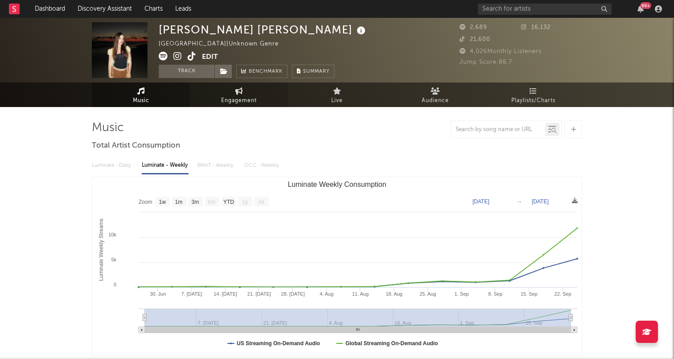
click at [218, 95] on link "Engagement" at bounding box center [239, 94] width 98 height 25
select select "1w"
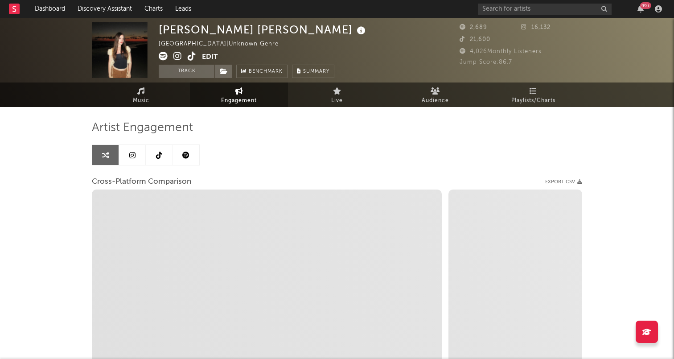
click at [150, 151] on link at bounding box center [159, 155] width 27 height 20
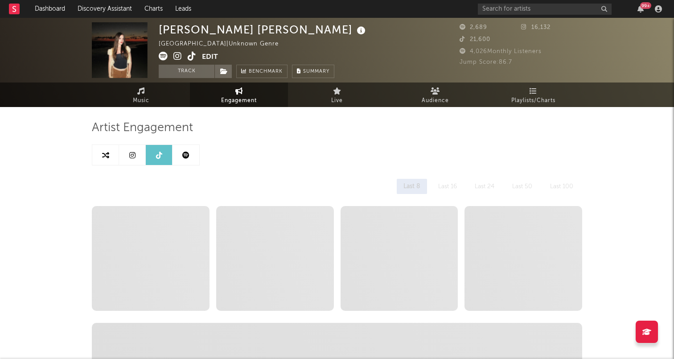
select select "1w"
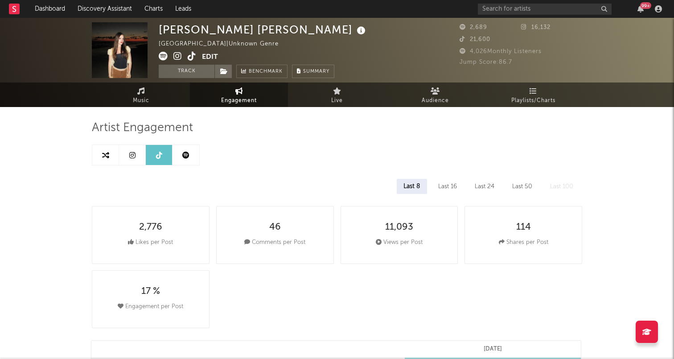
click at [182, 156] on link at bounding box center [186, 155] width 27 height 20
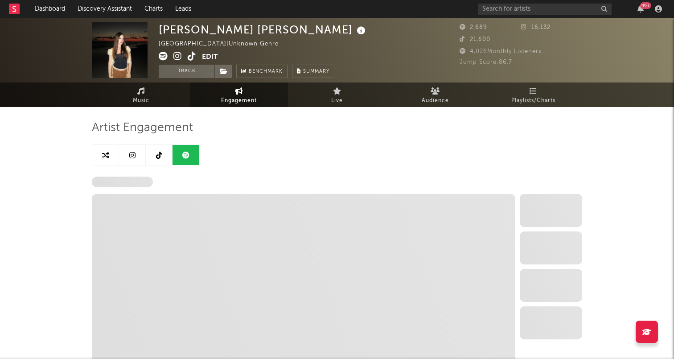
select select "6m"
select select "1w"
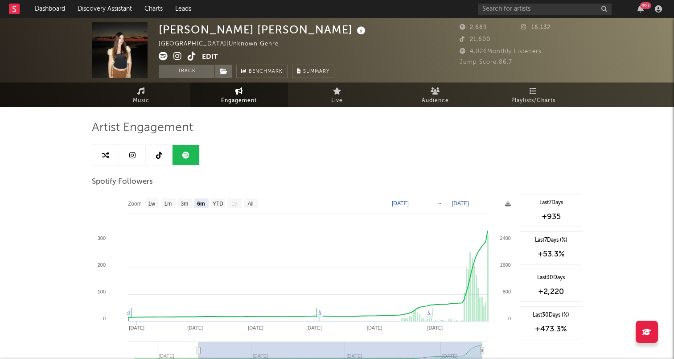
click at [161, 161] on link at bounding box center [159, 155] width 27 height 20
select select "1w"
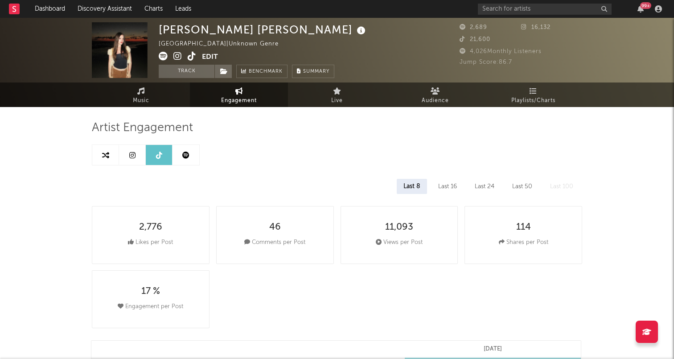
click at [177, 157] on link at bounding box center [186, 155] width 27 height 20
select select "6m"
select select "1w"
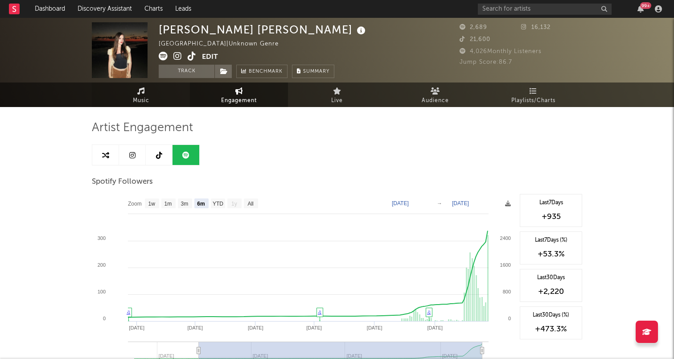
click at [168, 96] on link "Music" at bounding box center [141, 94] width 98 height 25
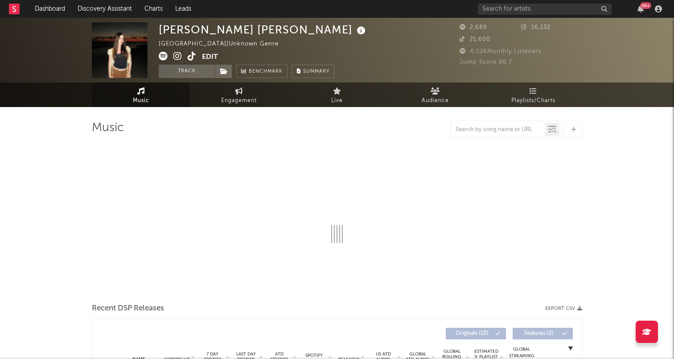
select select "1w"
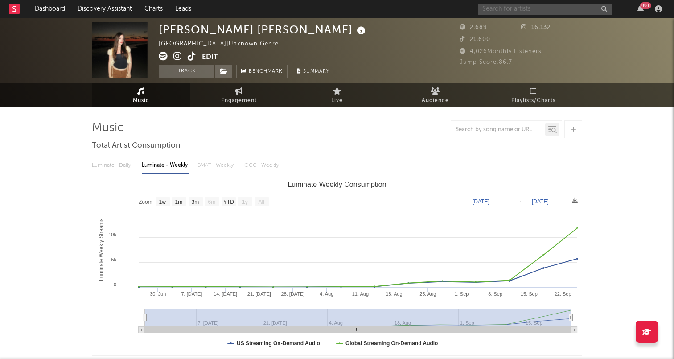
click at [520, 5] on input "text" at bounding box center [545, 9] width 134 height 11
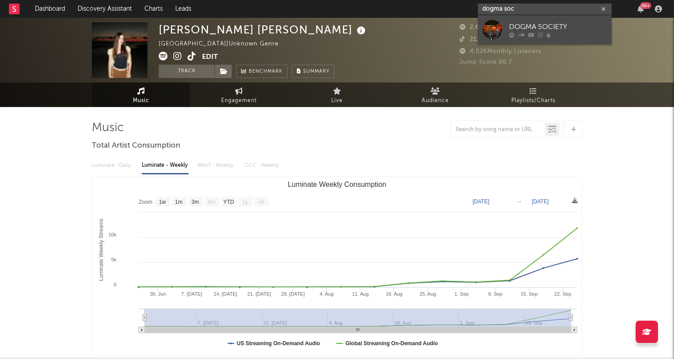
type input "dogma soc"
click at [502, 28] on div at bounding box center [492, 30] width 20 height 20
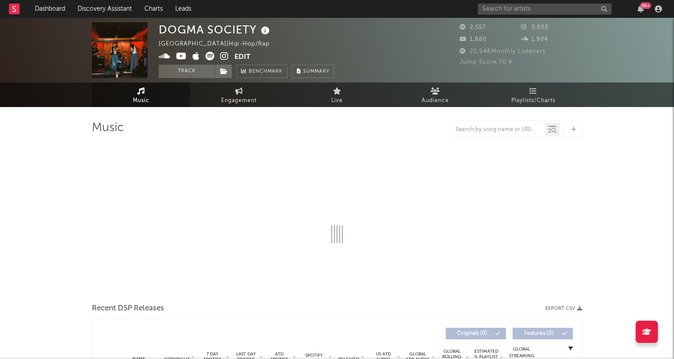
select select "6m"
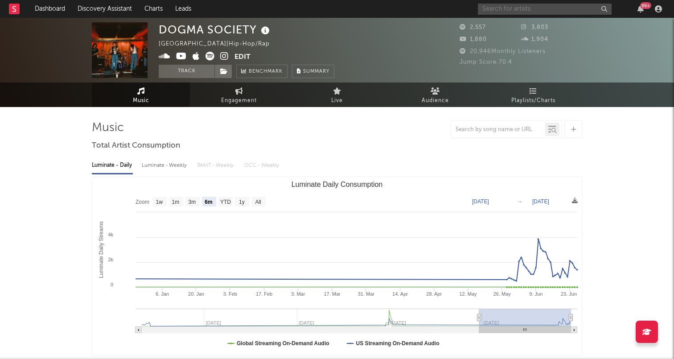
click at [529, 11] on input "text" at bounding box center [545, 9] width 134 height 11
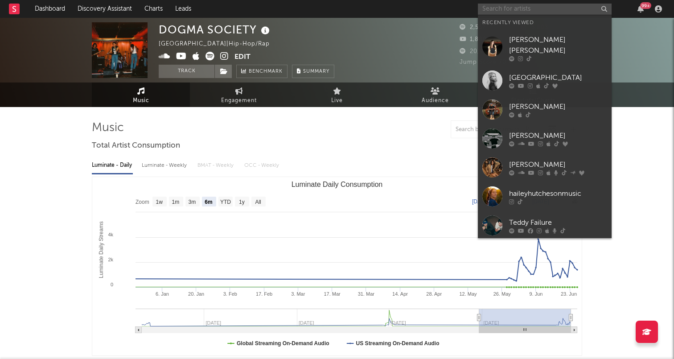
paste input "https://open.spotify.com/artist/0dxAnY1JAcSuYnBckIDhRv"
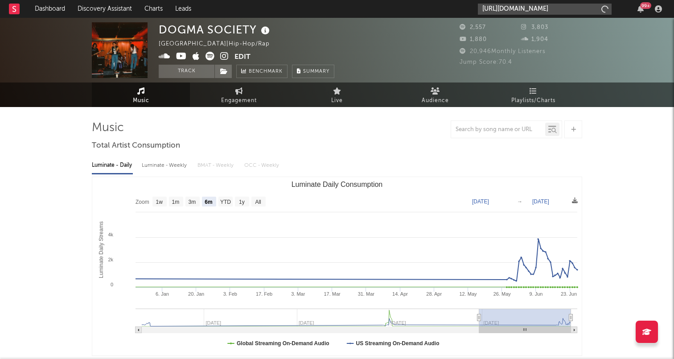
scroll to position [0, 52]
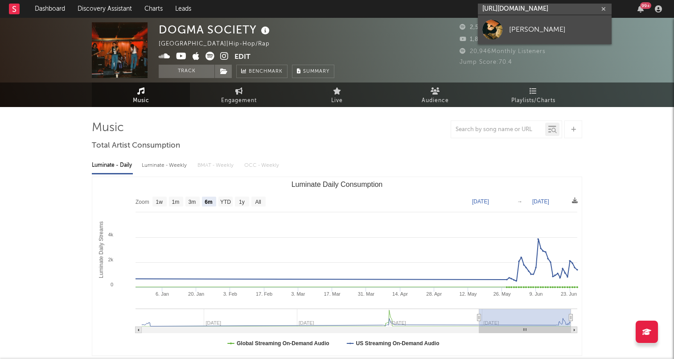
type input "https://open.spotify.com/artist/0dxAnY1JAcSuYnBckIDhRv"
click at [523, 32] on div "[PERSON_NAME]" at bounding box center [558, 29] width 98 height 11
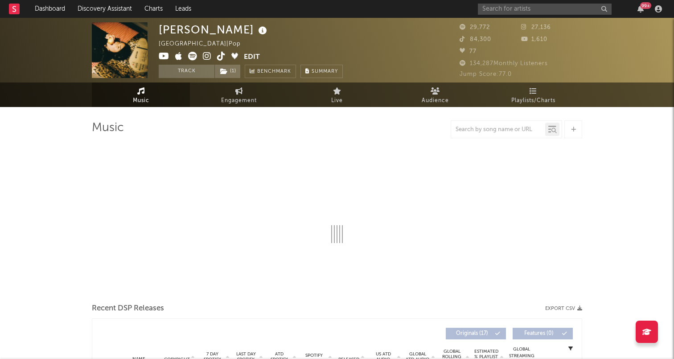
select select "6m"
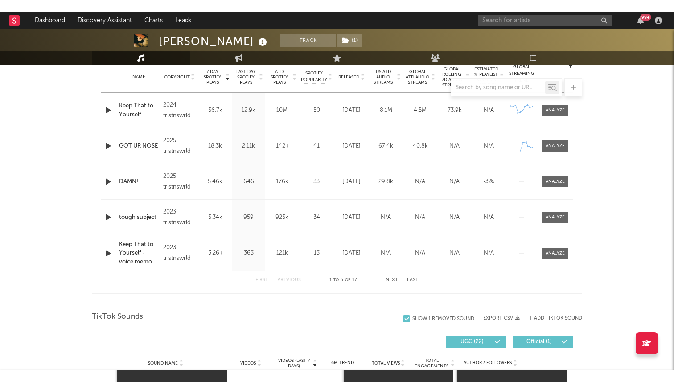
scroll to position [382, 0]
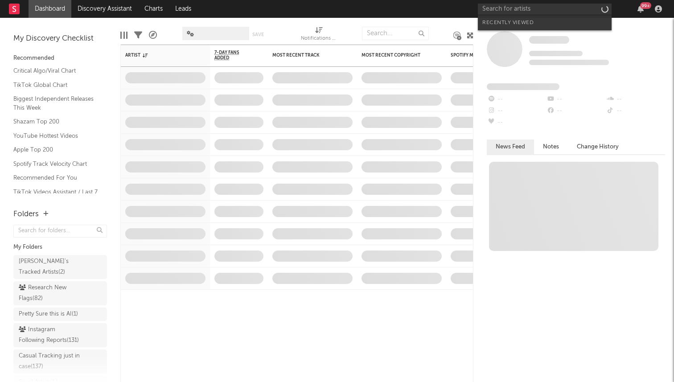
click at [534, 7] on input "text" at bounding box center [545, 9] width 134 height 11
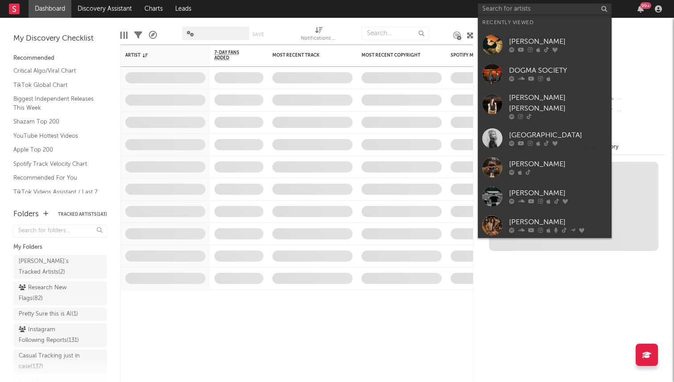
type input "o"
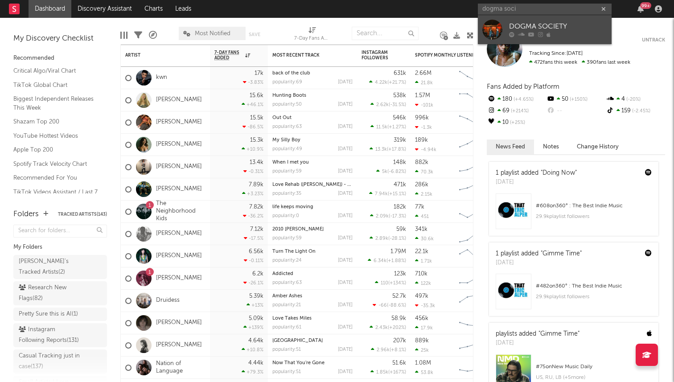
type input "dogma soci"
click at [523, 24] on div "DOGMA SOCIETY" at bounding box center [558, 26] width 98 height 11
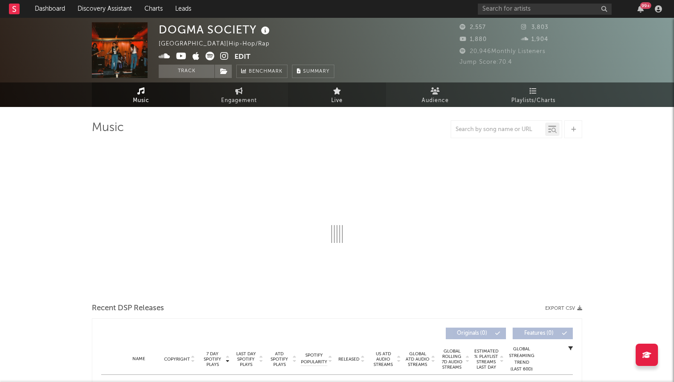
select select "6m"
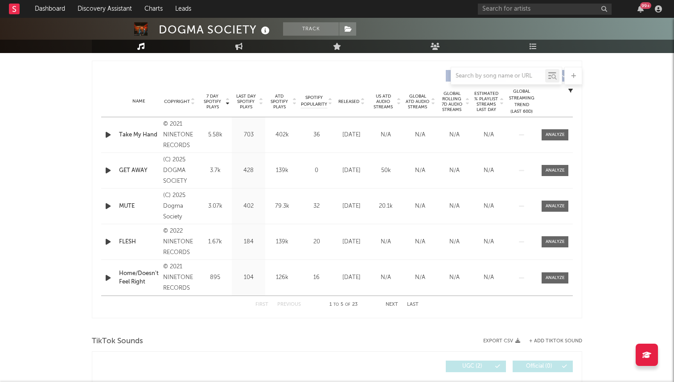
scroll to position [322, 0]
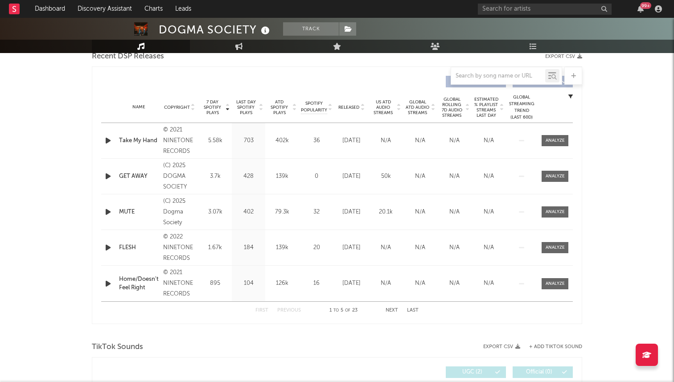
click at [352, 106] on span "Released" at bounding box center [348, 107] width 21 height 5
click at [207, 106] on span "7 Day Spotify Plays" at bounding box center [213, 107] width 24 height 16
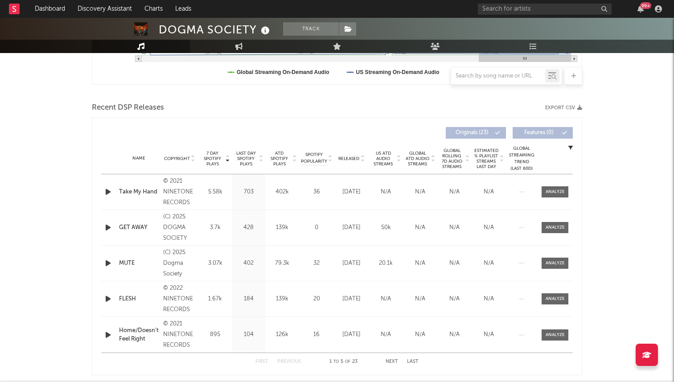
scroll to position [269, 0]
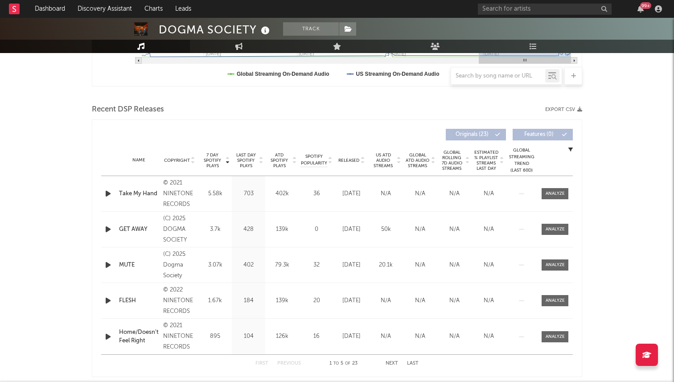
click at [114, 219] on div "Name GET AWAY Copyright (C) 2025 DOGMA SOCIETY Label Solace Road Entertainment,…" at bounding box center [337, 229] width 472 height 35
click at [106, 229] on icon "button" at bounding box center [107, 229] width 9 height 11
click at [107, 224] on icon "button" at bounding box center [107, 229] width 8 height 11
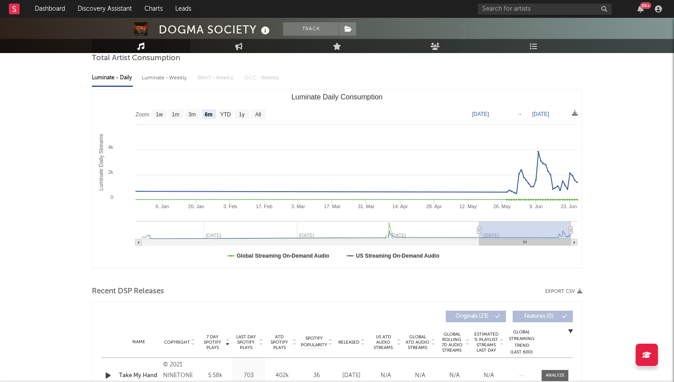
scroll to position [0, 0]
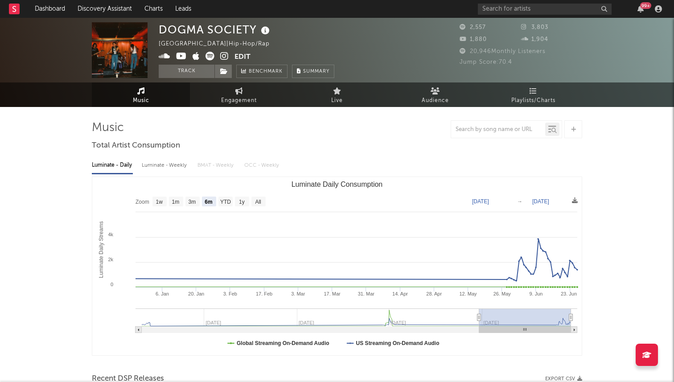
click at [225, 58] on icon at bounding box center [224, 56] width 8 height 9
click at [242, 57] on button "Edit" at bounding box center [243, 57] width 16 height 11
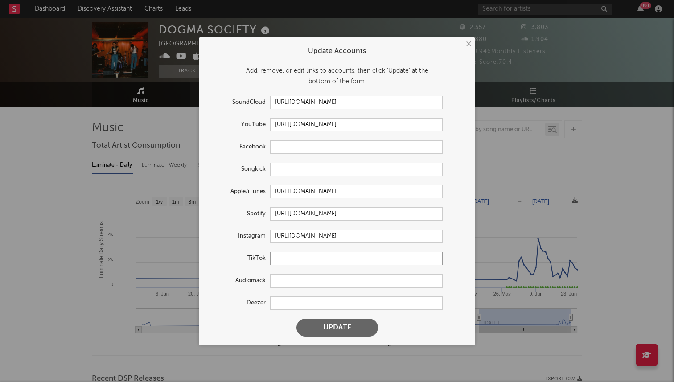
click at [287, 259] on input "text" at bounding box center [356, 258] width 173 height 13
paste input "[URL][DOMAIN_NAME]"
type input "[URL][DOMAIN_NAME]"
click at [297, 319] on button "Update" at bounding box center [338, 328] width 82 height 18
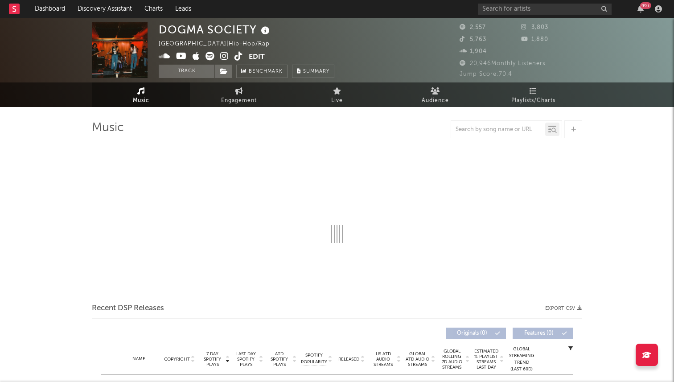
select select "6m"
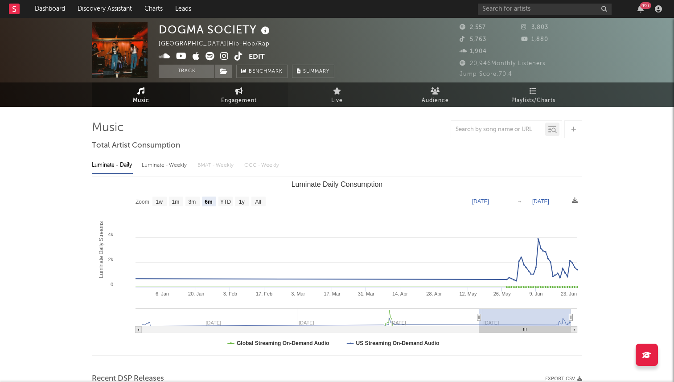
click at [222, 93] on link "Engagement" at bounding box center [239, 94] width 98 height 25
select select "1w"
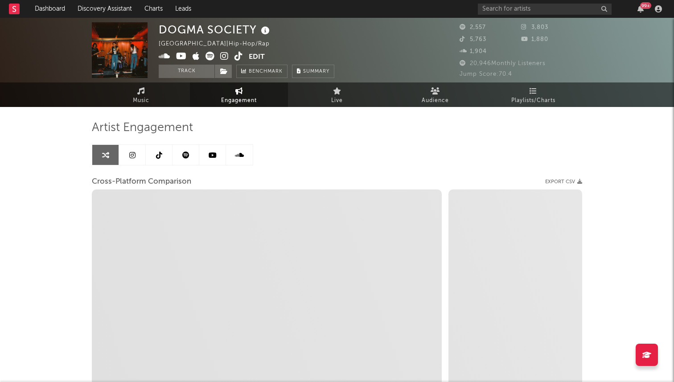
click at [154, 161] on link at bounding box center [159, 155] width 27 height 20
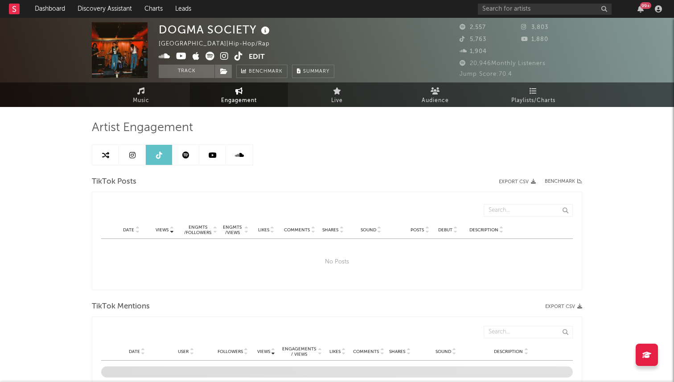
select select "1w"
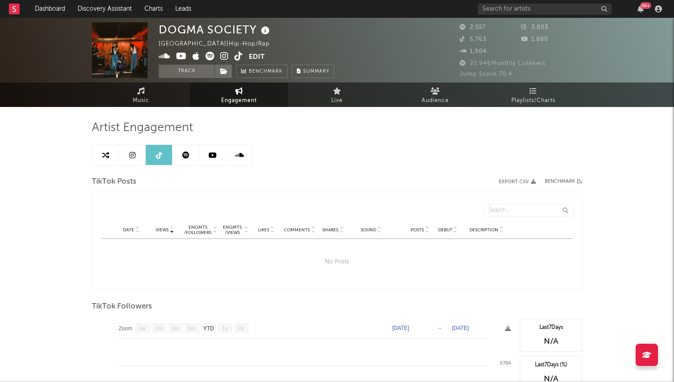
click at [133, 158] on icon at bounding box center [132, 155] width 6 height 7
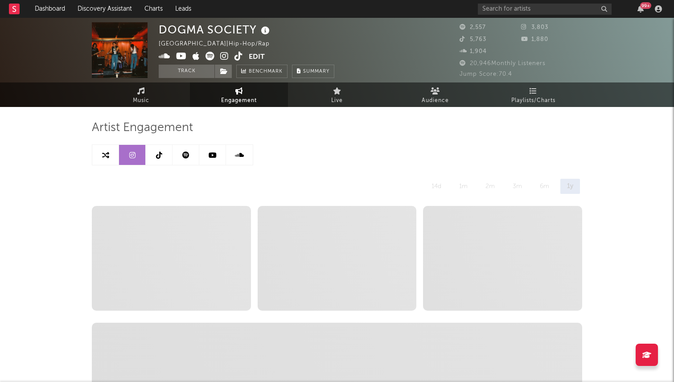
select select "6m"
click at [133, 105] on span "Music" at bounding box center [141, 100] width 16 height 11
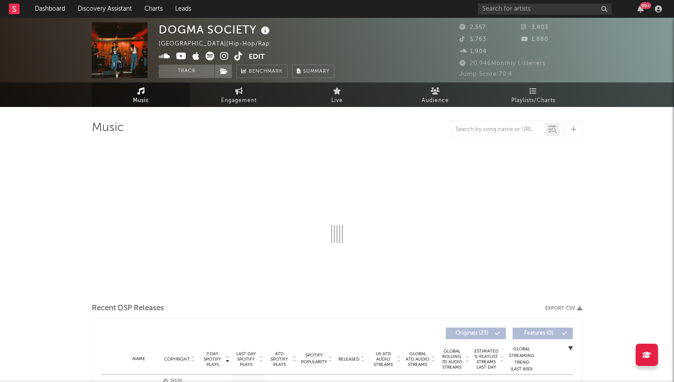
select select "6m"
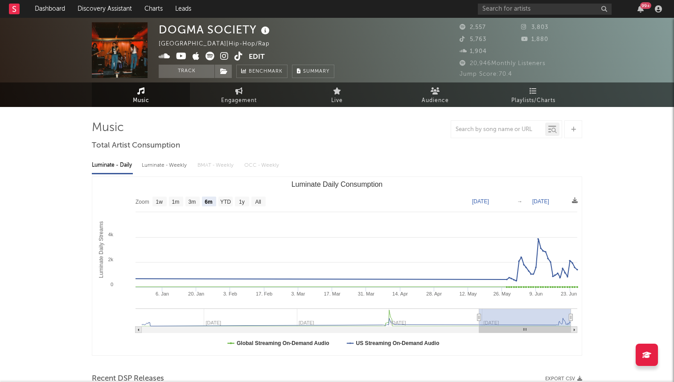
click at [239, 52] on icon at bounding box center [239, 56] width 8 height 9
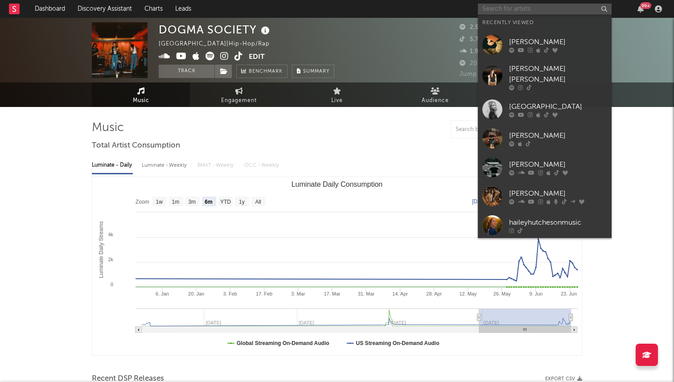
click at [504, 4] on input "text" at bounding box center [545, 9] width 134 height 11
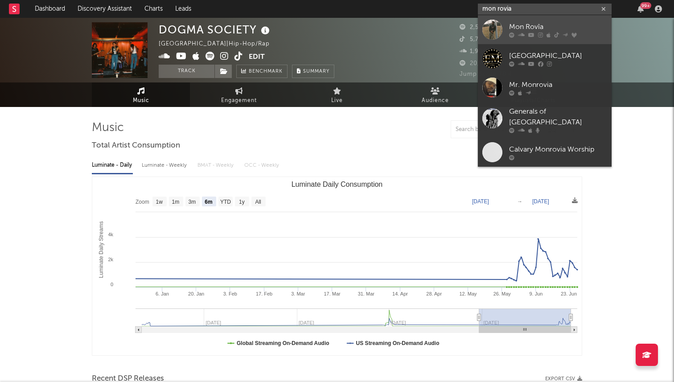
type input "mon rovia"
click at [489, 33] on div at bounding box center [492, 30] width 20 height 20
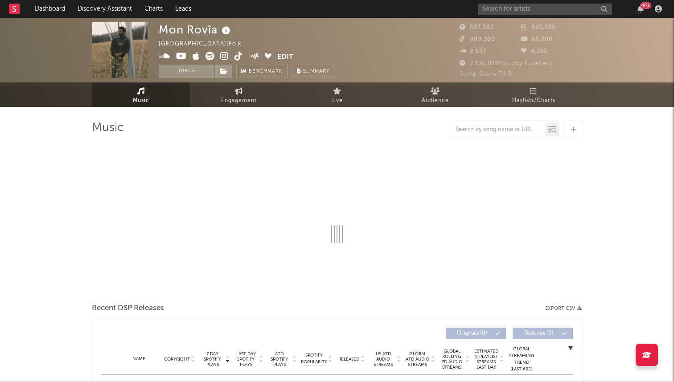
select select "6m"
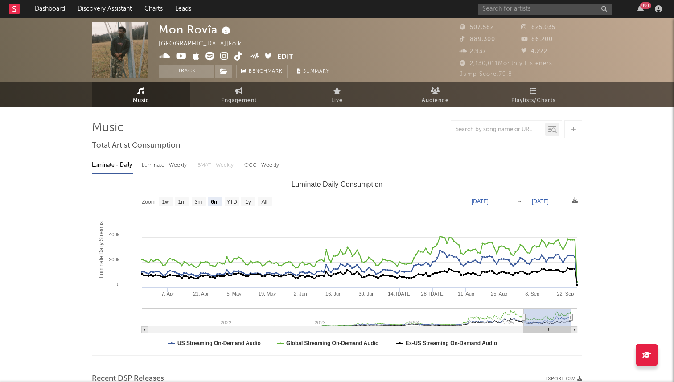
click at [227, 55] on icon at bounding box center [224, 56] width 8 height 9
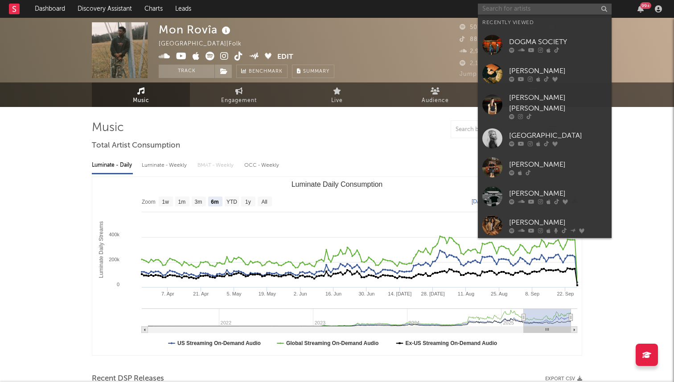
click at [493, 8] on input "text" at bounding box center [545, 9] width 134 height 11
type input "d"
